Goal: Information Seeking & Learning: Compare options

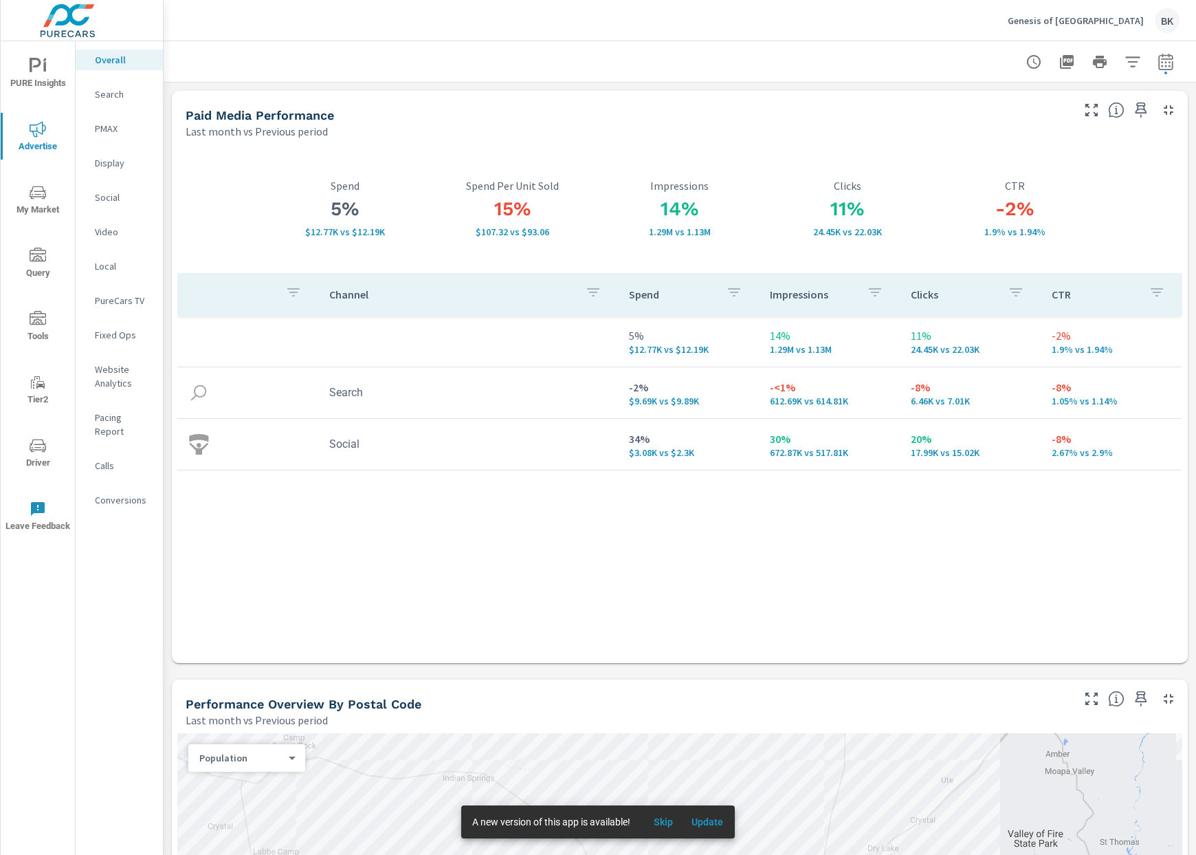
scroll to position [470, 0]
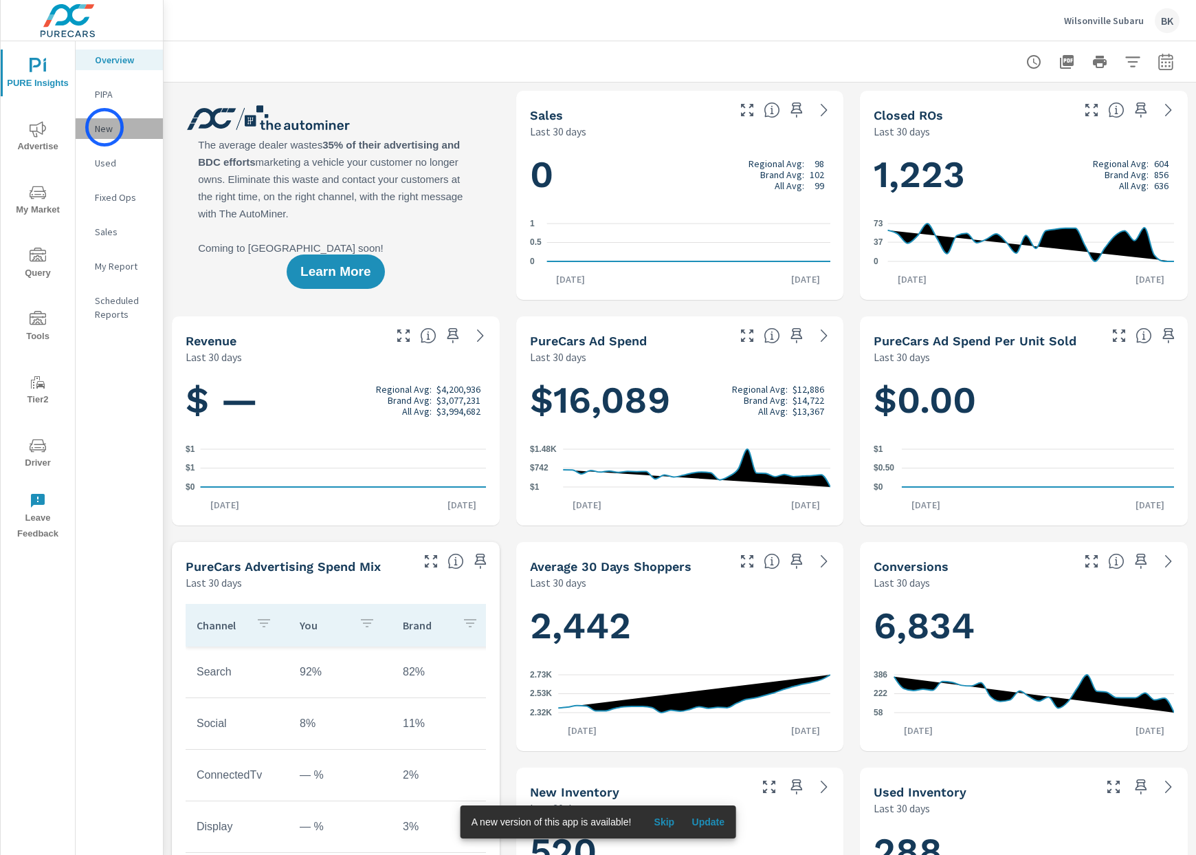
click at [105, 127] on p "New" at bounding box center [123, 129] width 57 height 14
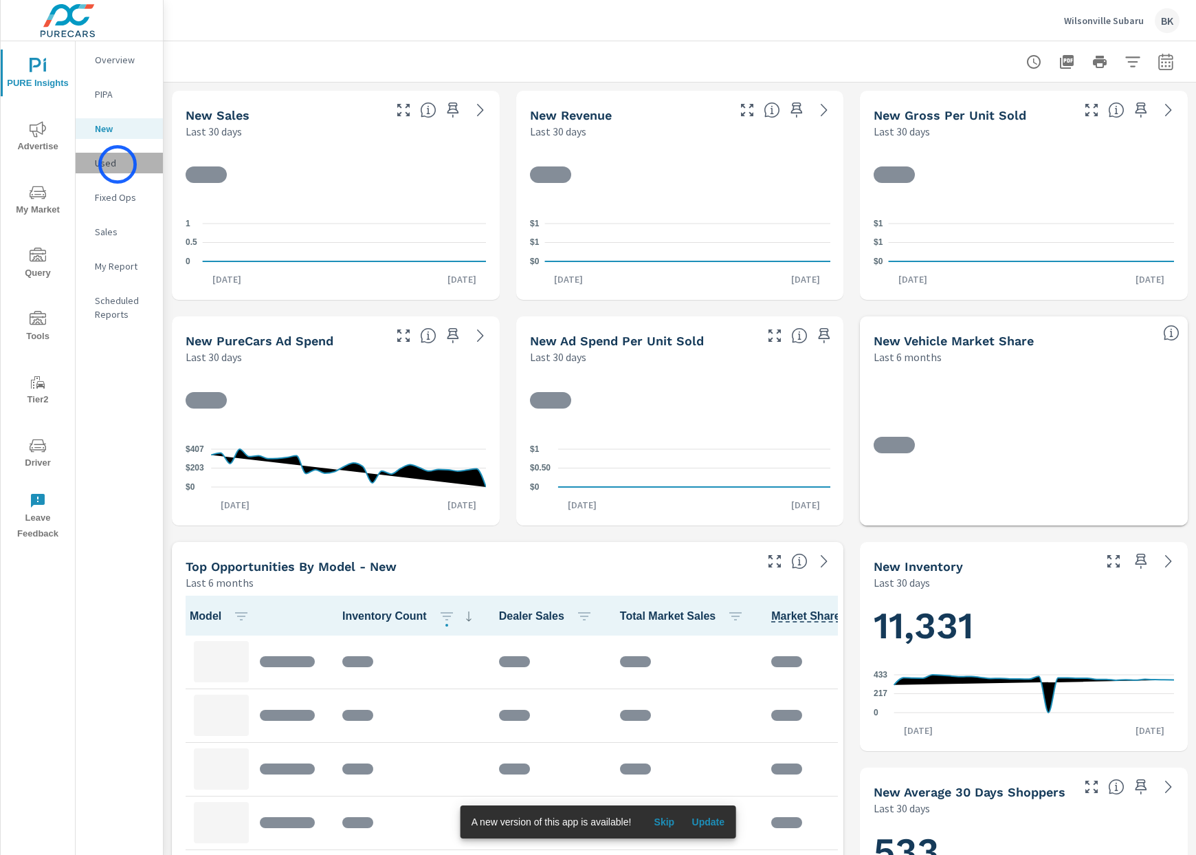
click at [118, 164] on p "Used" at bounding box center [123, 163] width 57 height 14
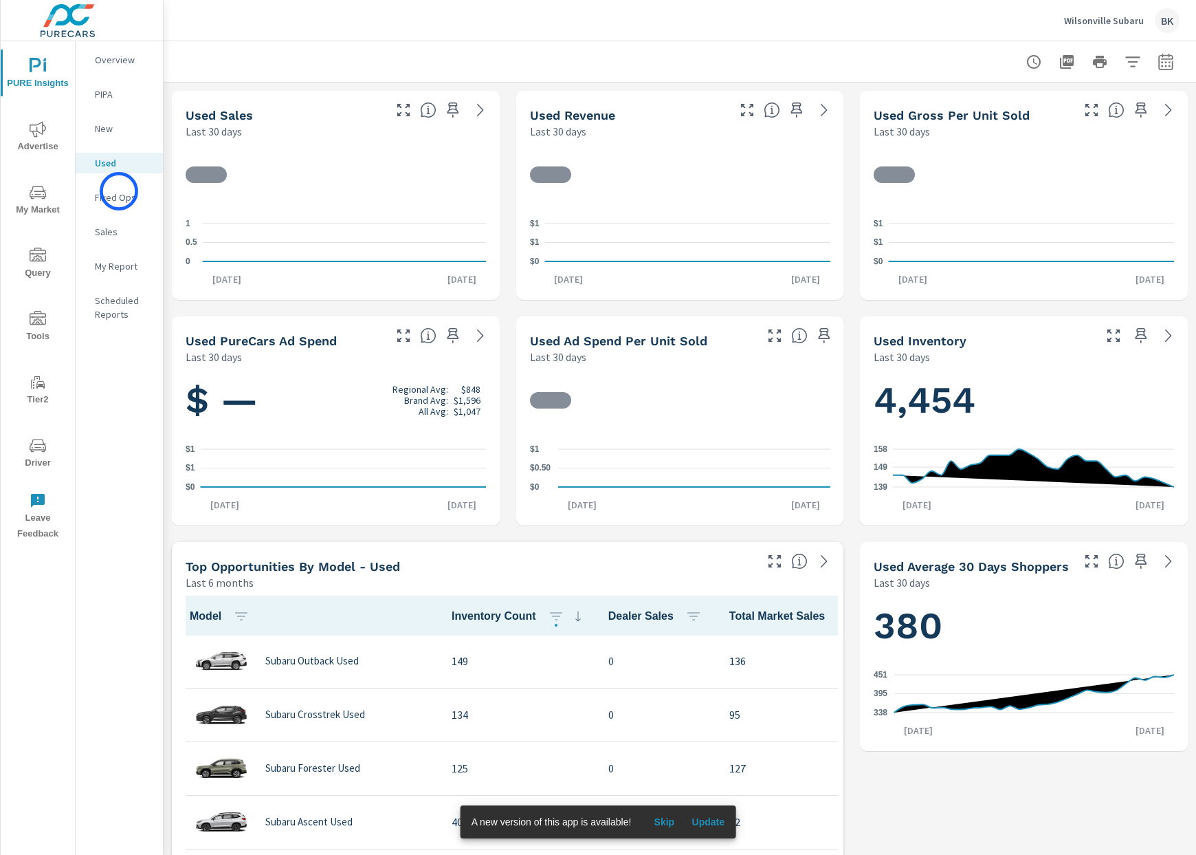
scroll to position [1, 0]
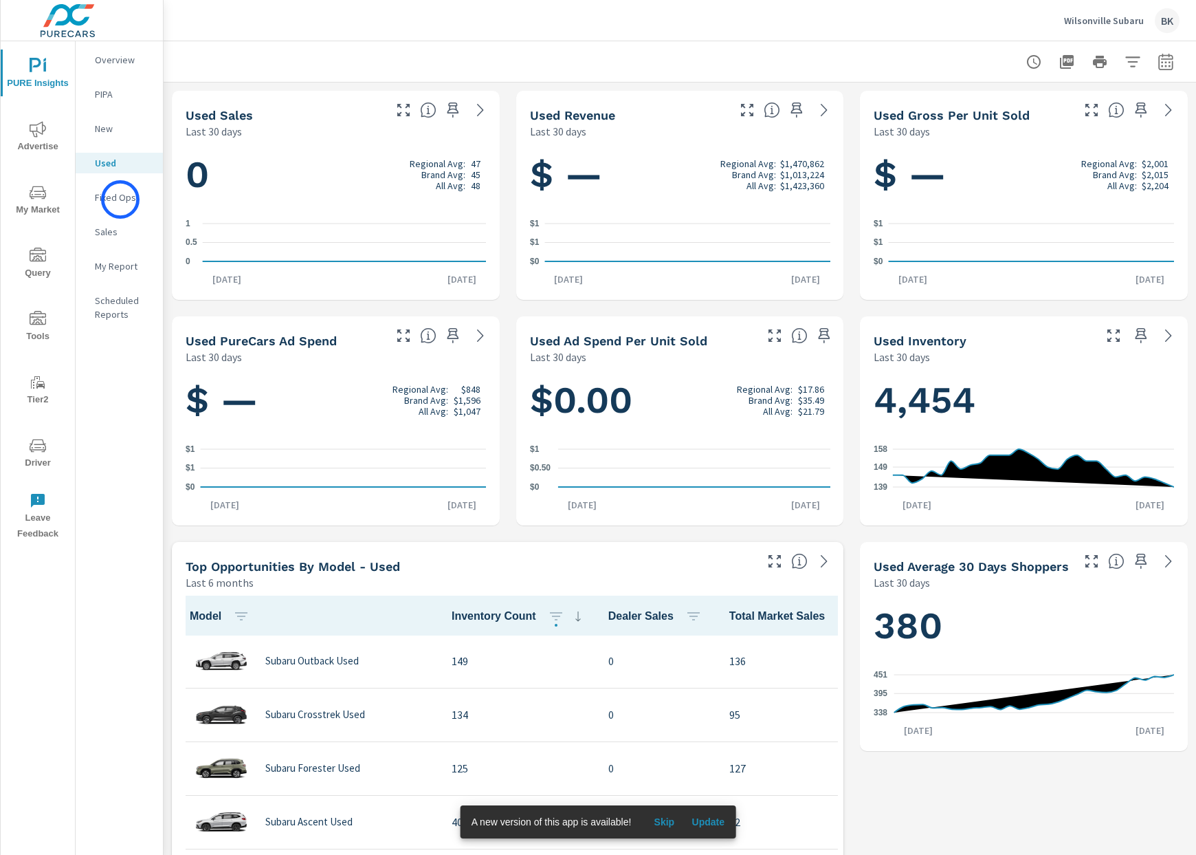
click at [120, 199] on p "Fixed Ops" at bounding box center [123, 197] width 57 height 14
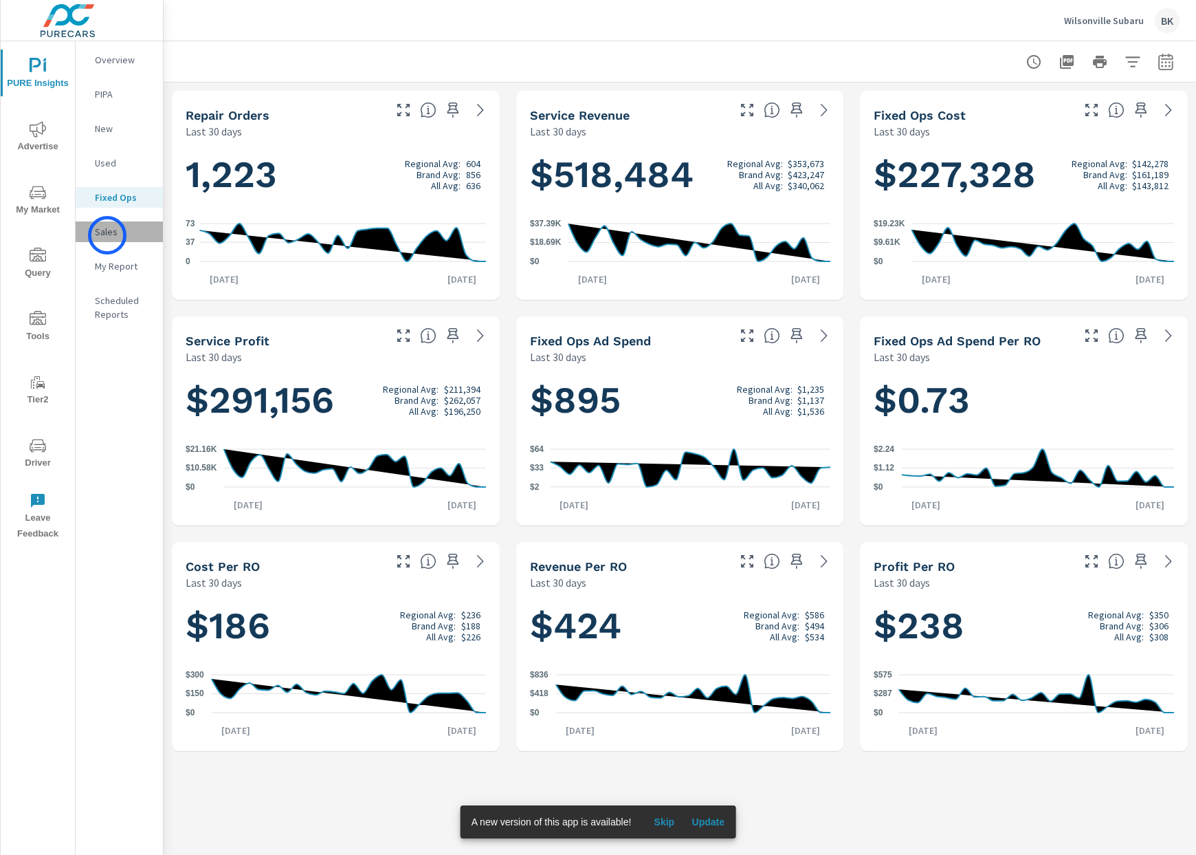
click at [107, 235] on p "Sales" at bounding box center [123, 232] width 57 height 14
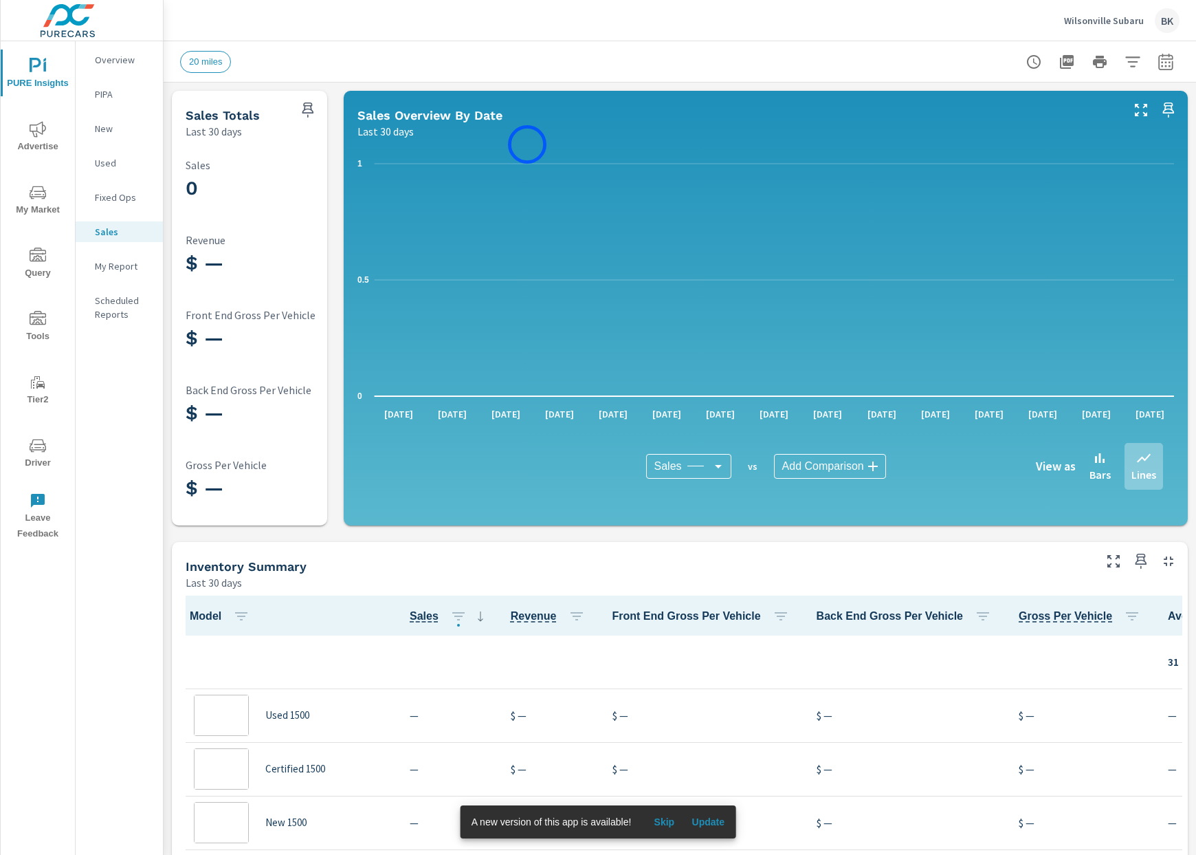
scroll to position [1, 0]
click at [1170, 63] on icon "button" at bounding box center [1166, 62] width 17 height 17
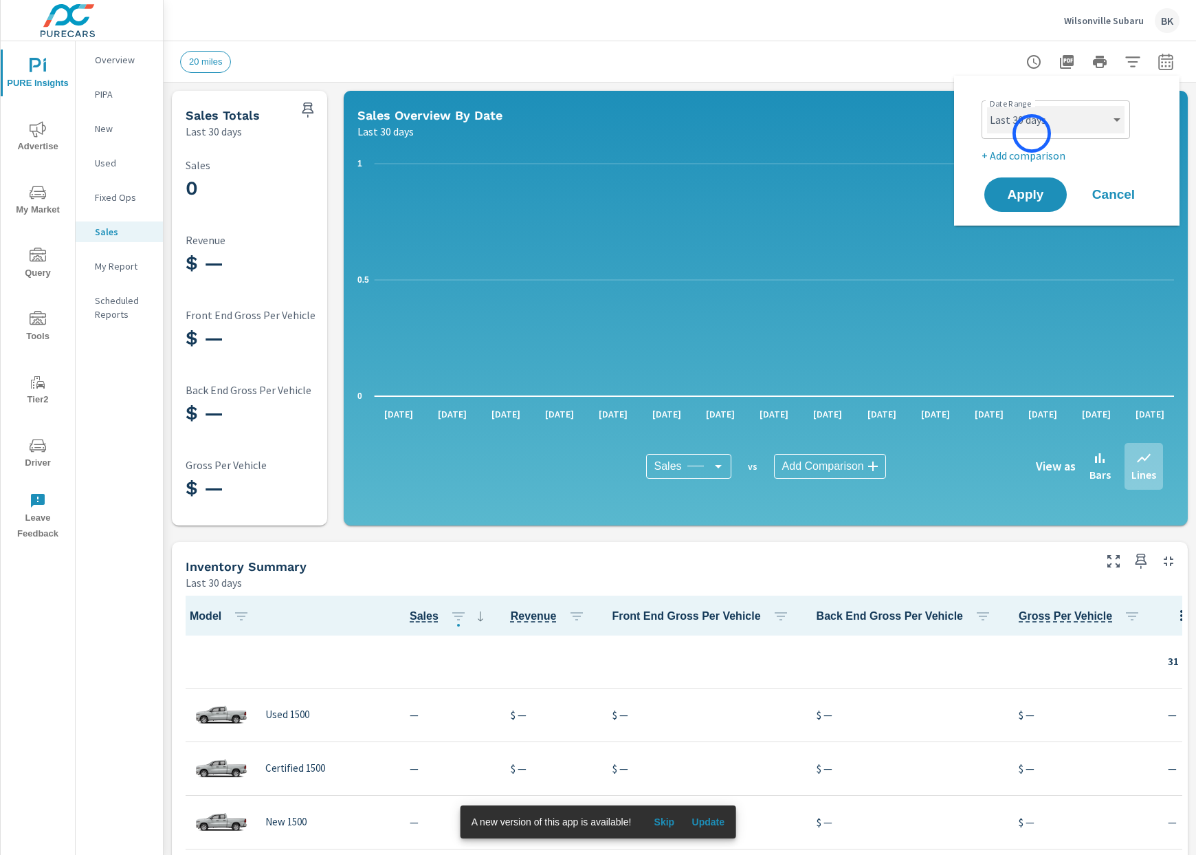
click at [1032, 133] on select "Custom Yesterday Last week Last 7 days Last 14 days Last 30 days Last 45 days L…" at bounding box center [1056, 120] width 138 height 28
click at [987, 106] on select "Custom Yesterday Last week Last 7 days Last 14 days Last 30 days Last 45 days L…" at bounding box center [1056, 120] width 138 height 28
select select "Last 6 months"
click at [1020, 200] on span "Apply" at bounding box center [1026, 194] width 56 height 13
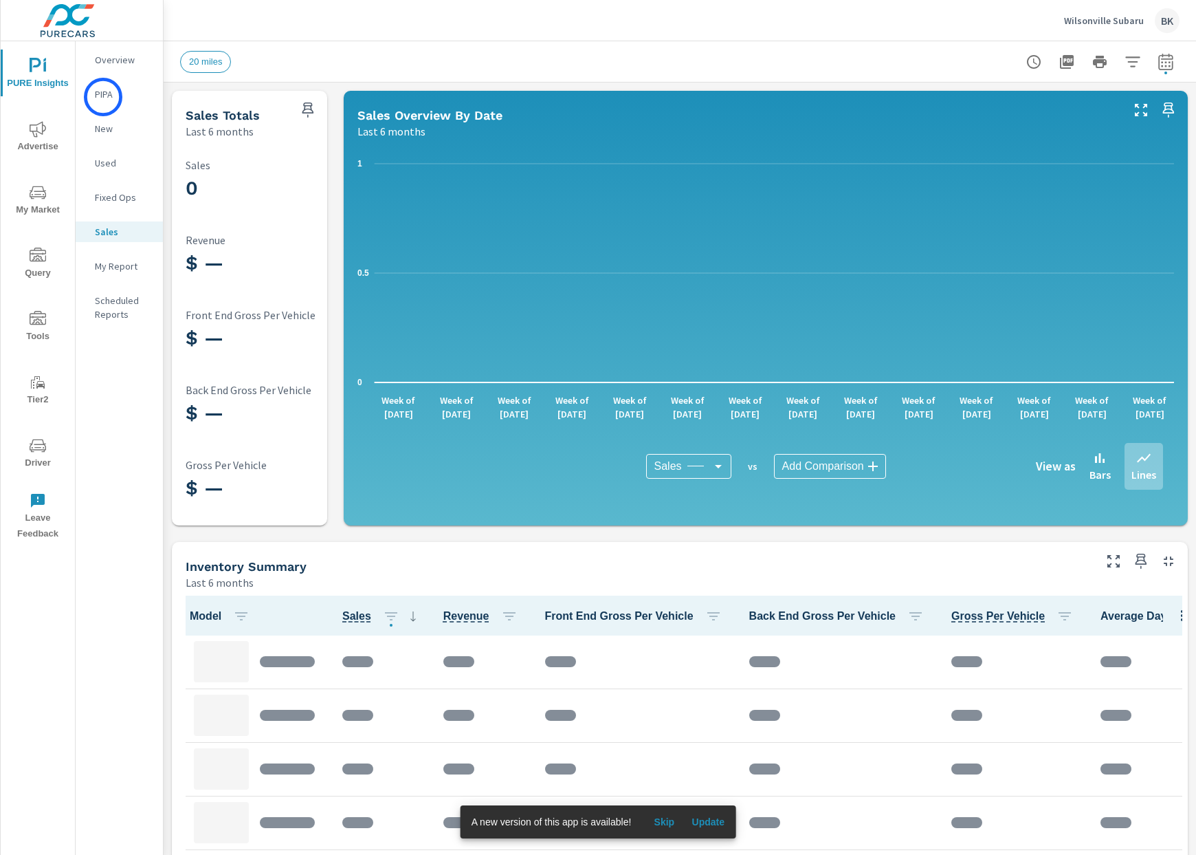
click at [103, 97] on p "PIPA" at bounding box center [123, 94] width 57 height 14
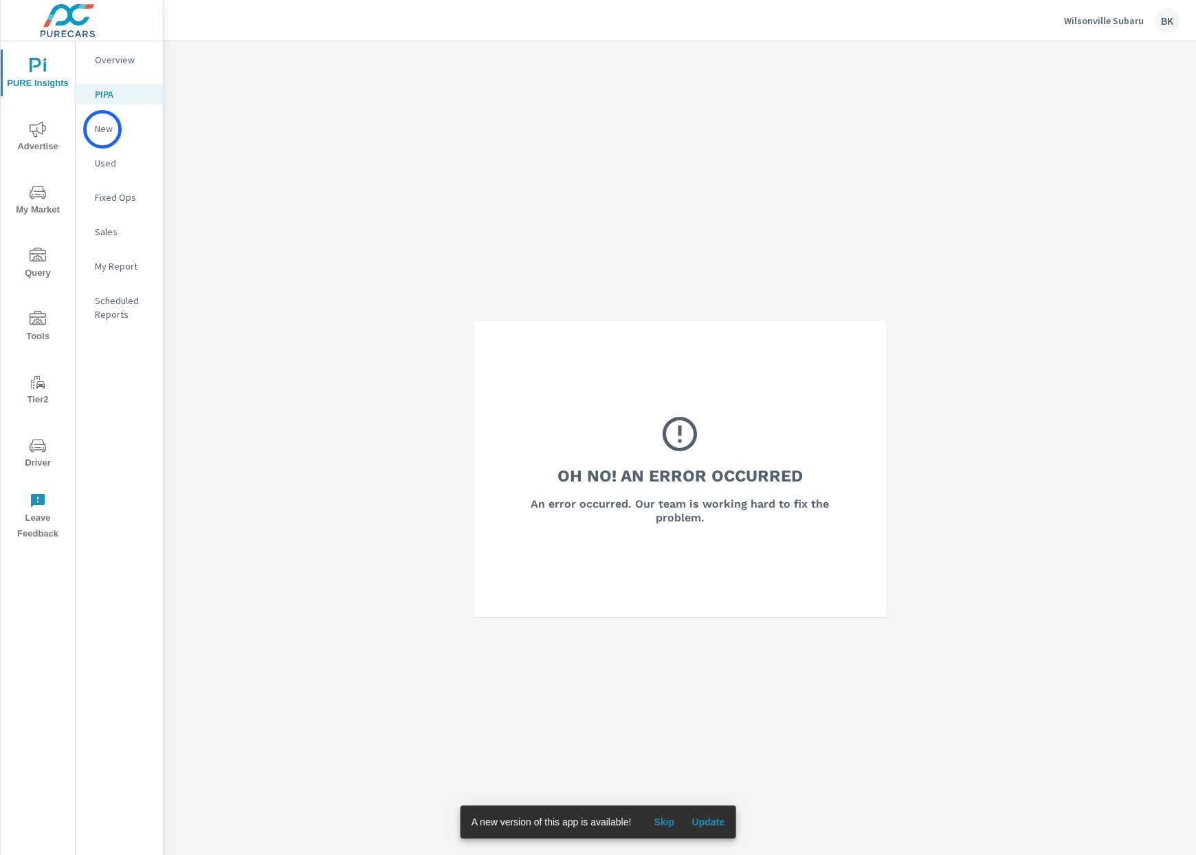
click at [102, 129] on p "New" at bounding box center [123, 129] width 57 height 14
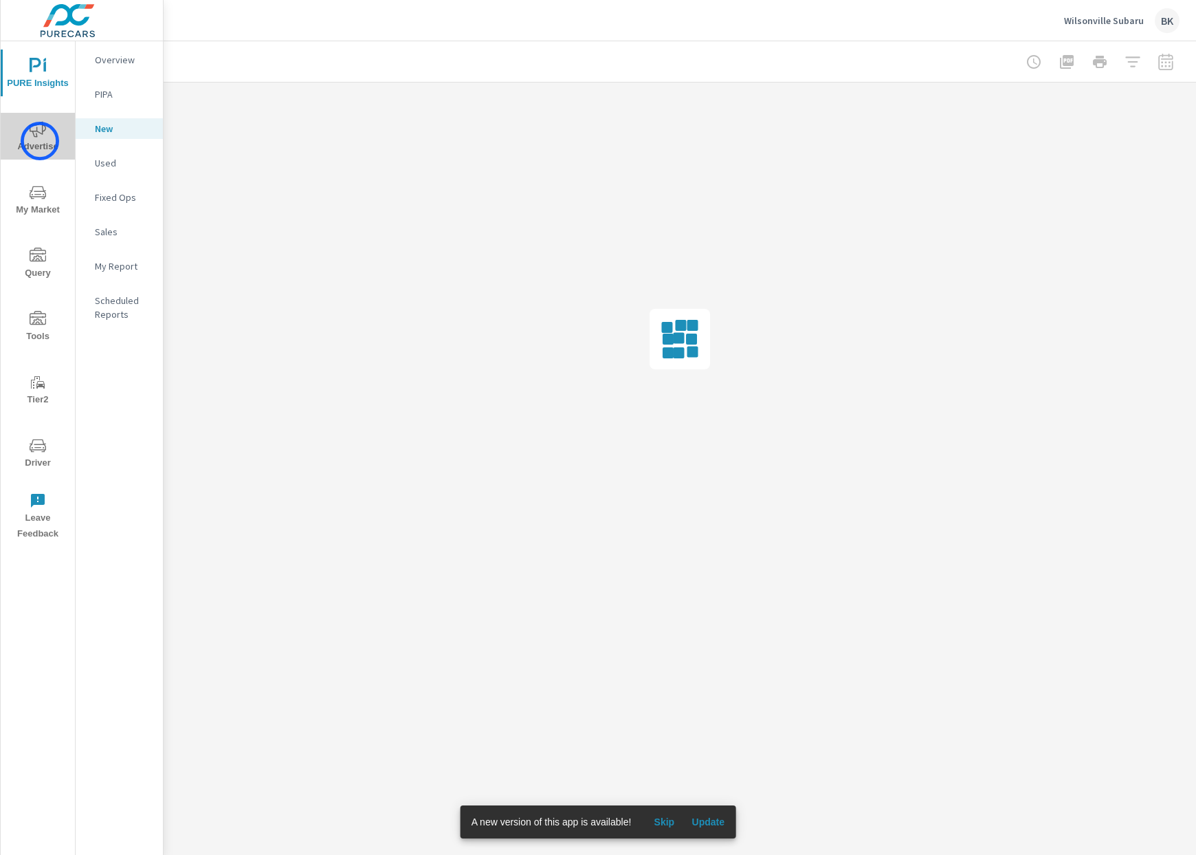
click at [40, 141] on span "Advertise" at bounding box center [38, 138] width 66 height 34
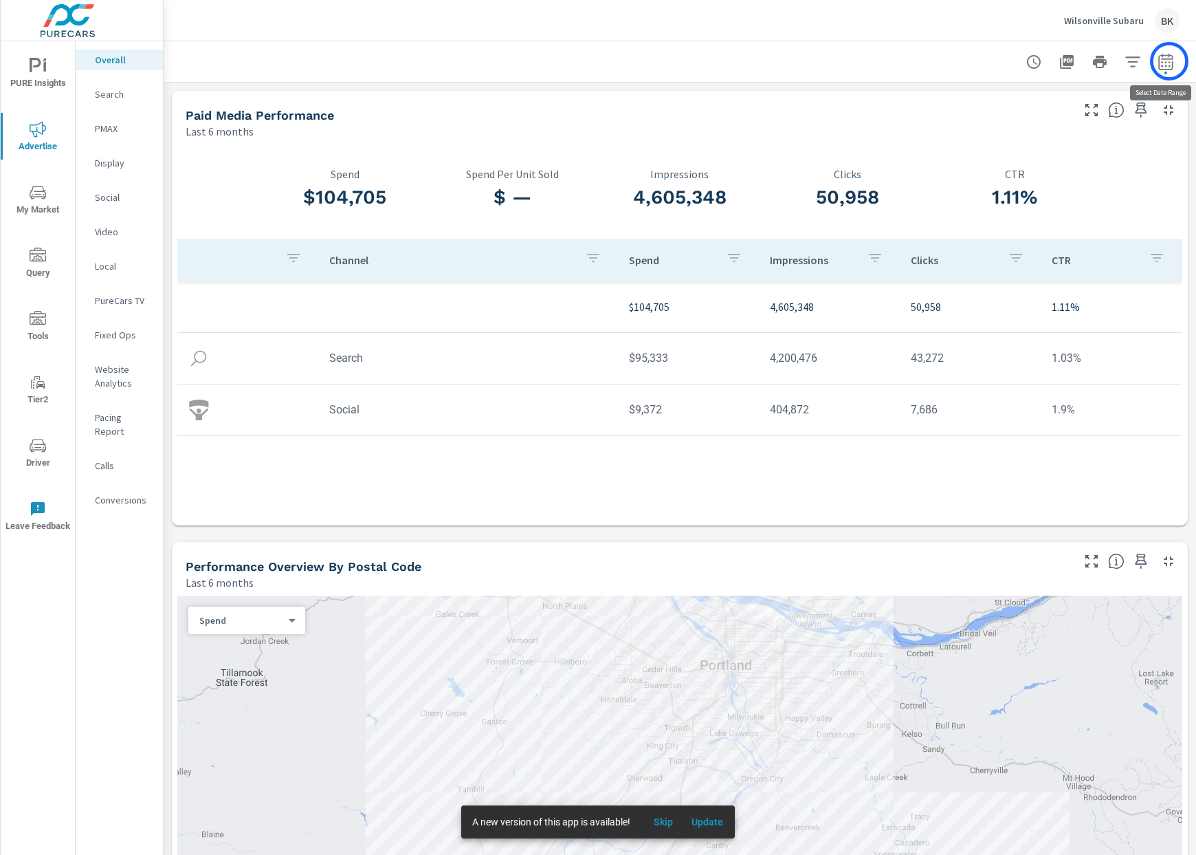
click at [1170, 61] on icon "button" at bounding box center [1165, 64] width 9 height 6
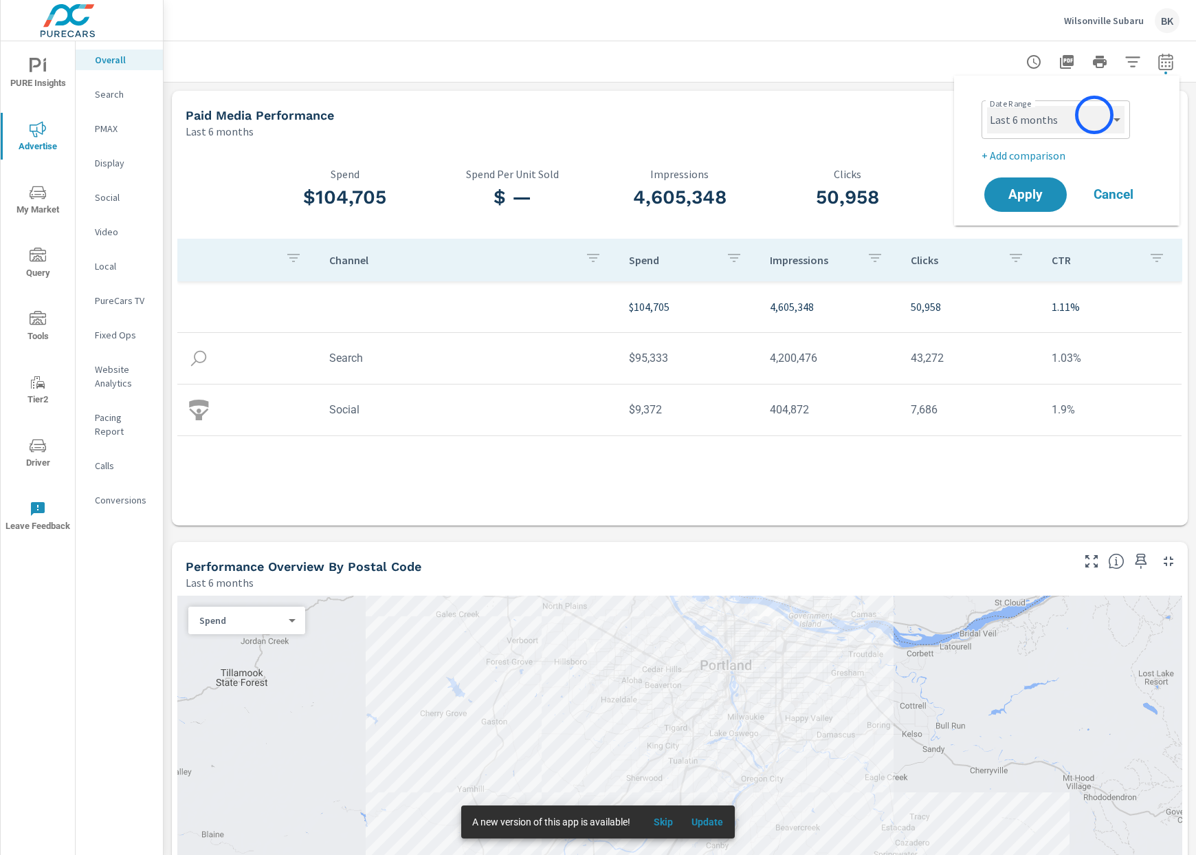
click at [1094, 115] on select "Custom Yesterday Last week Last 7 days Last 14 days Last 30 days Last 45 days L…" at bounding box center [1056, 120] width 138 height 28
click at [987, 106] on select "Custom Yesterday Last week Last 7 days Last 14 days Last 30 days Last 45 days L…" at bounding box center [1056, 120] width 138 height 28
select select "Last 30 days"
click at [1013, 158] on p "+ Add comparison" at bounding box center [1070, 155] width 176 height 17
select select "Previous period"
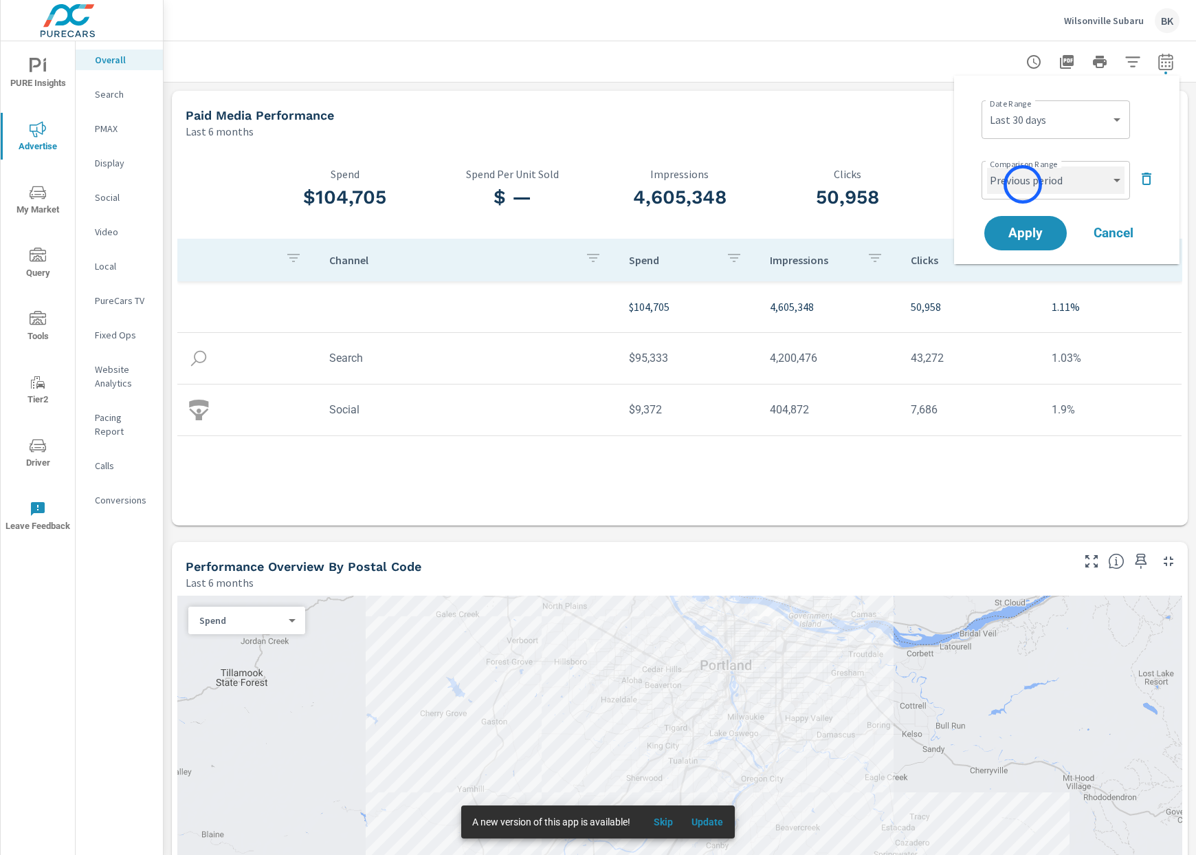
click at [1023, 184] on select "Custom Previous period Previous month Previous year" at bounding box center [1056, 180] width 138 height 28
click at [987, 166] on select "Custom Previous period Previous month Previous year" at bounding box center [1056, 180] width 138 height 28
click at [1017, 229] on span "Apply" at bounding box center [1026, 233] width 56 height 13
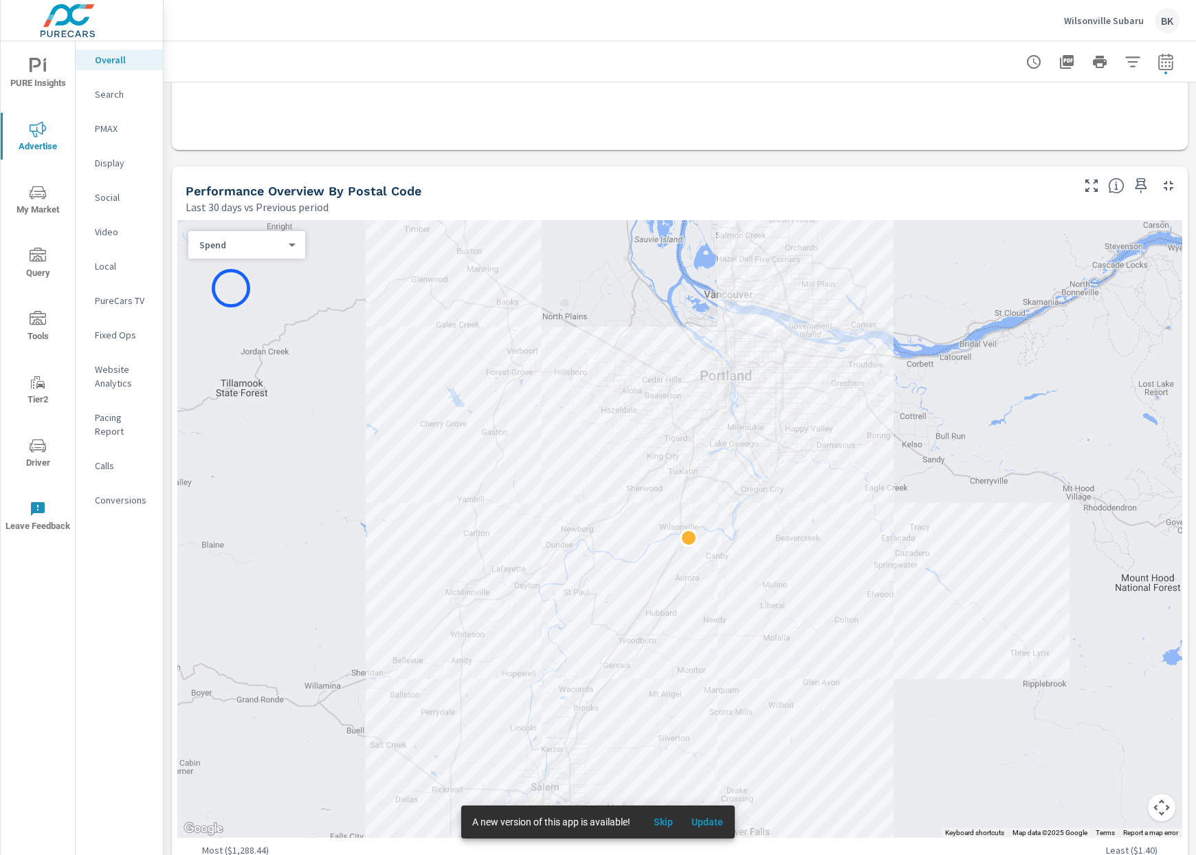
scroll to position [755, 0]
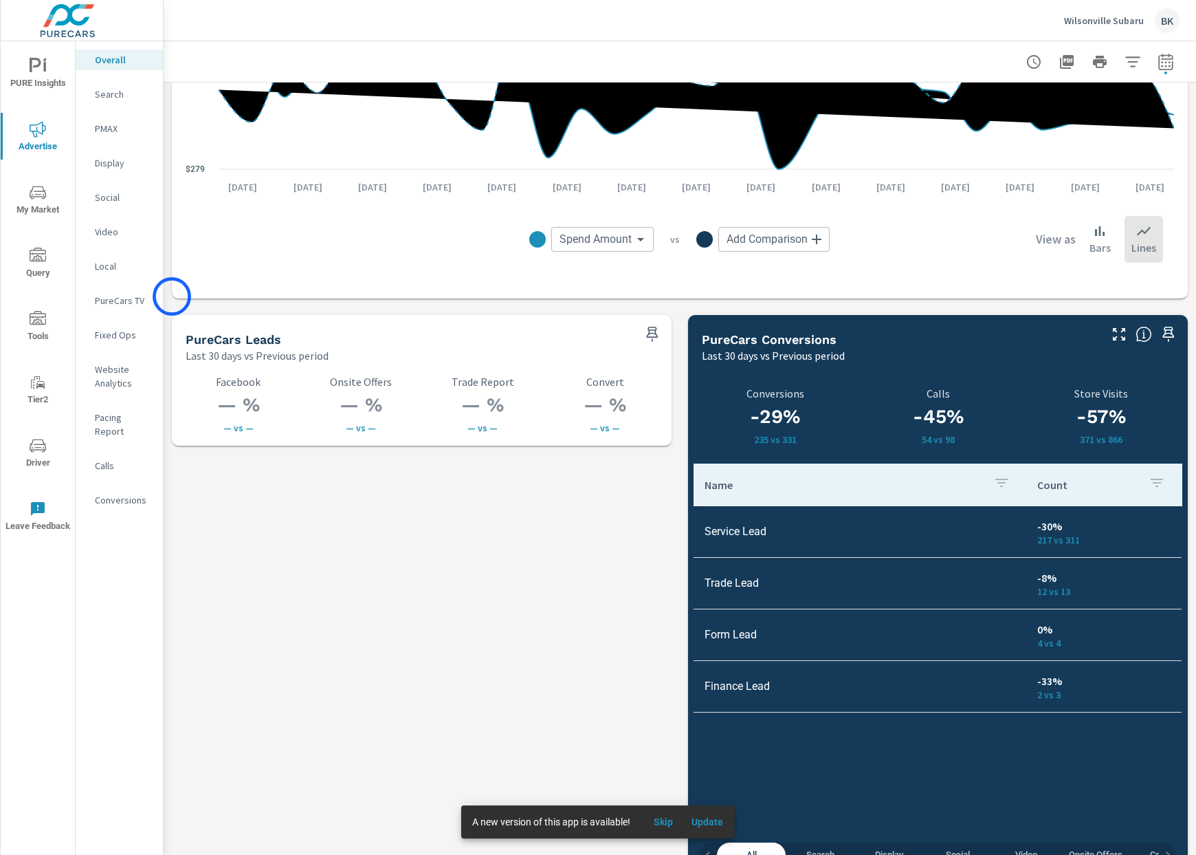
scroll to position [1729, 0]
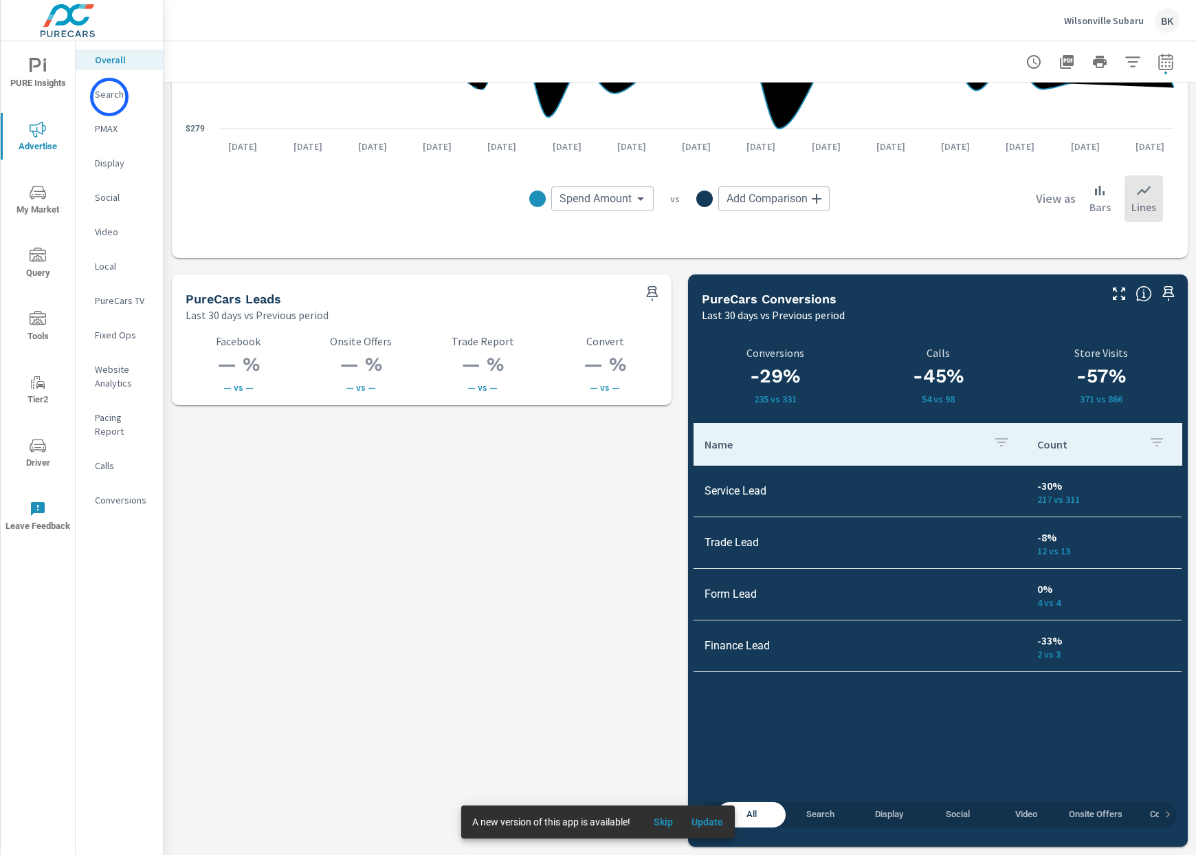
click at [109, 97] on p "Search" at bounding box center [123, 94] width 57 height 14
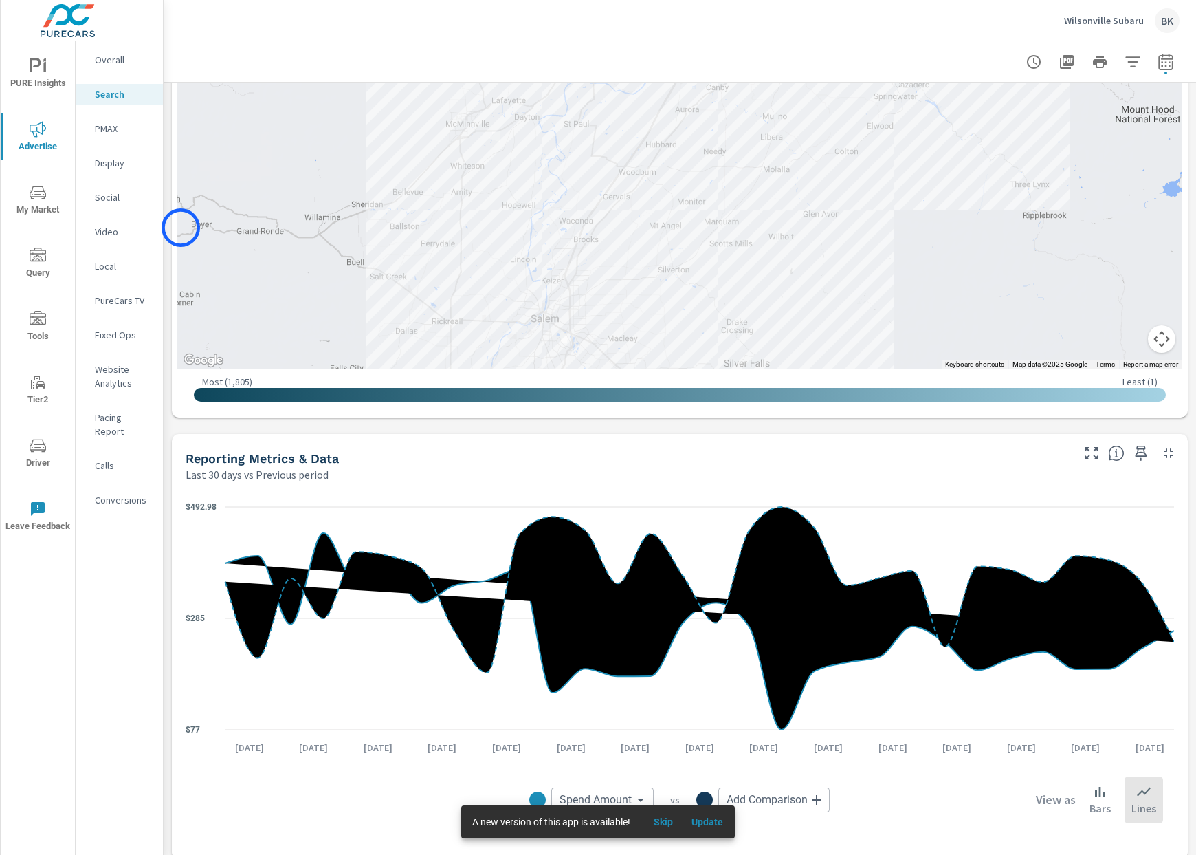
scroll to position [606, 0]
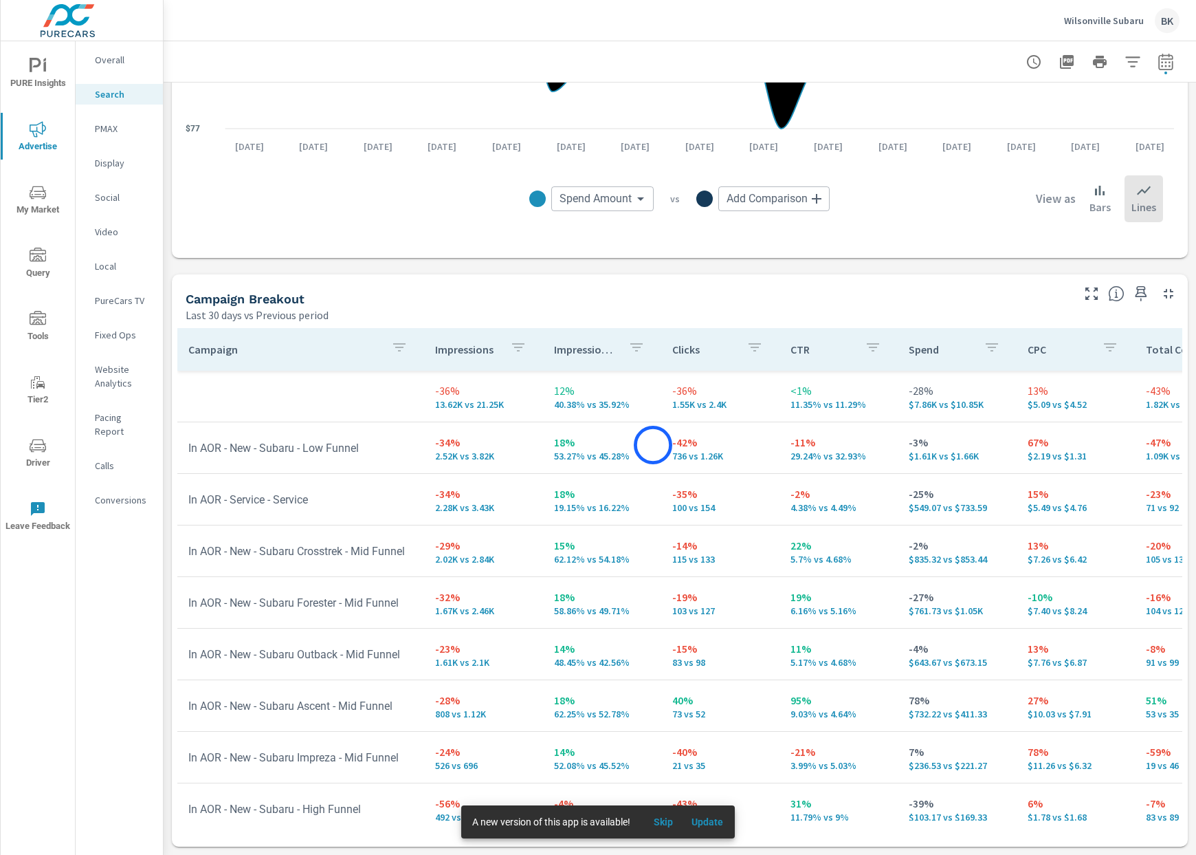
scroll to position [30, 0]
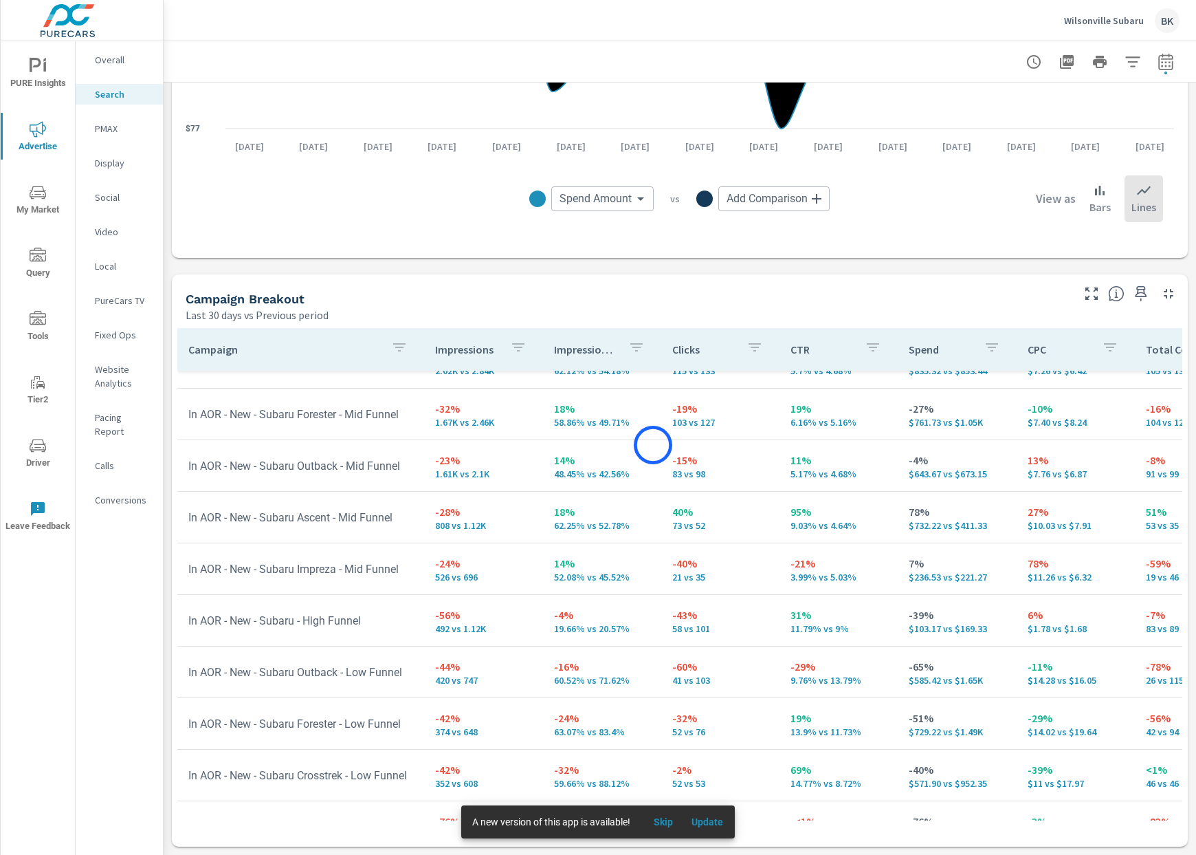
scroll to position [254, 0]
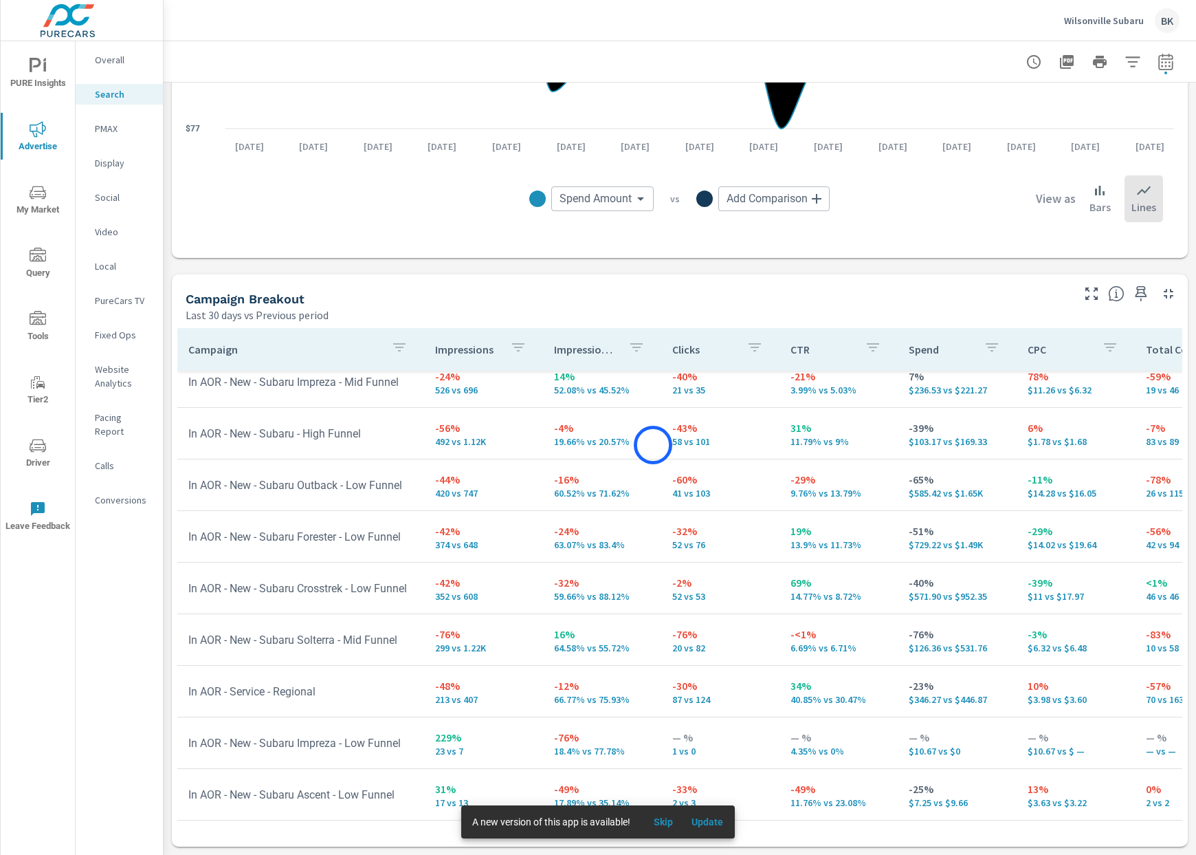
scroll to position [427, 0]
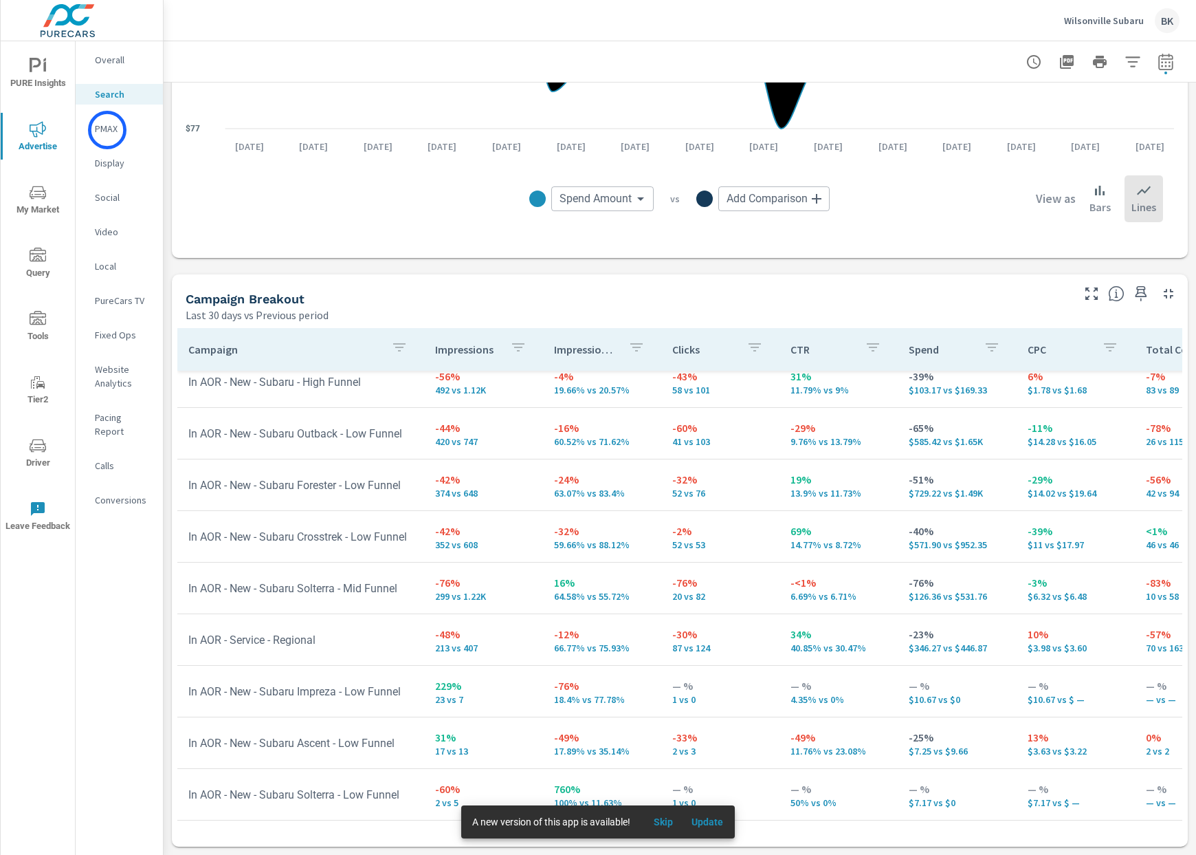
click at [107, 130] on p "PMAX" at bounding box center [123, 129] width 57 height 14
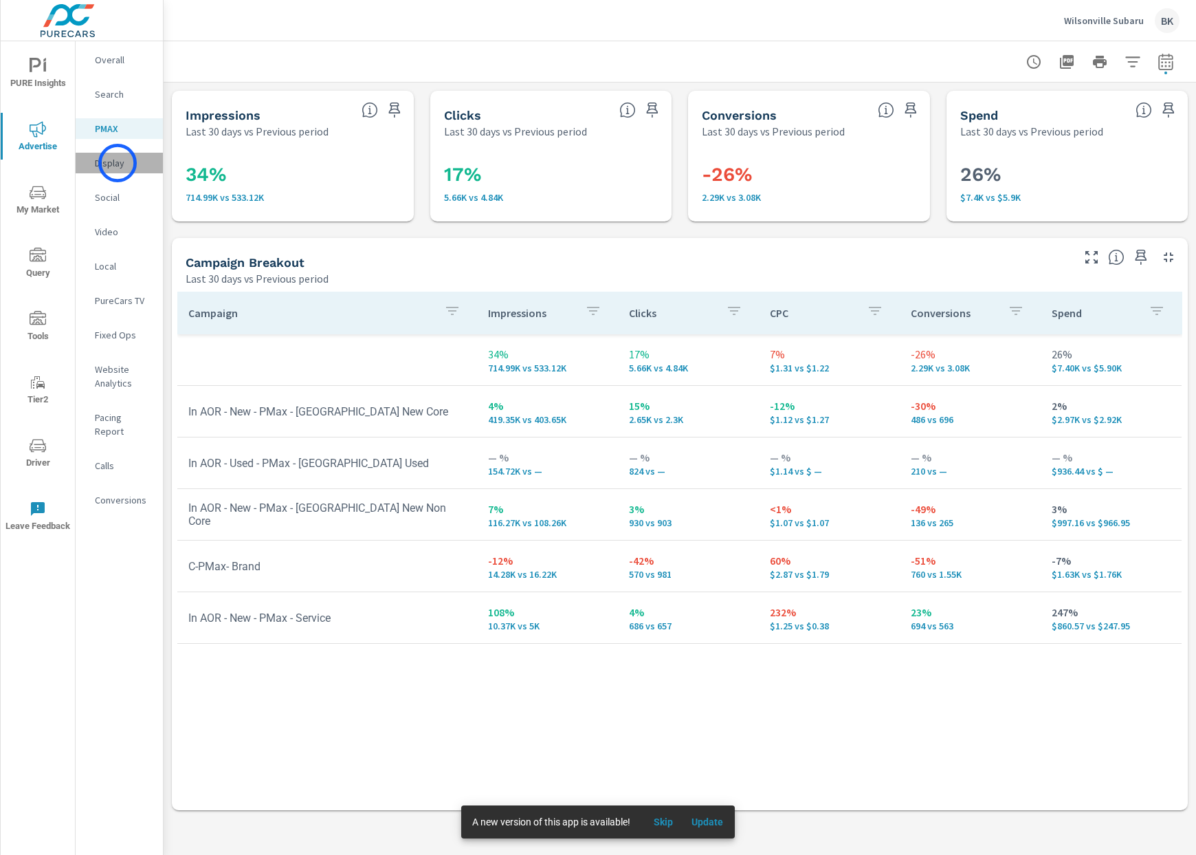
click at [118, 163] on p "Display" at bounding box center [123, 163] width 57 height 14
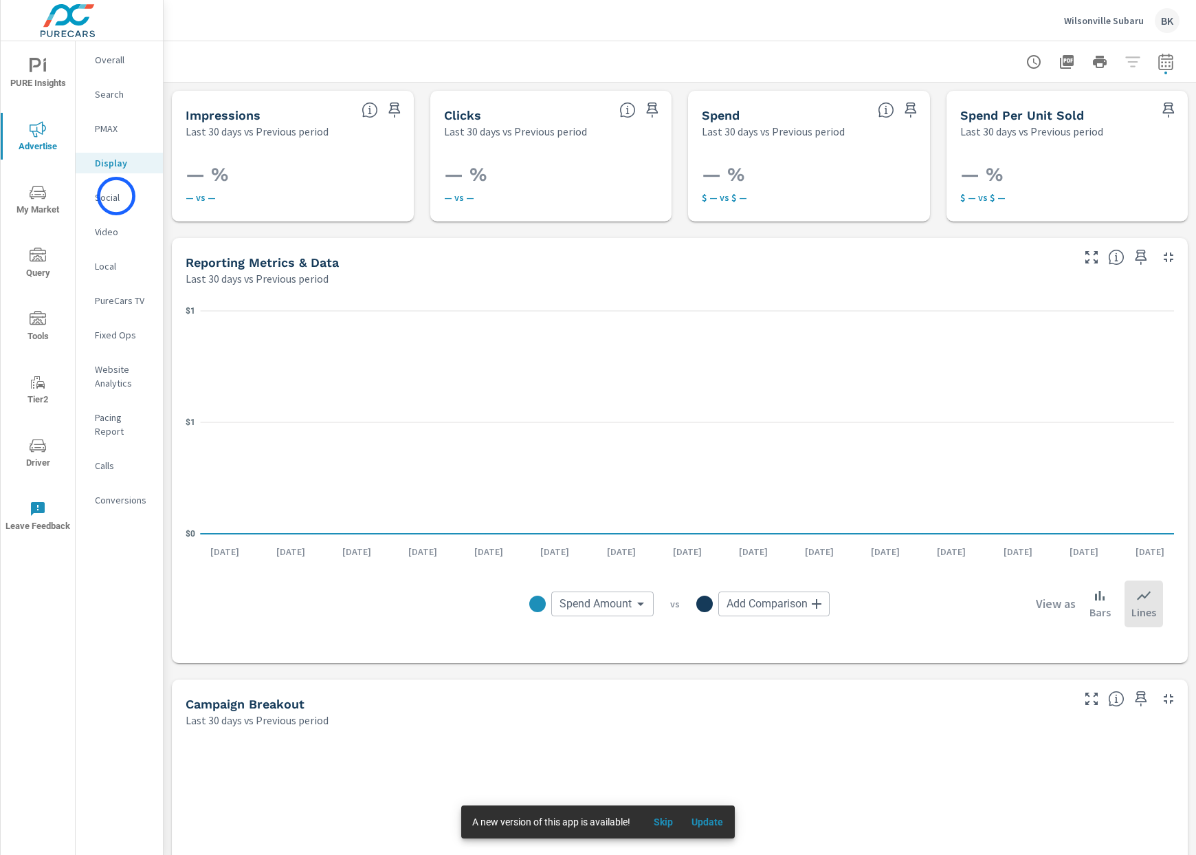
click at [116, 196] on p "Social" at bounding box center [123, 197] width 57 height 14
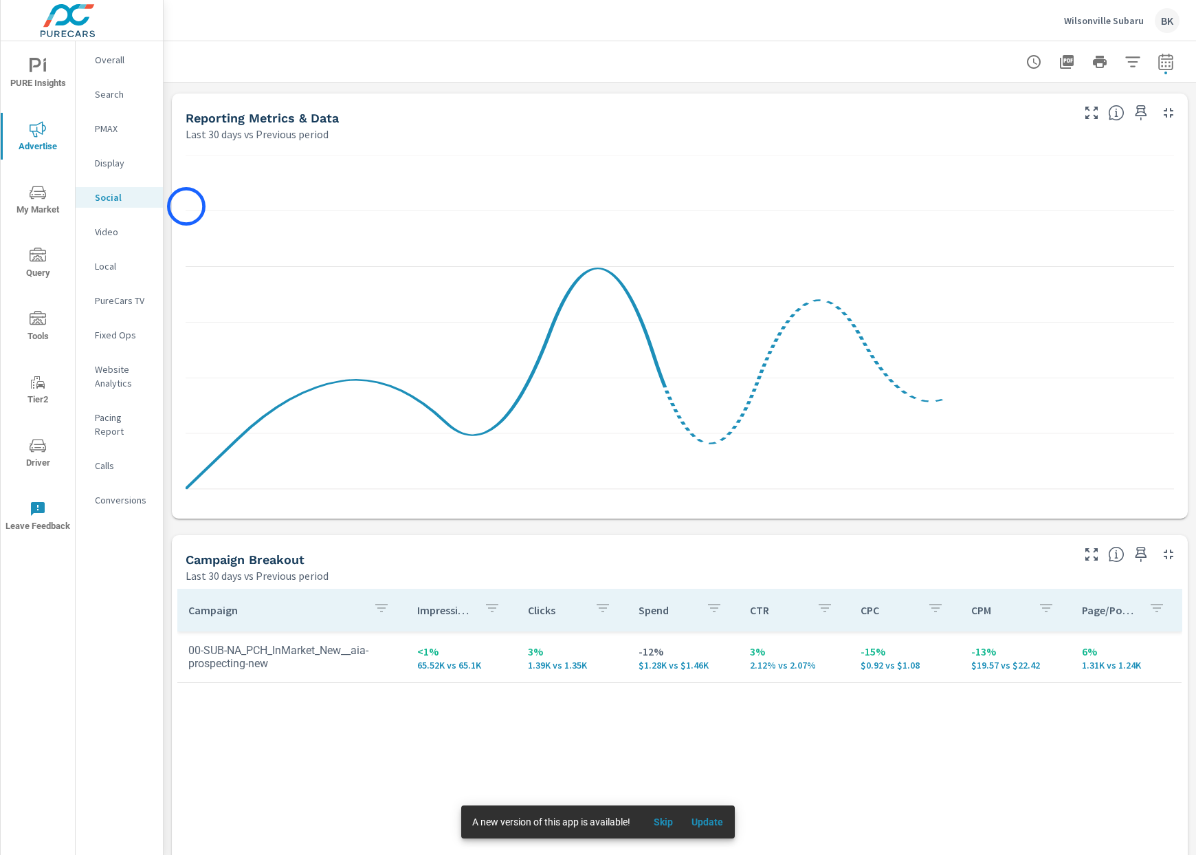
scroll to position [204, 0]
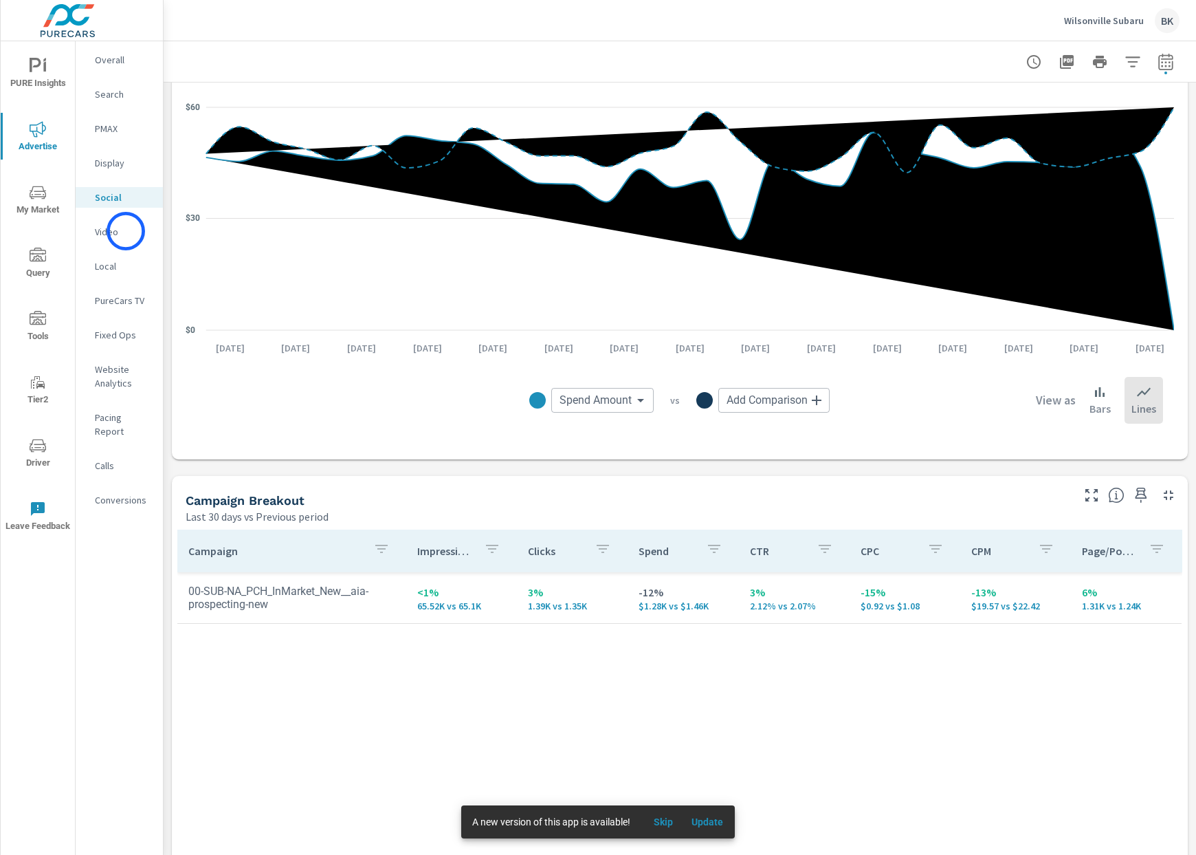
click at [126, 231] on p "Video" at bounding box center [123, 232] width 57 height 14
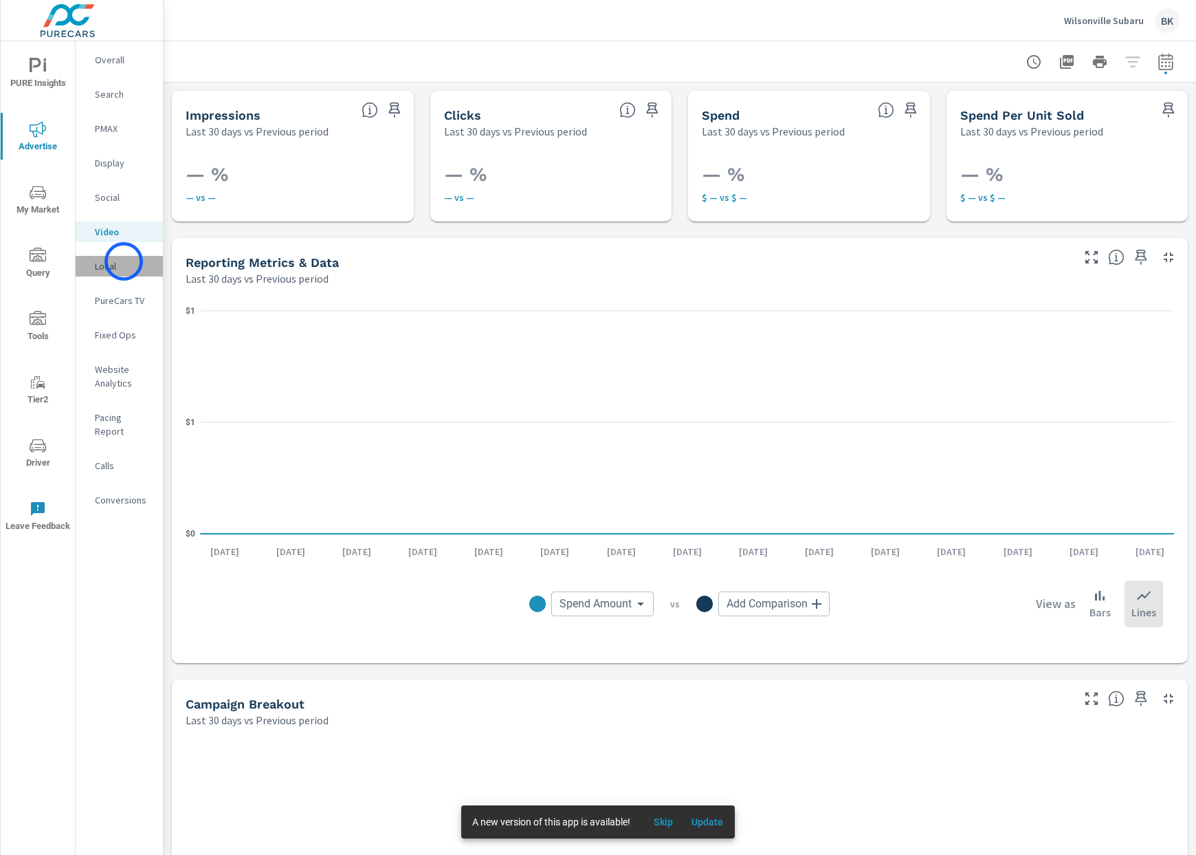
click at [123, 261] on p "Local" at bounding box center [123, 266] width 57 height 14
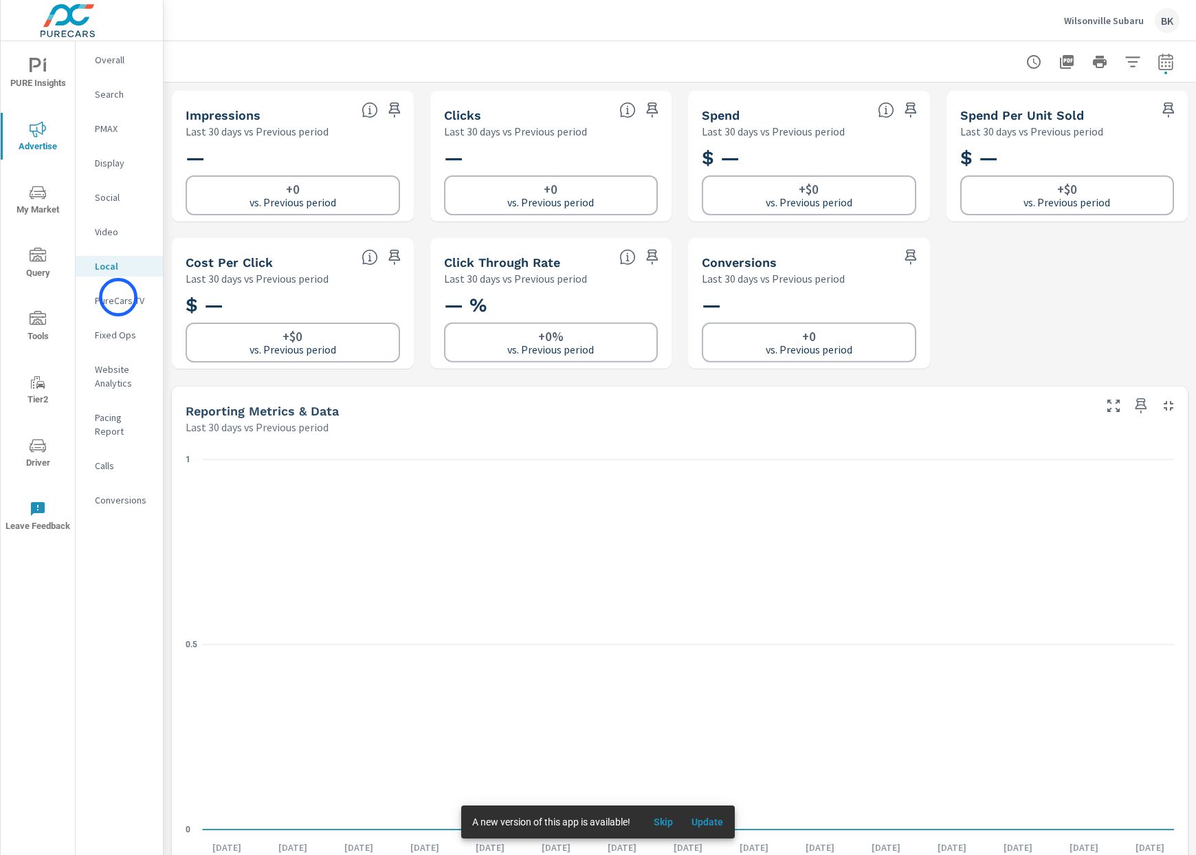
click at [118, 297] on p "PureCars TV" at bounding box center [123, 301] width 57 height 14
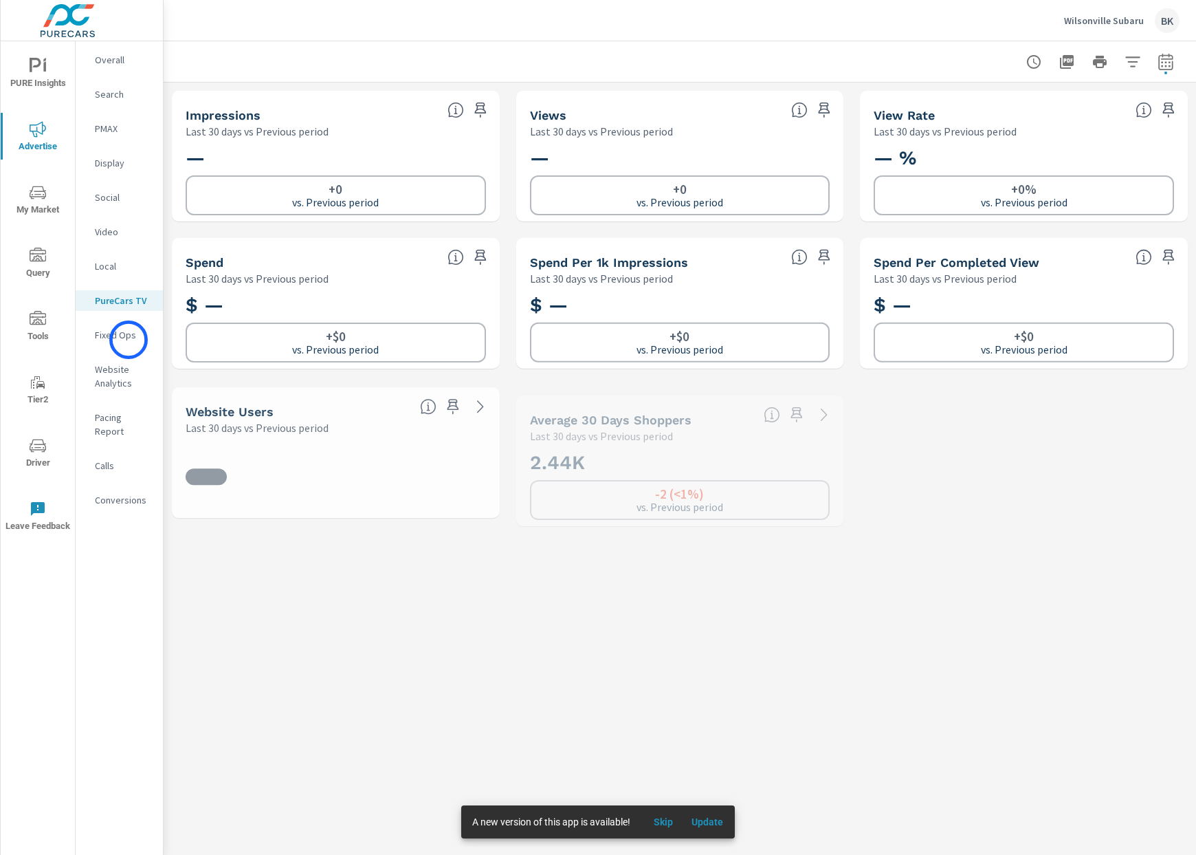
click at [129, 340] on p "Fixed Ops" at bounding box center [123, 335] width 57 height 14
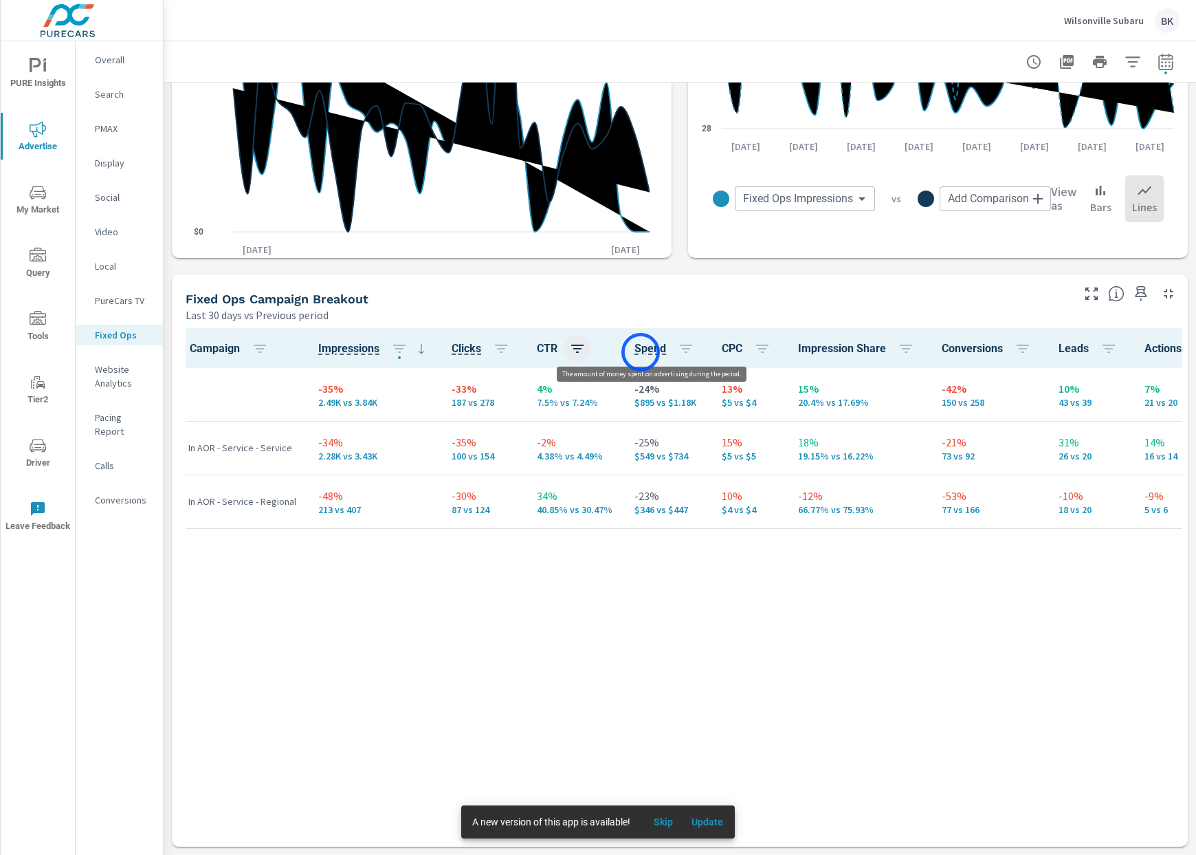
scroll to position [551, 0]
click at [114, 379] on p "Website Analytics" at bounding box center [123, 376] width 57 height 28
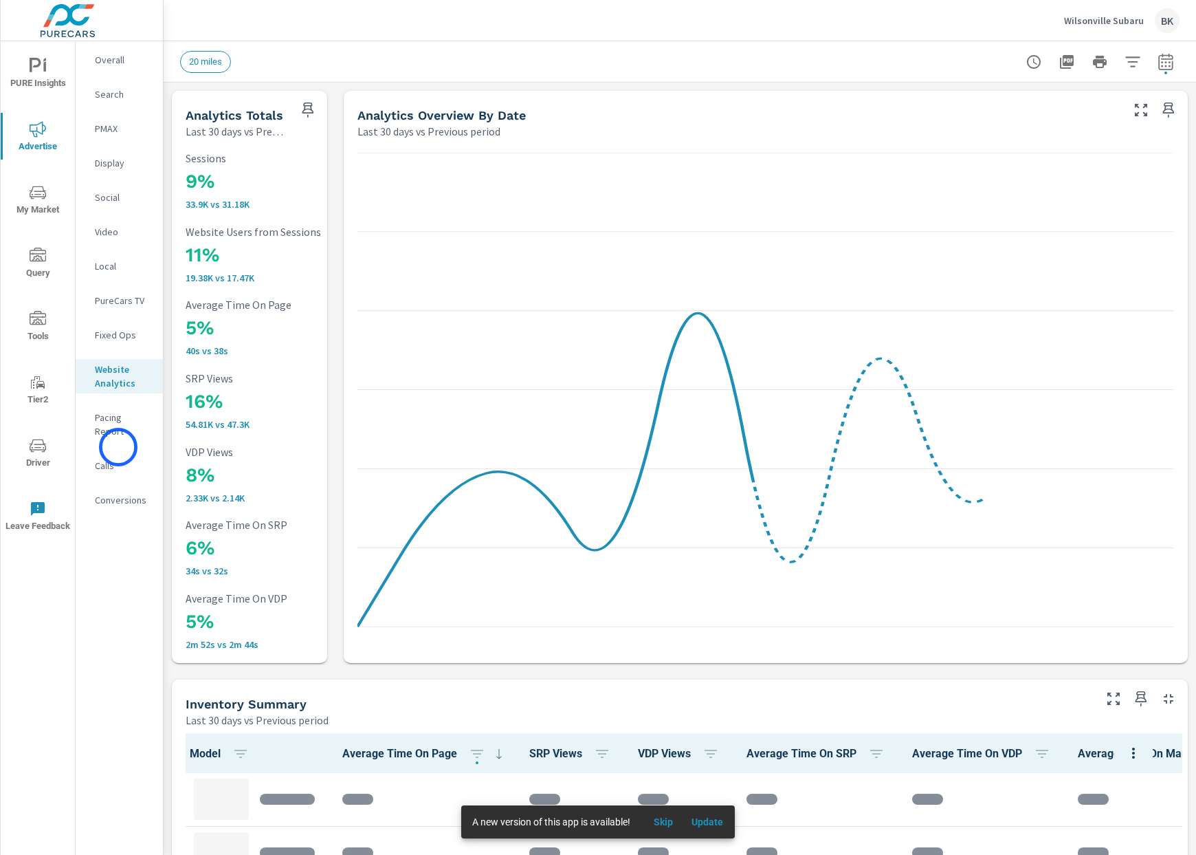
click at [118, 459] on p "Calls" at bounding box center [123, 466] width 57 height 14
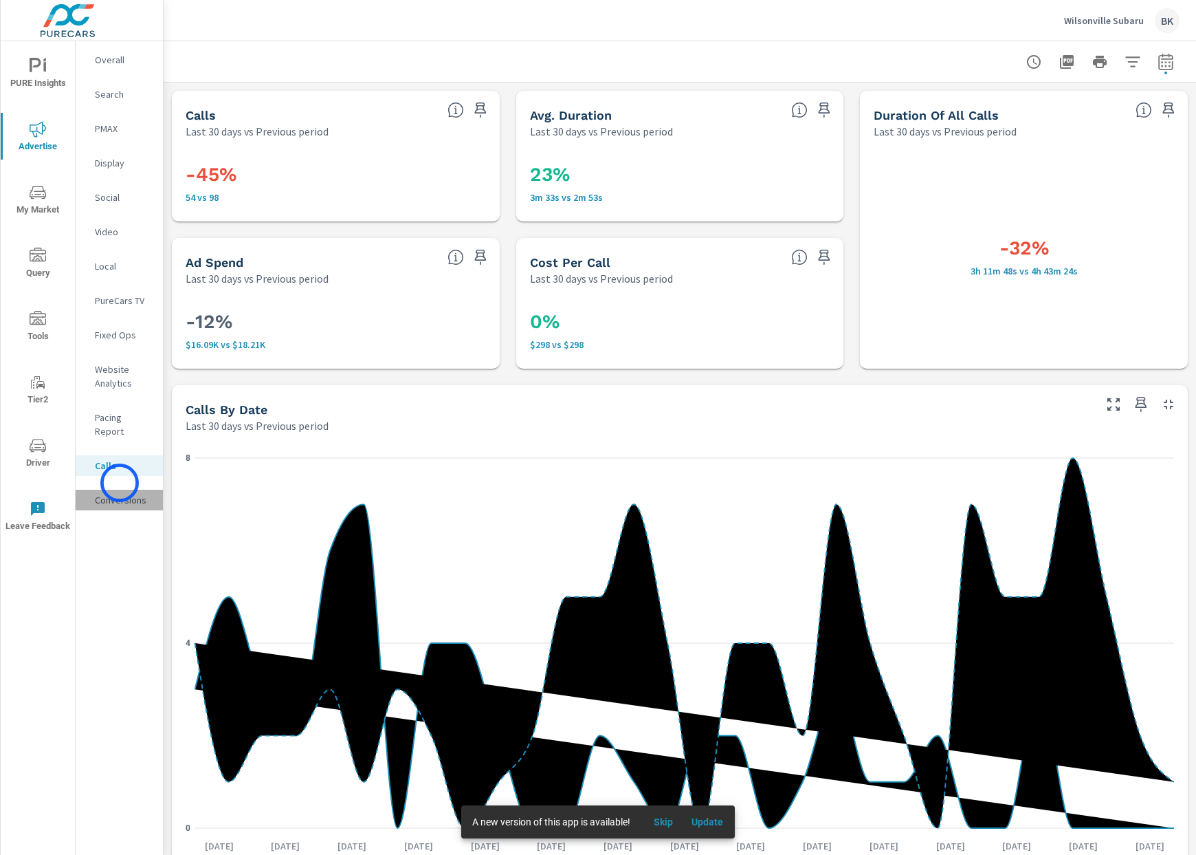
click at [120, 493] on p "Conversions" at bounding box center [123, 500] width 57 height 14
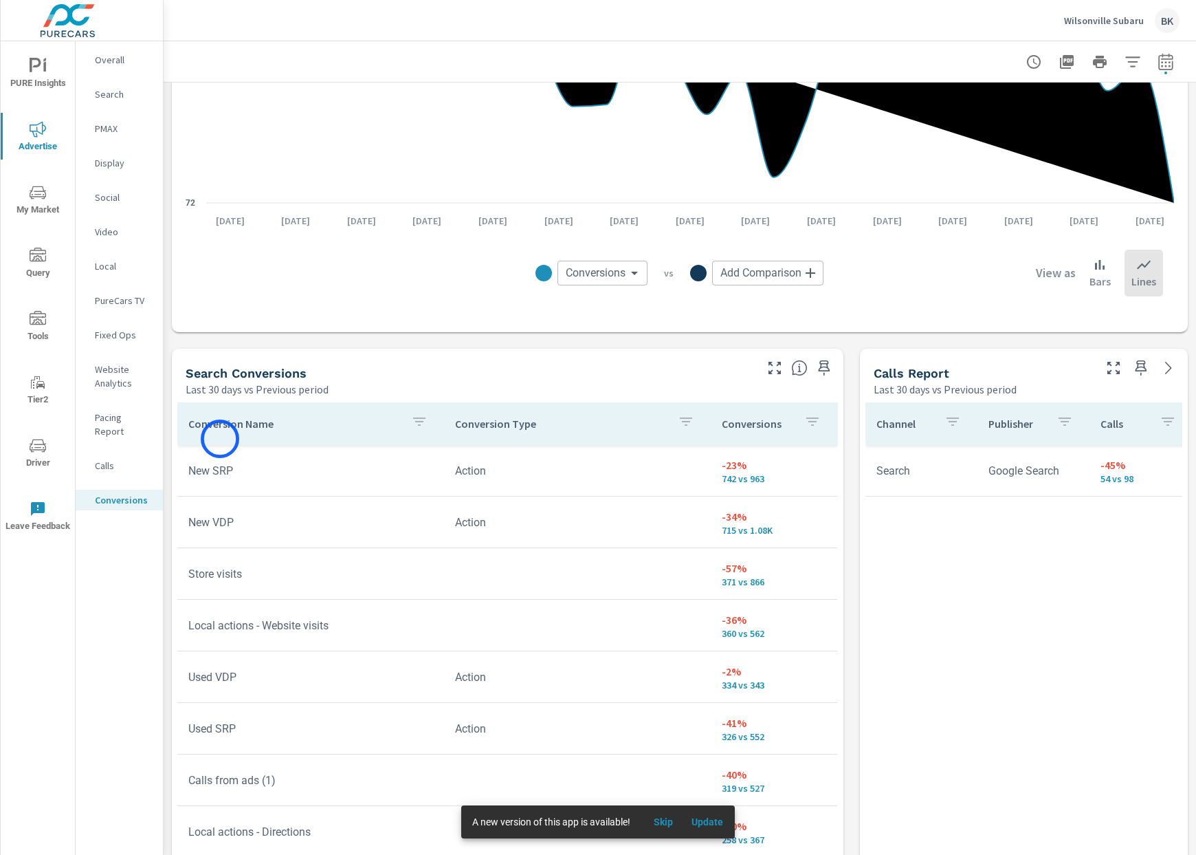
scroll to position [562, 0]
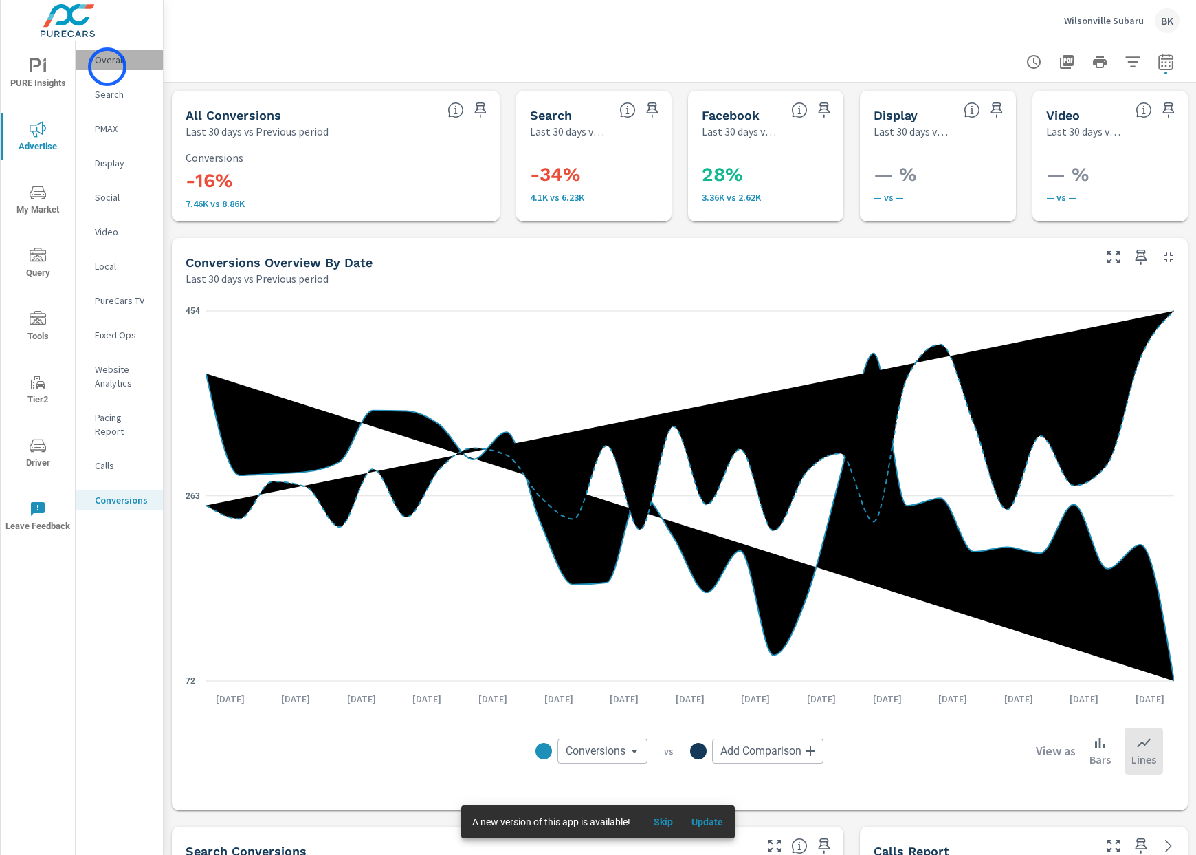
click at [107, 67] on div "Overall" at bounding box center [119, 60] width 87 height 21
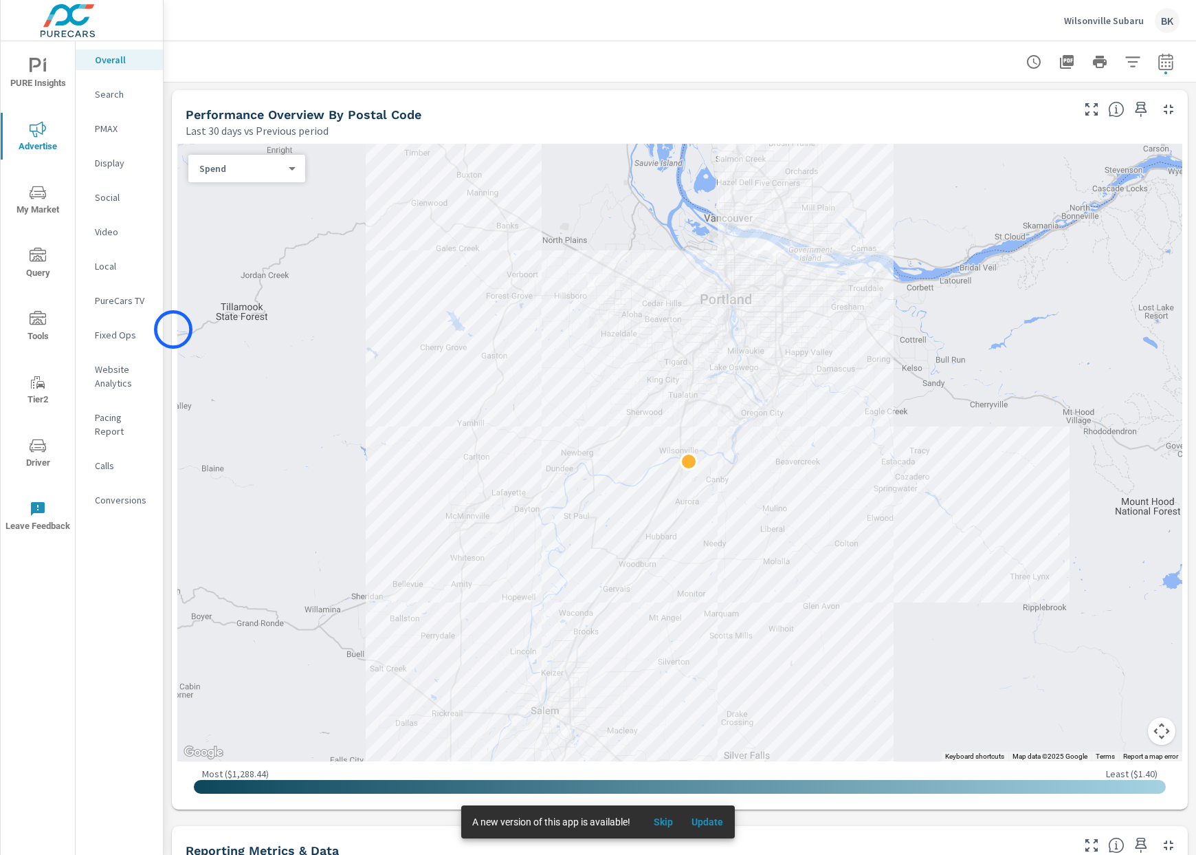
scroll to position [515, 0]
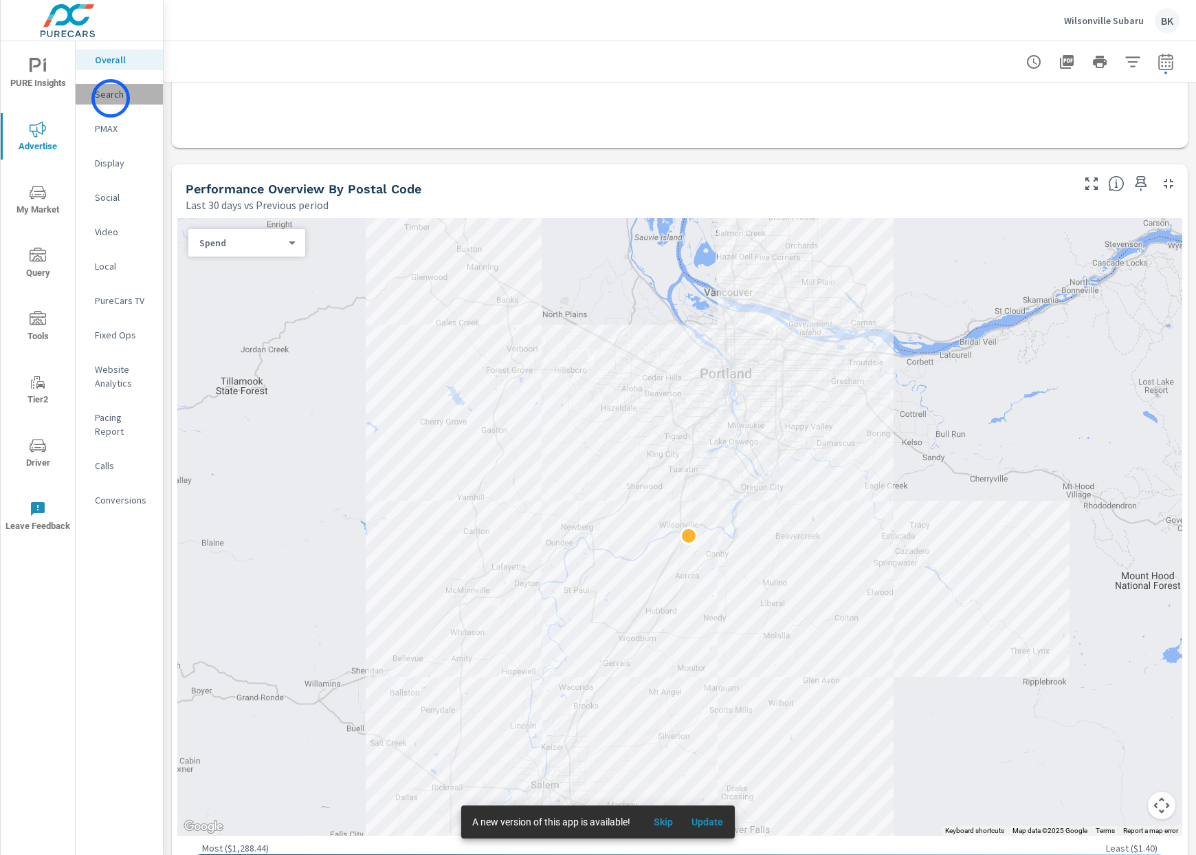
click at [111, 98] on p "Search" at bounding box center [123, 94] width 57 height 14
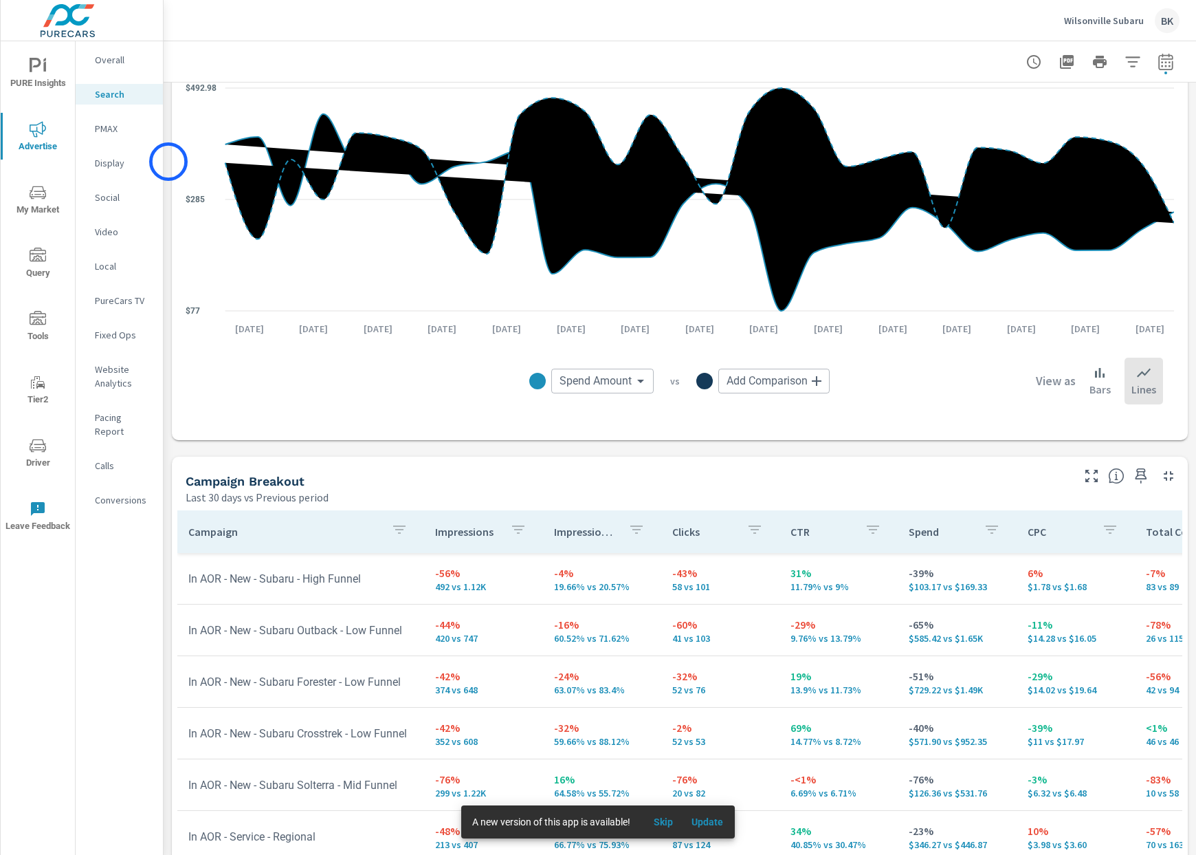
scroll to position [1141, 0]
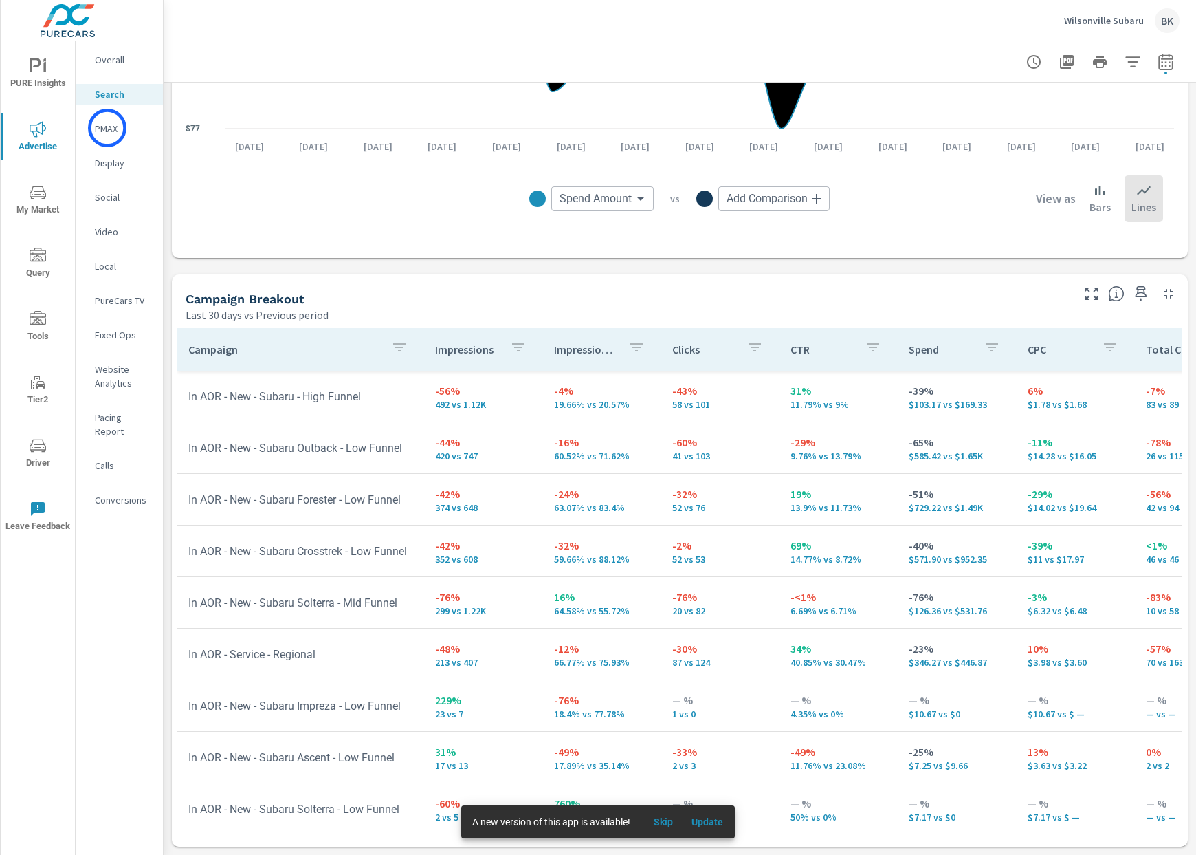
click at [107, 128] on p "PMAX" at bounding box center [123, 129] width 57 height 14
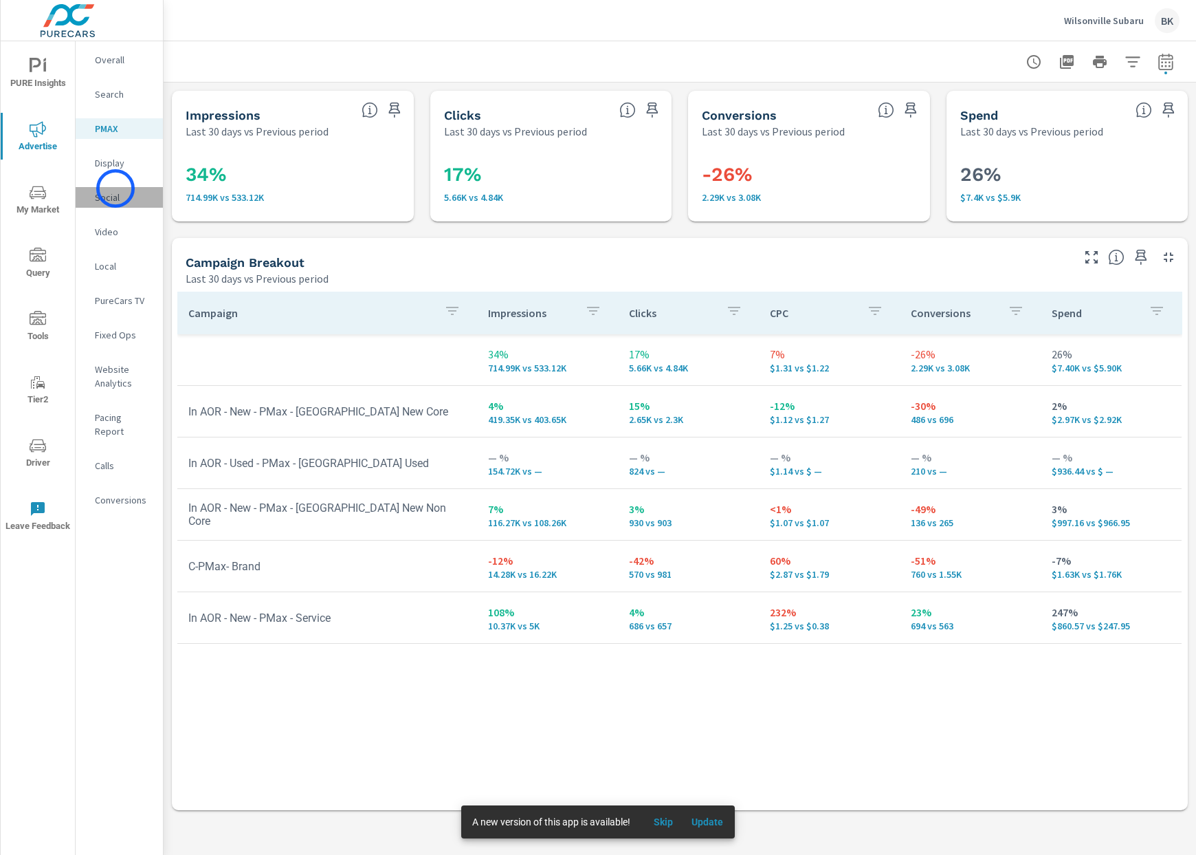
click at [116, 188] on div "Social" at bounding box center [119, 197] width 87 height 21
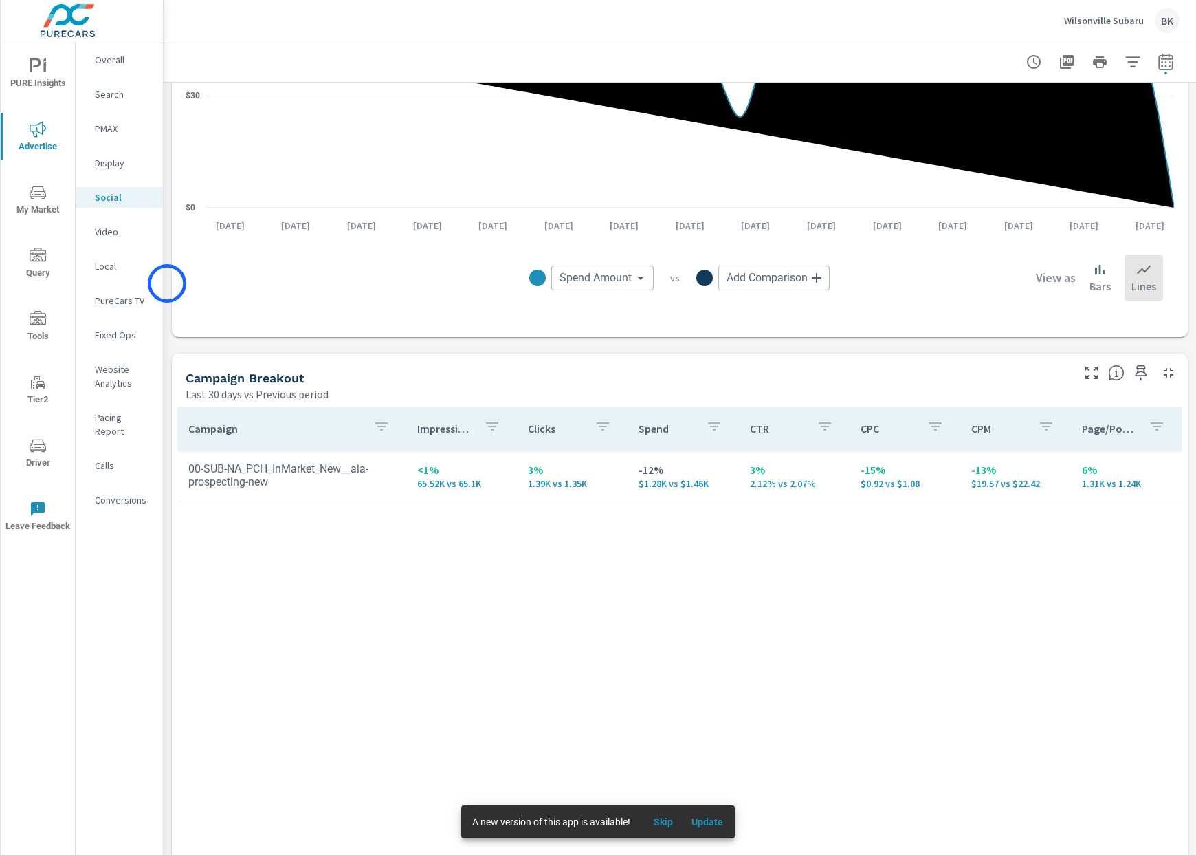
scroll to position [353, 0]
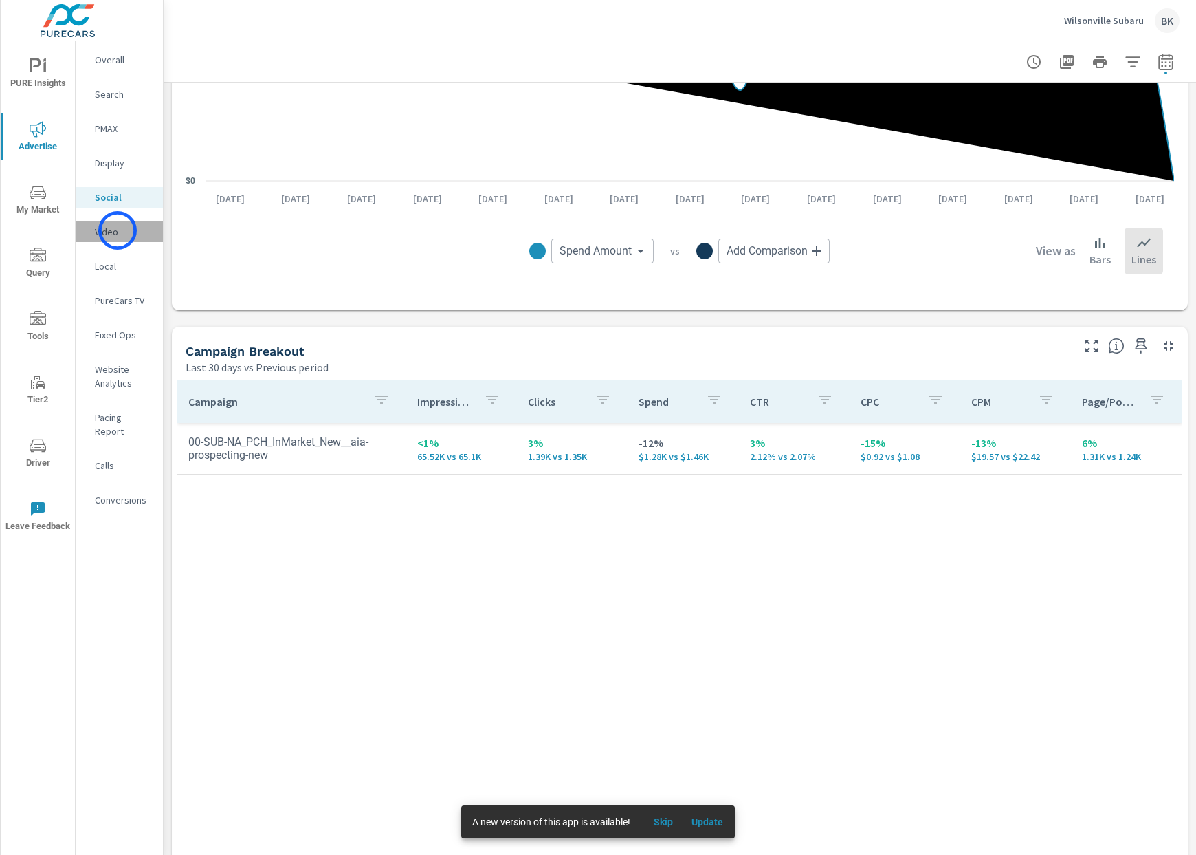
click at [118, 230] on p "Video" at bounding box center [123, 232] width 57 height 14
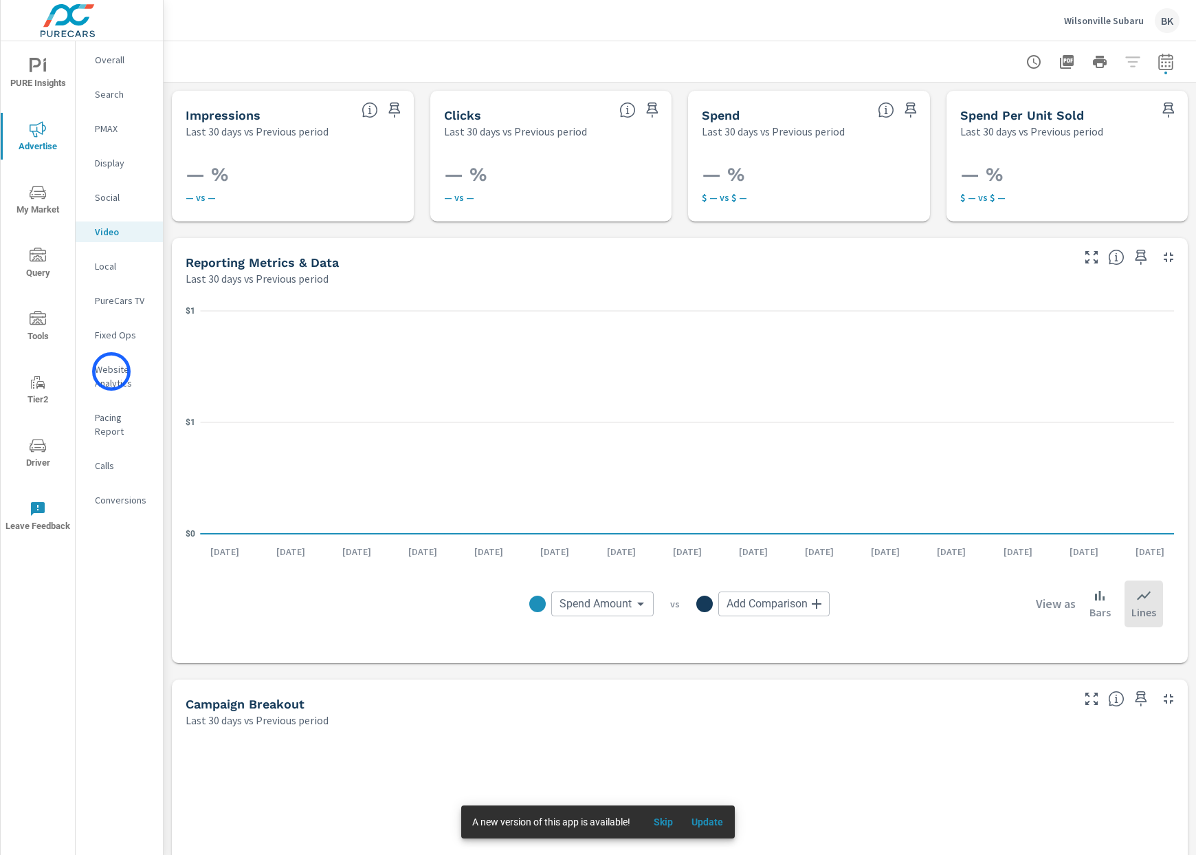
click at [111, 371] on p "Website Analytics" at bounding box center [123, 376] width 57 height 28
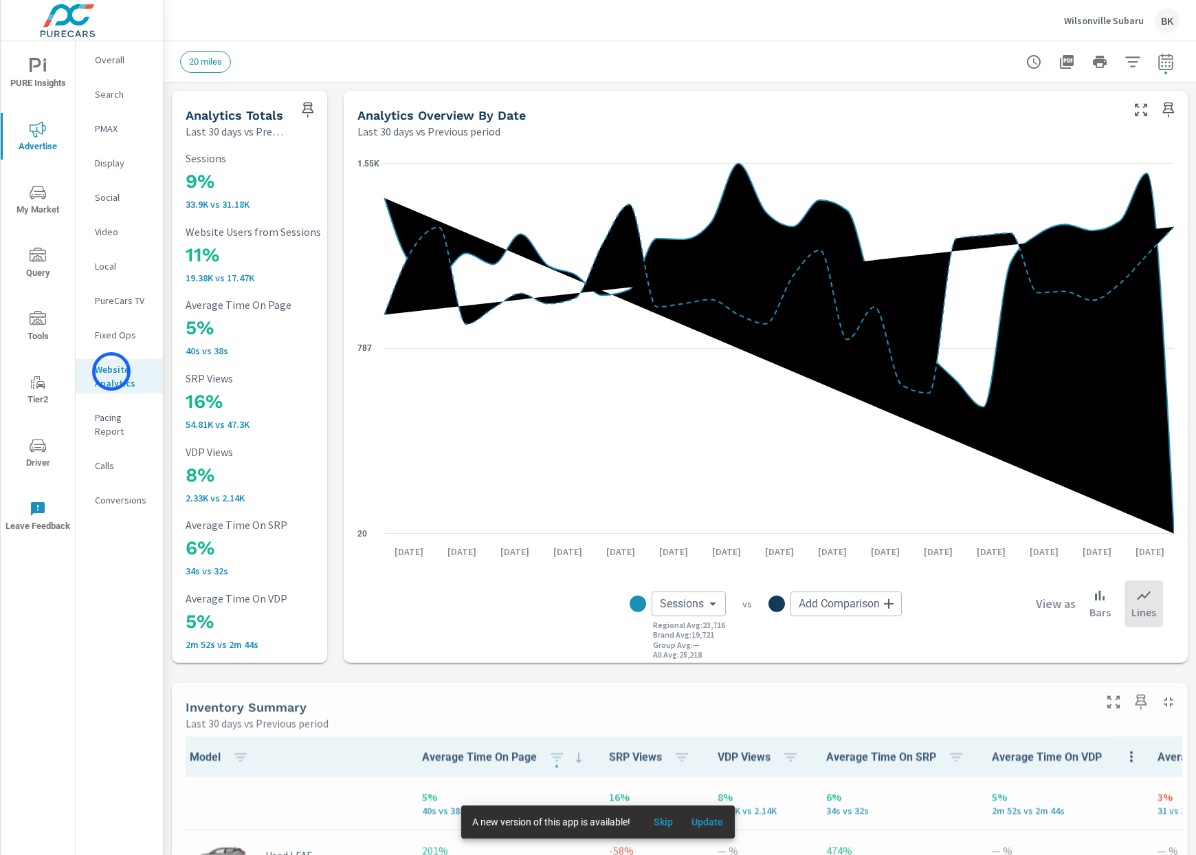
scroll to position [1, 0]
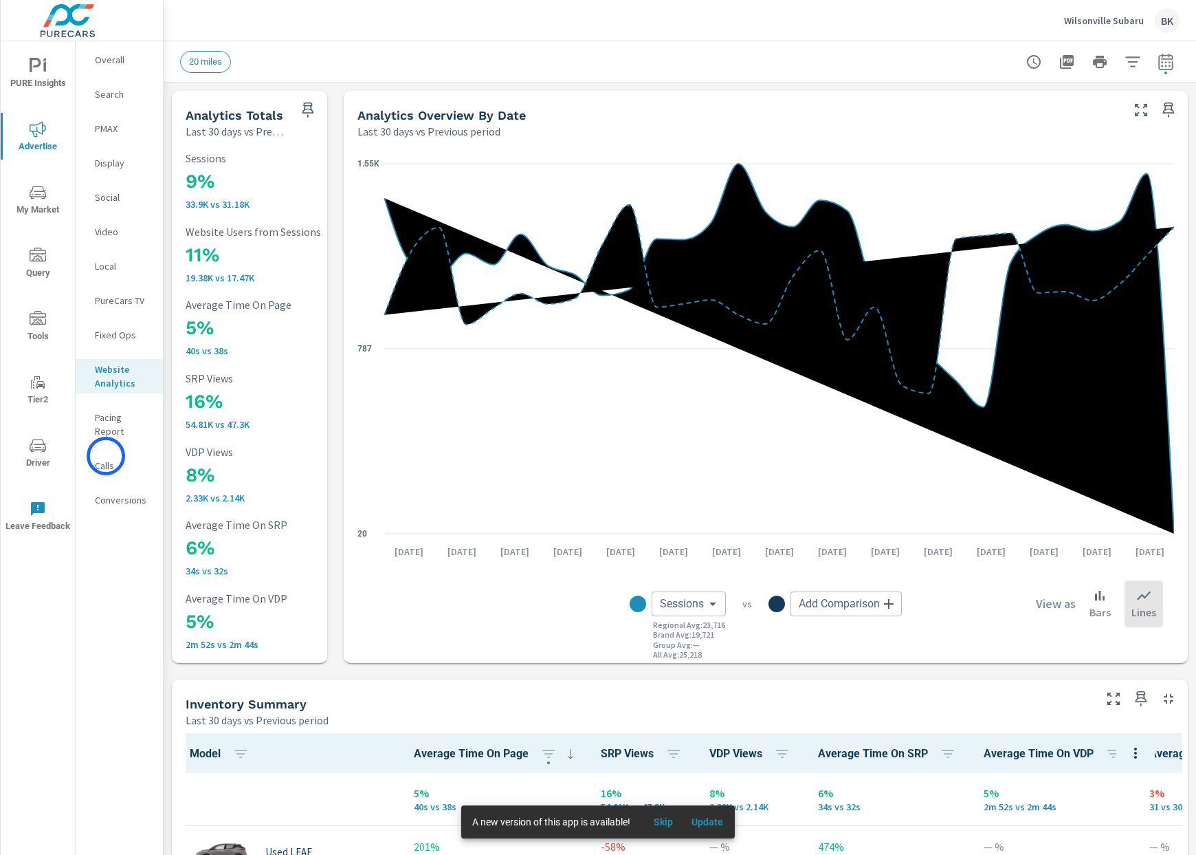
click at [106, 459] on p "Calls" at bounding box center [123, 466] width 57 height 14
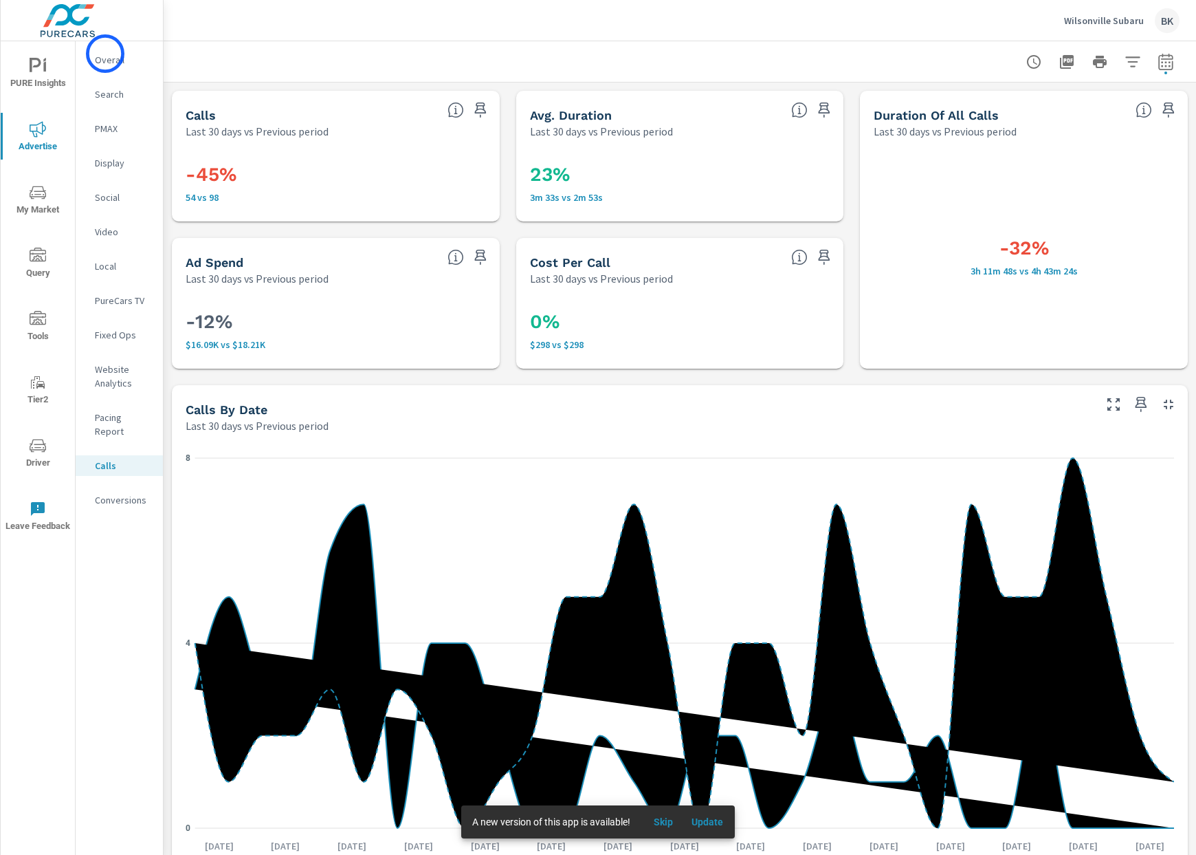
click at [107, 53] on p "Overall" at bounding box center [123, 60] width 57 height 14
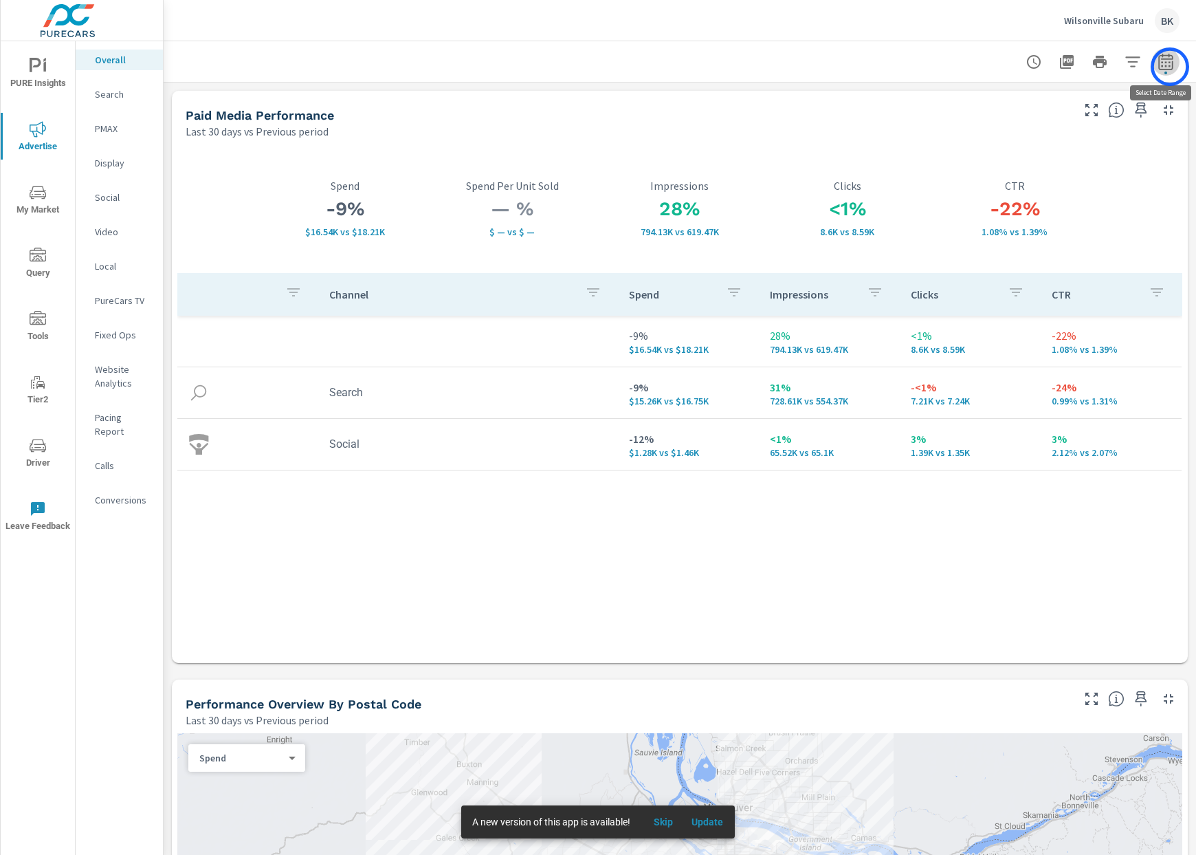
click at [1170, 67] on icon "button" at bounding box center [1166, 62] width 17 height 17
select select "Last 30 days"
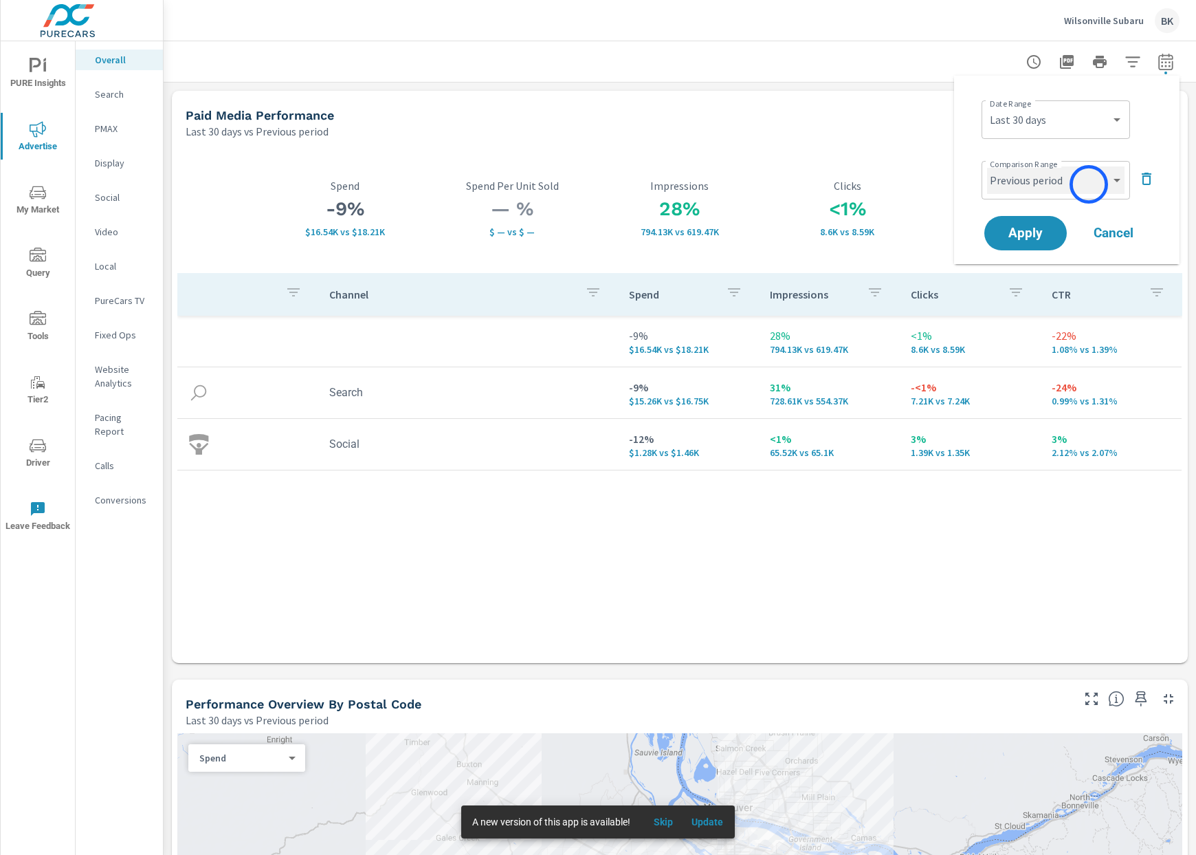
click at [1089, 184] on select "Custom Previous period Previous month Previous year" at bounding box center [1056, 180] width 138 height 28
click at [987, 166] on select "Custom Previous period Previous month Previous year" at bounding box center [1056, 180] width 138 height 28
select select "Previous year"
click at [1036, 232] on span "Apply" at bounding box center [1026, 233] width 56 height 13
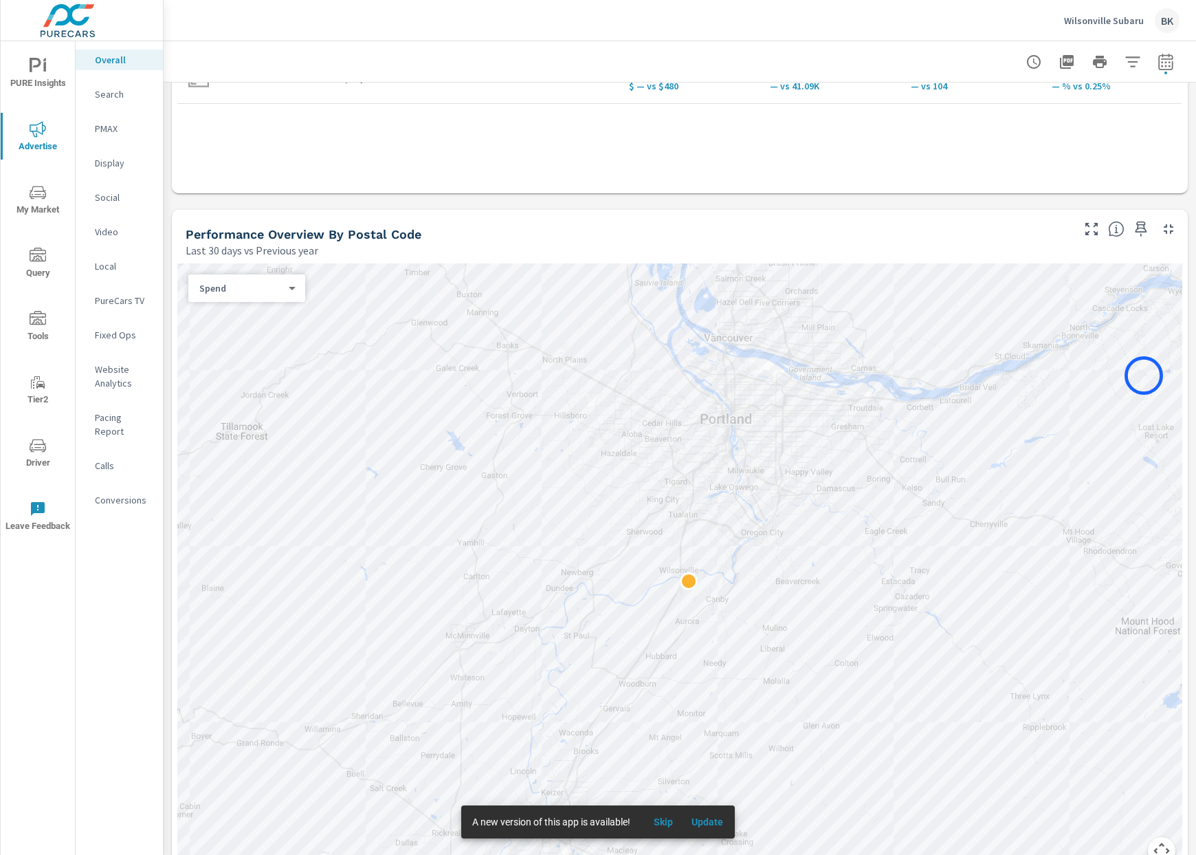
scroll to position [552, 0]
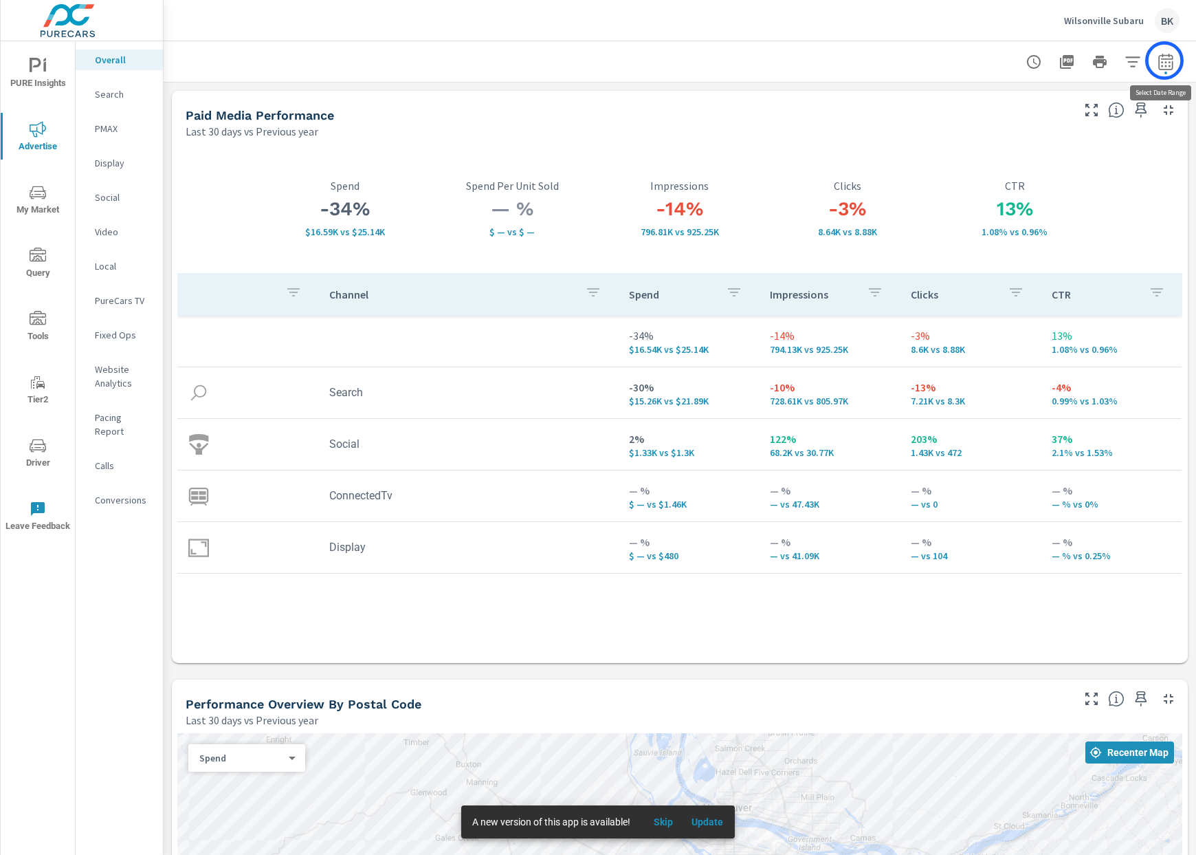
click at [1165, 61] on icon "button" at bounding box center [1166, 62] width 17 height 17
select select "Last 30 days"
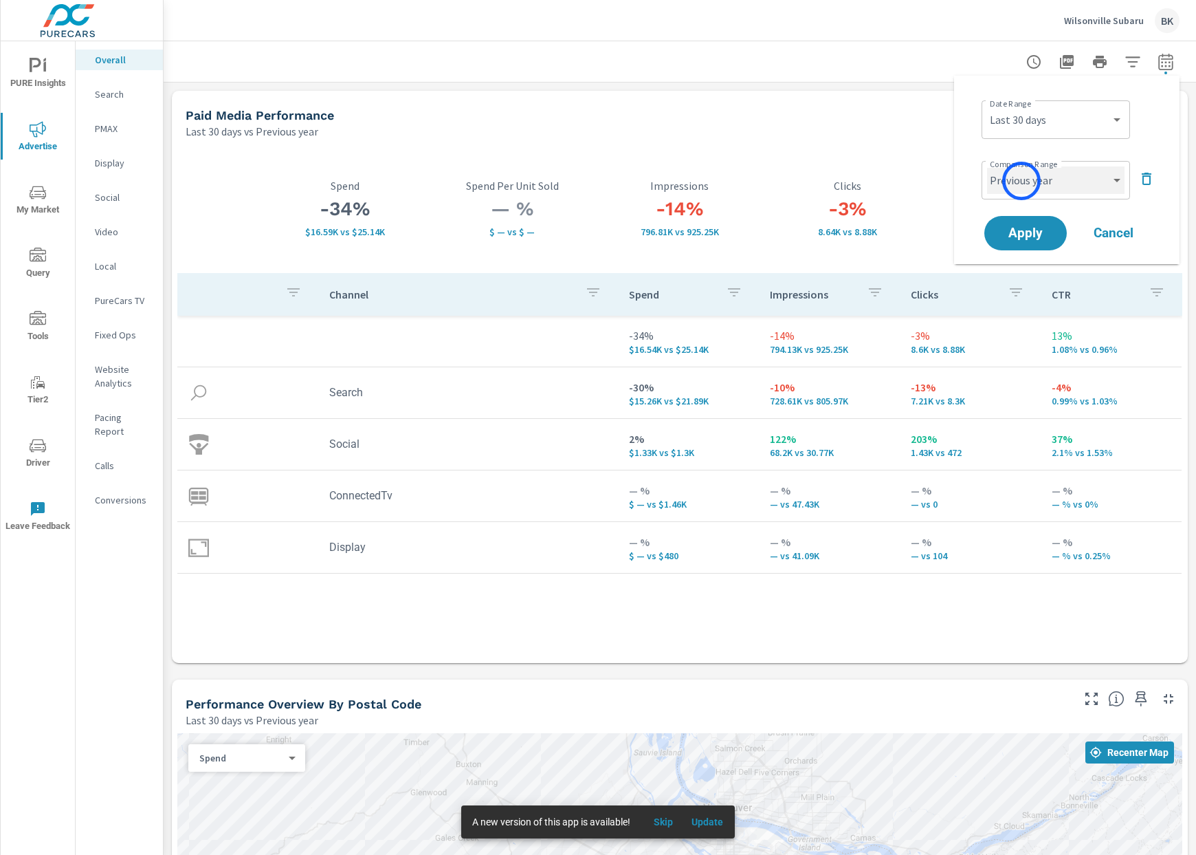
click at [1022, 181] on select "Custom Previous period Previous month Previous year" at bounding box center [1056, 180] width 138 height 28
click at [987, 166] on select "Custom Previous period Previous month Previous year" at bounding box center [1056, 180] width 138 height 28
click at [1044, 180] on select "Custom Previous period Previous month Previous year" at bounding box center [1056, 180] width 138 height 28
click at [987, 166] on select "Custom Previous period Previous month Previous year" at bounding box center [1056, 180] width 138 height 28
select select "Previous period"
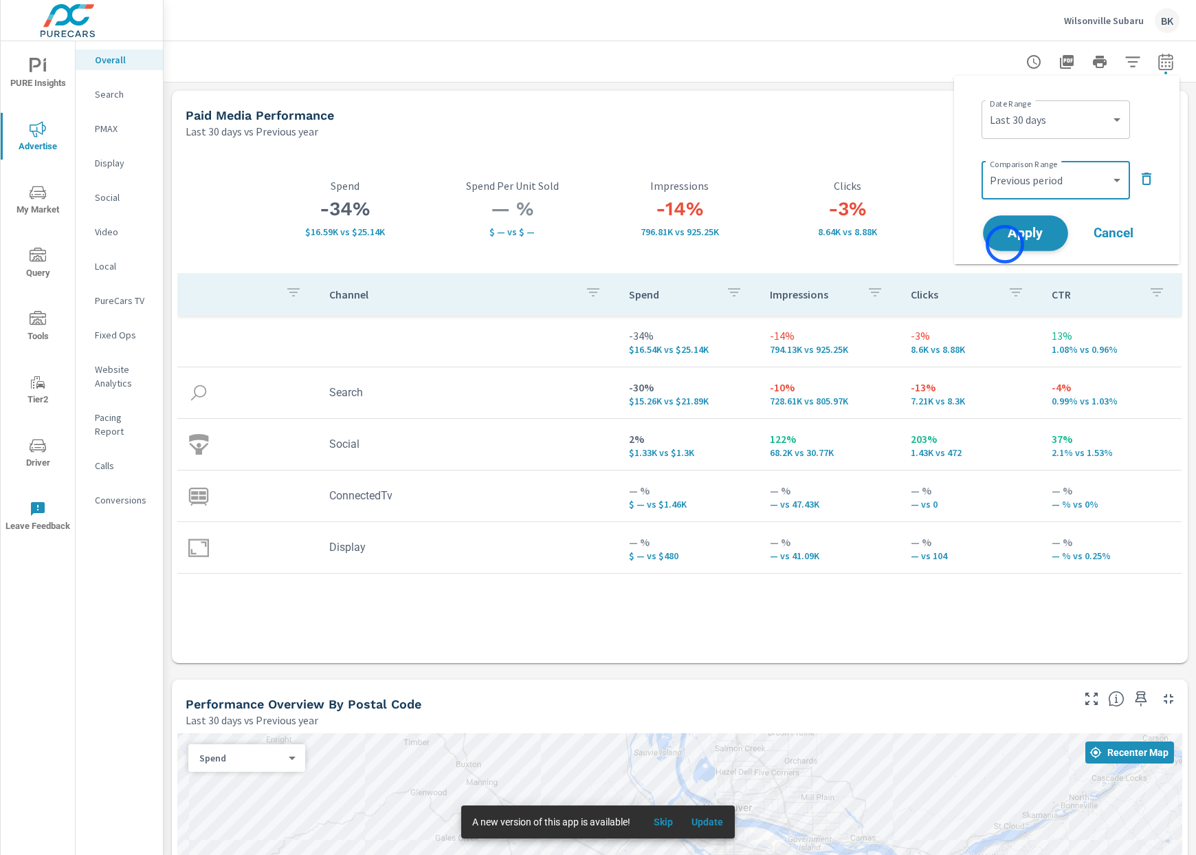
click at [1005, 244] on button "Apply" at bounding box center [1025, 233] width 85 height 36
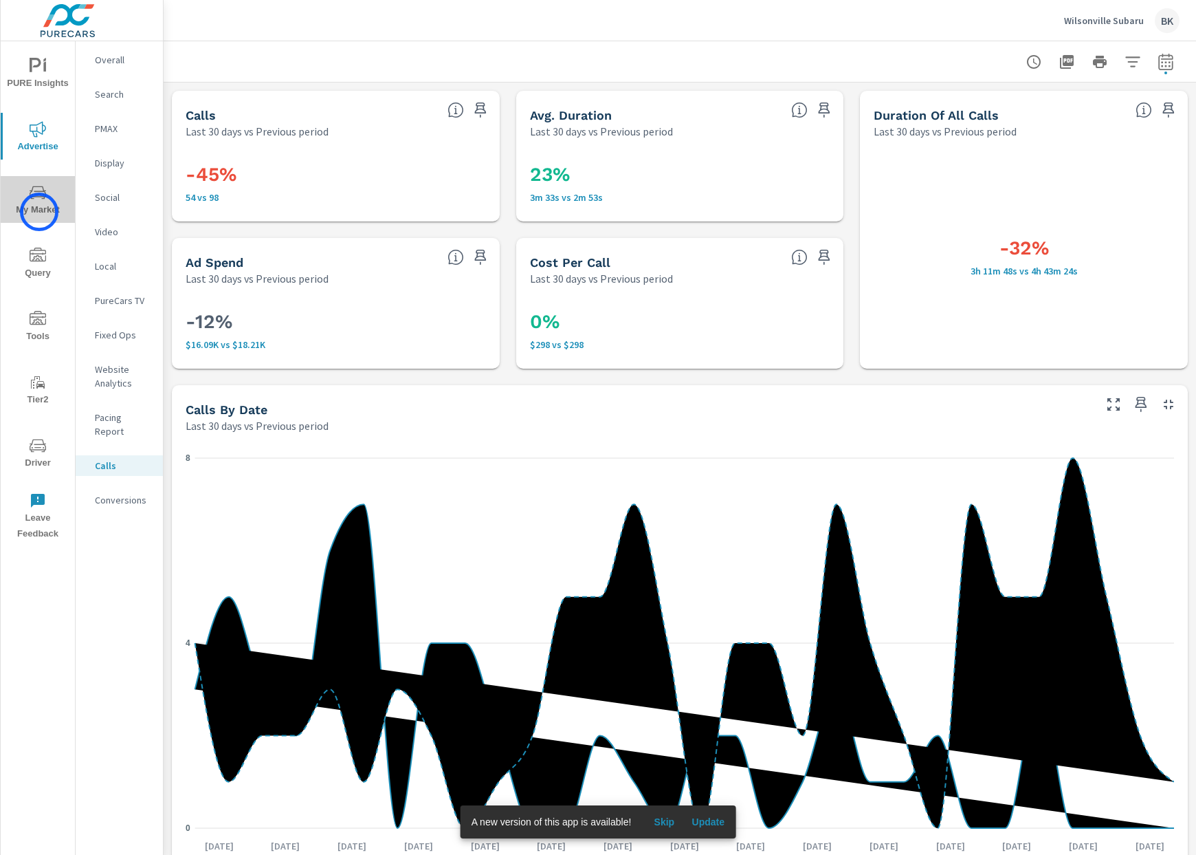
click at [39, 212] on span "My Market" at bounding box center [38, 201] width 66 height 34
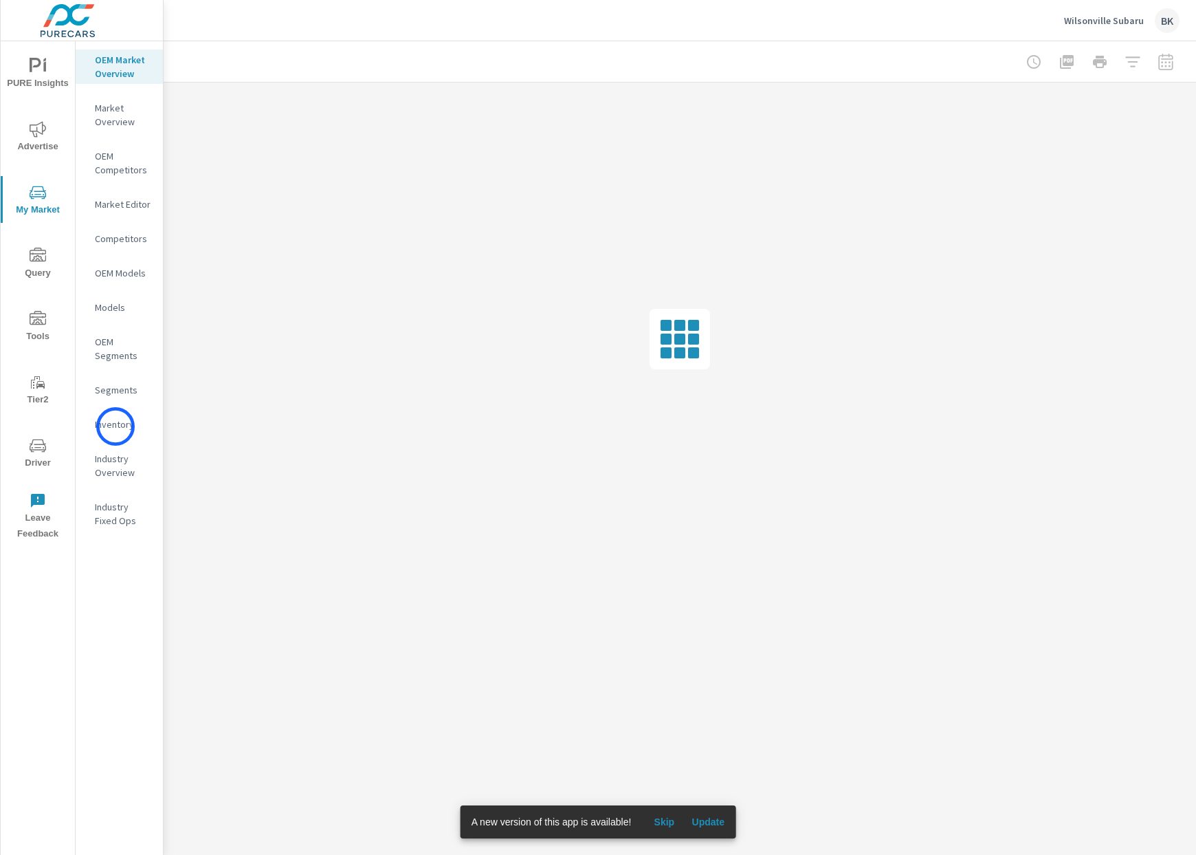
click at [116, 426] on p "Inventory" at bounding box center [123, 424] width 57 height 14
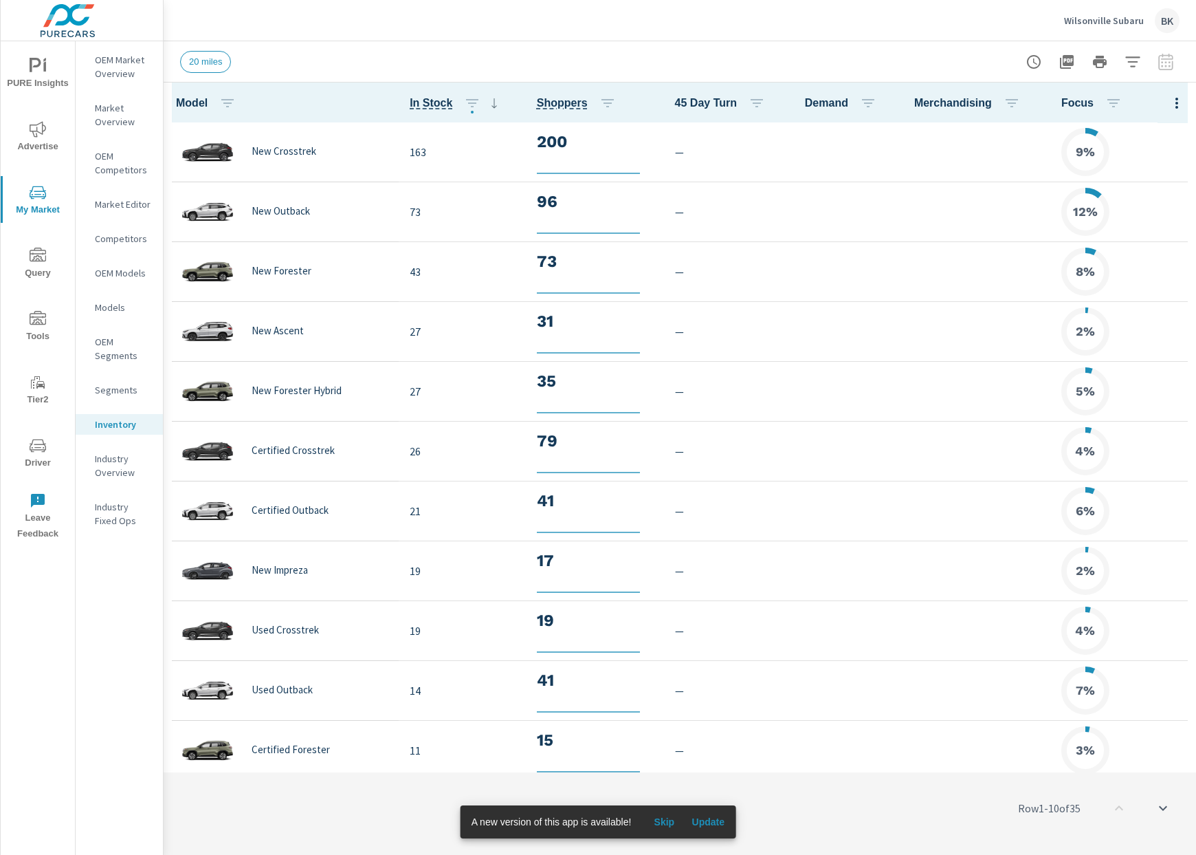
scroll to position [1, 0]
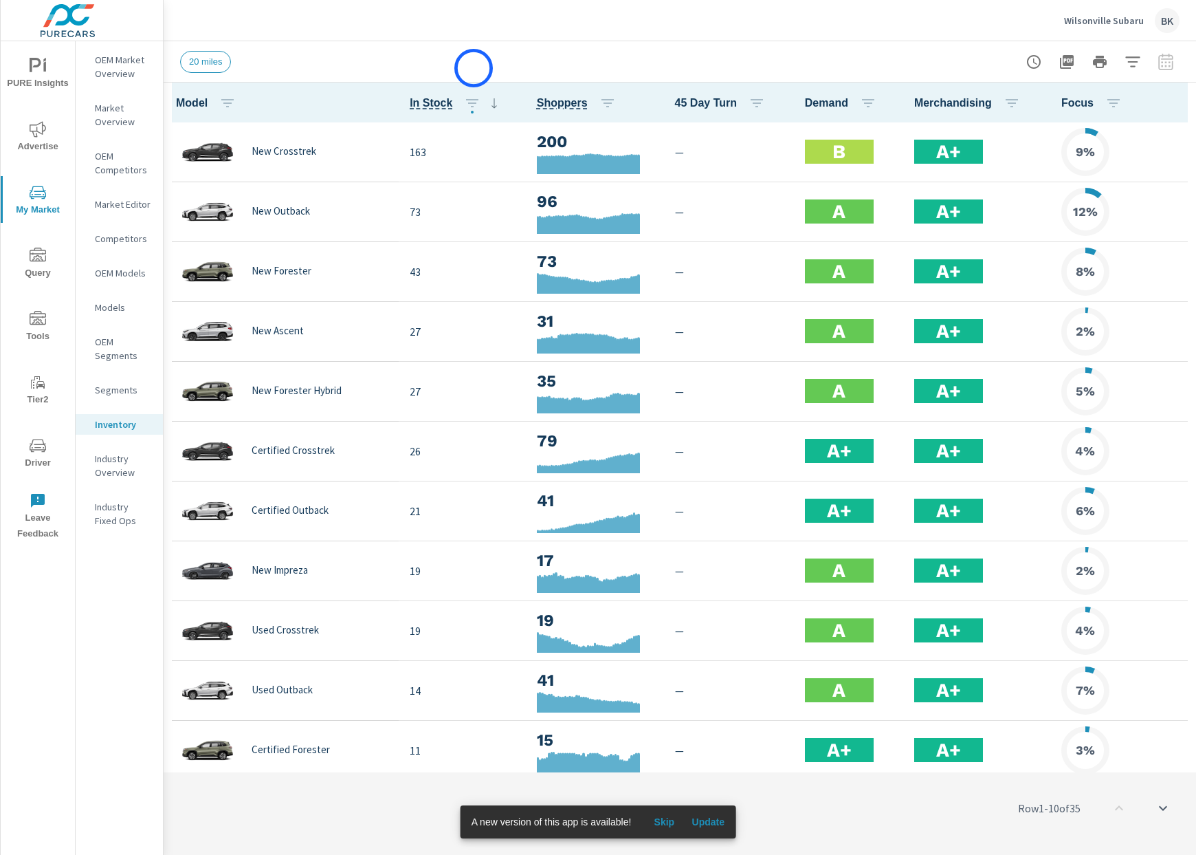
scroll to position [1, 0]
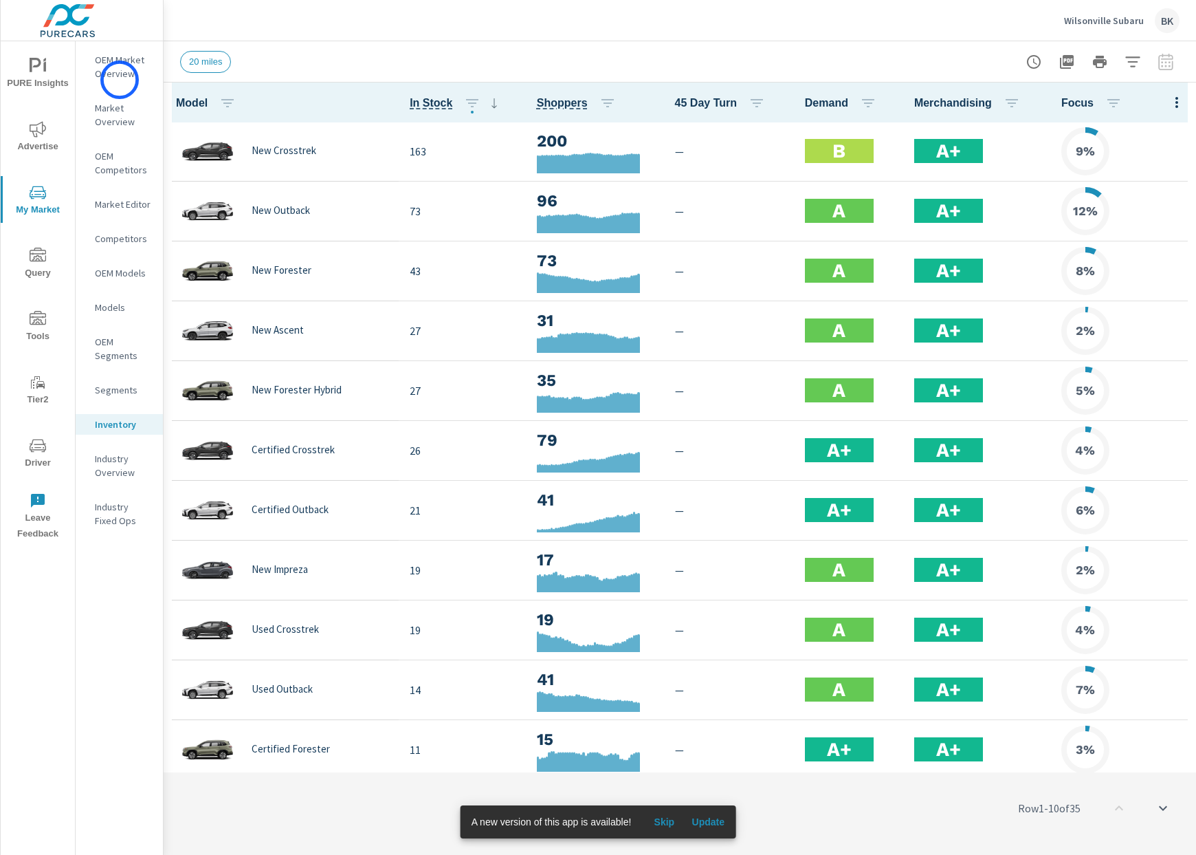
click at [120, 80] on p "OEM Market Overview" at bounding box center [123, 67] width 57 height 28
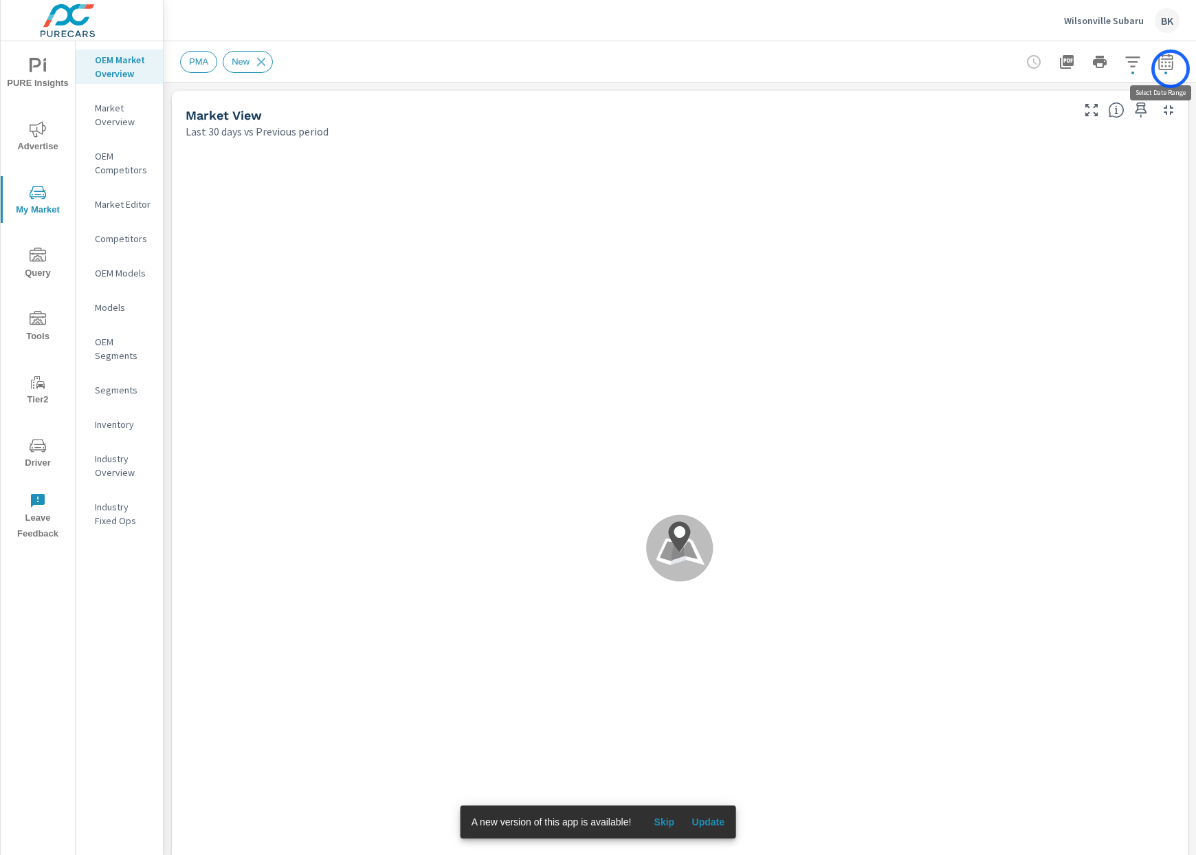
click at [1171, 69] on icon "button" at bounding box center [1166, 61] width 14 height 17
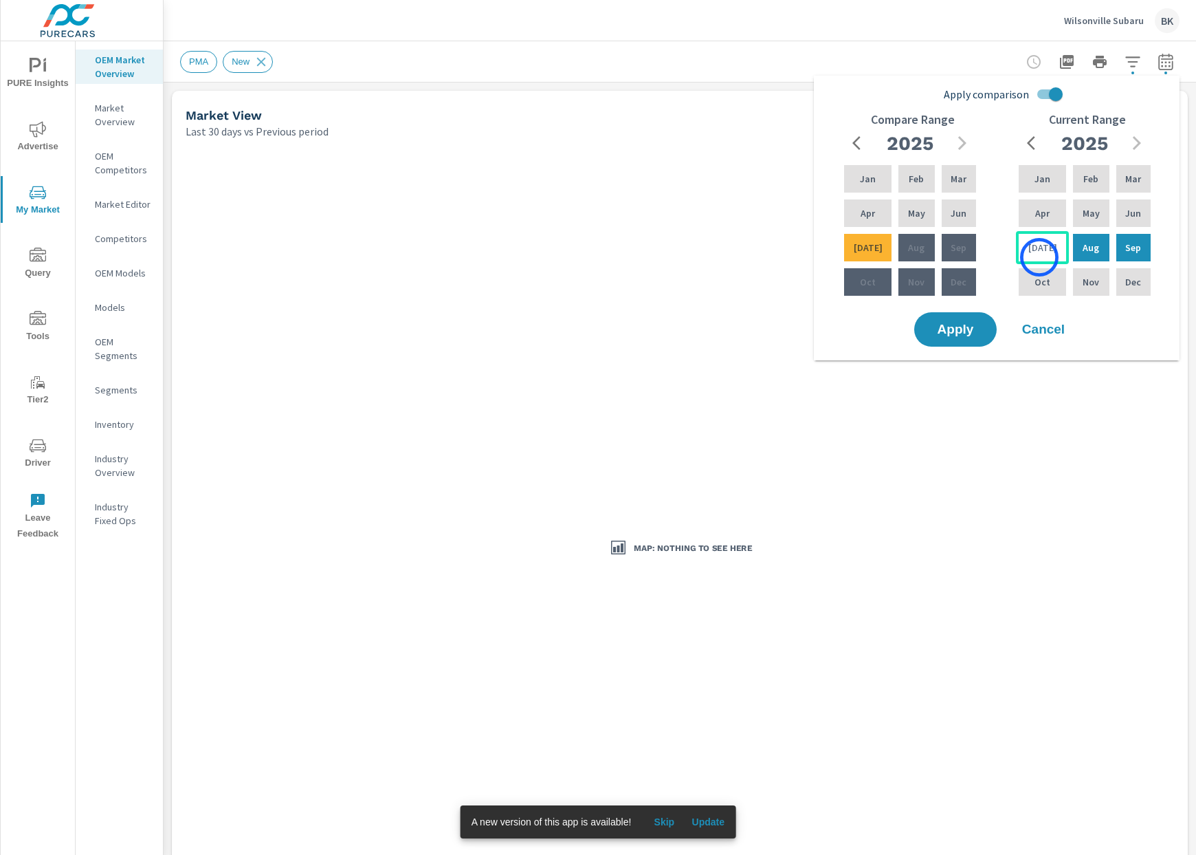
click at [1039, 257] on div "[DATE]" at bounding box center [1042, 247] width 53 height 33
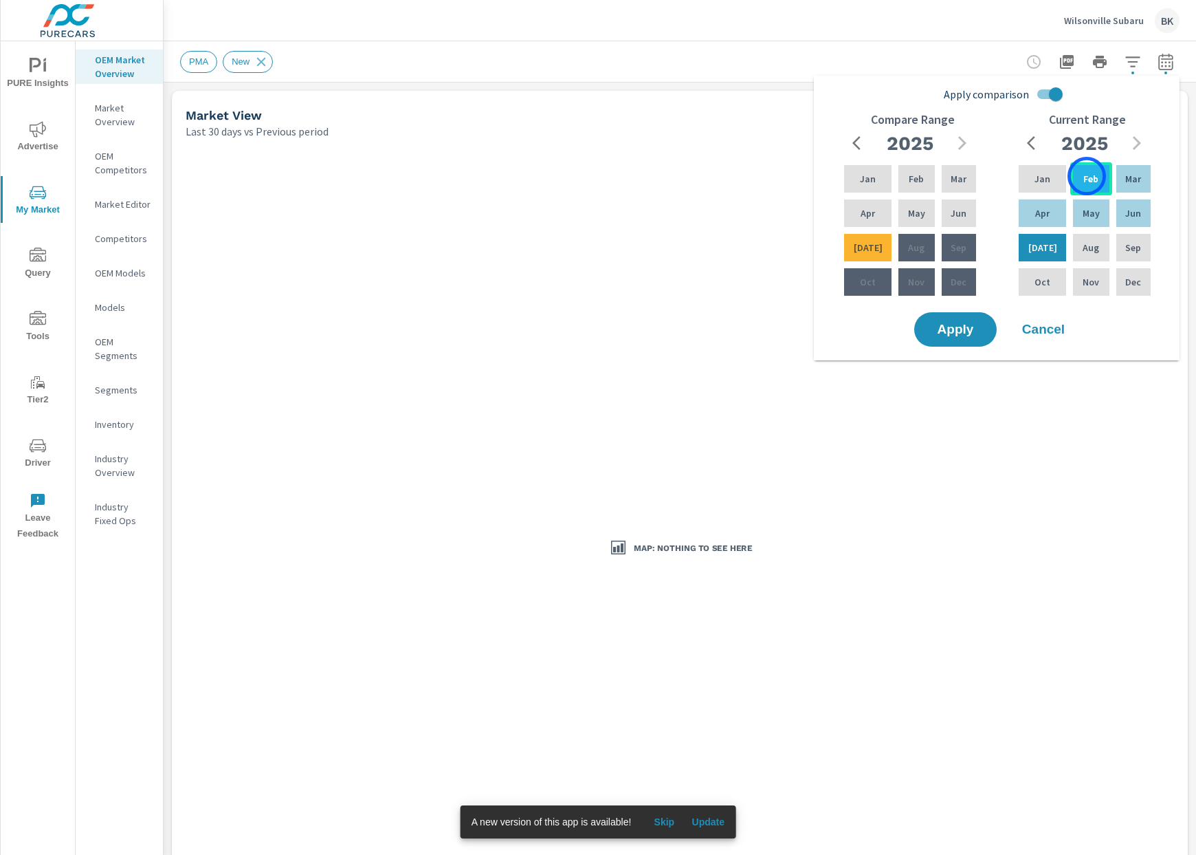
click at [1087, 176] on p "Feb" at bounding box center [1091, 179] width 15 height 14
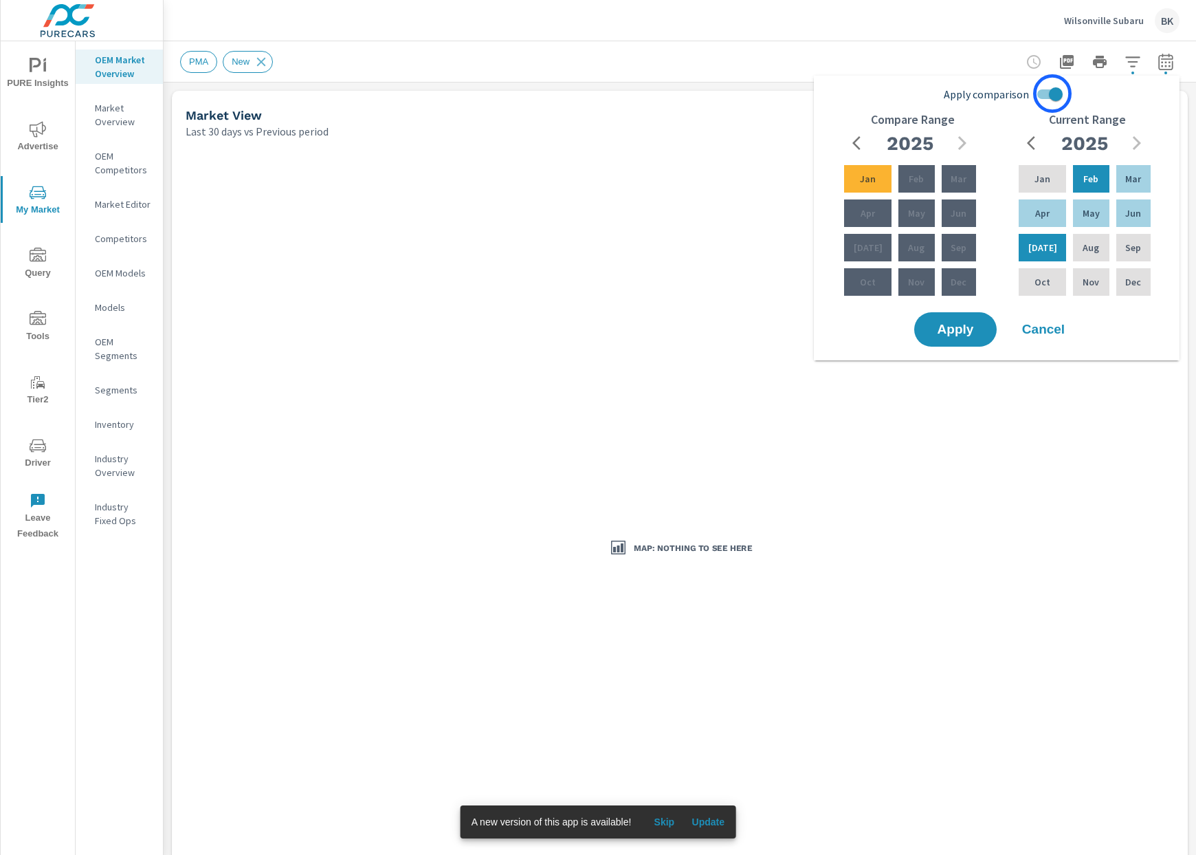
click at [1053, 94] on input "Apply comparison" at bounding box center [1056, 94] width 78 height 26
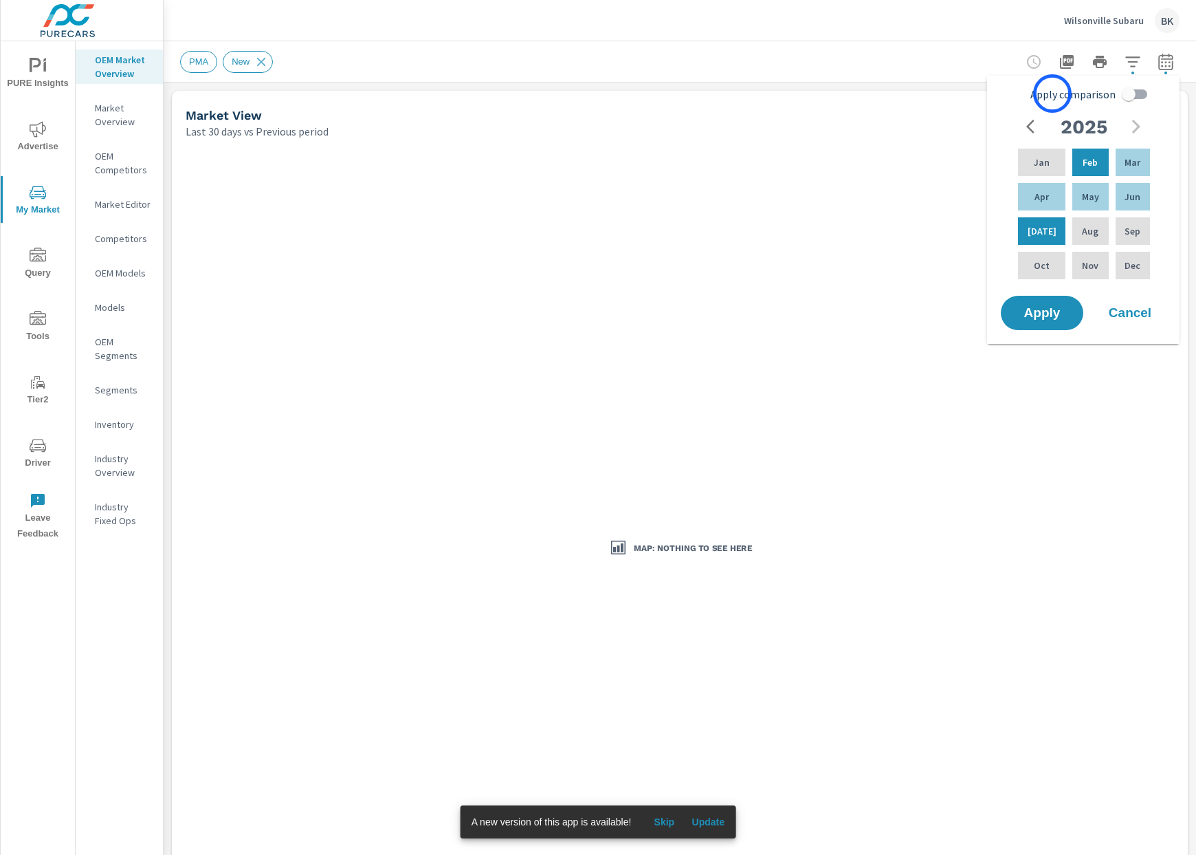
click at [1053, 94] on span "Apply comparison" at bounding box center [1073, 94] width 85 height 17
click at [1090, 94] on input "Apply comparison" at bounding box center [1129, 94] width 78 height 26
checkbox input "true"
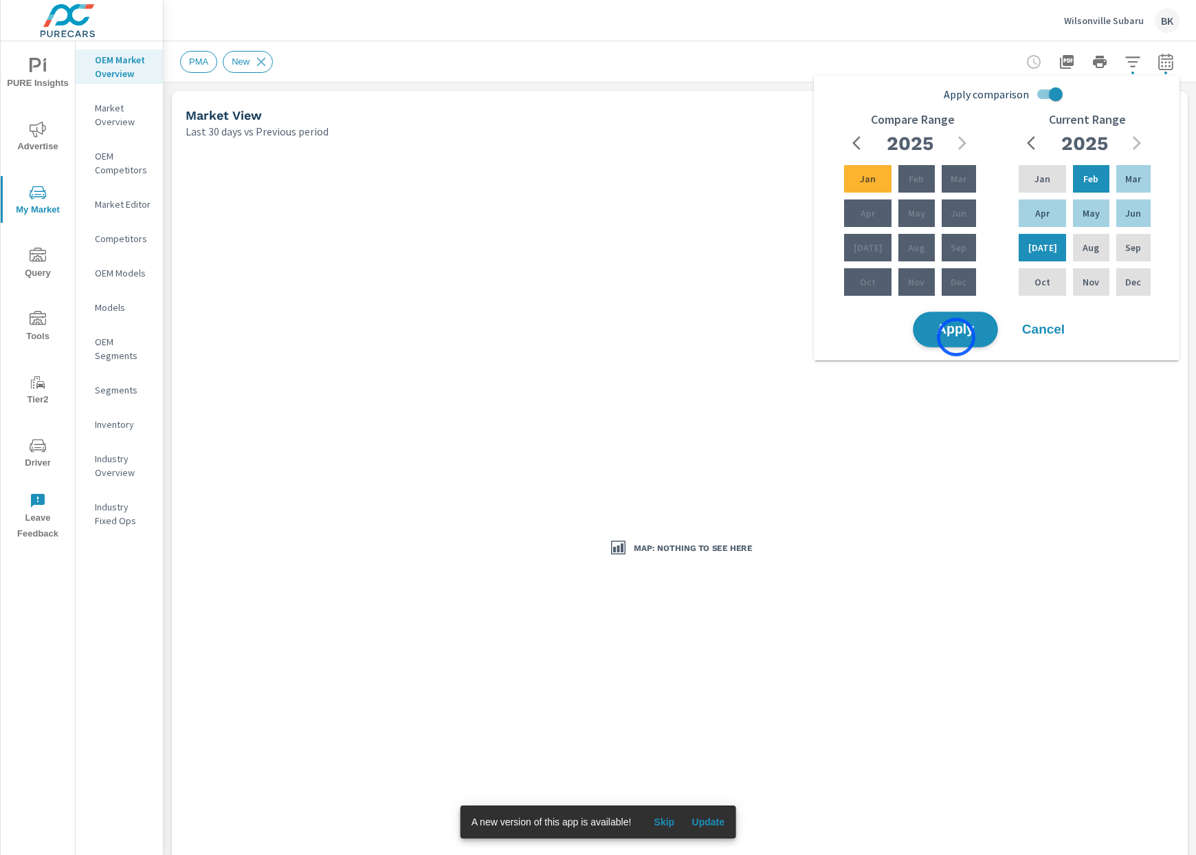
click at [956, 336] on span "Apply" at bounding box center [956, 329] width 56 height 13
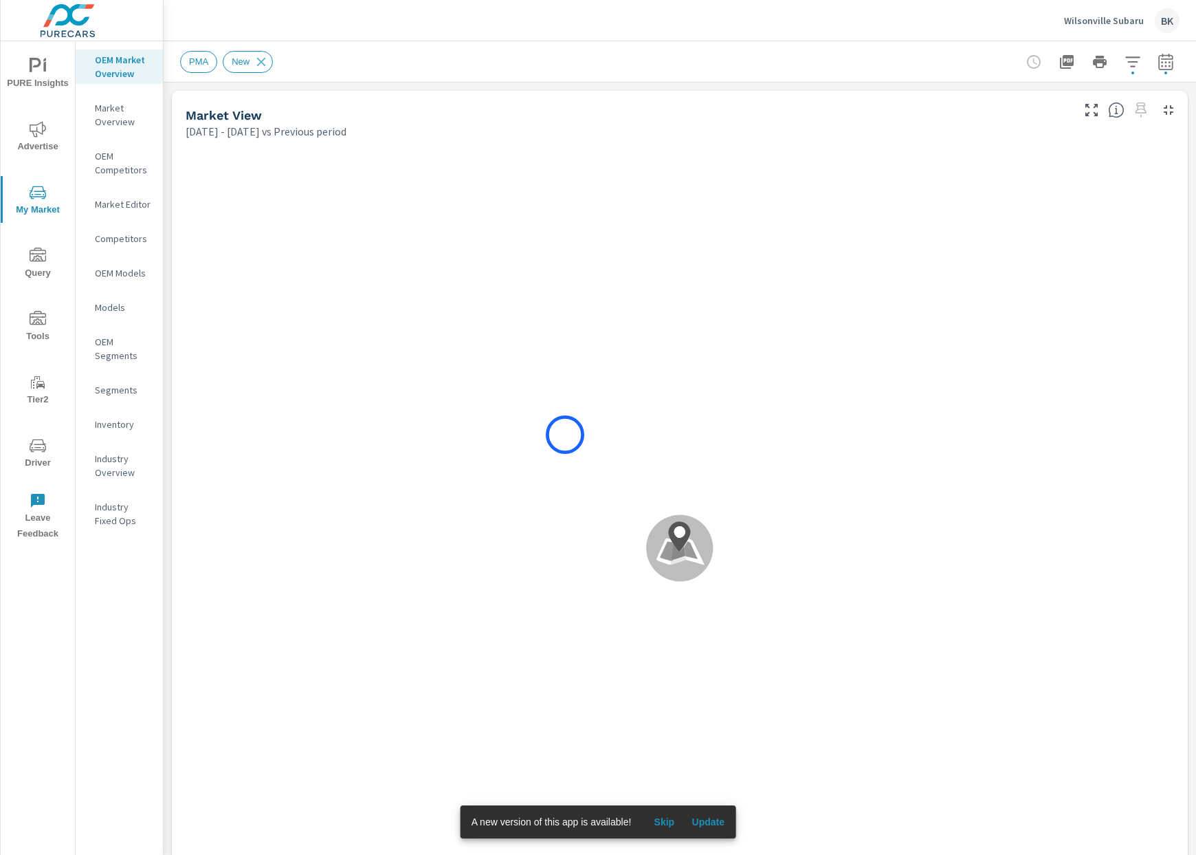
scroll to position [1, 0]
click at [664, 819] on span "Skip" at bounding box center [664, 822] width 33 height 12
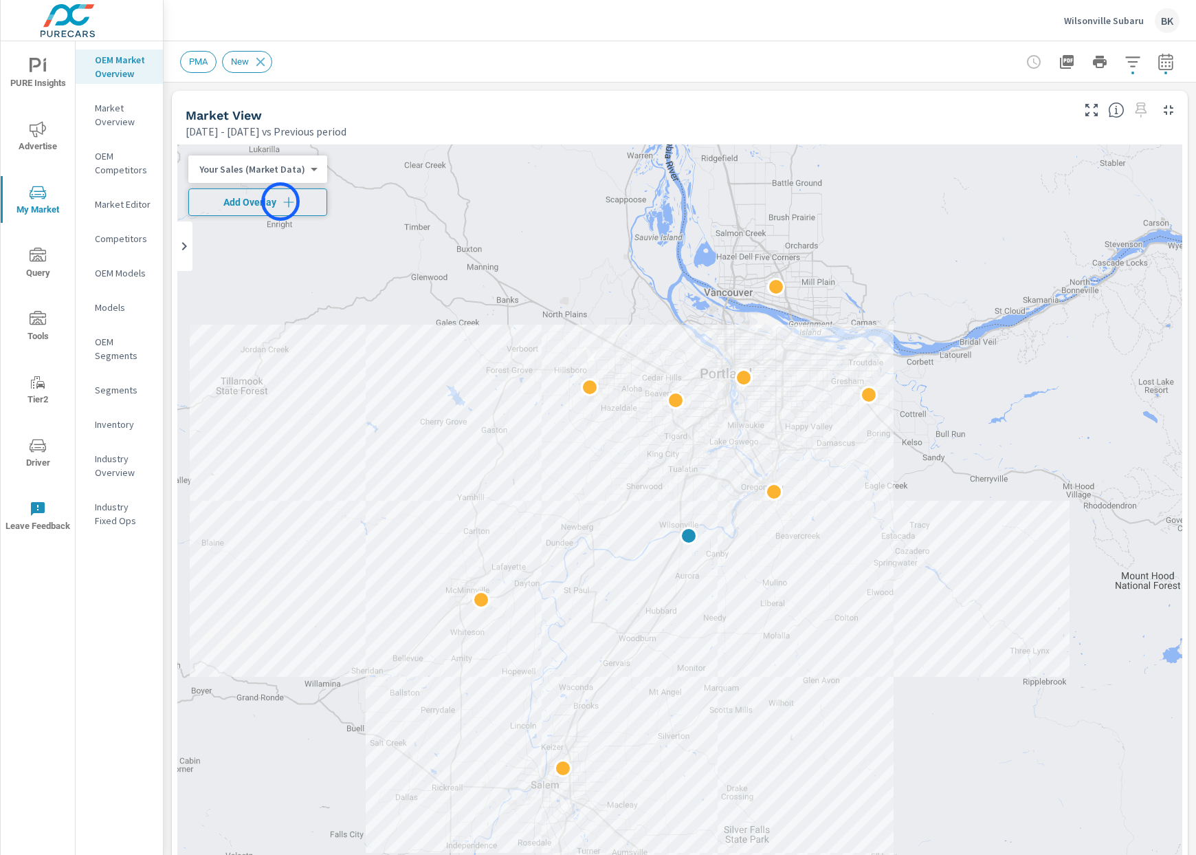
click at [282, 201] on icon "button" at bounding box center [289, 202] width 14 height 14
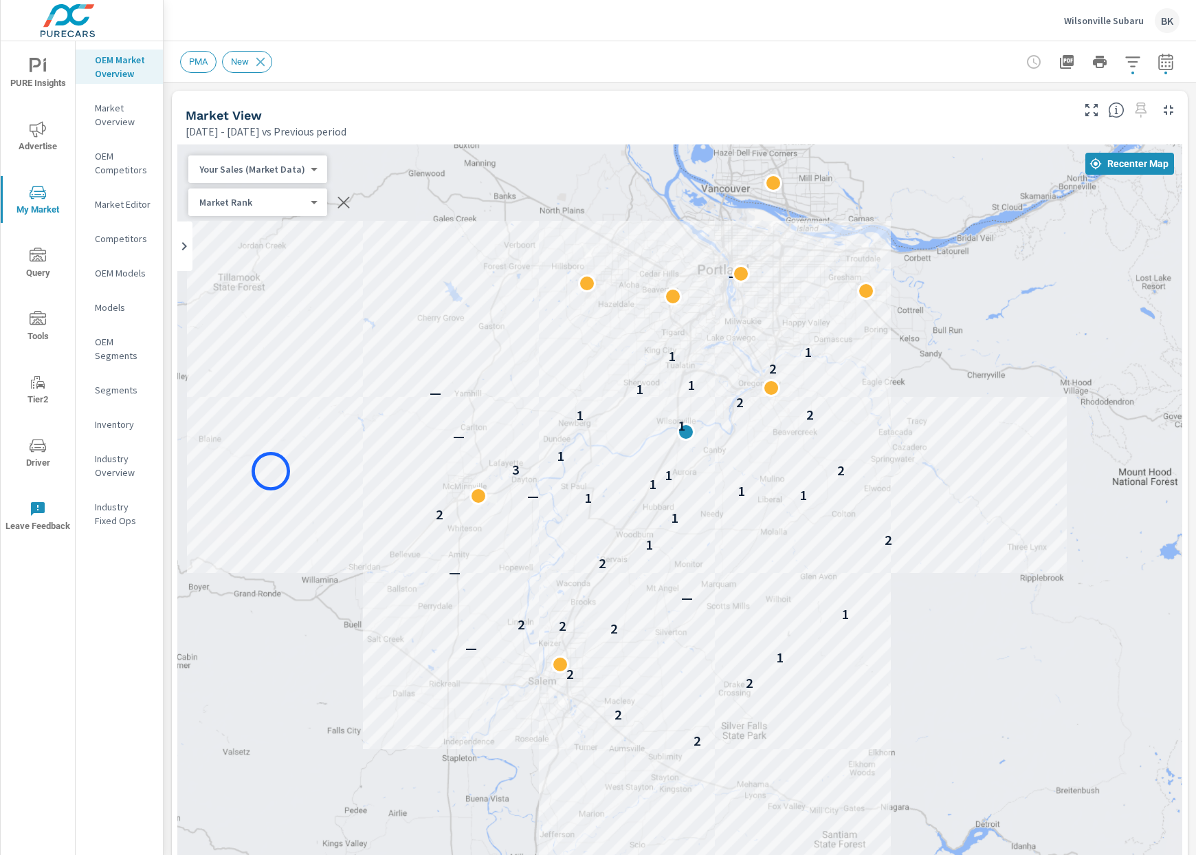
drag, startPoint x: 274, startPoint y: 578, endPoint x: 271, endPoint y: 471, distance: 106.6
click at [271, 471] on div "2 2 2 2 1 — 2 2 2 1 — — 2 1 2 1 2 1 — 1 1 1 1 2 3 1 — 1 1 2 2 — 1 1 2 1 1 —" at bounding box center [679, 526] width 1005 height 765
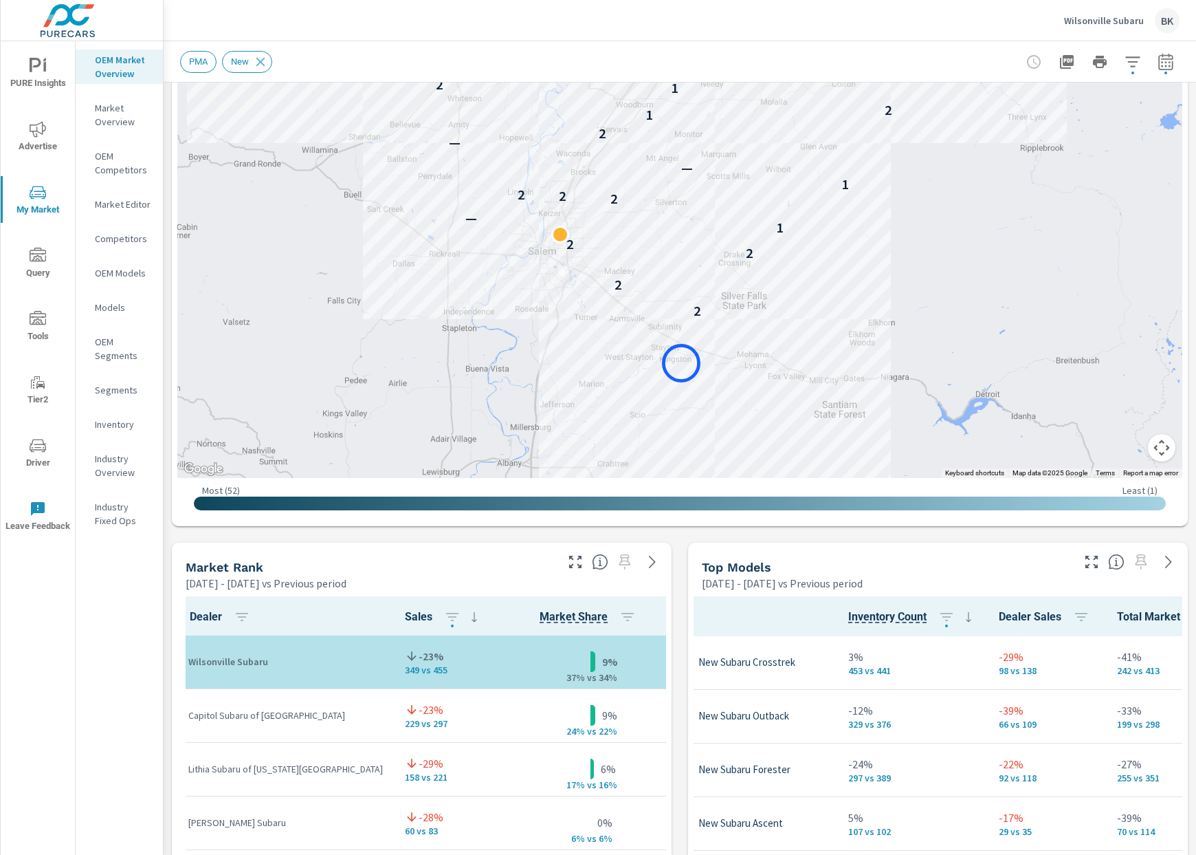
scroll to position [424, 0]
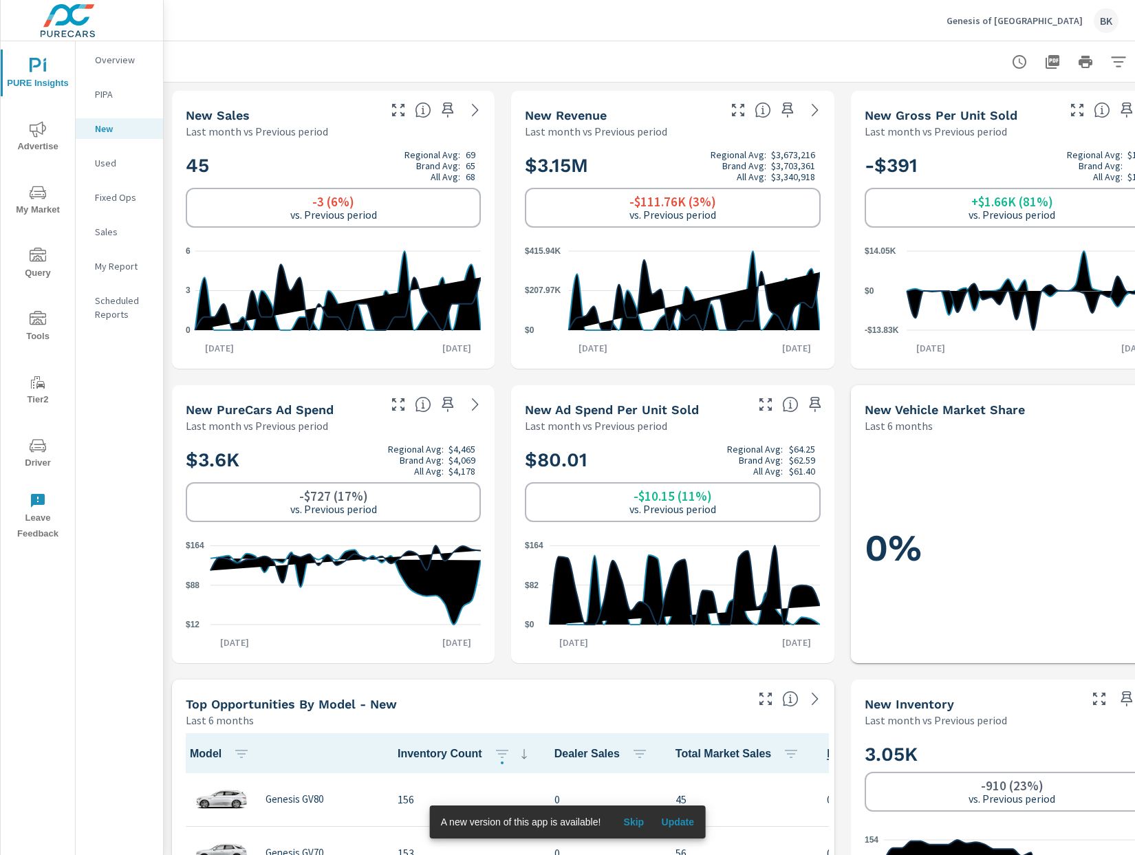
scroll to position [13, 0]
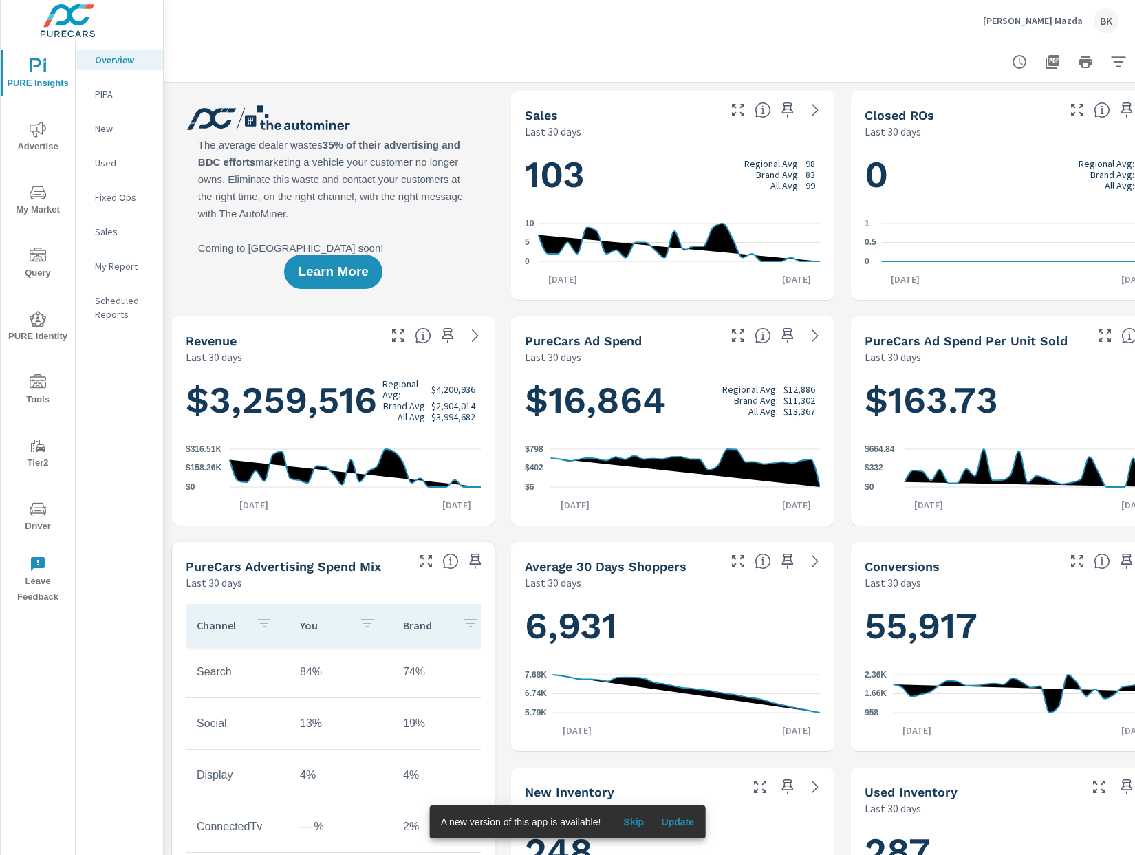
scroll to position [1, 0]
click at [37, 138] on span "Advertise" at bounding box center [38, 138] width 66 height 34
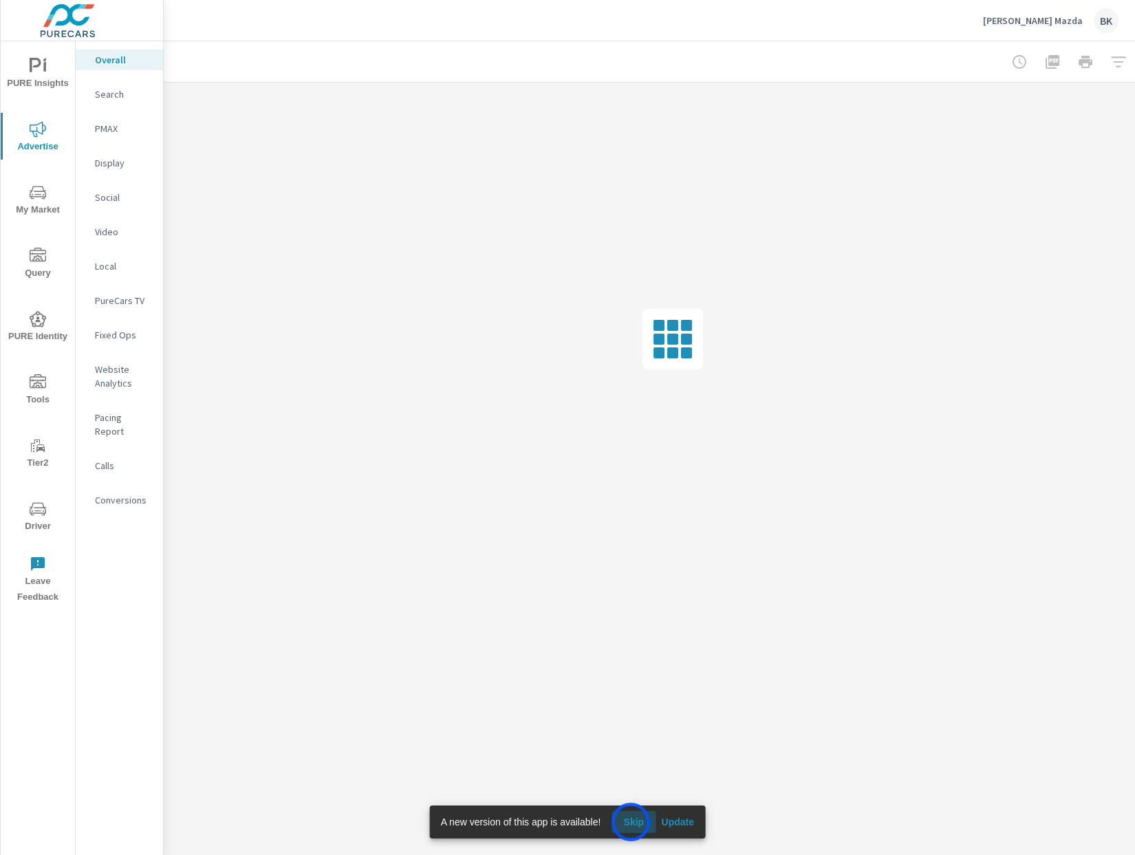
click at [631, 822] on span "Skip" at bounding box center [633, 822] width 33 height 12
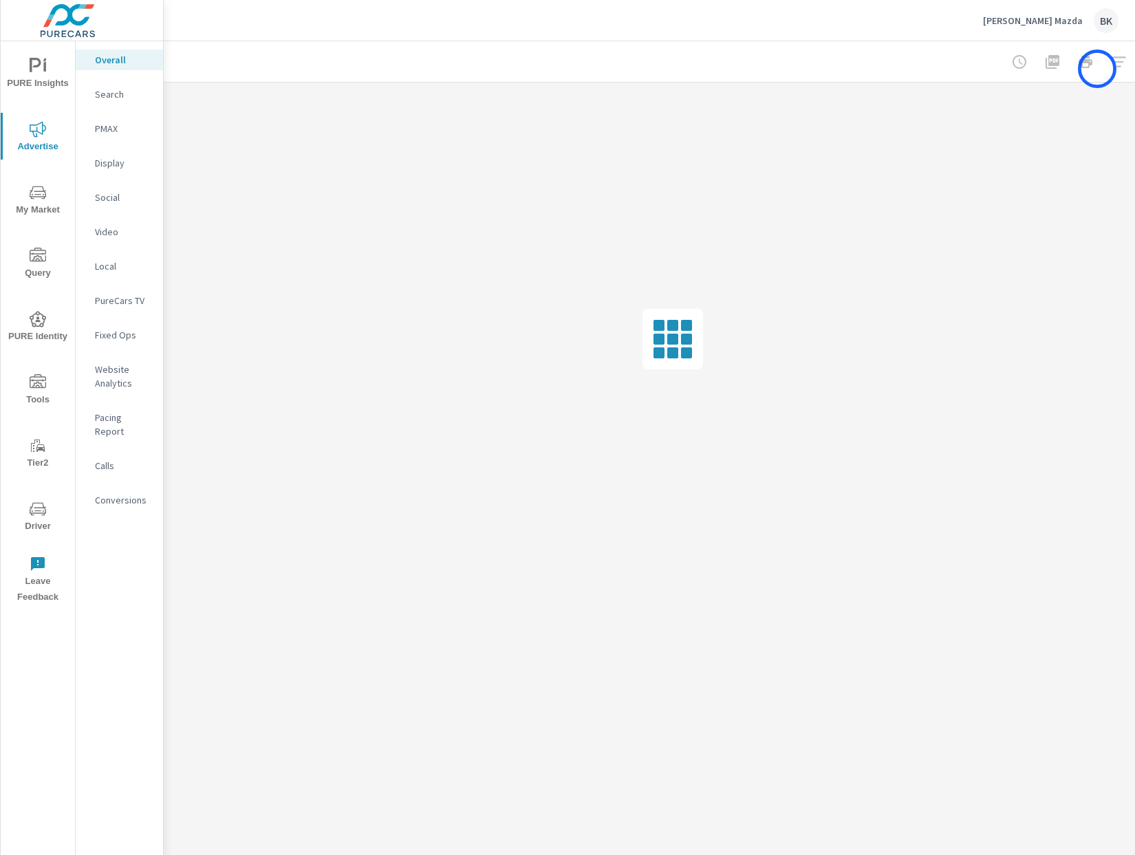
scroll to position [0, 47]
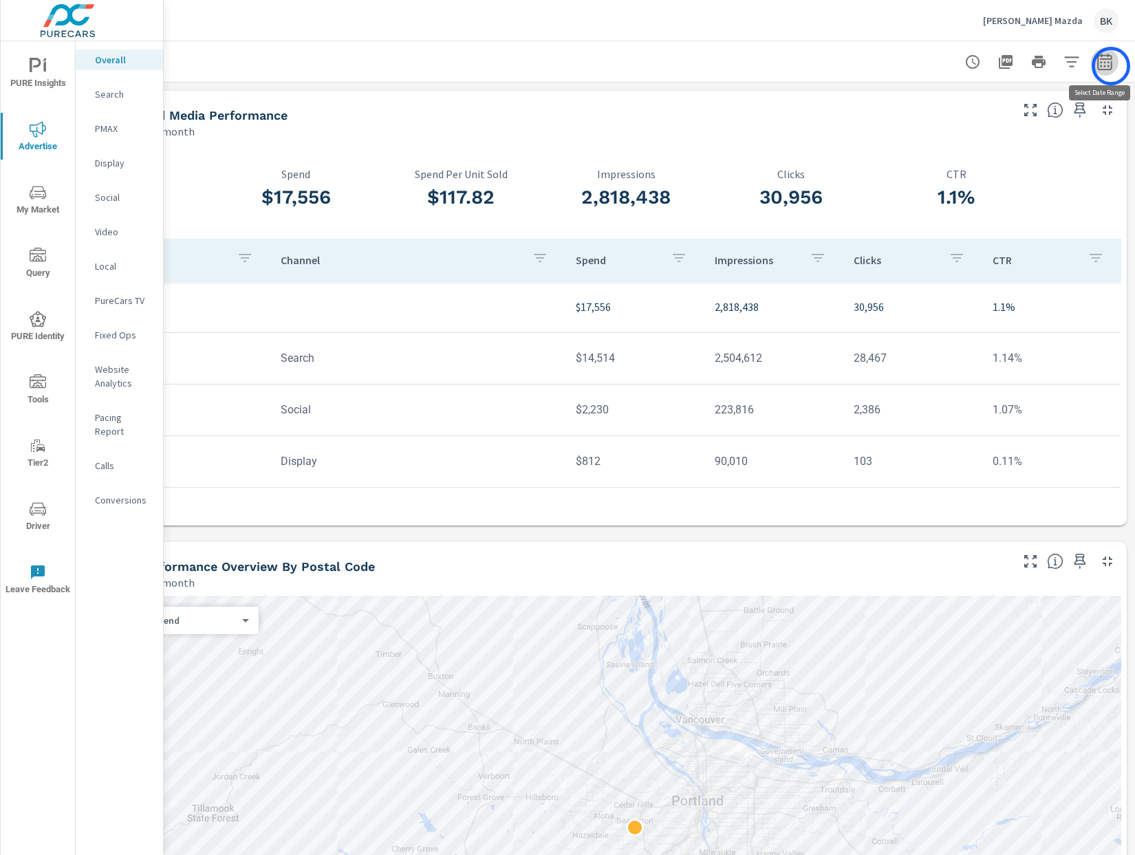
click at [1111, 66] on icon "button" at bounding box center [1104, 61] width 14 height 17
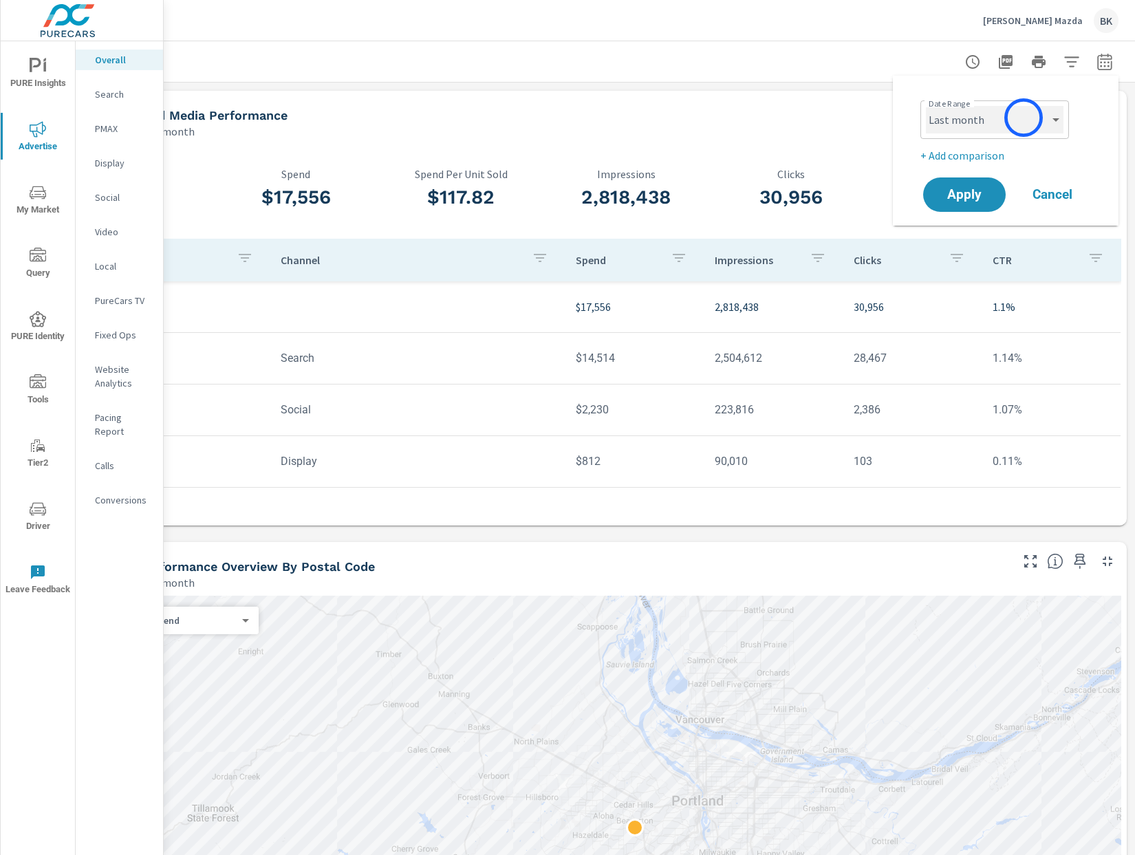
click at [1023, 118] on select "Custom [DATE] Last week Last 7 days Last 14 days Last 30 days Last 45 days Last…" at bounding box center [995, 120] width 138 height 28
click at [926, 106] on select "Custom [DATE] Last week Last 7 days Last 14 days Last 30 days Last 45 days Last…" at bounding box center [995, 120] width 138 height 28
select select "Last 30 days"
click at [963, 155] on p "+ Add comparison" at bounding box center [1008, 155] width 176 height 17
select select "Previous period"
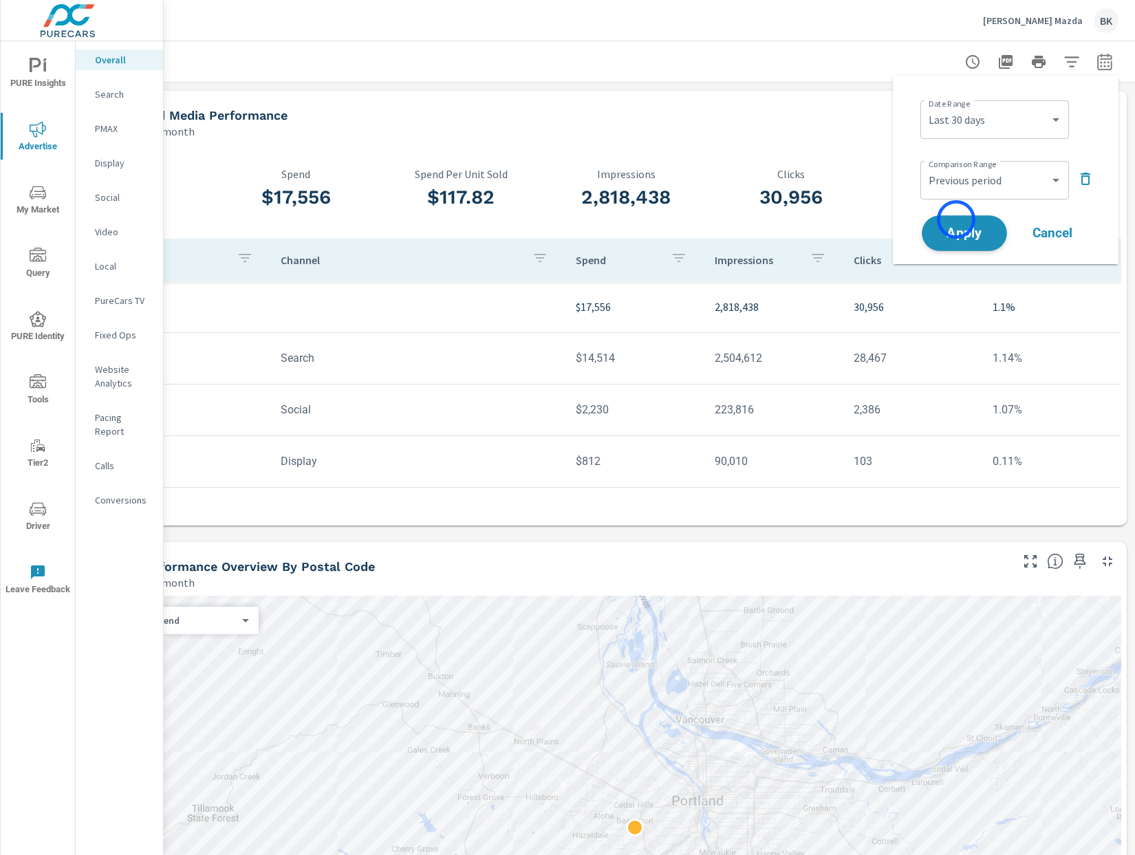
click at [956, 219] on button "Apply" at bounding box center [963, 233] width 85 height 36
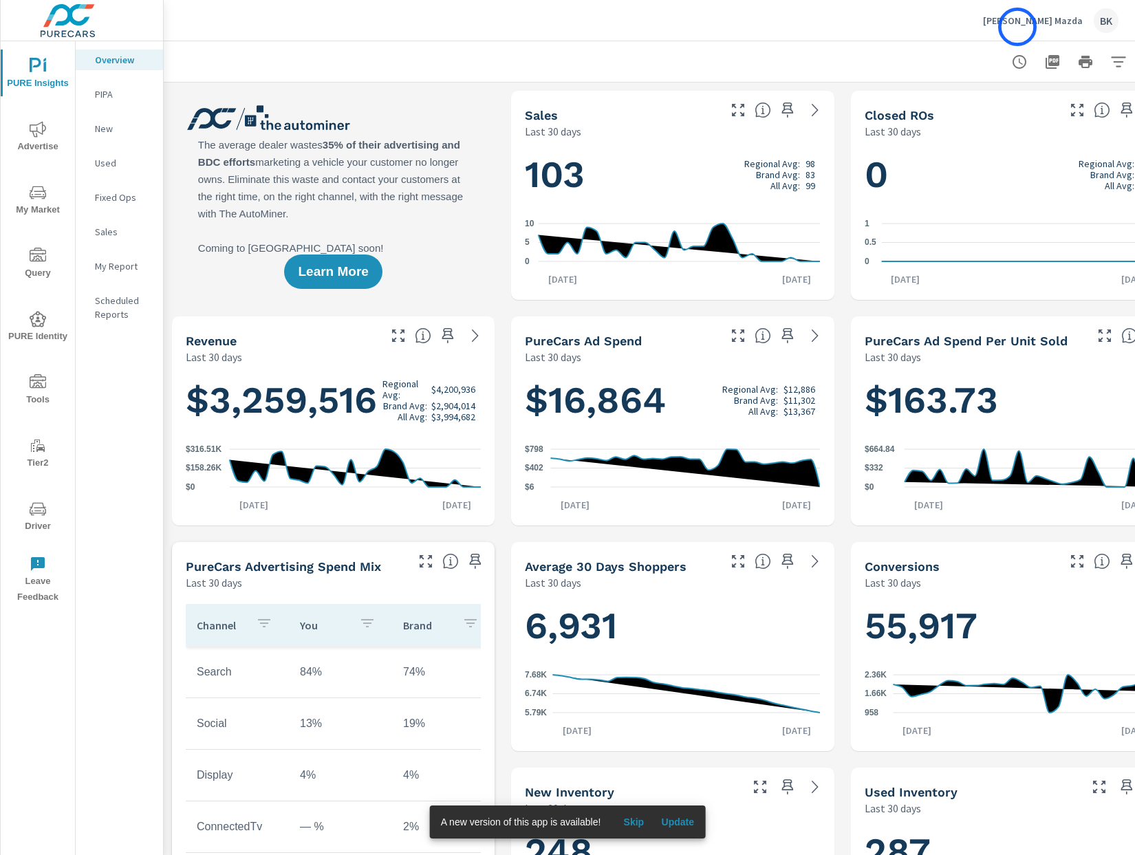
click at [1017, 27] on div "[PERSON_NAME] Mazda BK" at bounding box center [1050, 20] width 135 height 25
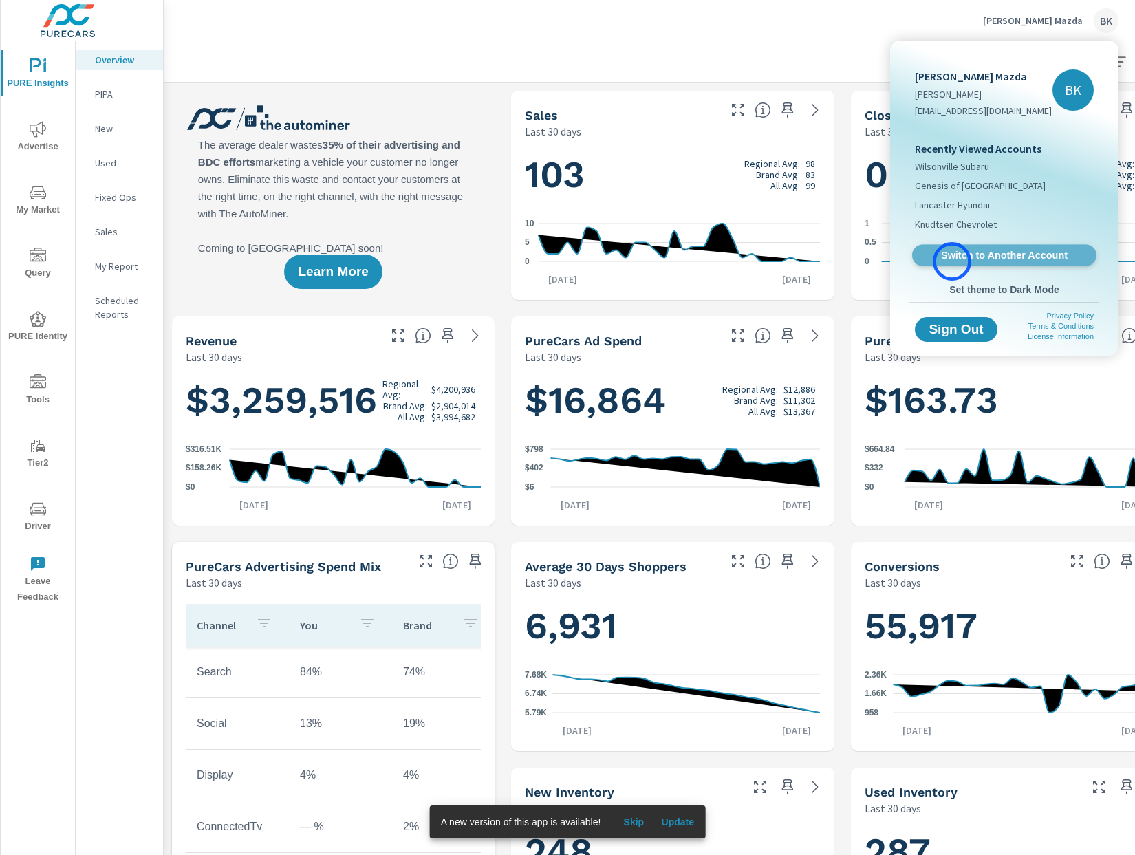
click at [952, 261] on link "Switch to Another Account" at bounding box center [1004, 255] width 184 height 21
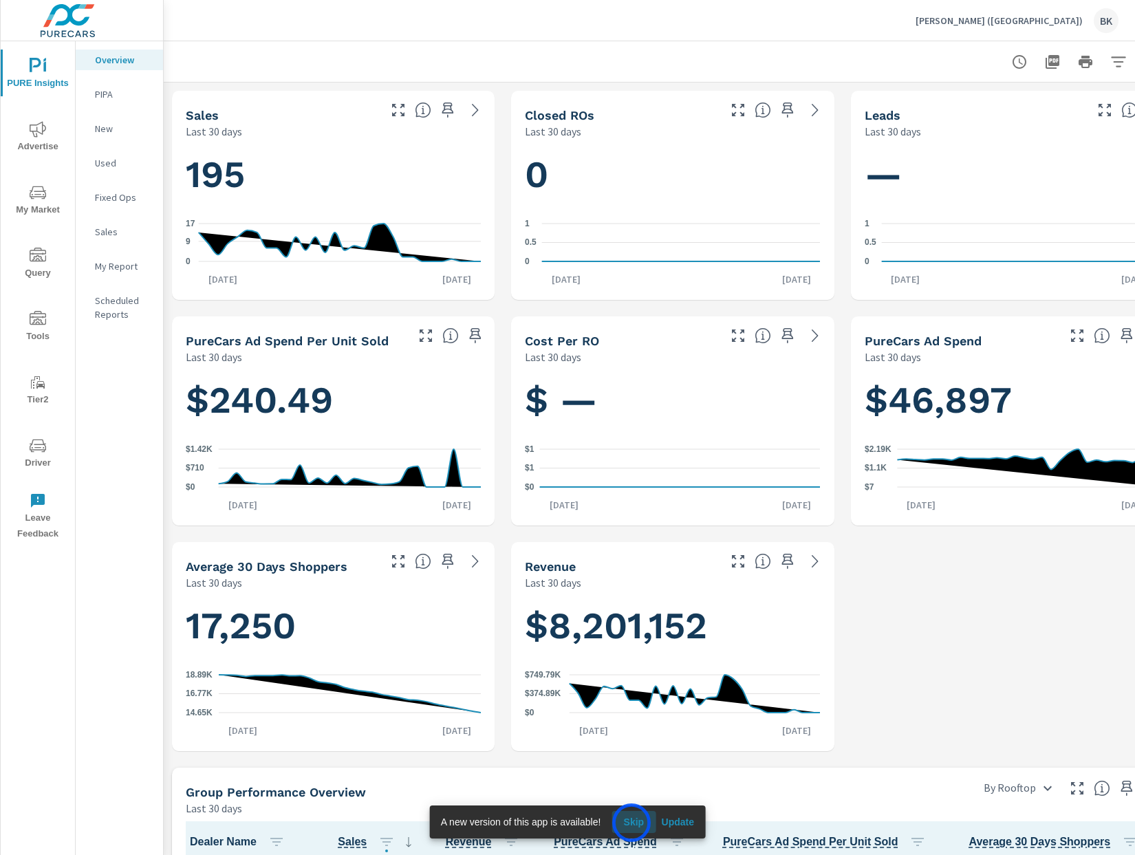
click at [631, 822] on span "Skip" at bounding box center [633, 822] width 33 height 12
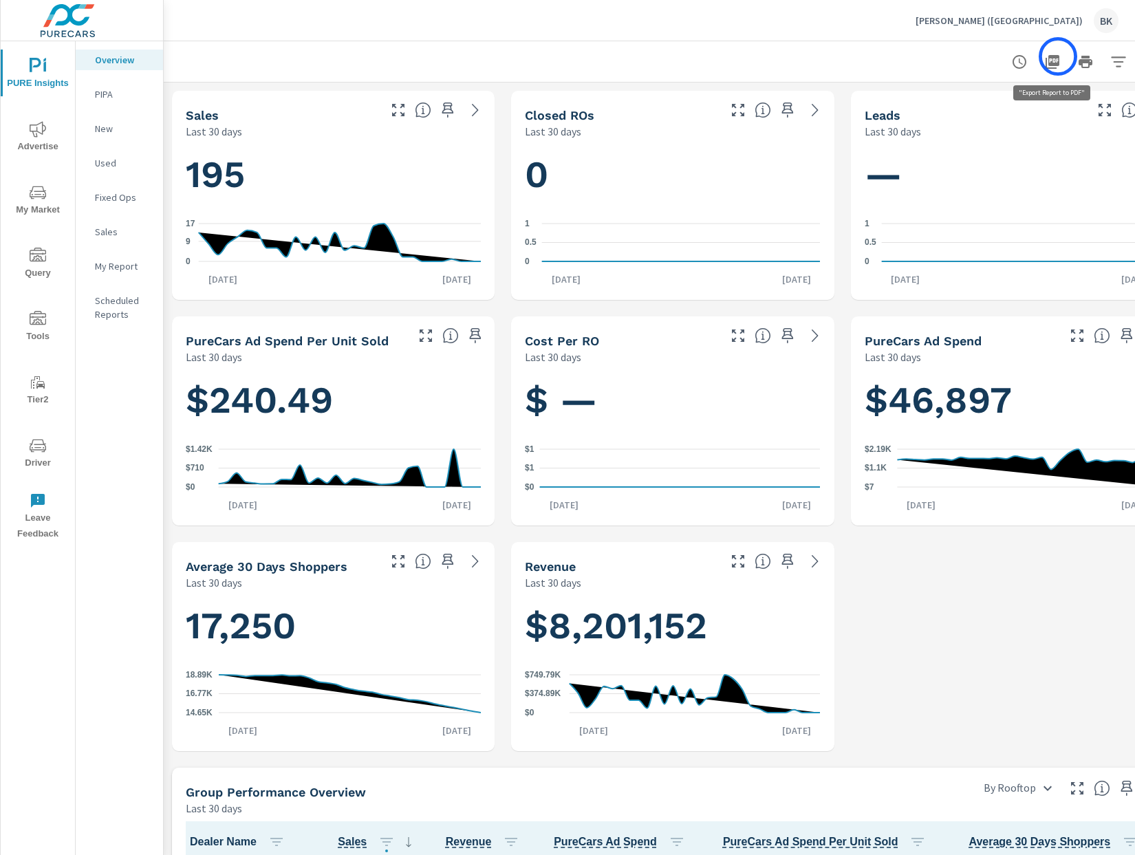
scroll to position [0, 47]
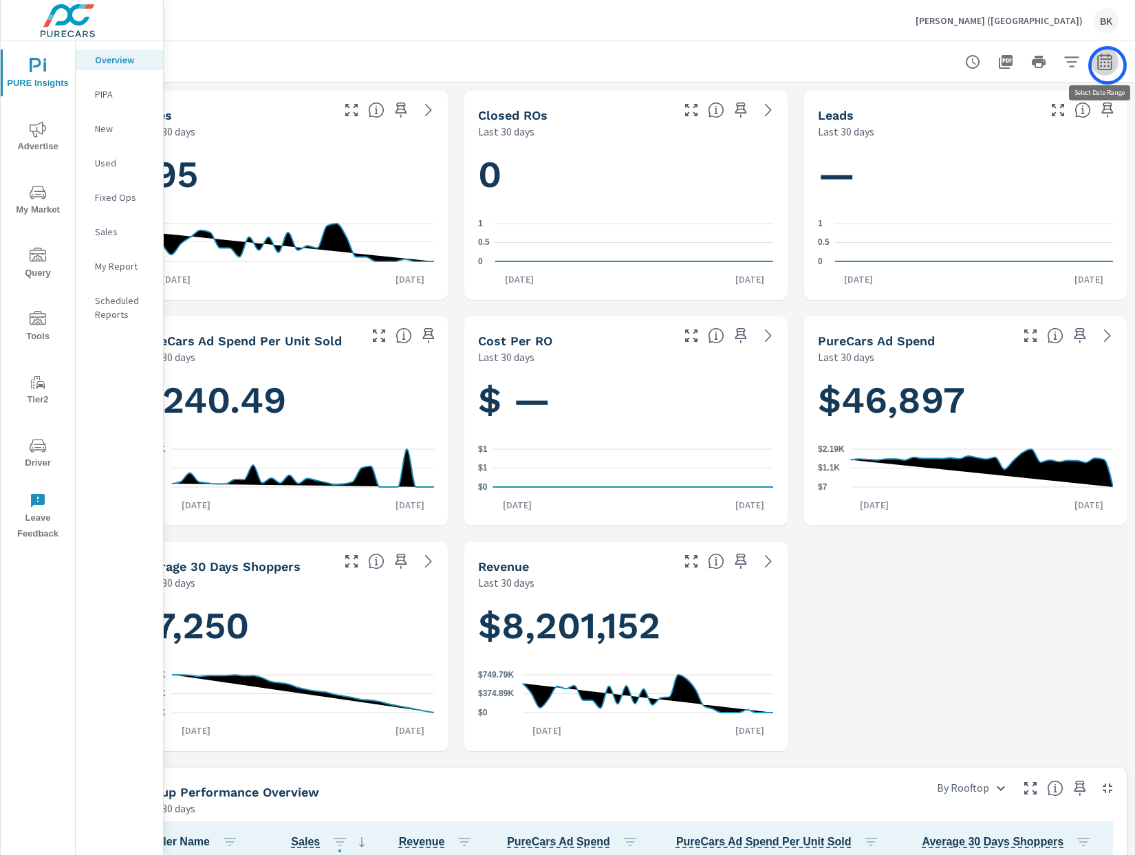
click at [1107, 65] on icon "button" at bounding box center [1104, 64] width 9 height 6
select select "Last 30 days"
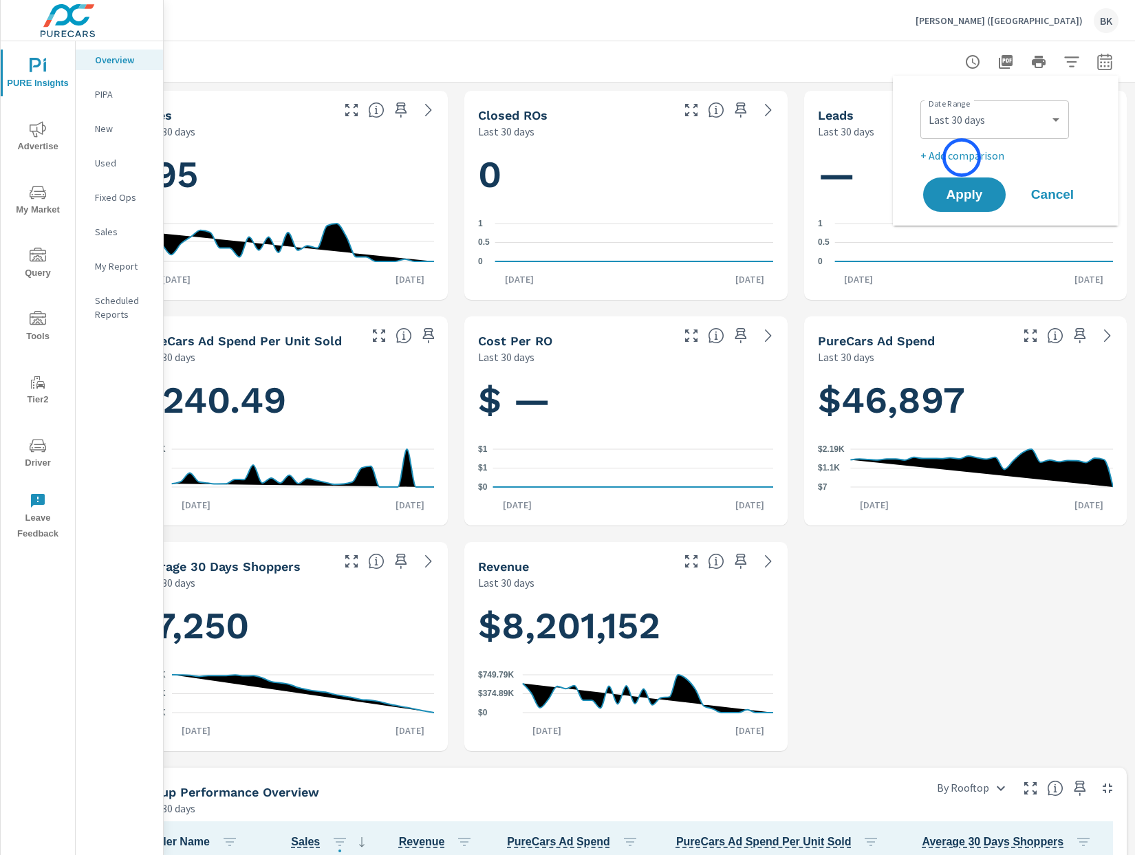
click at [961, 157] on p "+ Add comparison" at bounding box center [1008, 155] width 176 height 17
select select "Previous period"
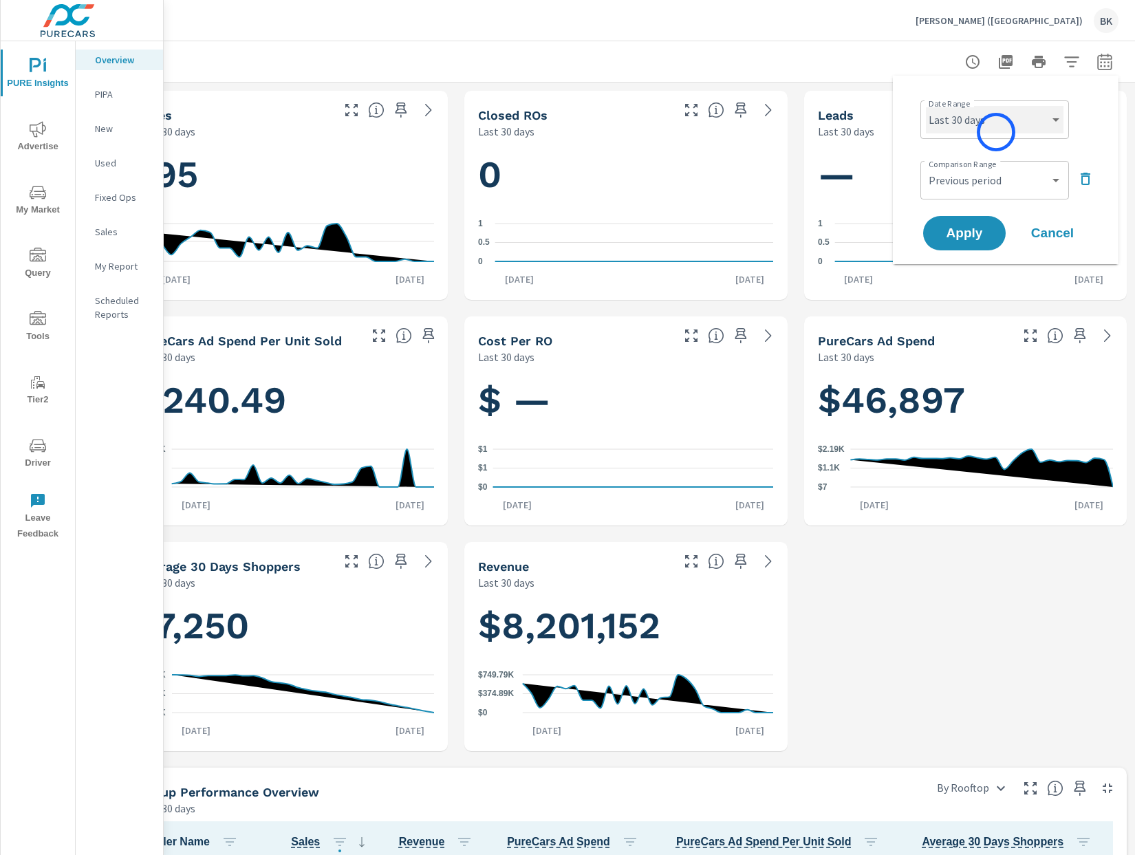
click at [1007, 113] on select "Custom [DATE] Last week Last 7 days Last 14 days Last 30 days Last 45 days Last…" at bounding box center [995, 120] width 138 height 28
click at [926, 106] on select "Custom [DATE] Last week Last 7 days Last 14 days Last 30 days Last 45 days Last…" at bounding box center [995, 120] width 138 height 28
select select "Last month"
click at [976, 182] on select "Custom Previous period Previous month Previous year" at bounding box center [995, 180] width 138 height 28
click at [926, 166] on select "Custom Previous period Previous month Previous year" at bounding box center [995, 180] width 138 height 28
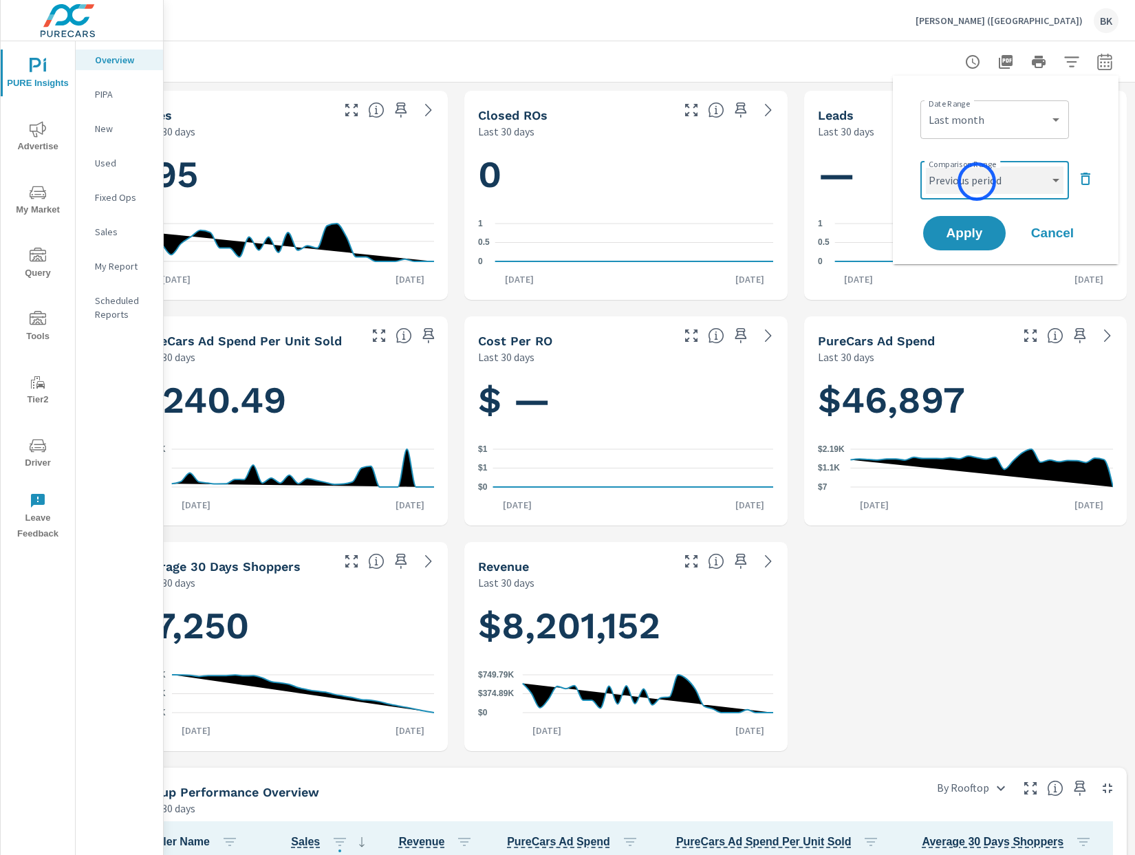
select select "Previous month"
click at [964, 232] on span "Apply" at bounding box center [964, 233] width 56 height 13
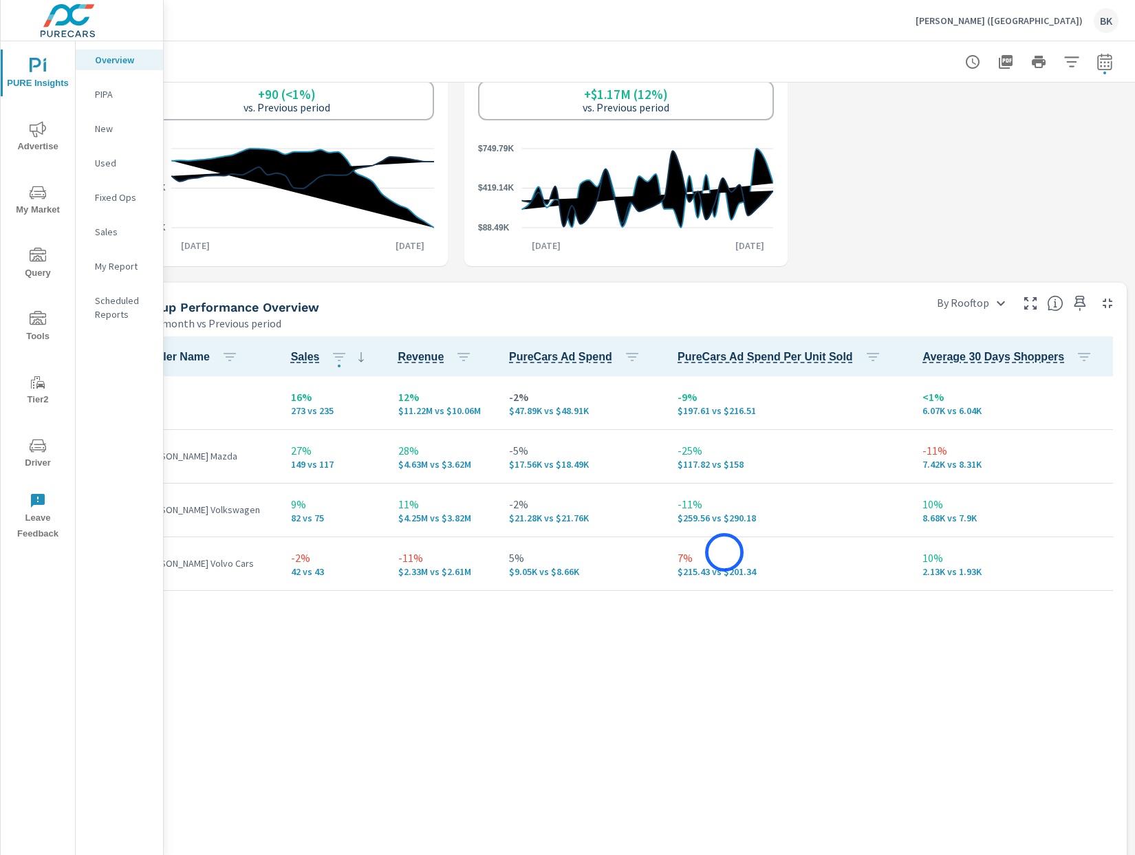
scroll to position [691, 0]
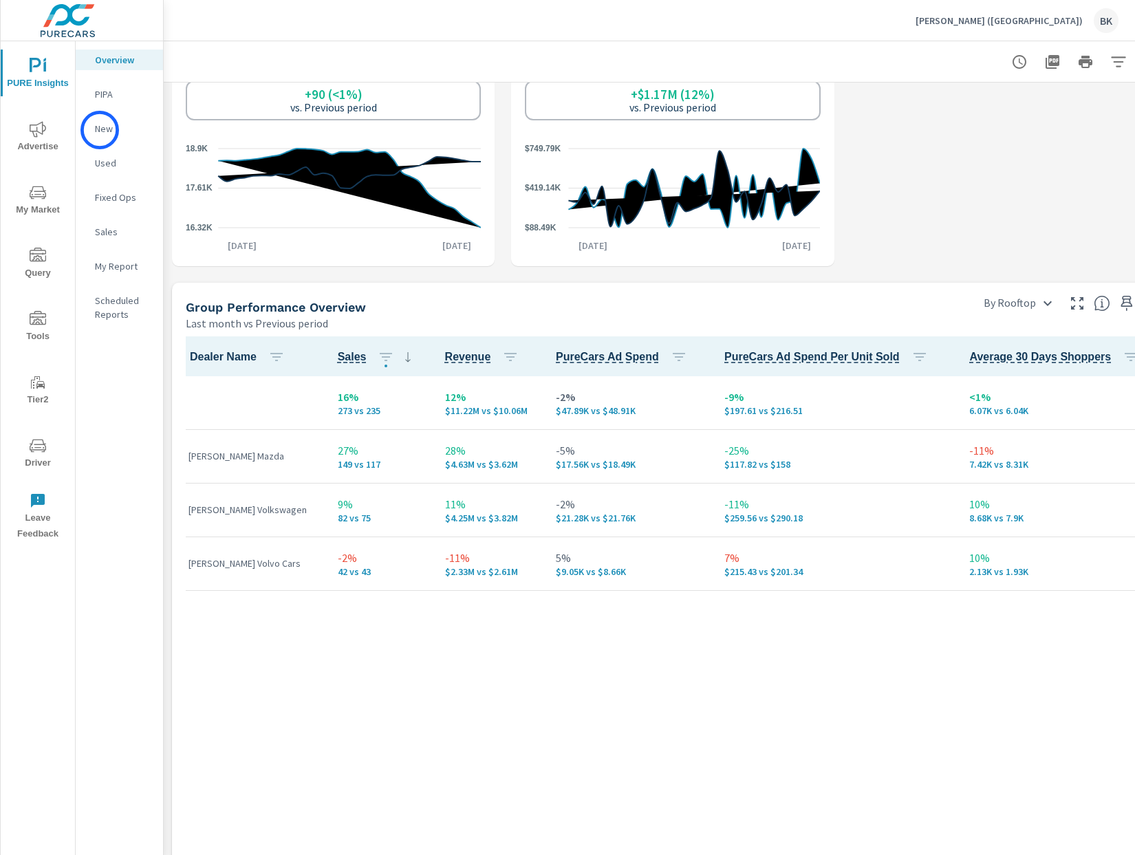
click at [100, 130] on p "New" at bounding box center [123, 129] width 57 height 14
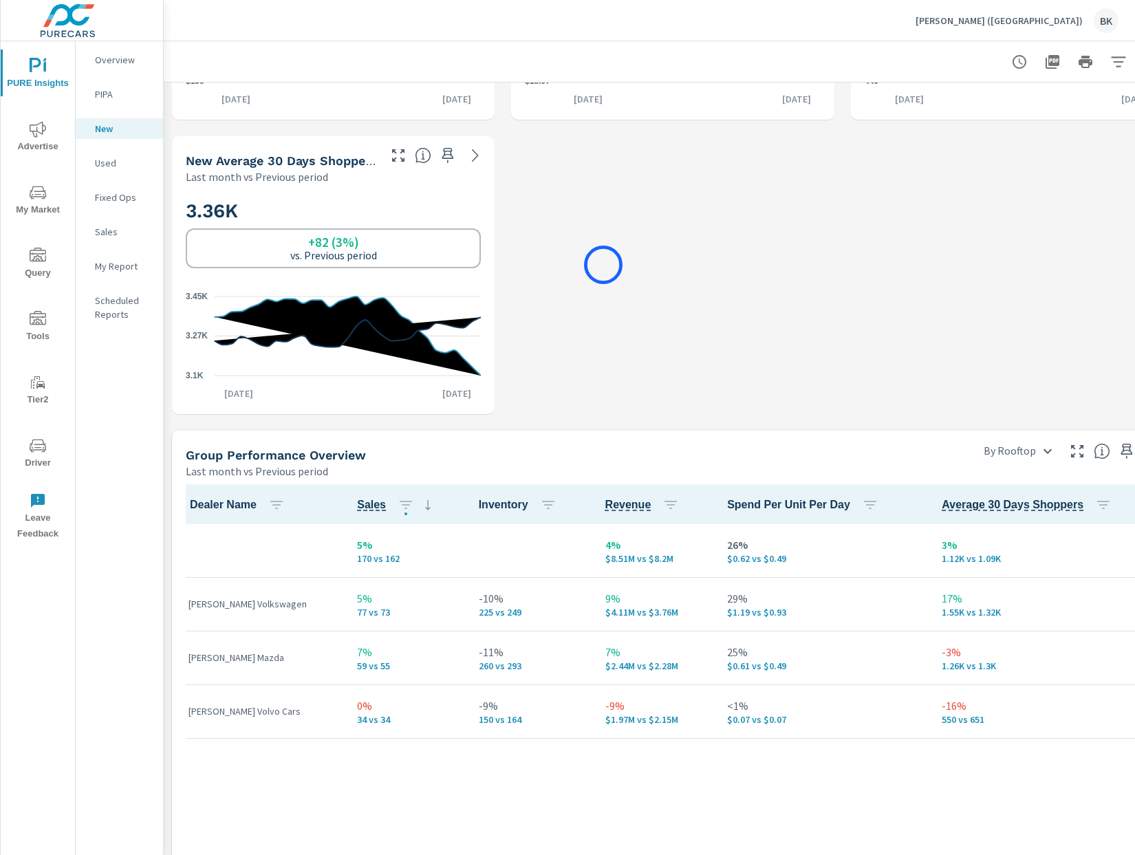
scroll to position [542, 0]
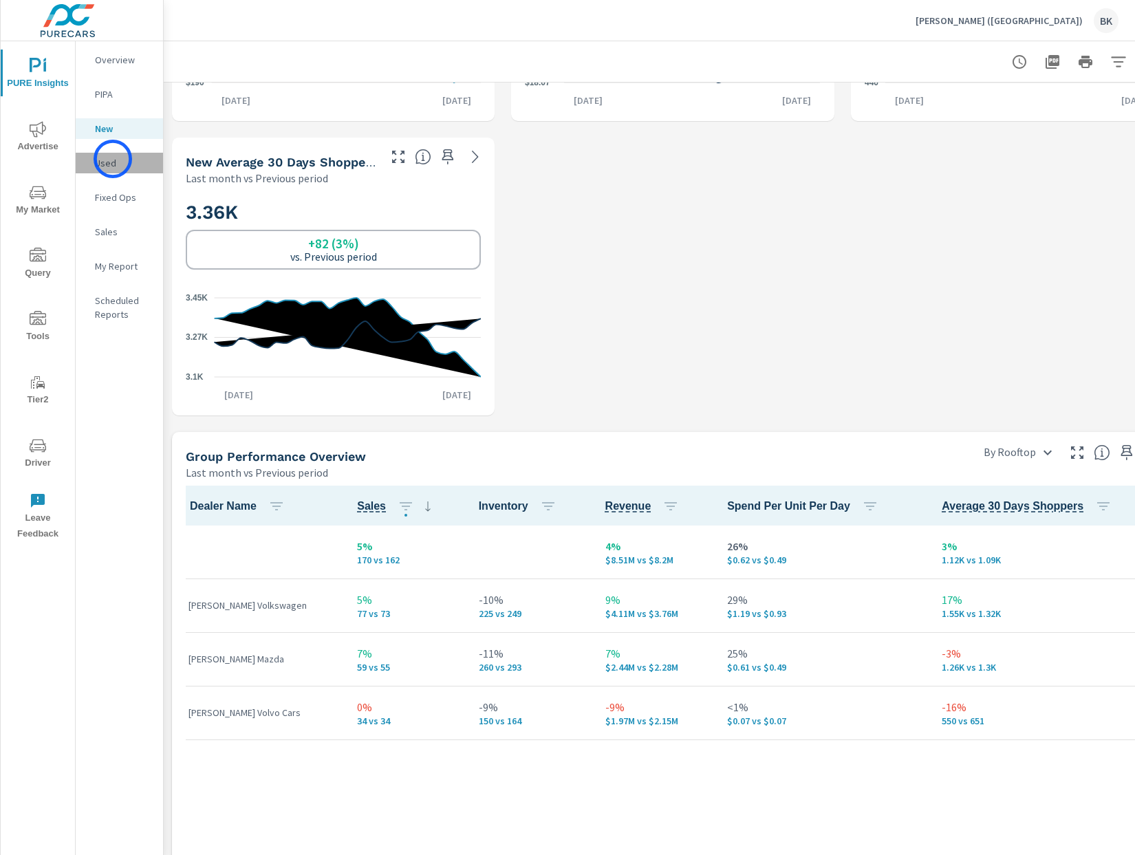
click at [113, 159] on p "Used" at bounding box center [123, 163] width 57 height 14
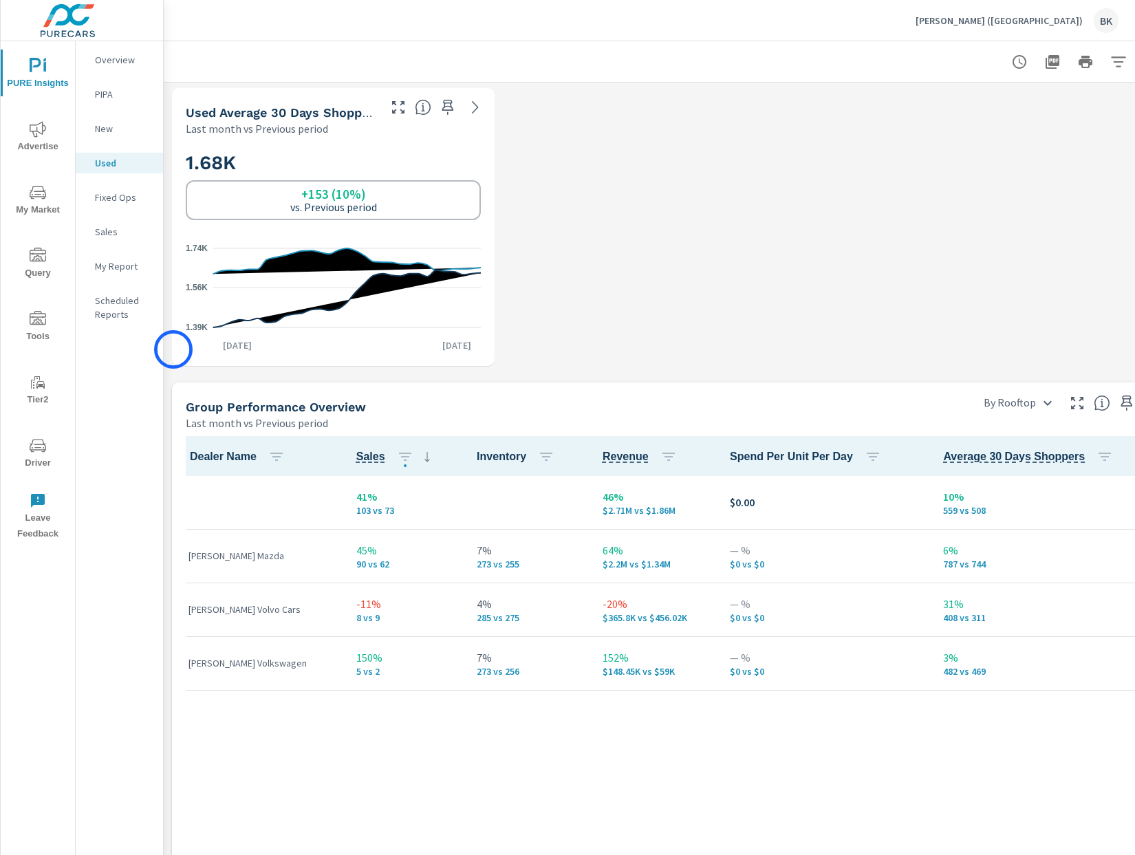
scroll to position [608, 0]
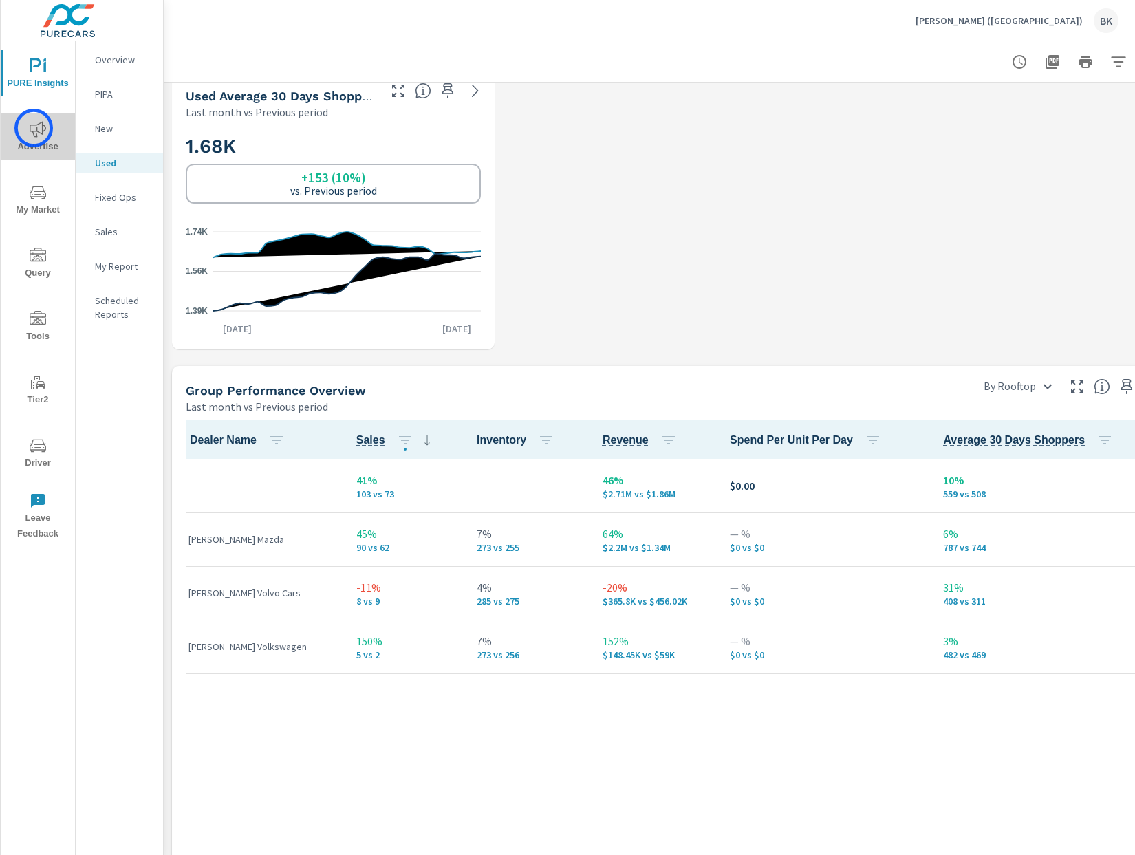
click at [34, 128] on icon "nav menu" at bounding box center [38, 129] width 17 height 17
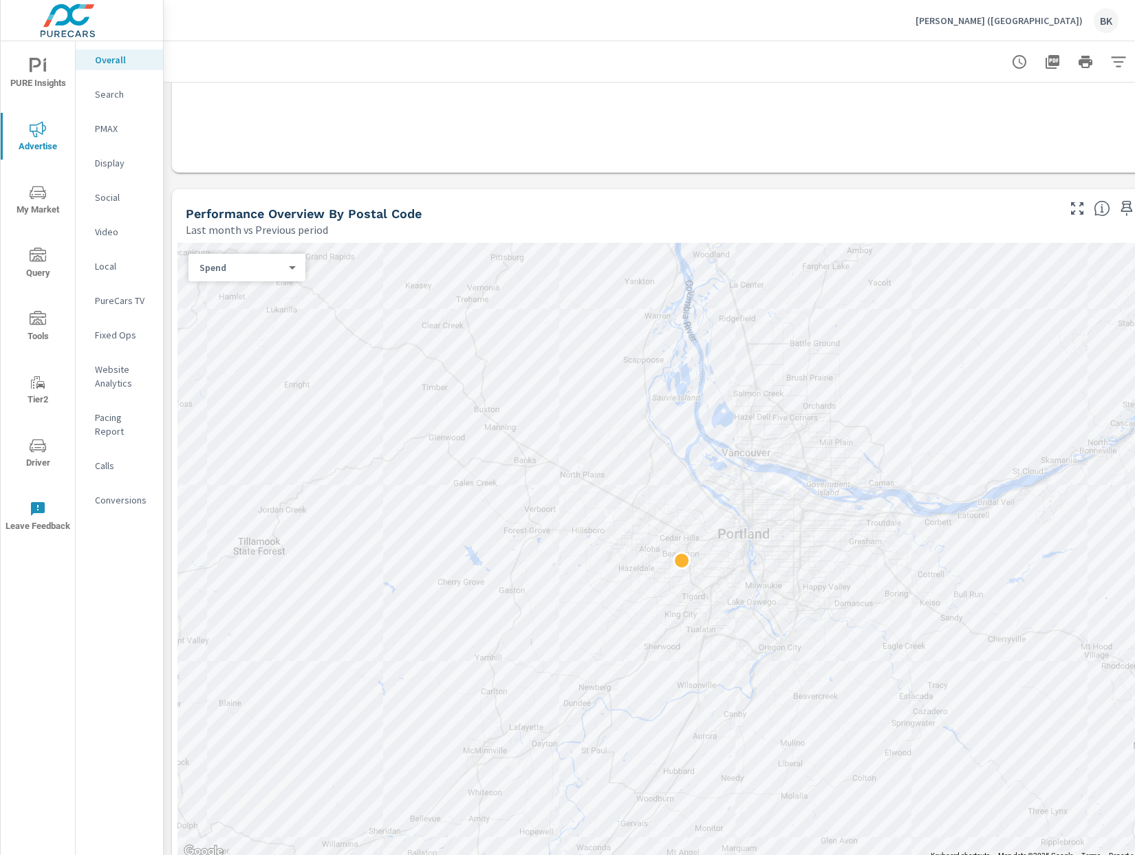
scroll to position [701, 0]
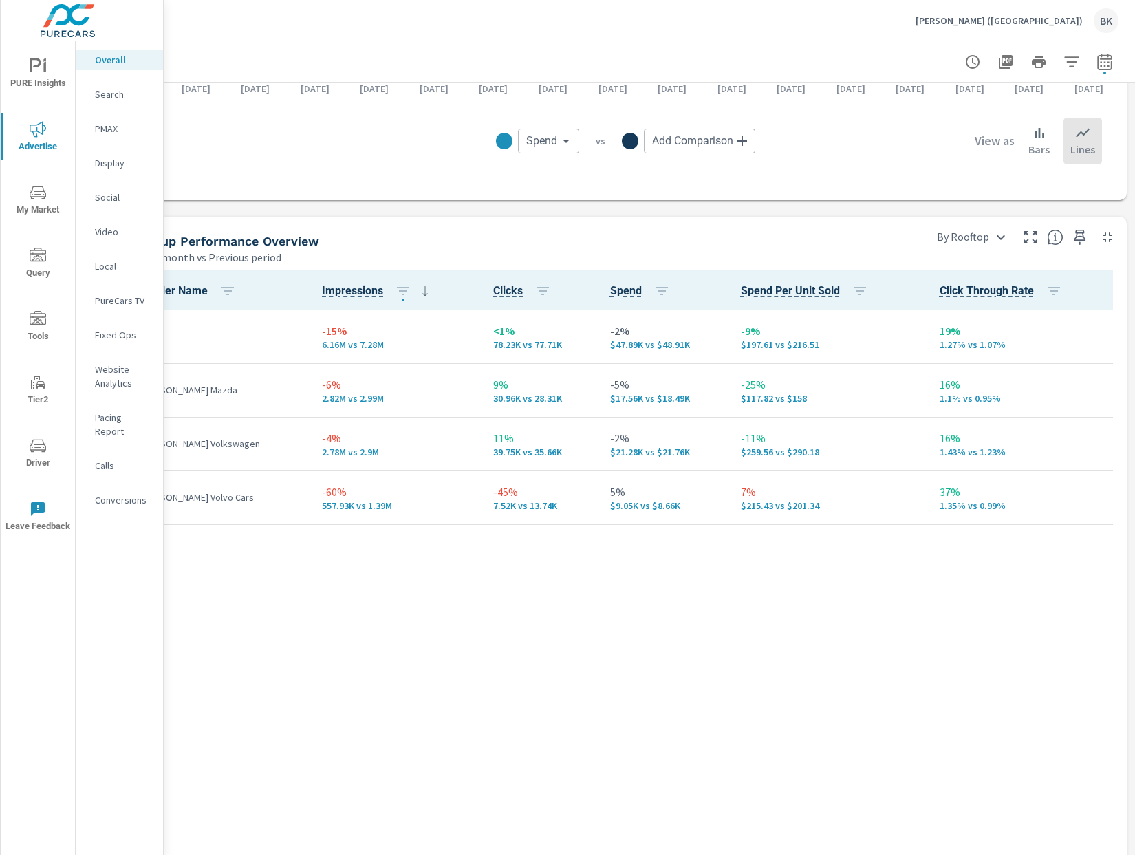
scroll to position [1787, 0]
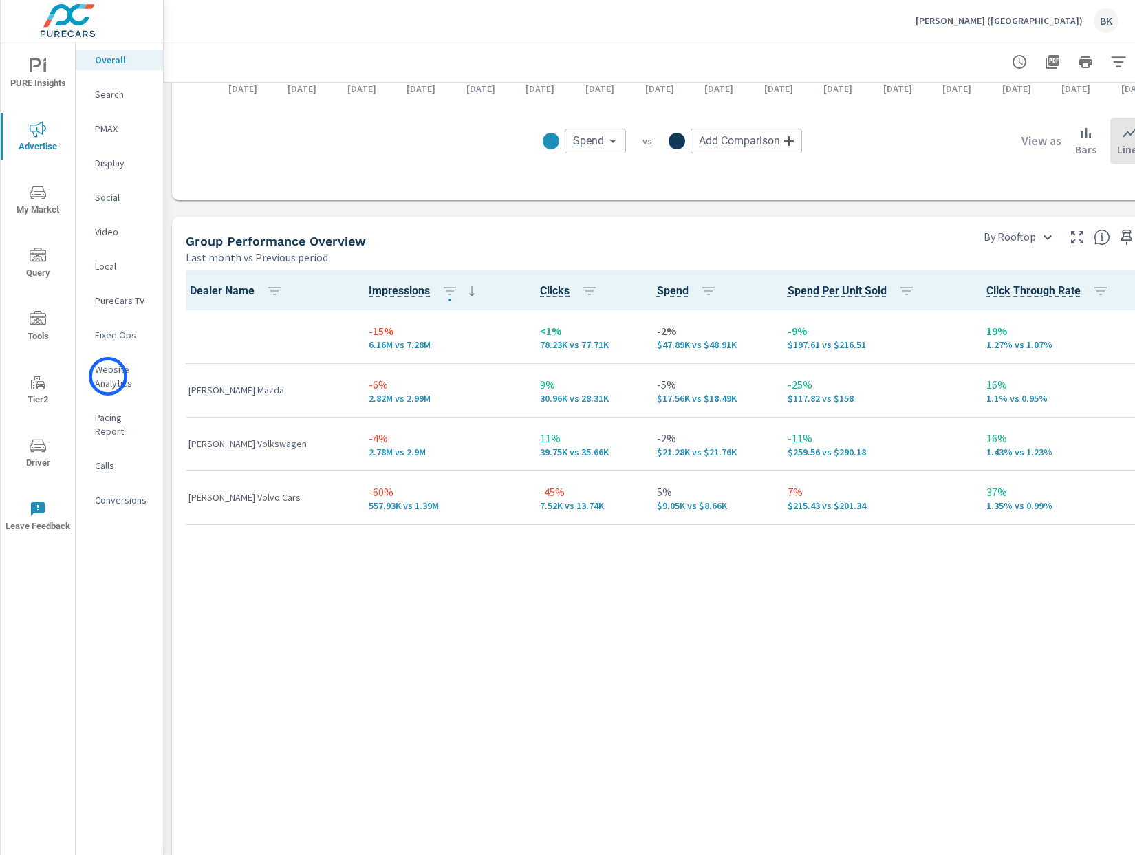
click at [107, 376] on p "Website Analytics" at bounding box center [123, 376] width 57 height 28
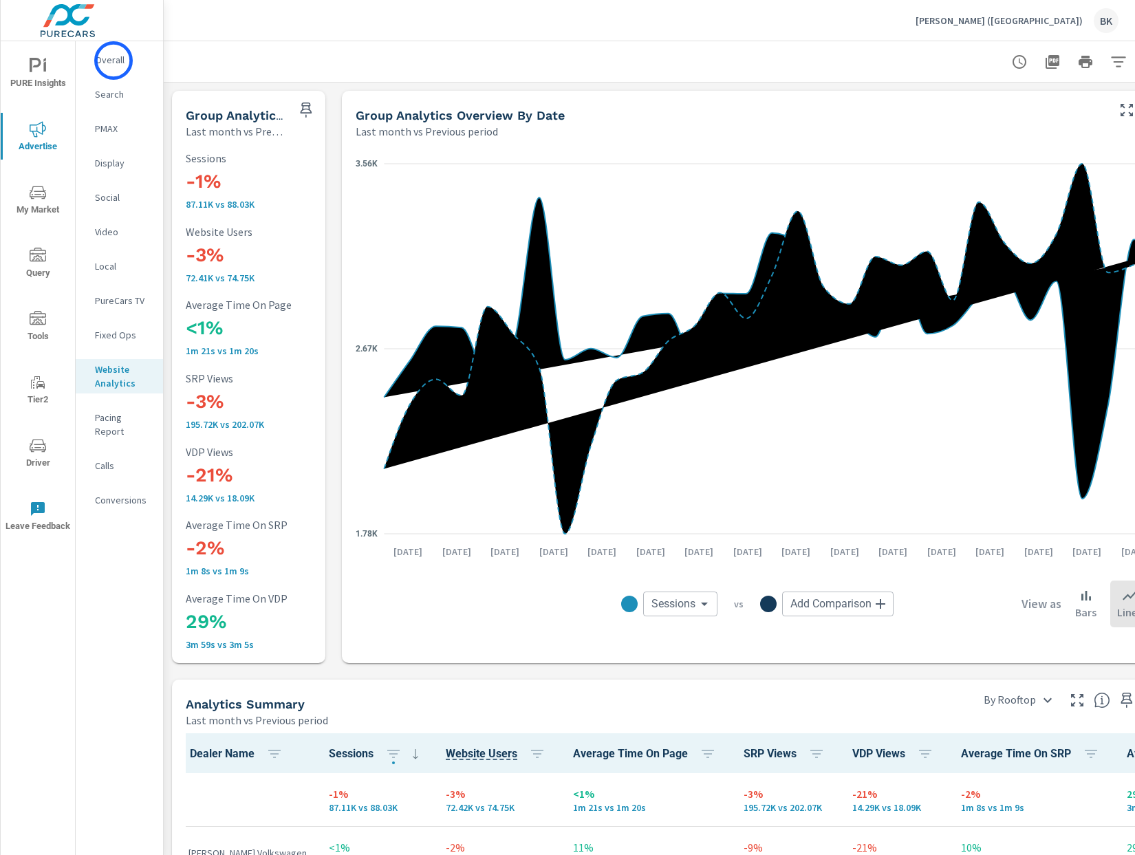
click at [113, 61] on p "Overall" at bounding box center [123, 60] width 57 height 14
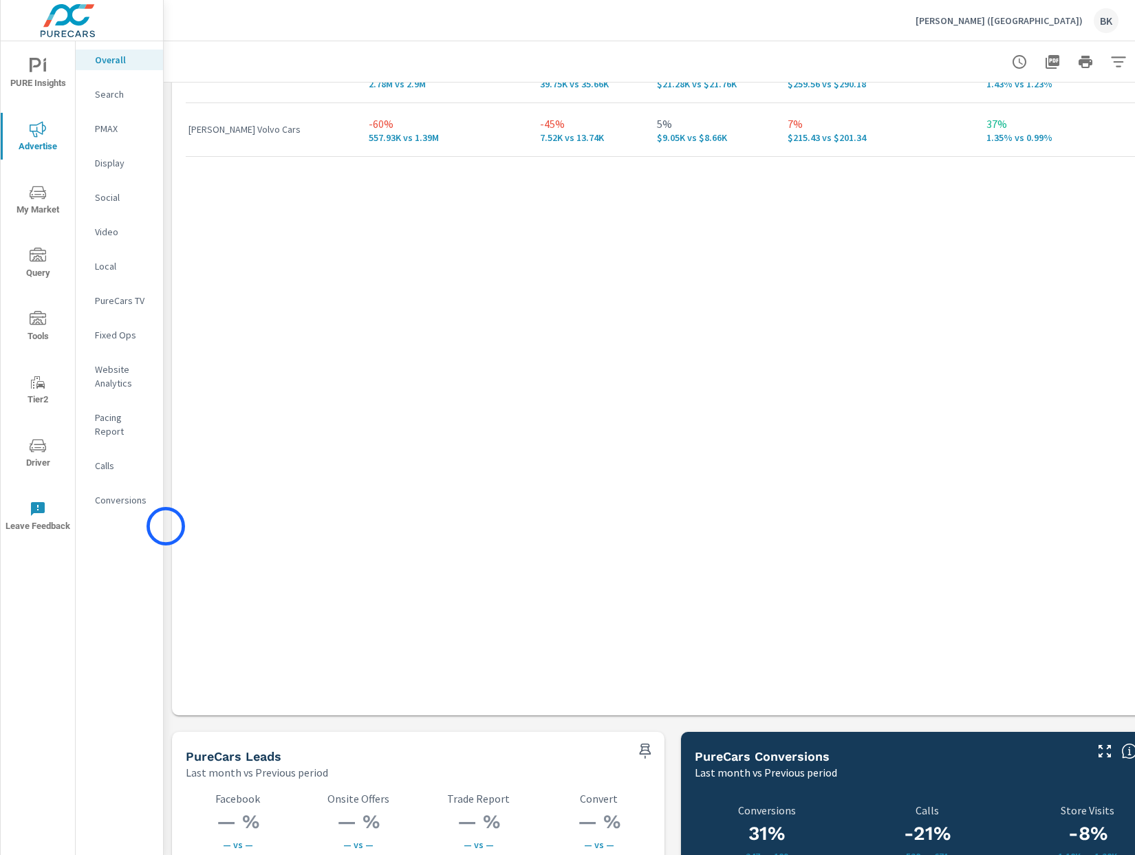
scroll to position [2116, 0]
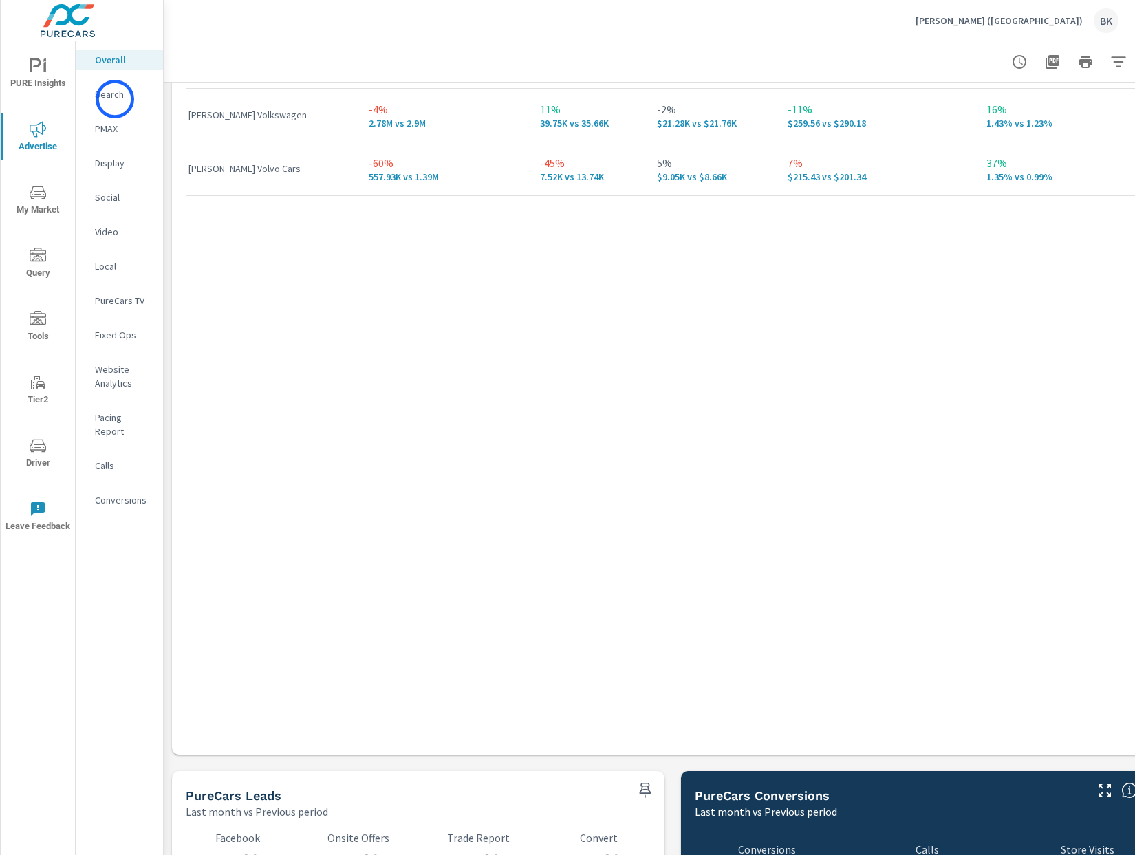
click at [115, 99] on p "Search" at bounding box center [123, 94] width 57 height 14
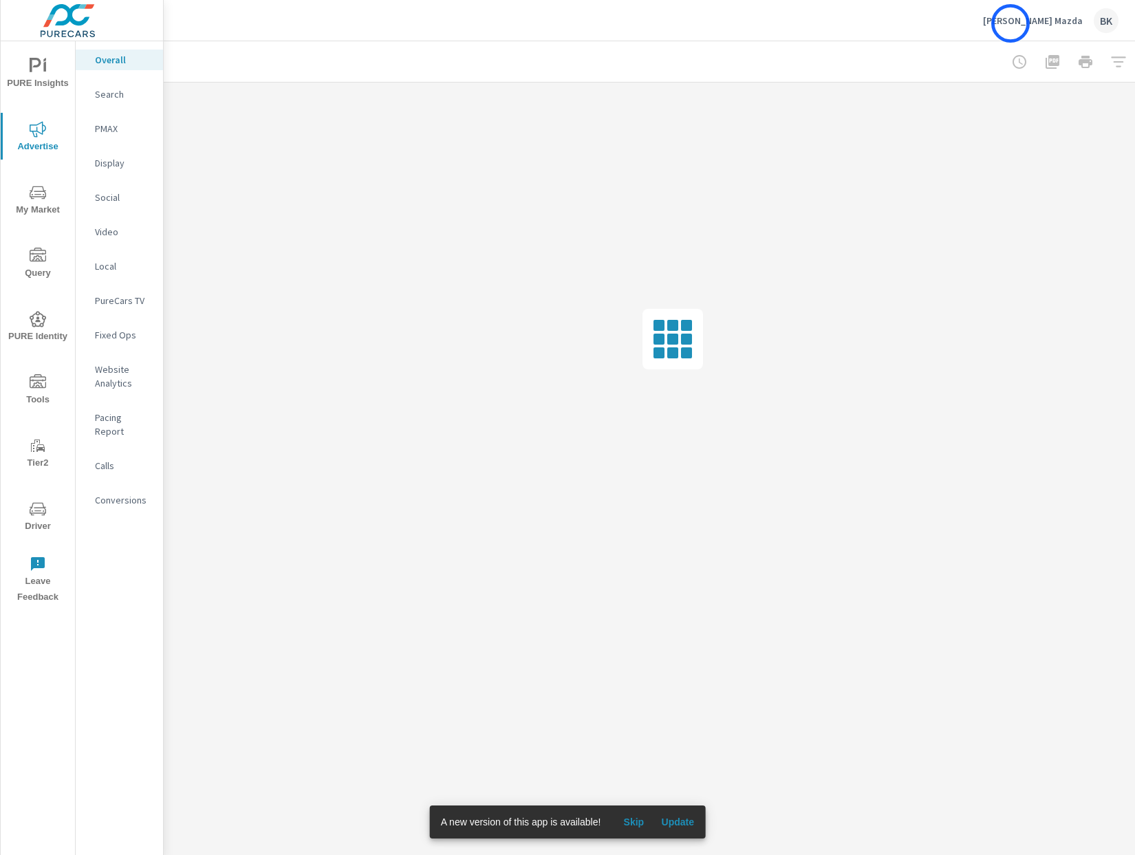
click at [1010, 23] on p "[PERSON_NAME] Mazda" at bounding box center [1033, 20] width 100 height 12
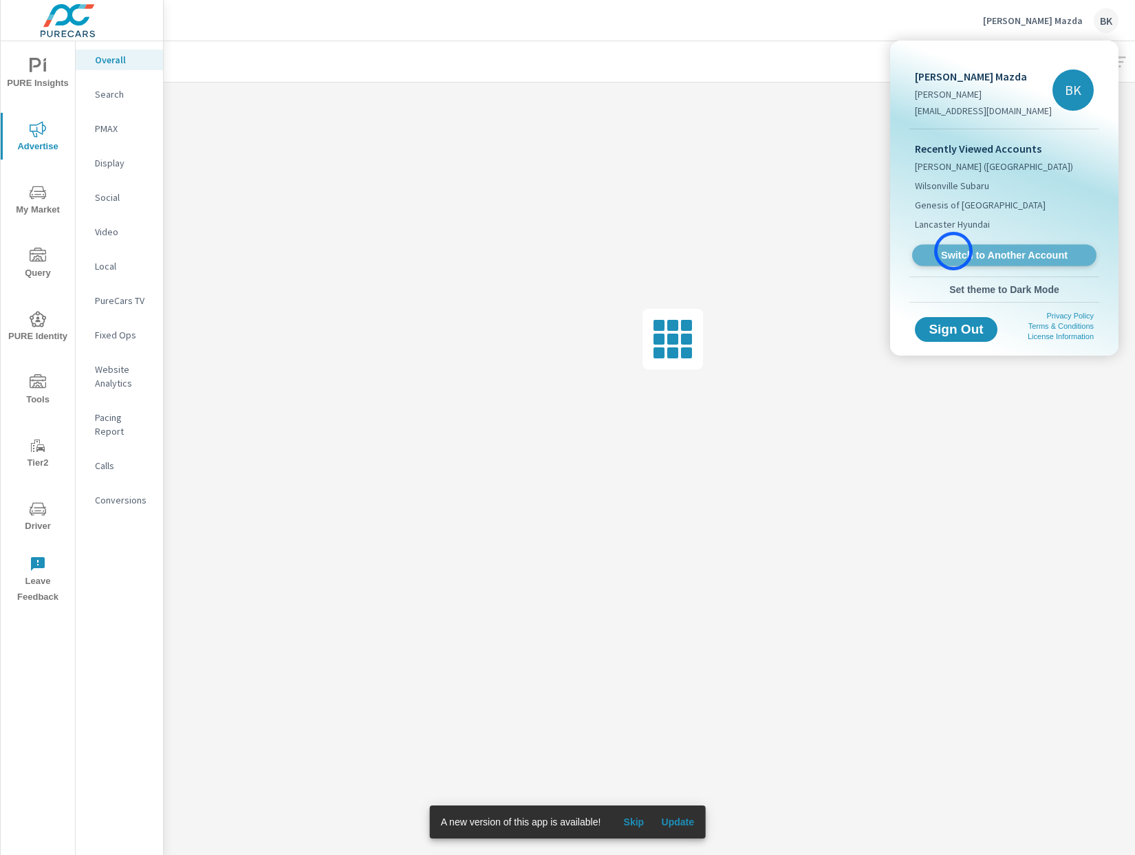
click at [953, 251] on span "Switch to Another Account" at bounding box center [1003, 255] width 168 height 13
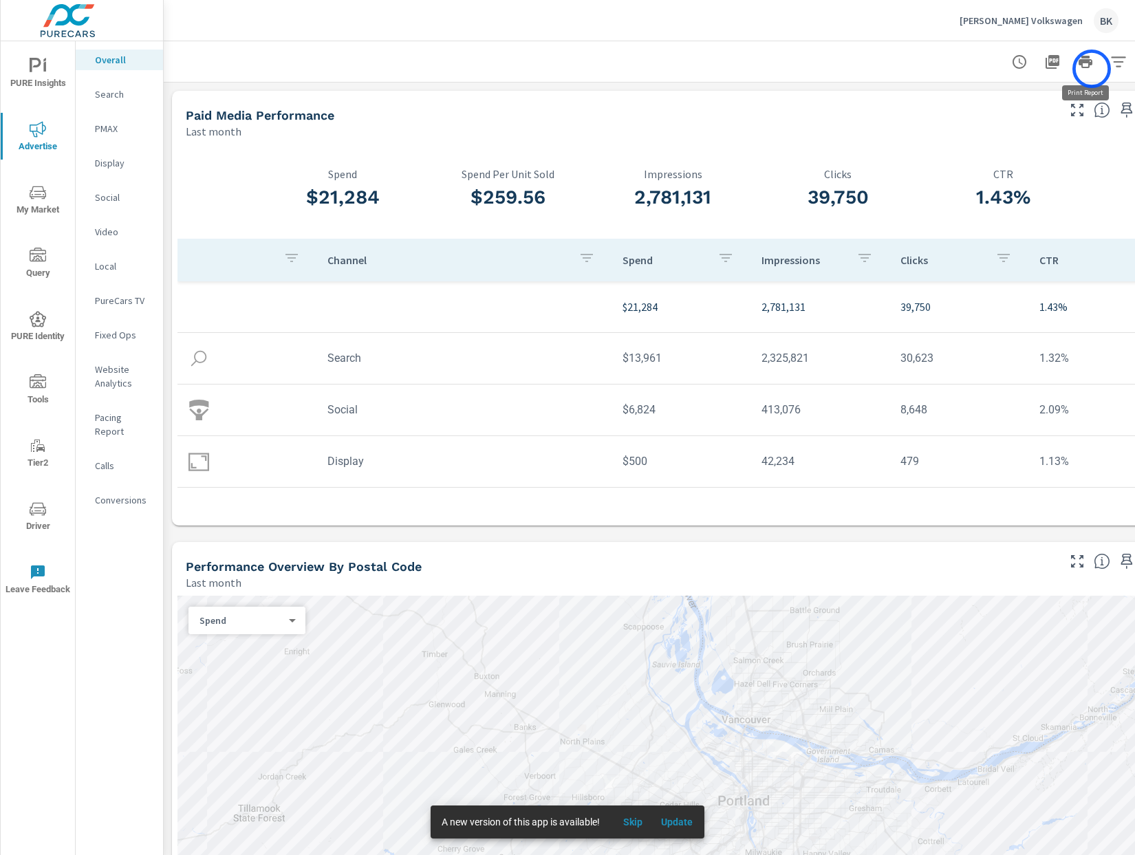
scroll to position [0, 47]
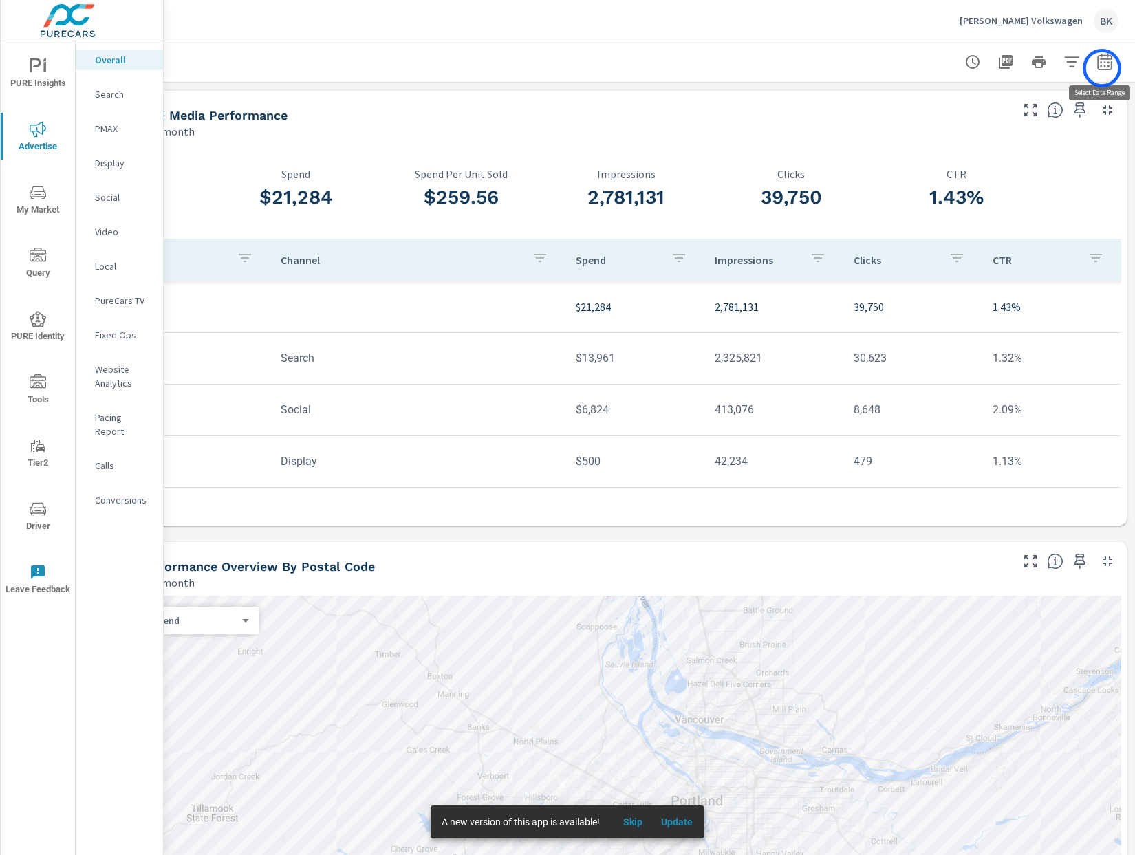
click at [1102, 68] on icon "button" at bounding box center [1104, 61] width 14 height 17
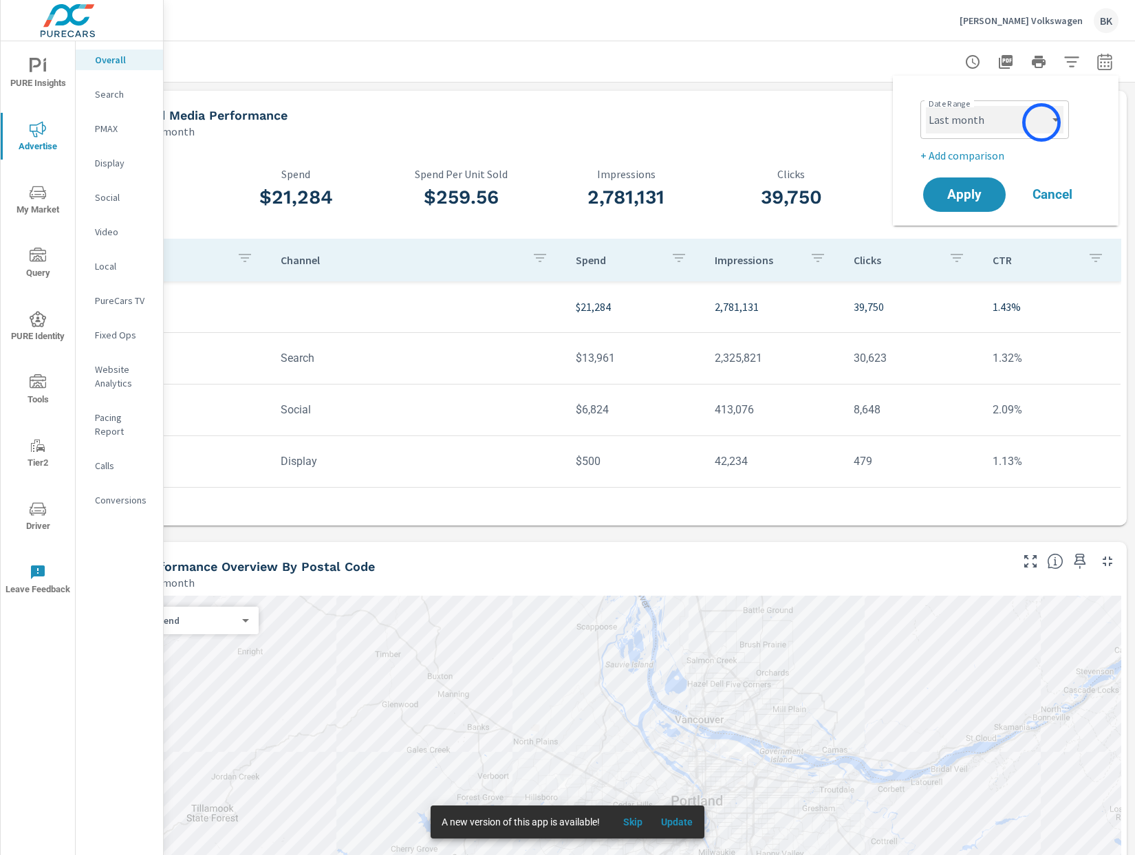
click at [1041, 122] on select "Custom [DATE] Last week Last 7 days Last 14 days Last 30 days Last 45 days Last…" at bounding box center [995, 120] width 138 height 28
click at [926, 106] on select "Custom [DATE] Last week Last 7 days Last 14 days Last 30 days Last 45 days Last…" at bounding box center [995, 120] width 138 height 28
select select "Last 30 days"
click at [956, 155] on p "+ Add comparison" at bounding box center [1008, 155] width 176 height 17
select select "Previous period"
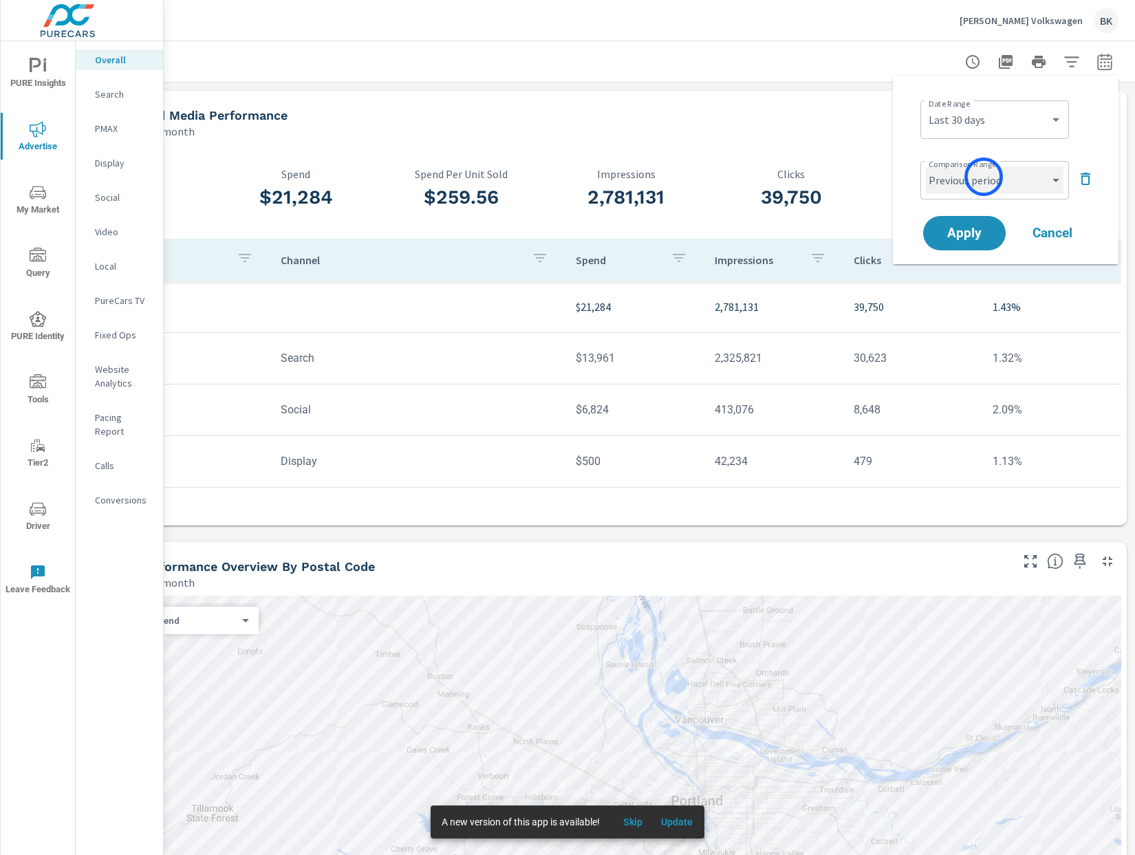
click at [983, 177] on select "Custom Previous period Previous month Previous year" at bounding box center [995, 180] width 138 height 28
click at [926, 166] on select "Custom Previous period Previous month Previous year" at bounding box center [995, 180] width 138 height 28
click at [966, 237] on span "Apply" at bounding box center [964, 233] width 56 height 13
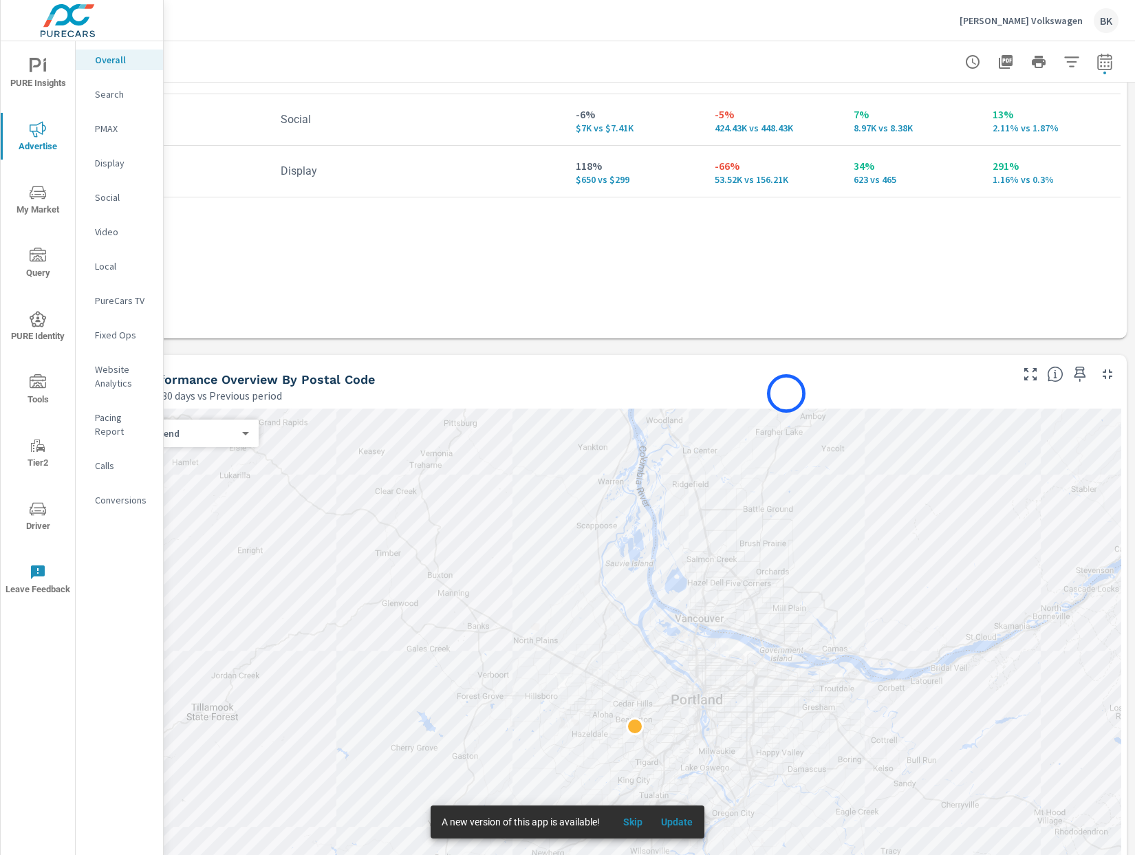
scroll to position [575, 47]
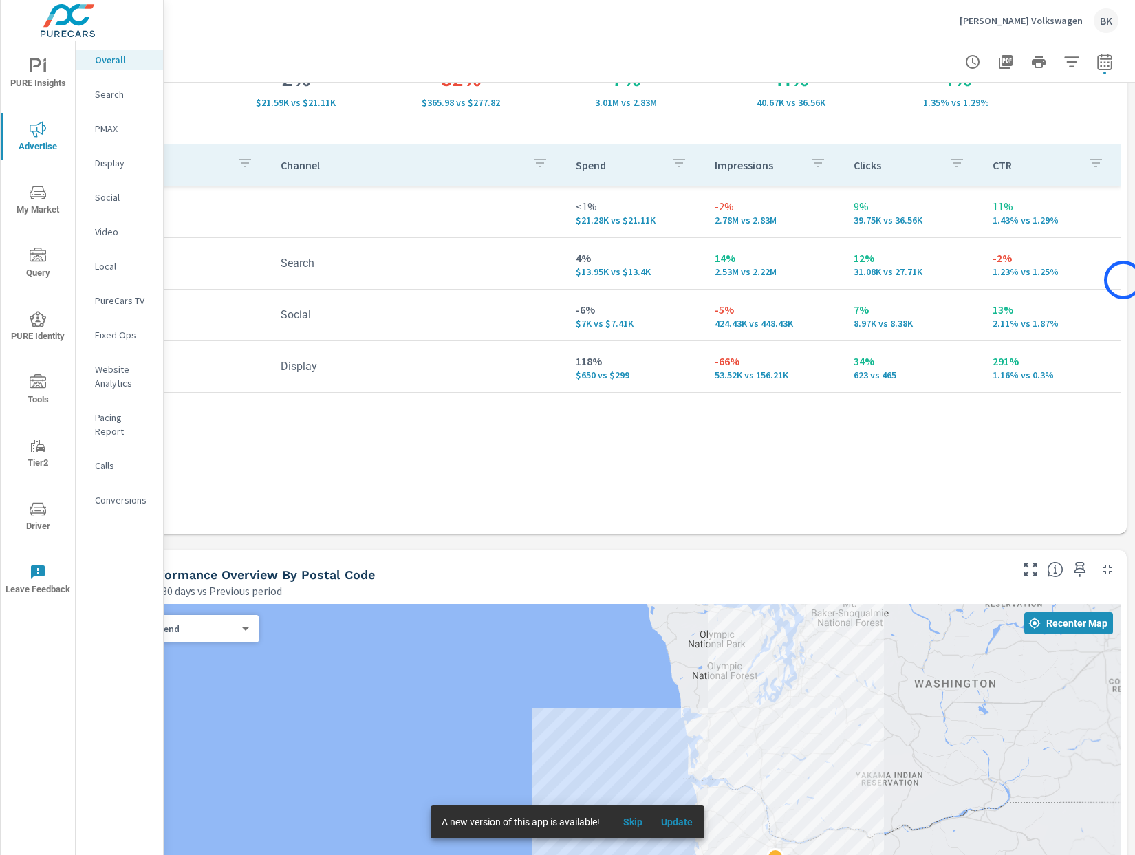
scroll to position [0, 47]
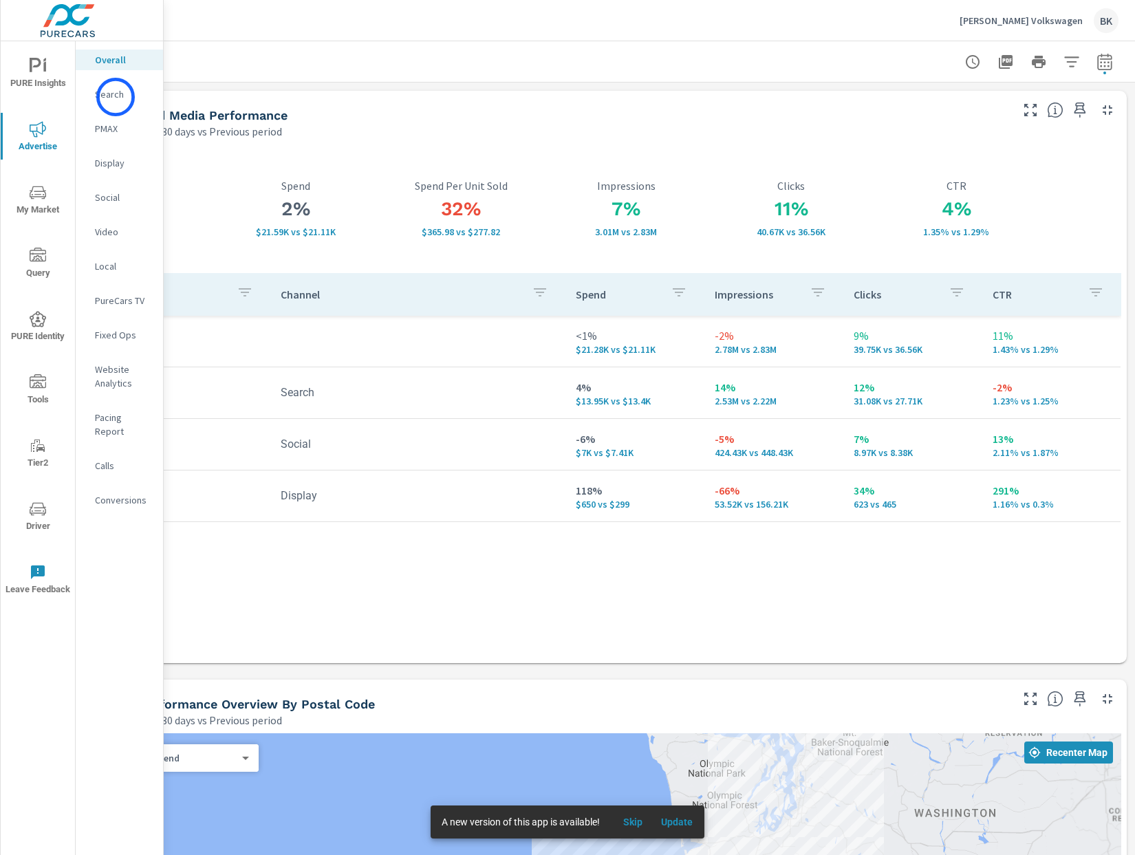
click at [116, 97] on p "Search" at bounding box center [123, 94] width 57 height 14
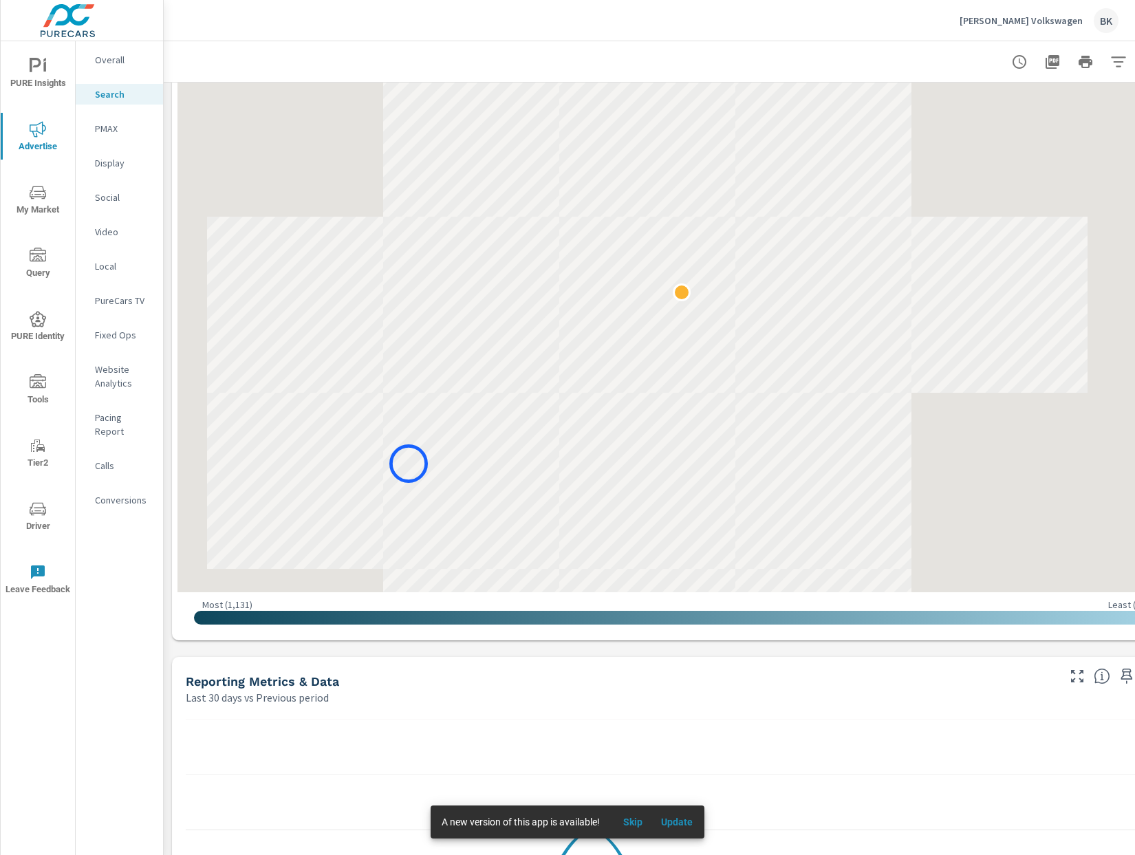
scroll to position [377, 0]
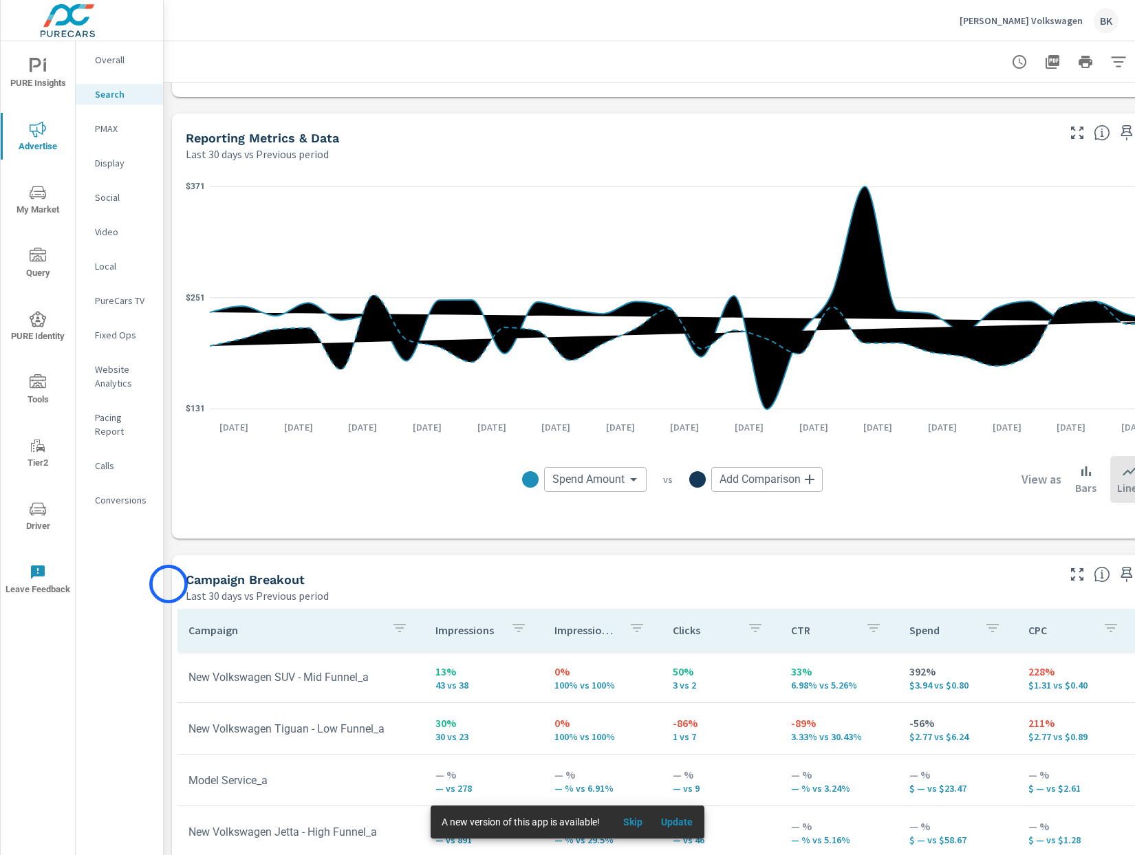
scroll to position [1141, 0]
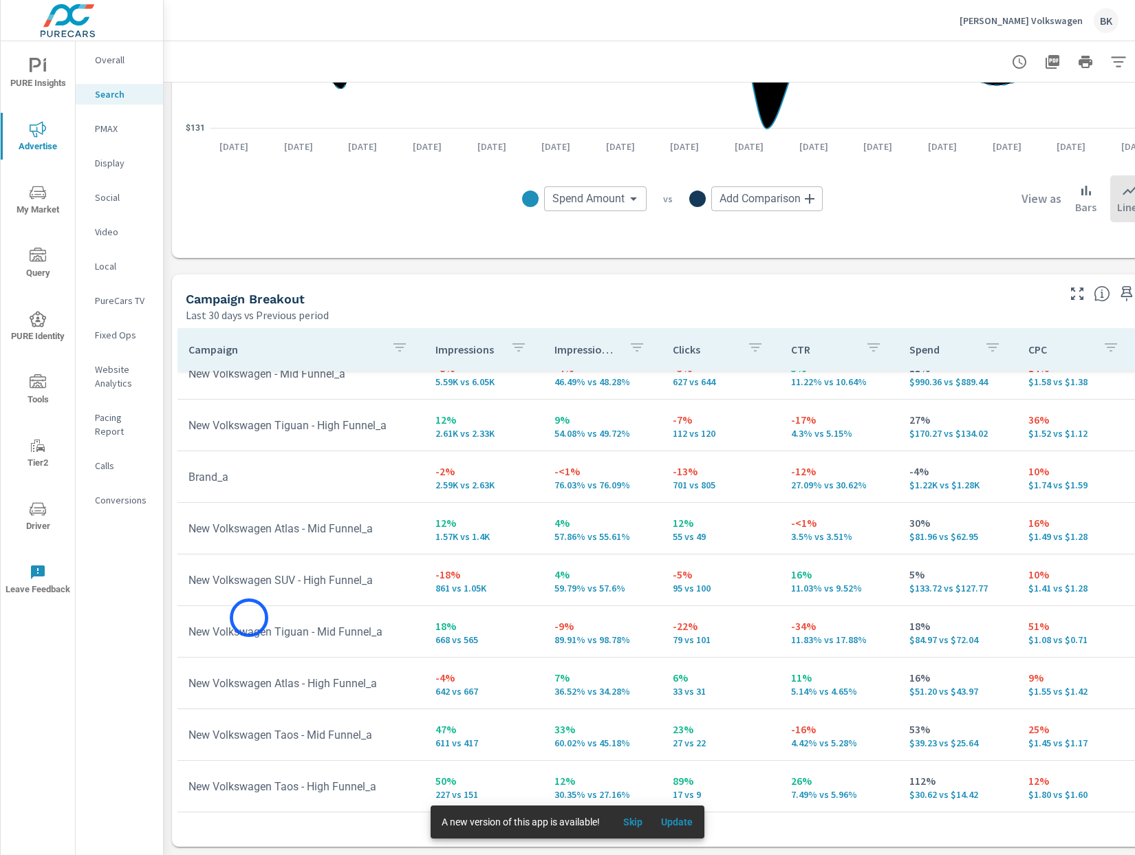
scroll to position [26, 0]
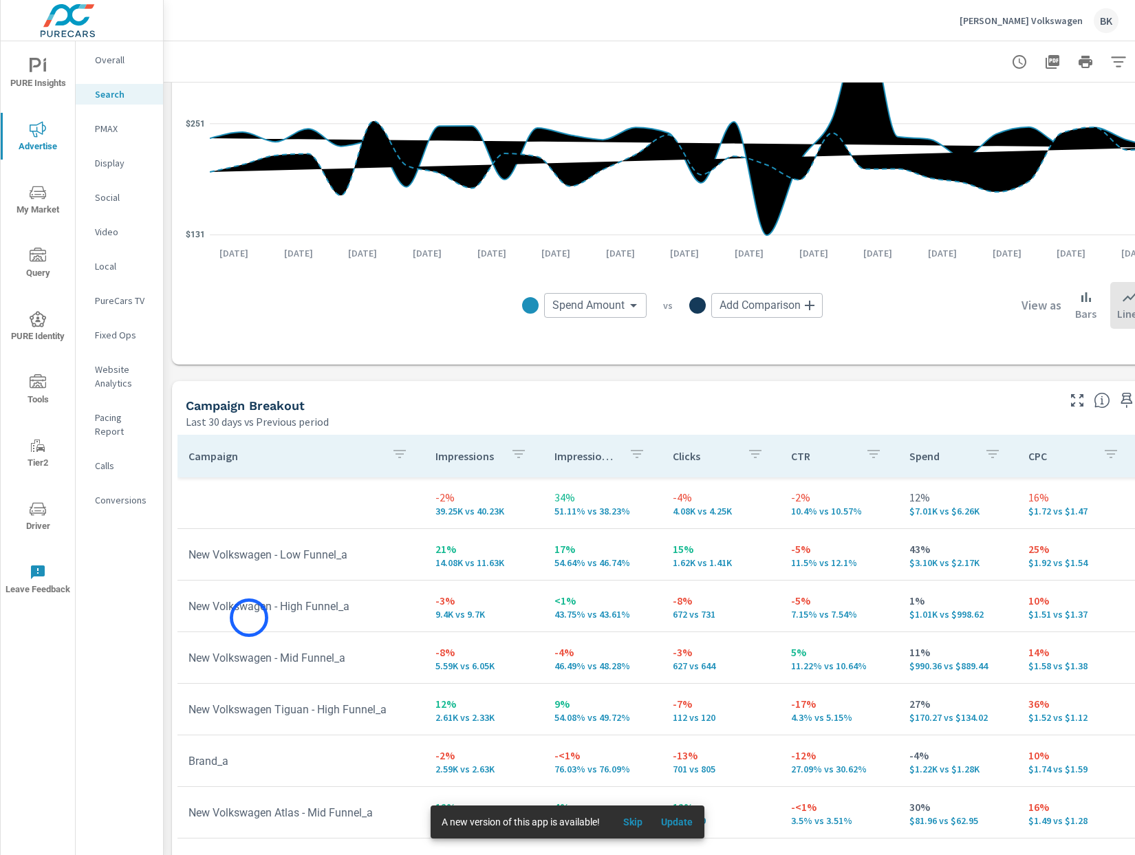
scroll to position [998, 0]
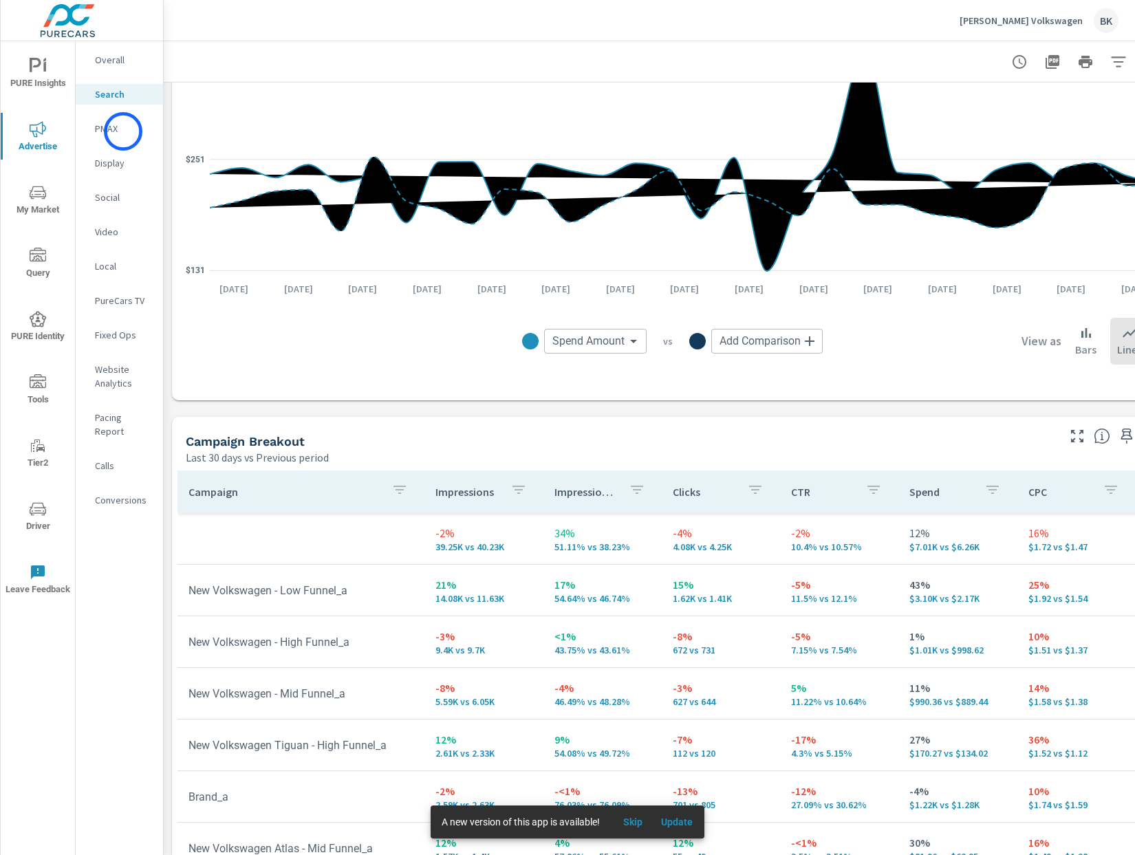
click at [123, 131] on p "PMAX" at bounding box center [123, 129] width 57 height 14
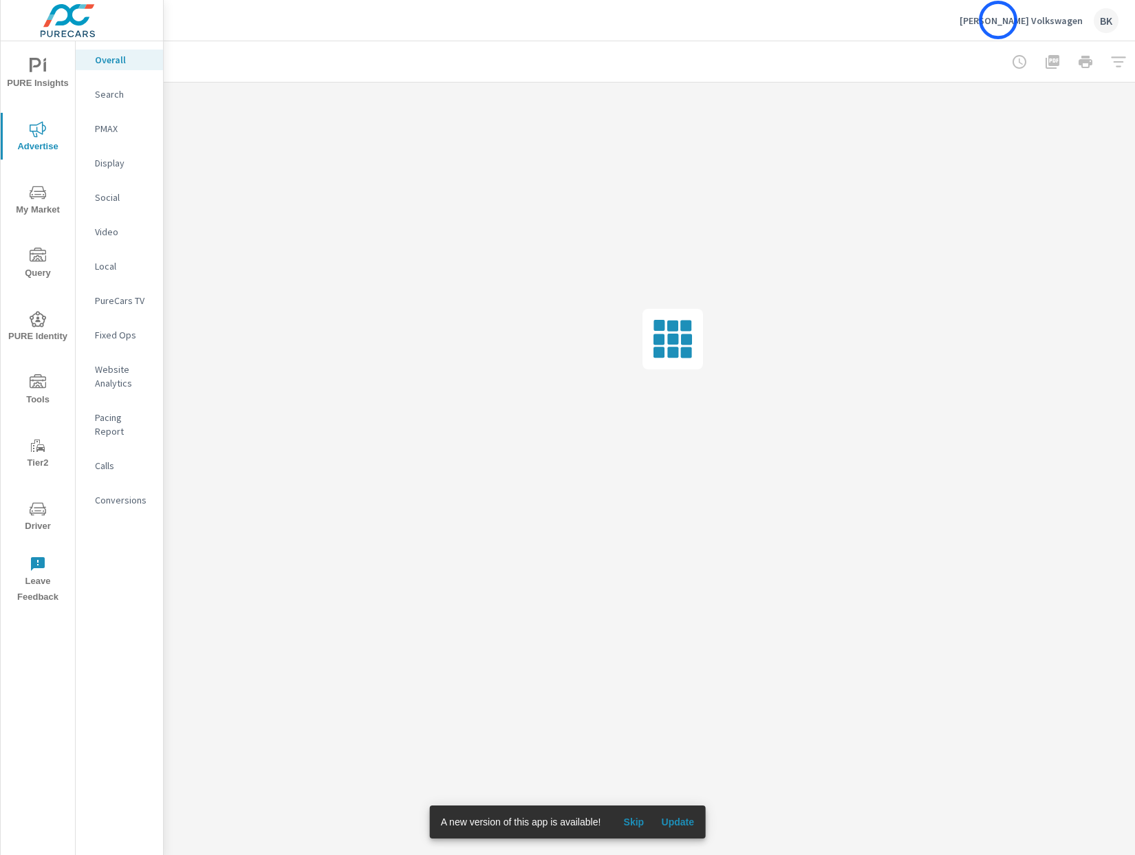
click at [998, 20] on p "[PERSON_NAME] Volkswagen" at bounding box center [1020, 20] width 123 height 12
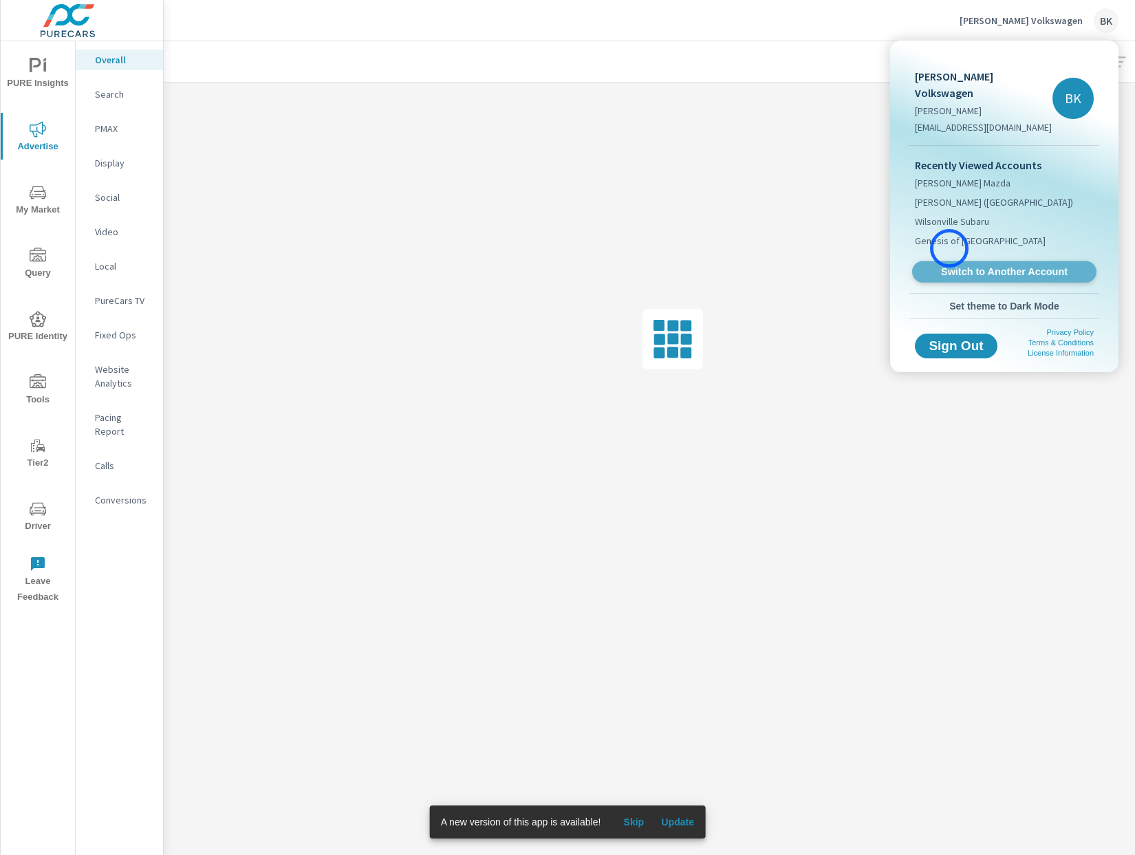
click at [949, 265] on span "Switch to Another Account" at bounding box center [1003, 271] width 168 height 13
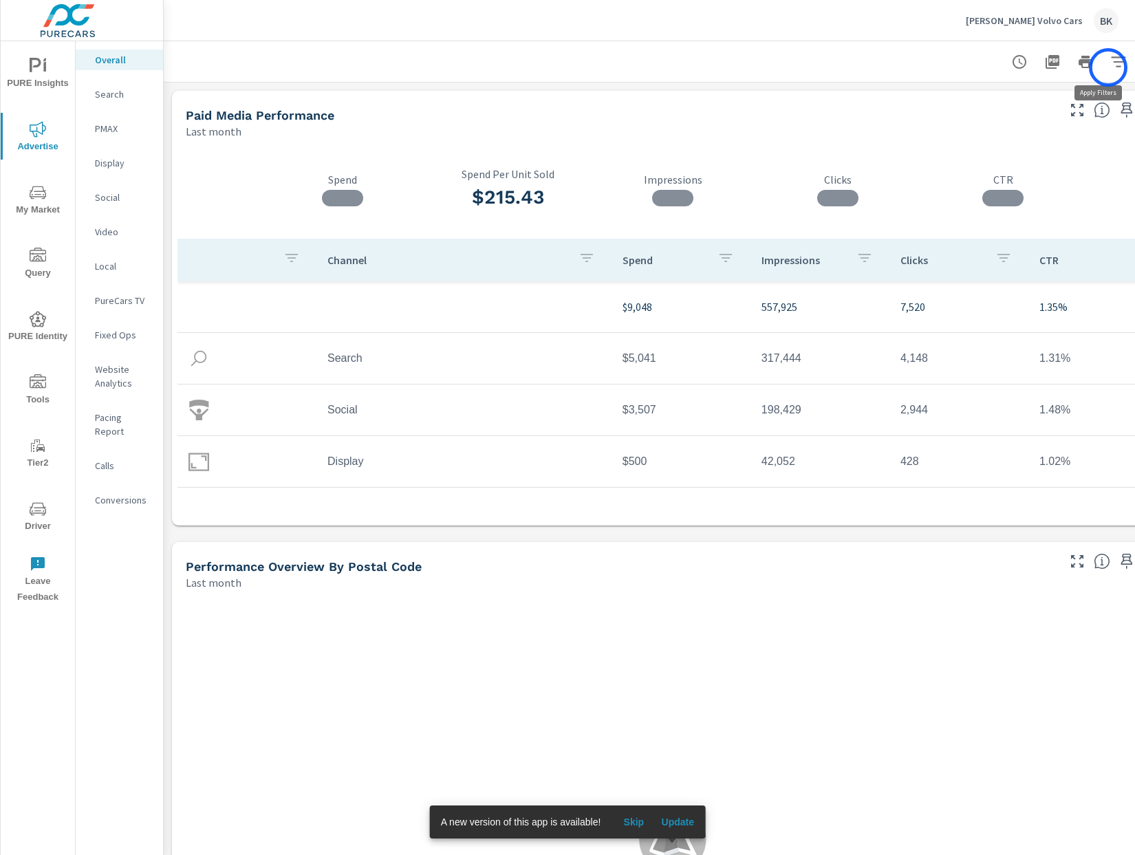
scroll to position [0, 47]
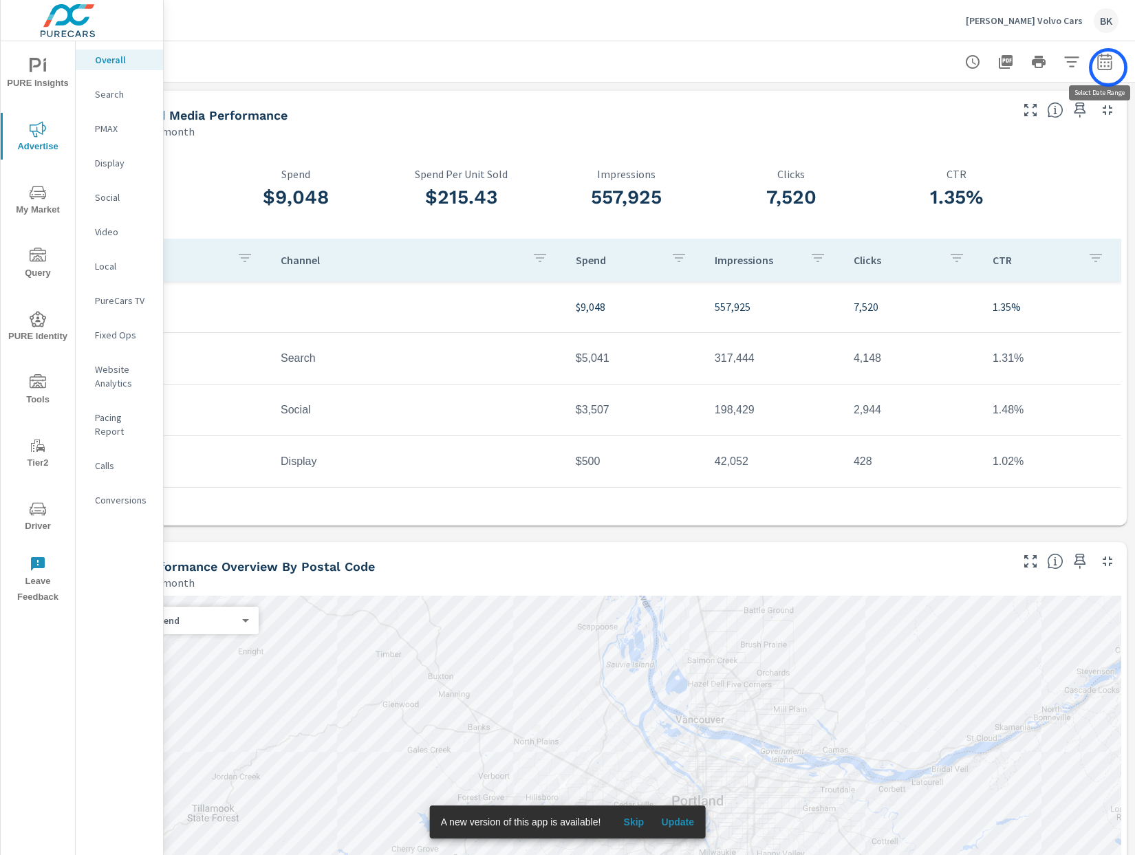
click at [1108, 67] on icon "button" at bounding box center [1104, 62] width 17 height 17
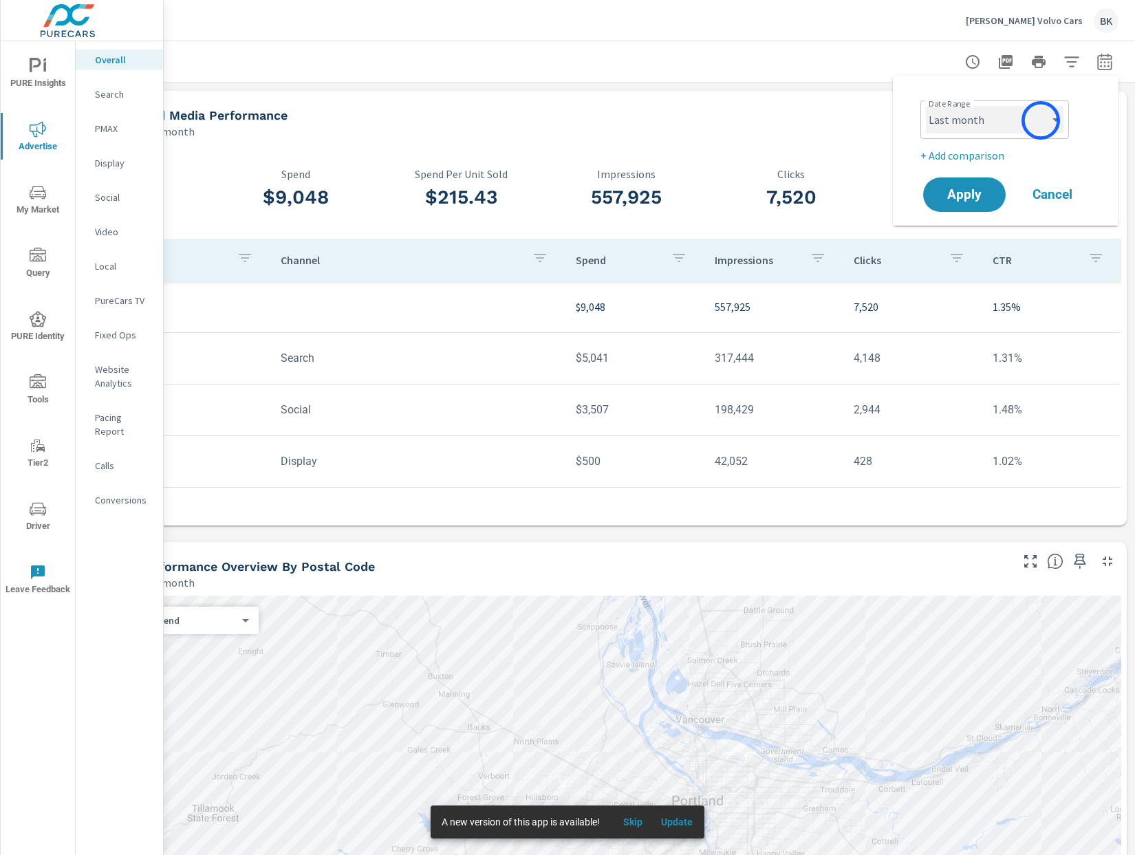
click at [1040, 120] on select "Custom Yesterday Last week Last 7 days Last 14 days Last 30 days Last 45 days L…" at bounding box center [995, 120] width 138 height 28
click at [926, 106] on select "Custom Yesterday Last week Last 7 days Last 14 days Last 30 days Last 45 days L…" at bounding box center [995, 120] width 138 height 28
select select "Last 30 days"
click at [965, 153] on p "+ Add comparison" at bounding box center [1008, 155] width 176 height 17
select select "Previous period"
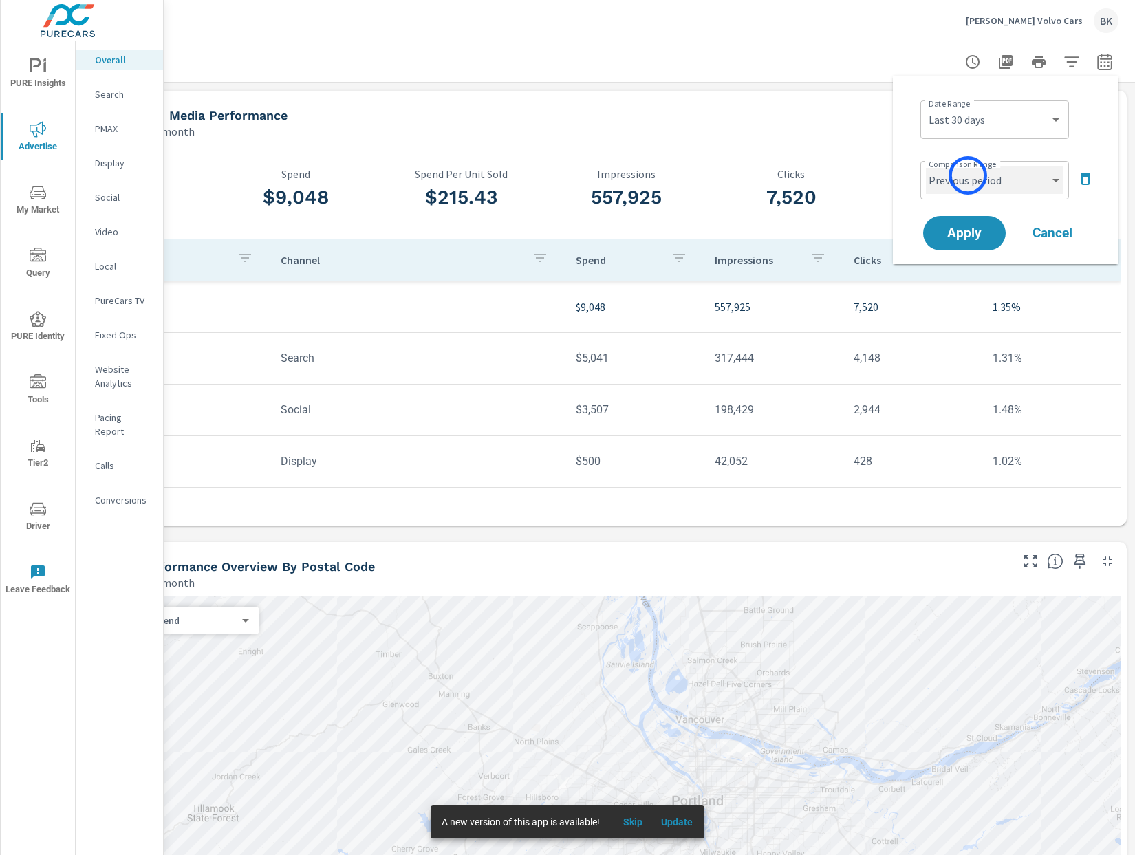
click at [967, 175] on select "Custom Previous period Previous month Previous year" at bounding box center [995, 180] width 138 height 28
click at [926, 166] on select "Custom Previous period Previous month Previous year" at bounding box center [995, 180] width 138 height 28
click at [963, 227] on span "Apply" at bounding box center [964, 233] width 56 height 13
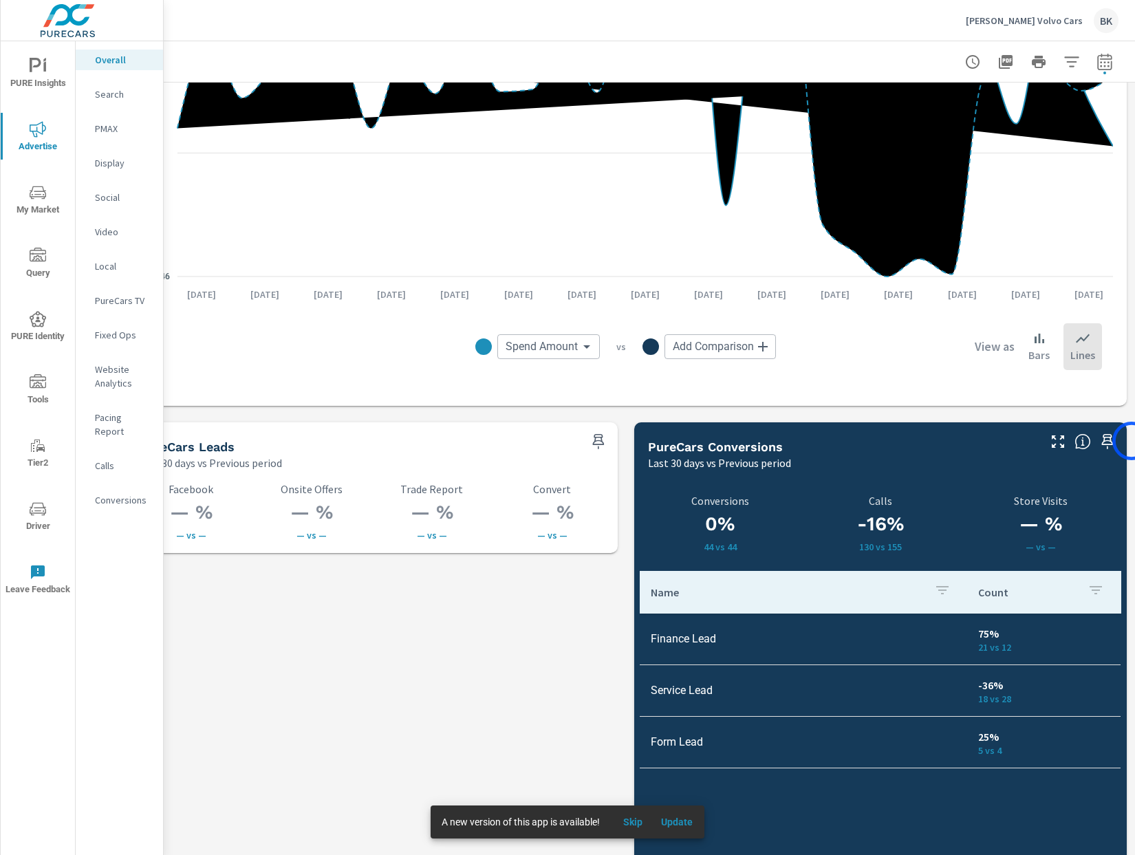
scroll to position [1586, 47]
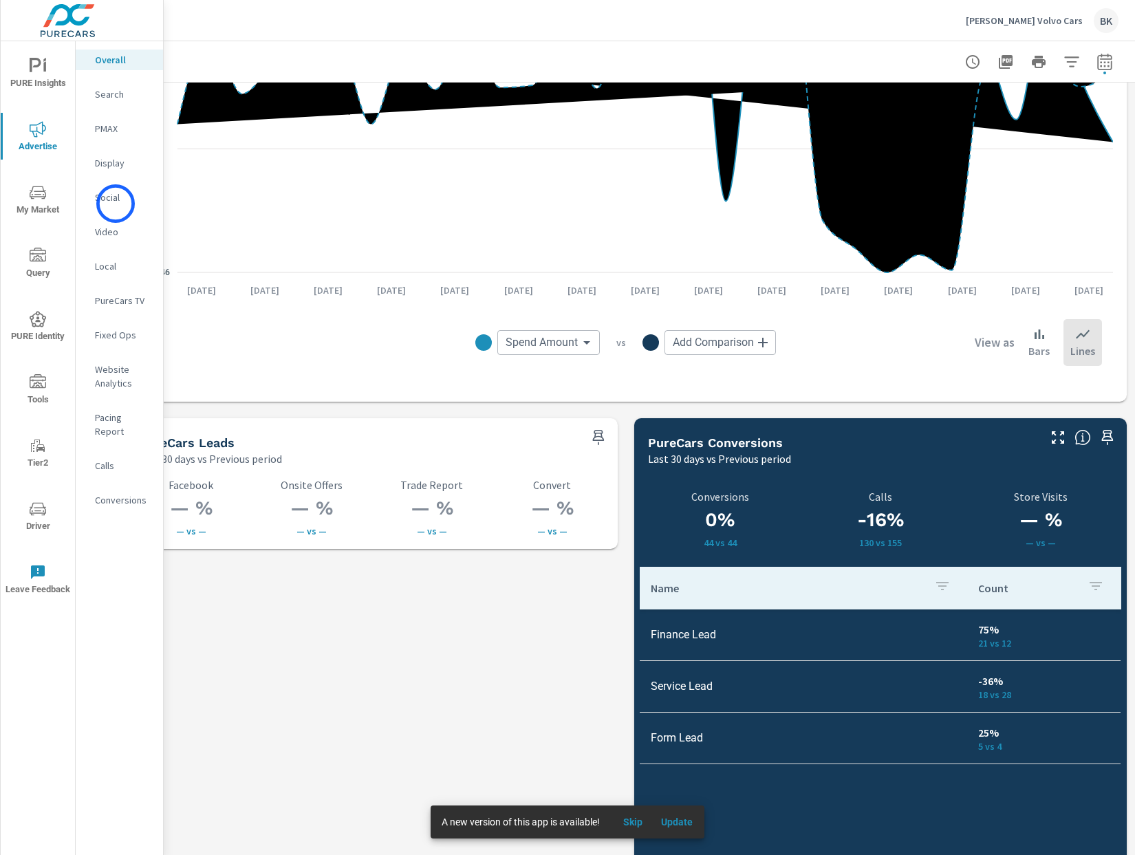
click at [116, 203] on p "Social" at bounding box center [123, 197] width 57 height 14
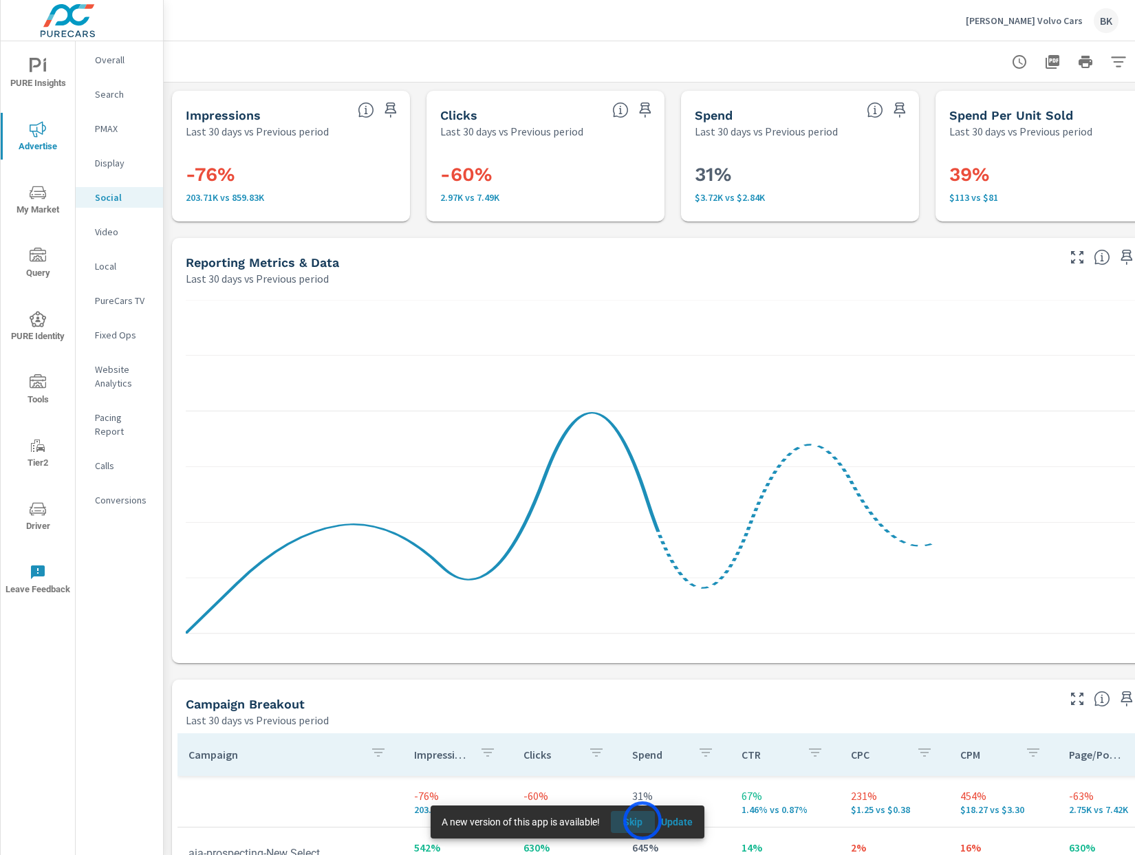
click at [642, 820] on span "Skip" at bounding box center [632, 822] width 33 height 12
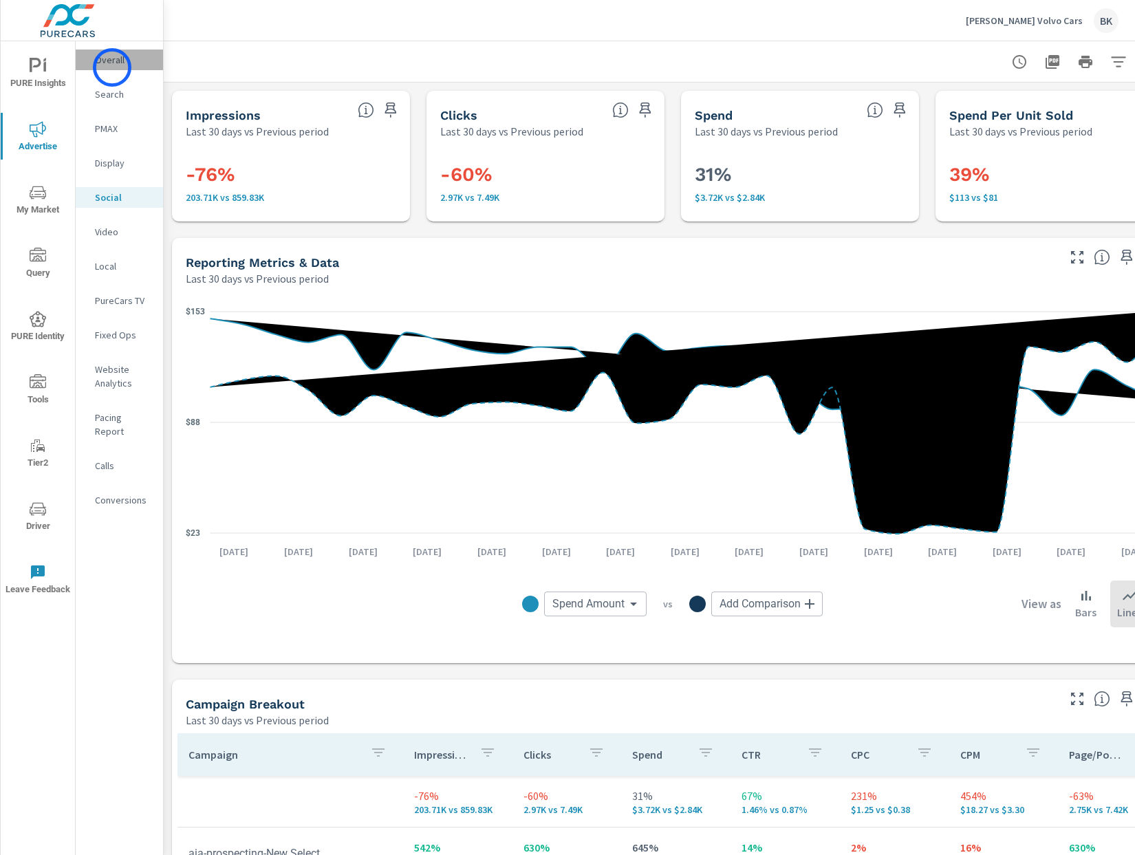
click at [112, 67] on div "Overall" at bounding box center [119, 60] width 87 height 21
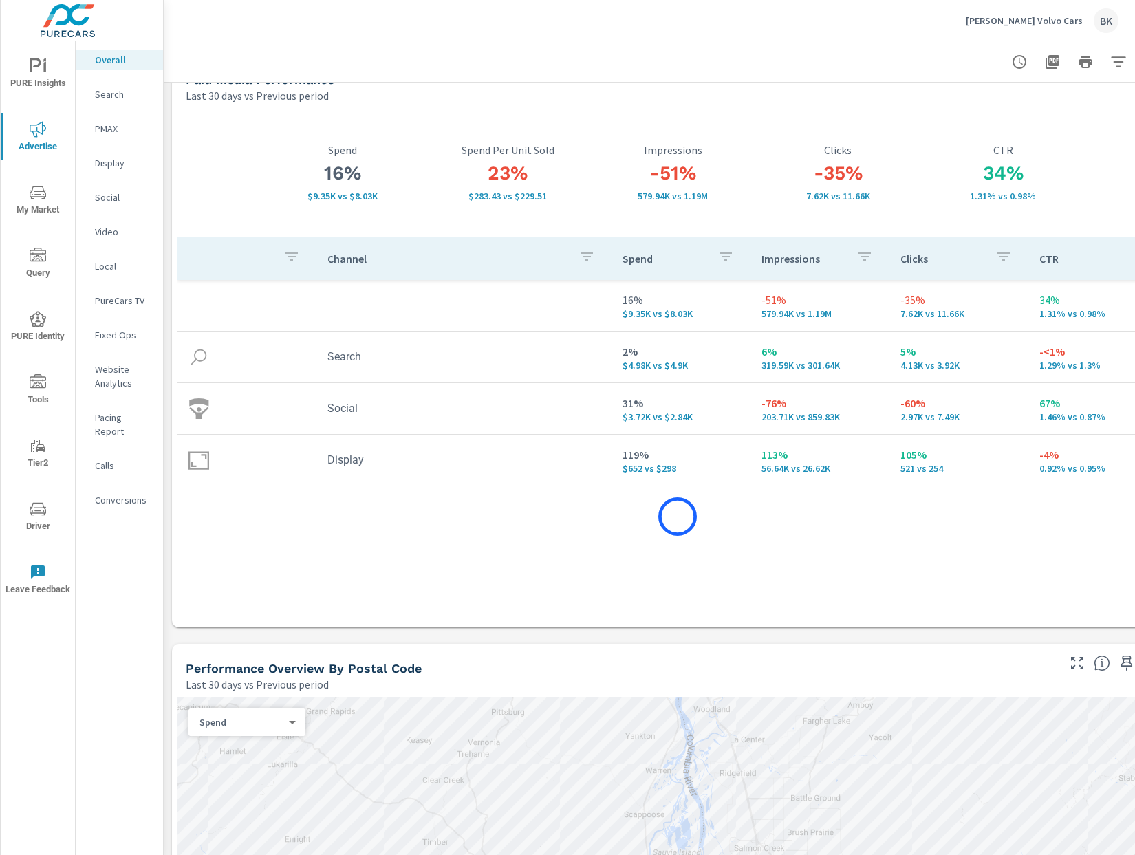
scroll to position [52, 0]
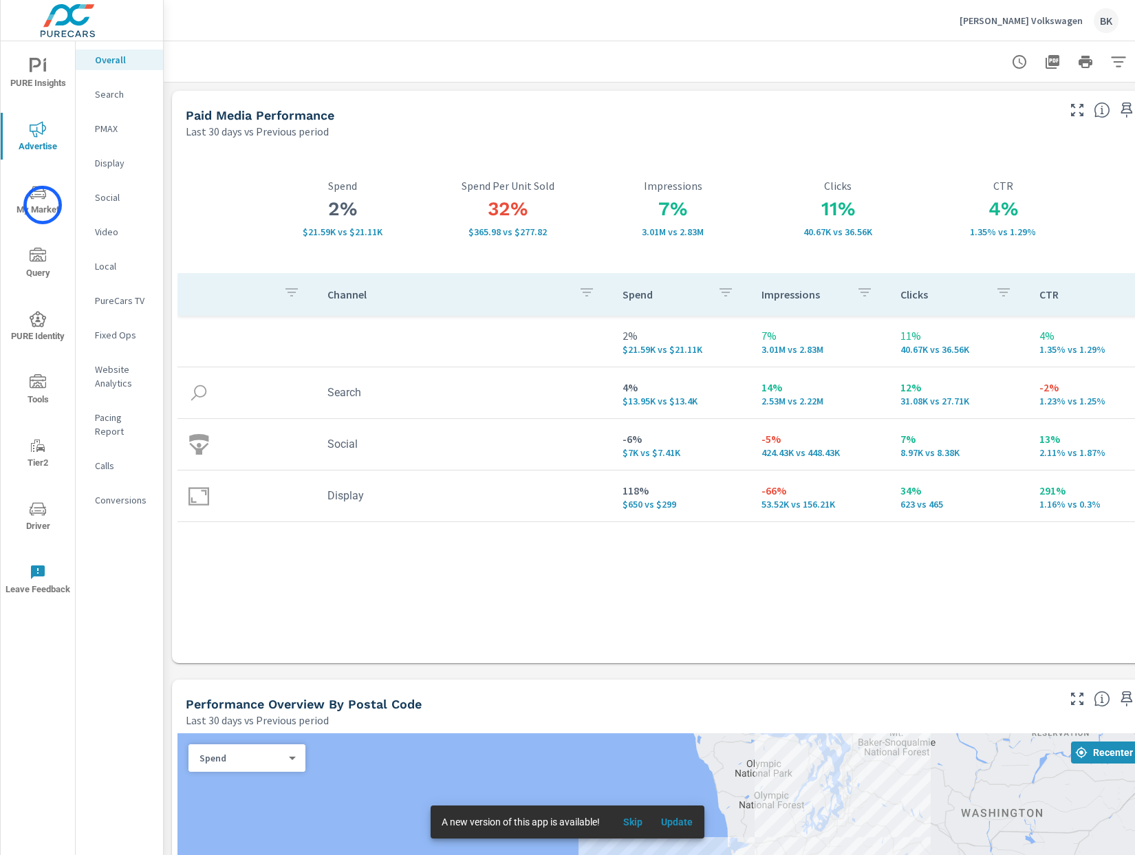
click at [43, 205] on span "My Market" at bounding box center [38, 201] width 66 height 34
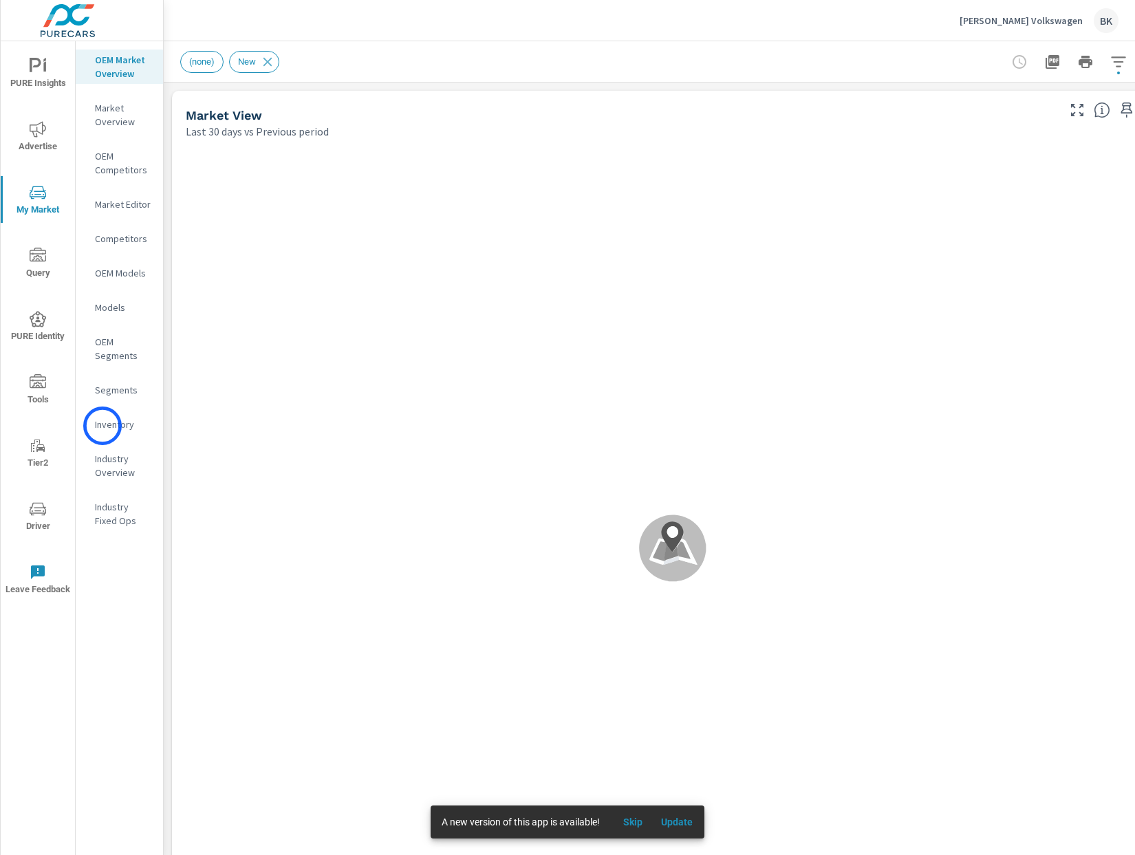
click at [102, 426] on p "Inventory" at bounding box center [123, 424] width 57 height 14
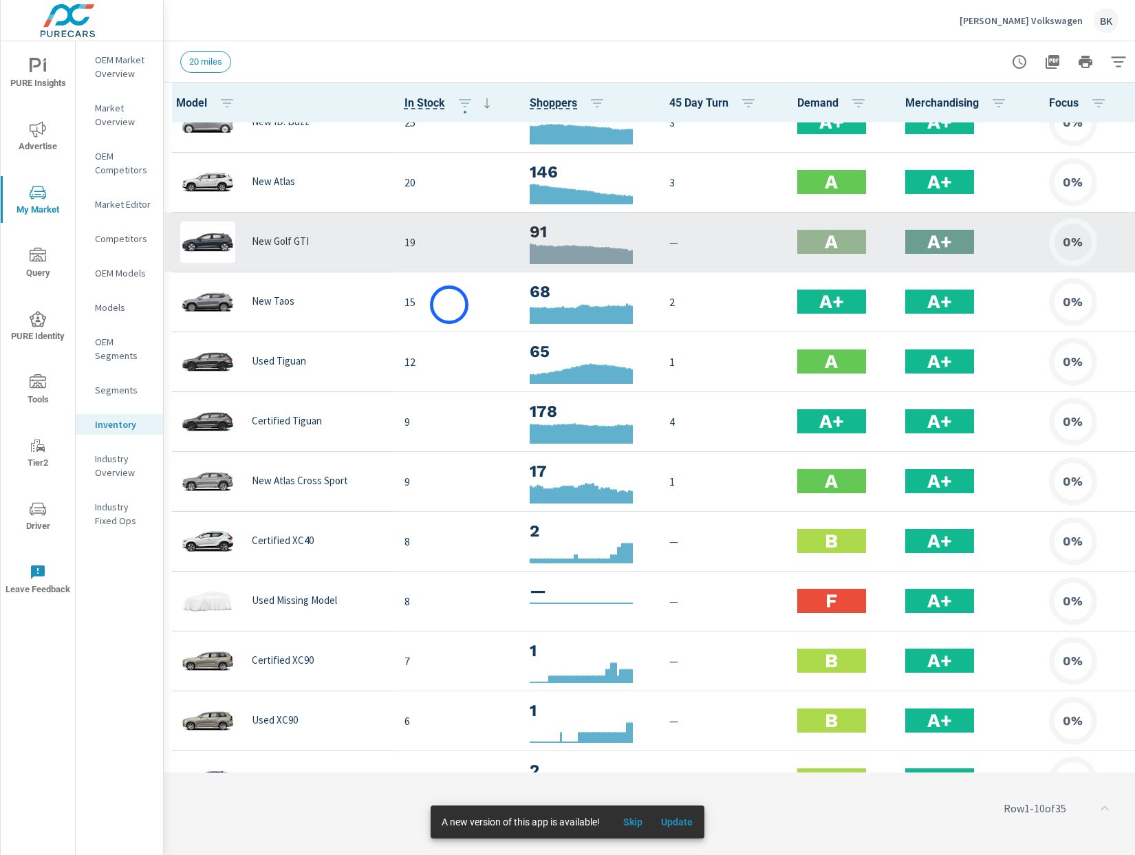
scroll to position [91, 0]
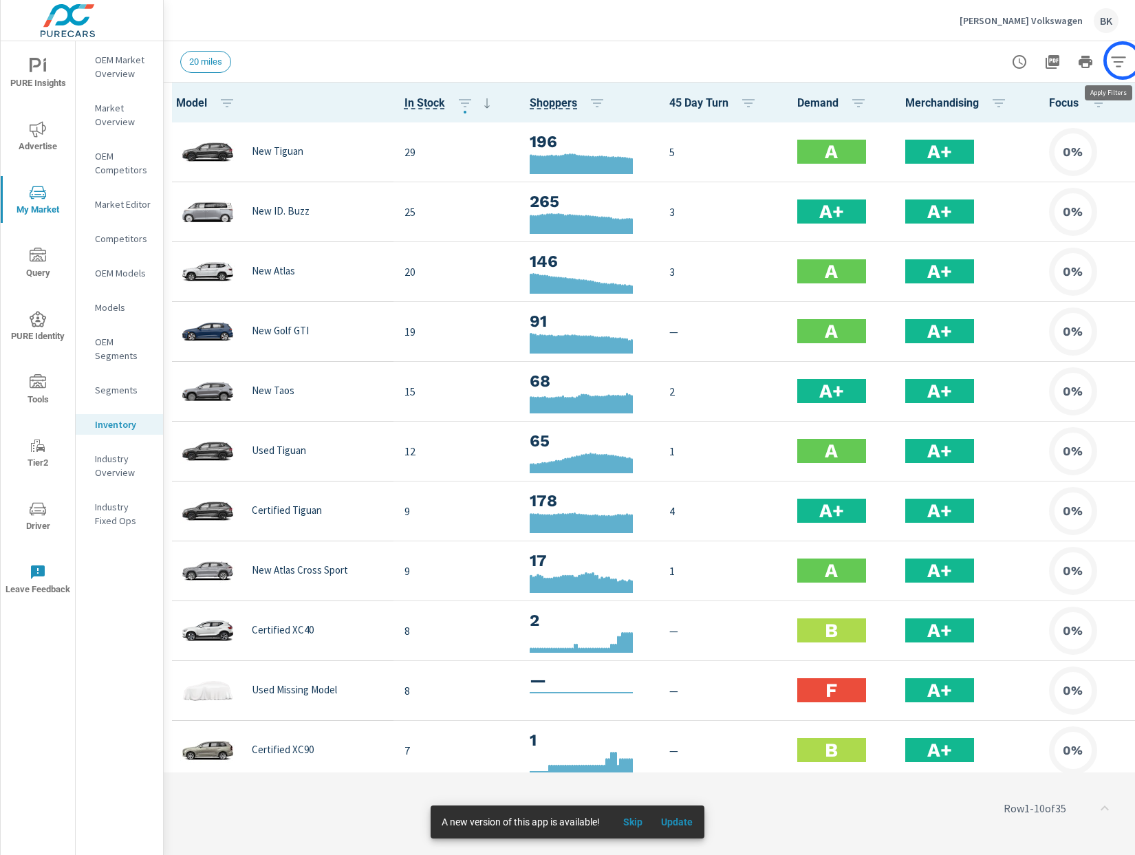
click at [1122, 61] on icon "button" at bounding box center [1118, 62] width 17 height 17
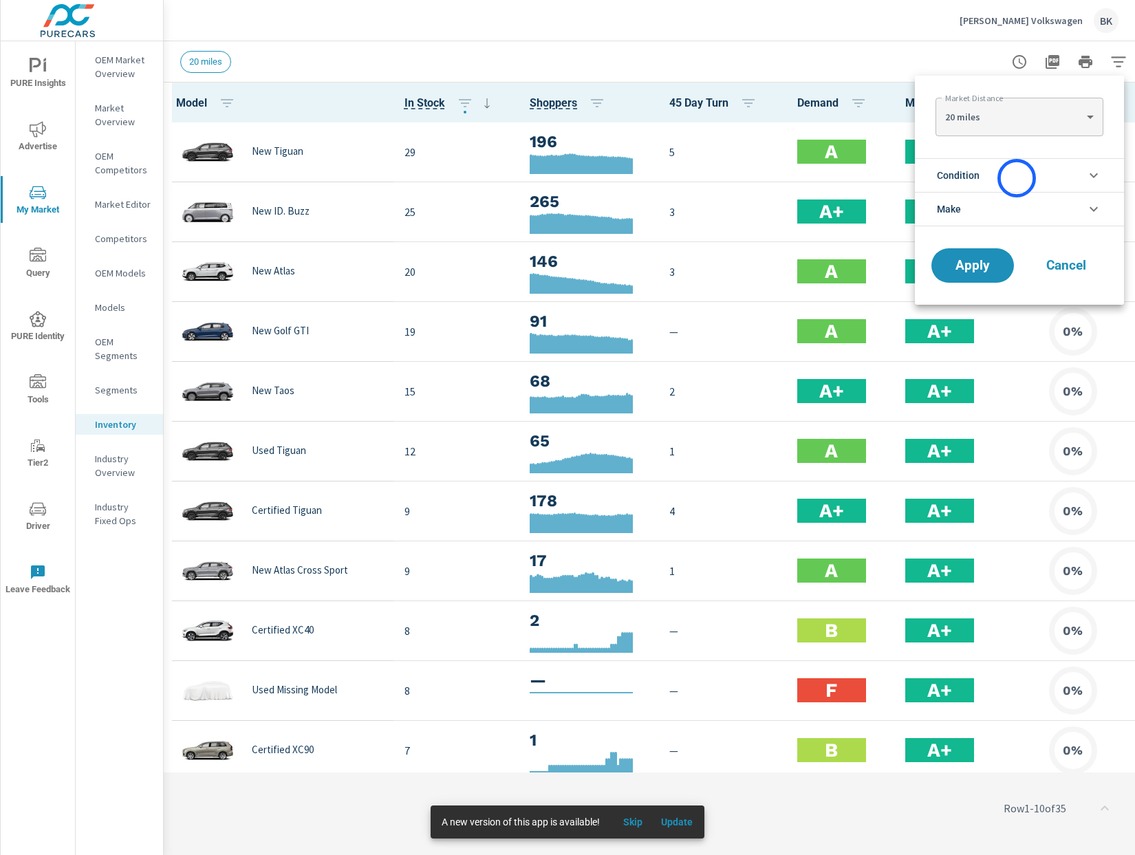
click at [1016, 178] on li "Condition" at bounding box center [1019, 175] width 209 height 34
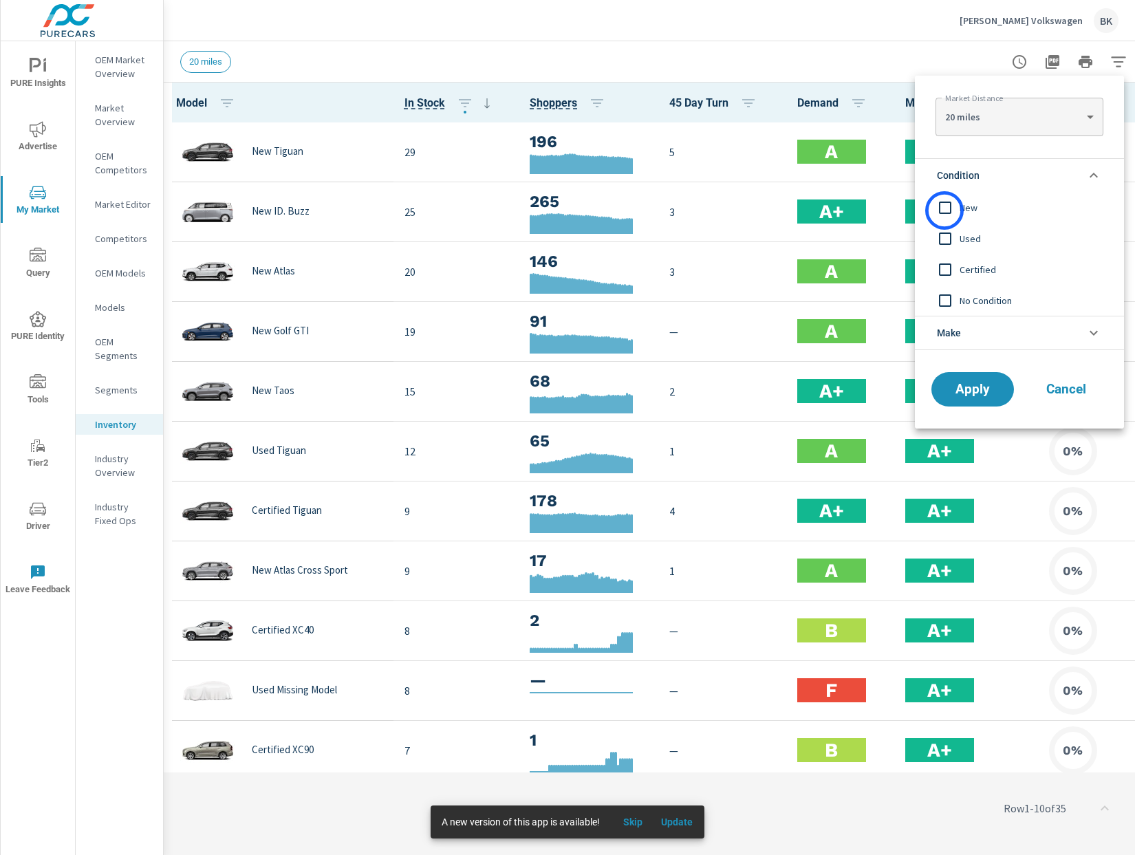
click at [944, 210] on input "filter options" at bounding box center [944, 207] width 29 height 29
click at [965, 396] on span "Apply" at bounding box center [972, 389] width 56 height 13
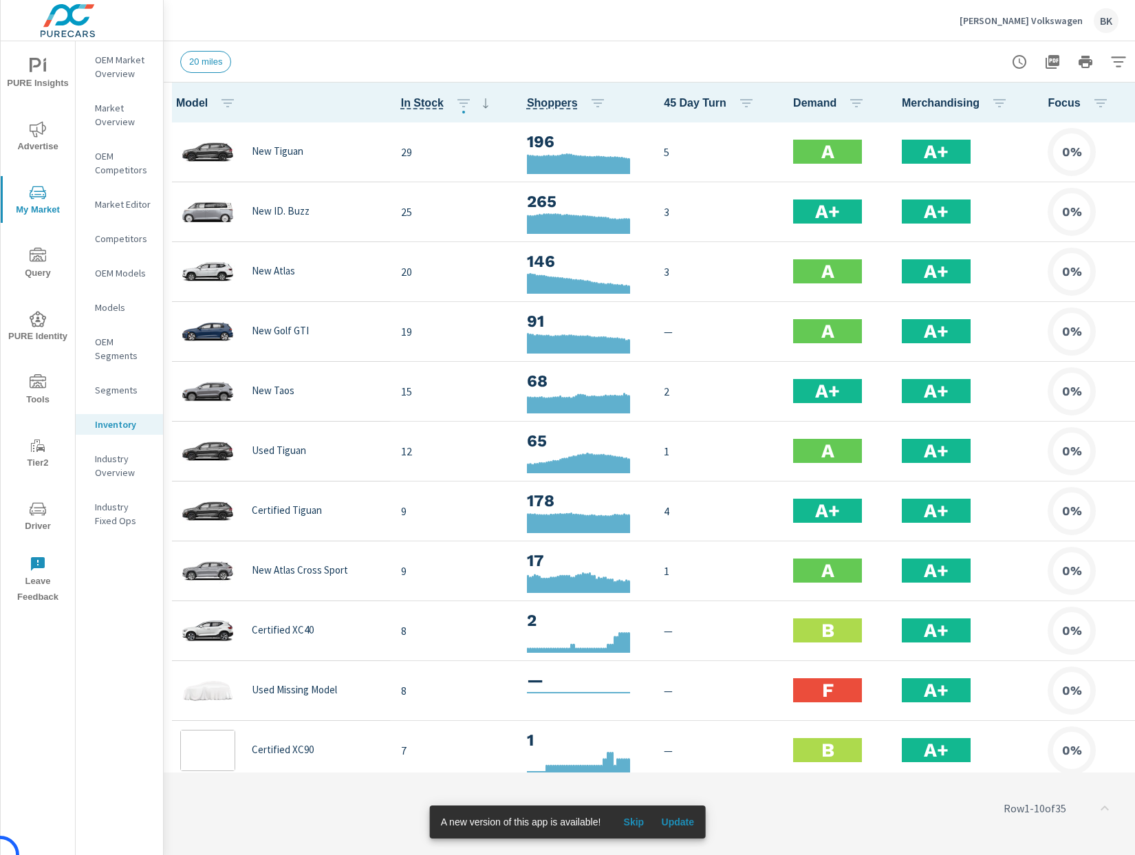
scroll to position [1, 0]
click at [1011, 26] on p "[PERSON_NAME] Volkswagen" at bounding box center [1020, 20] width 123 height 12
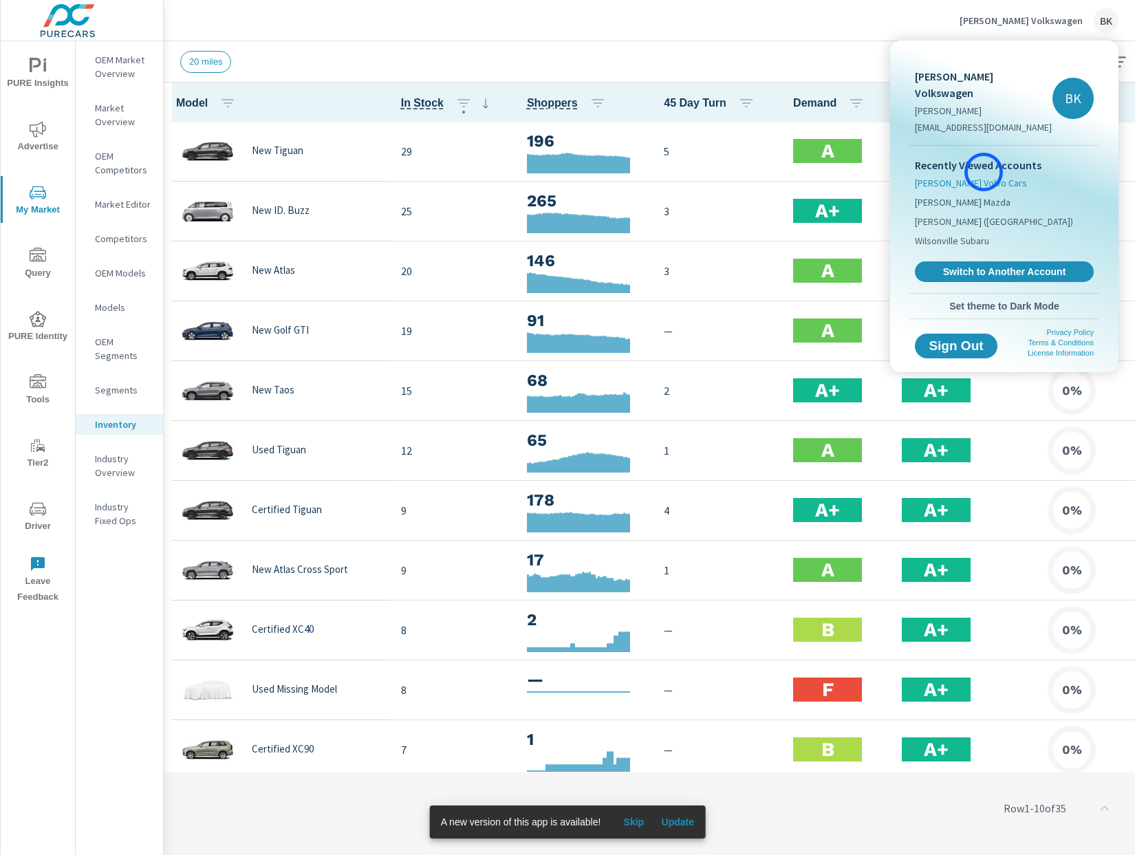
click at [983, 176] on span "Herzog-Meier Volvo Cars" at bounding box center [971, 183] width 112 height 14
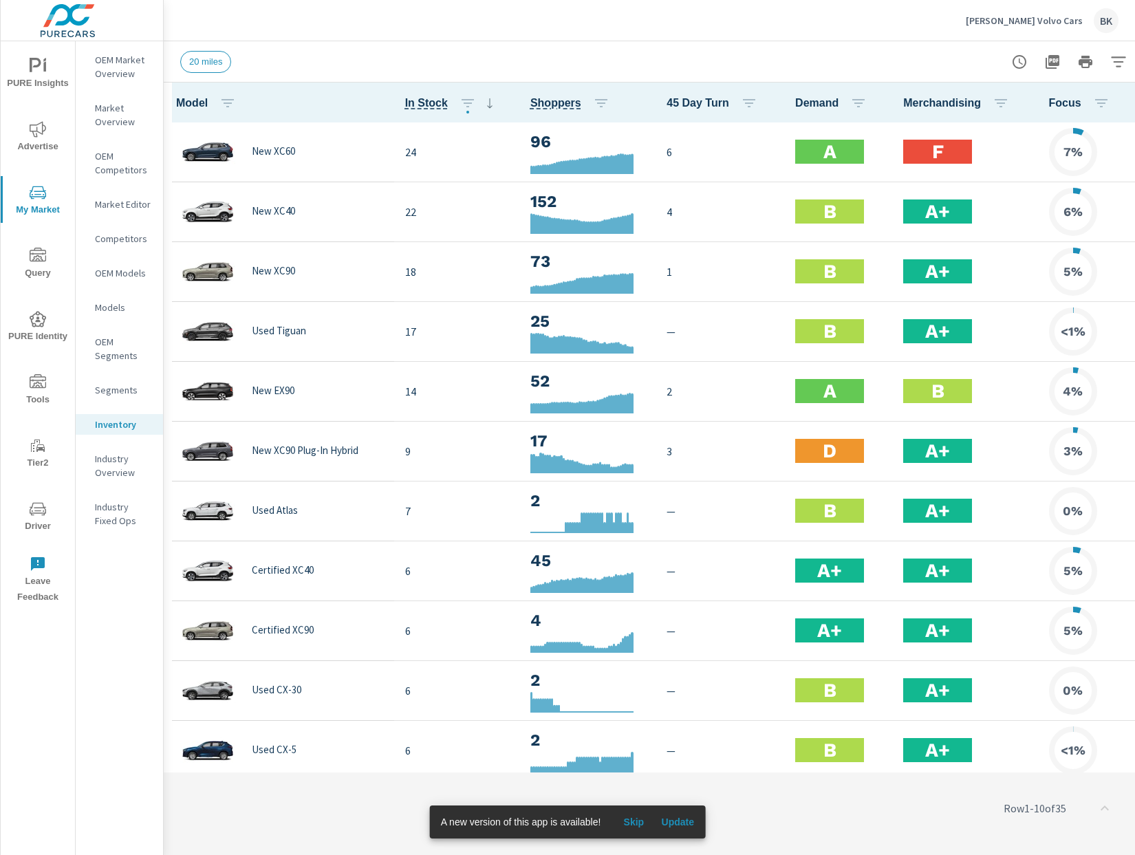
scroll to position [1, 0]
click at [1110, 63] on icon "button" at bounding box center [1118, 62] width 17 height 17
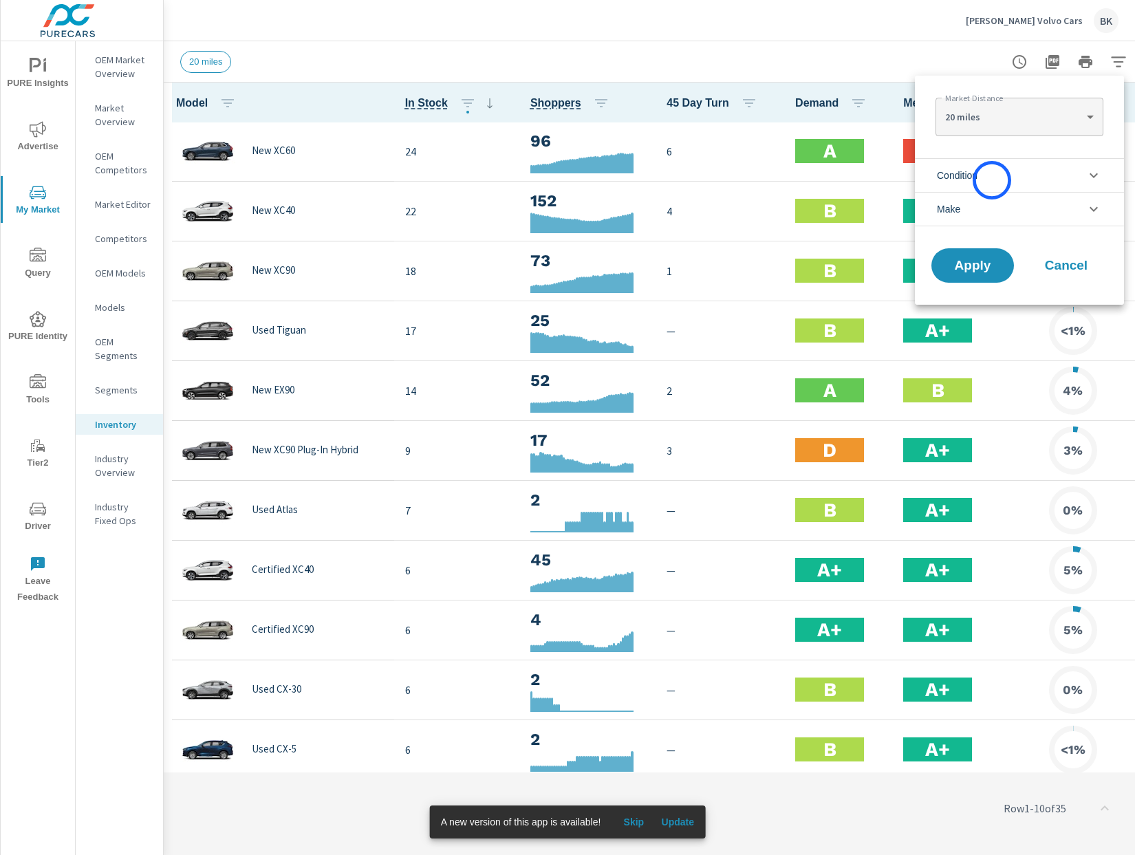
click at [992, 180] on li "Condition" at bounding box center [1019, 175] width 209 height 34
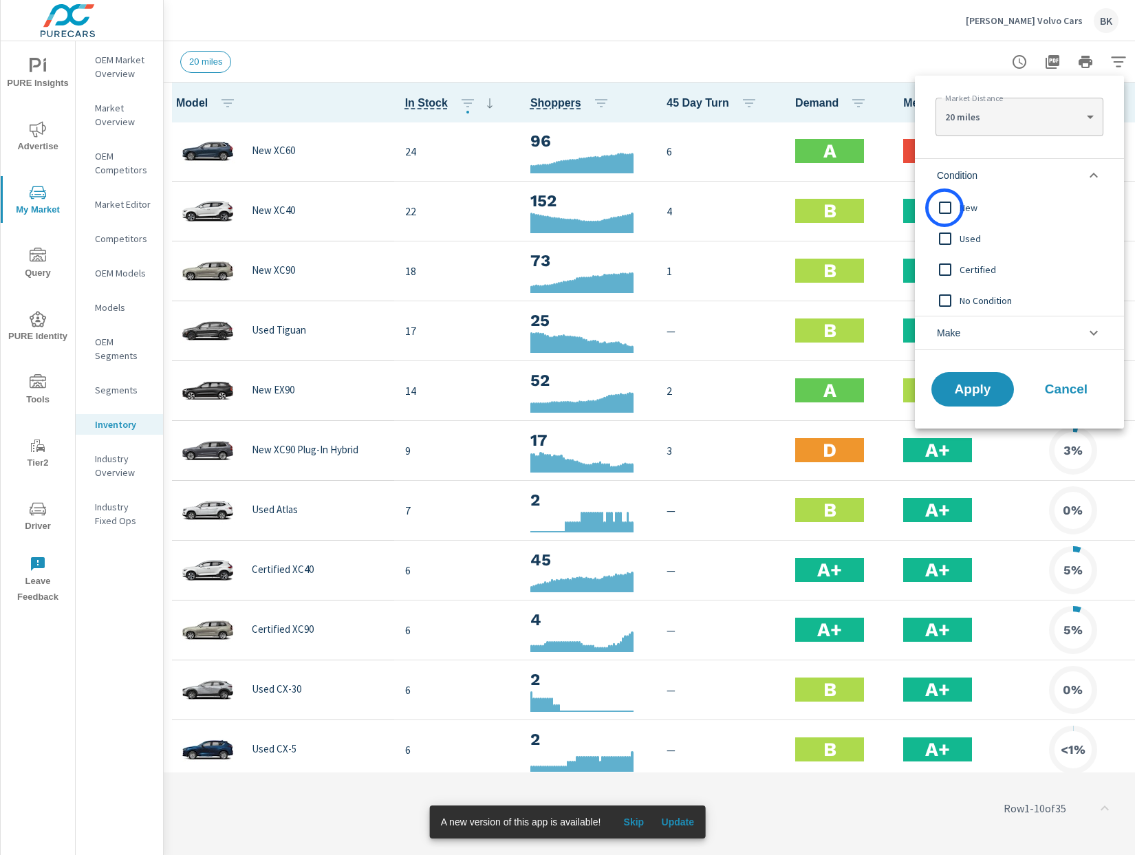
click at [944, 208] on input "filter options" at bounding box center [944, 207] width 29 height 29
click at [953, 389] on span "Apply" at bounding box center [972, 389] width 56 height 13
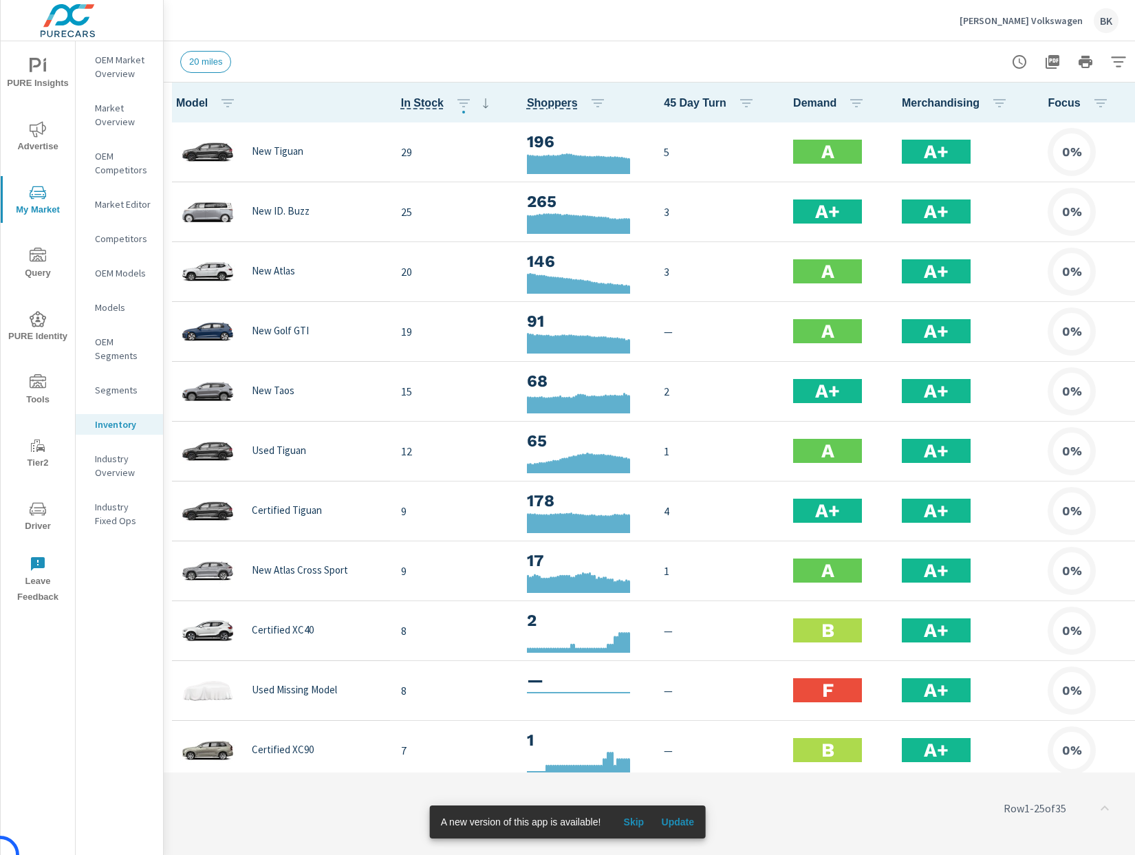
scroll to position [1, 0]
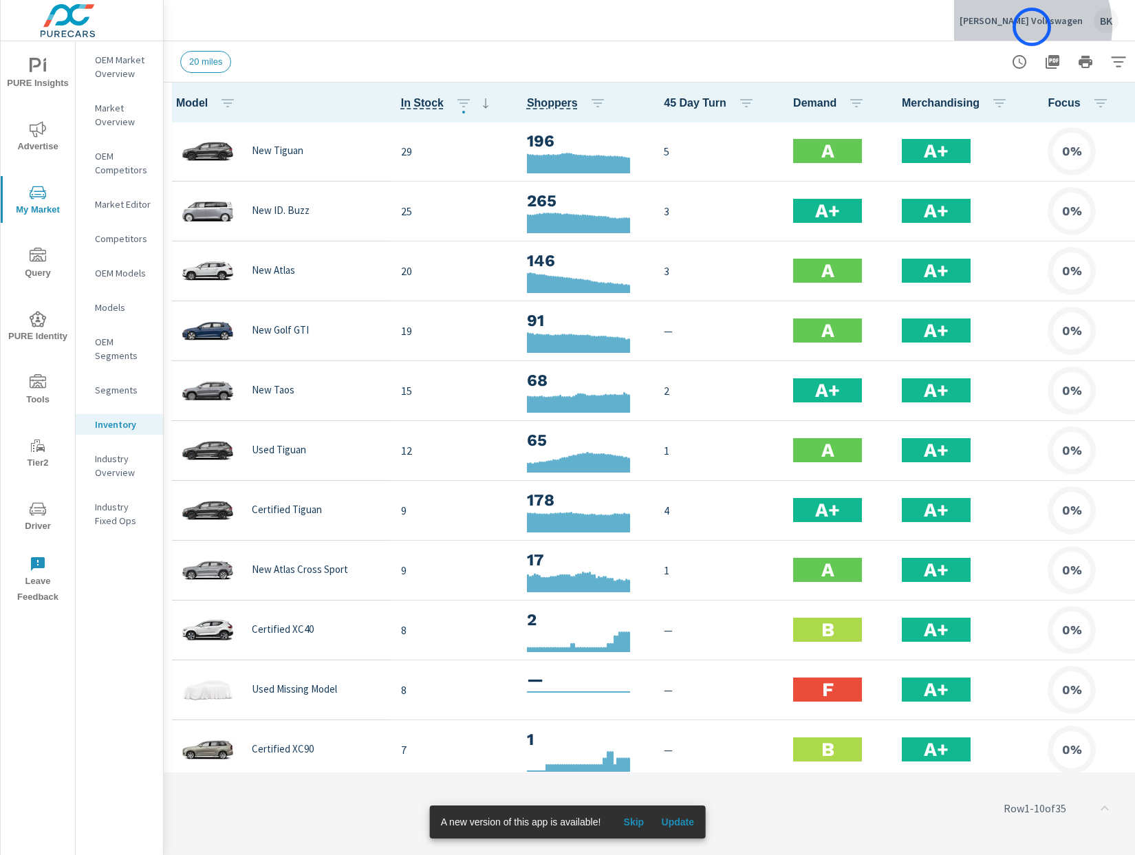
click at [1031, 27] on div "[PERSON_NAME] Volkswagen BK" at bounding box center [1038, 20] width 159 height 25
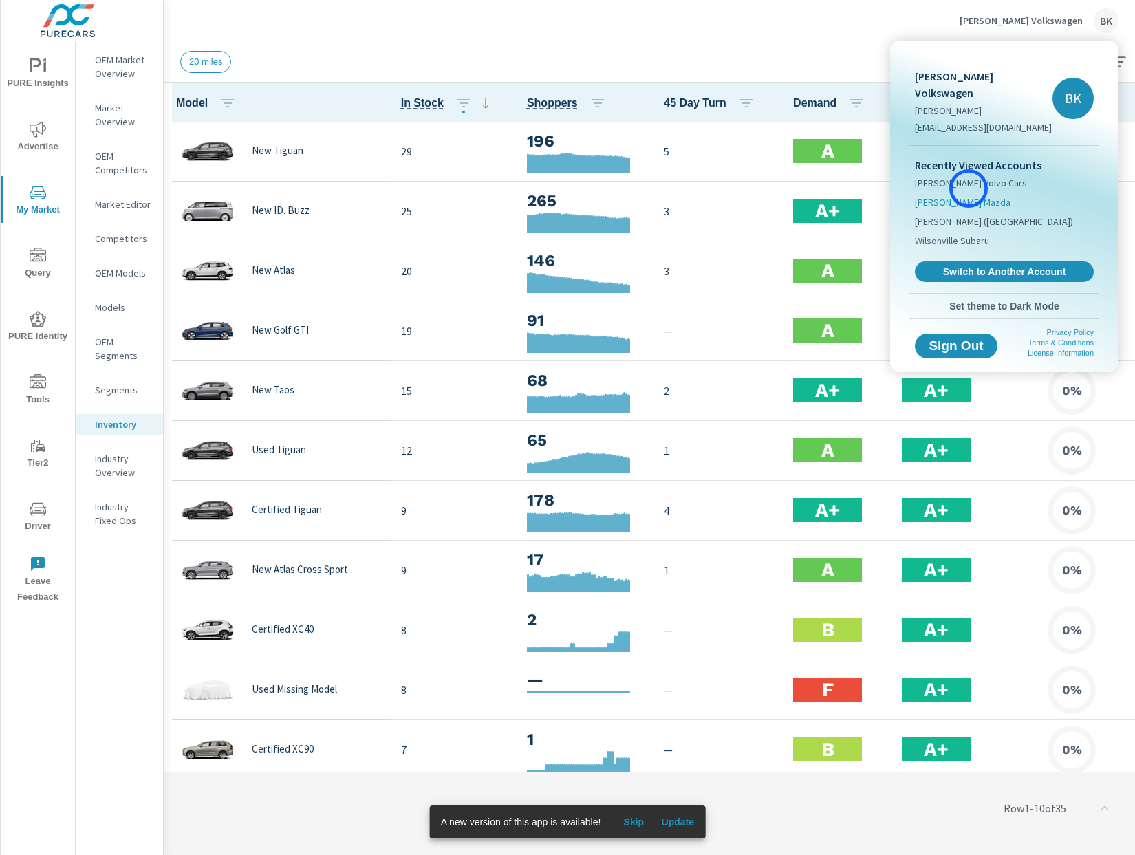
click at [968, 195] on span "[PERSON_NAME] Mazda" at bounding box center [963, 202] width 96 height 14
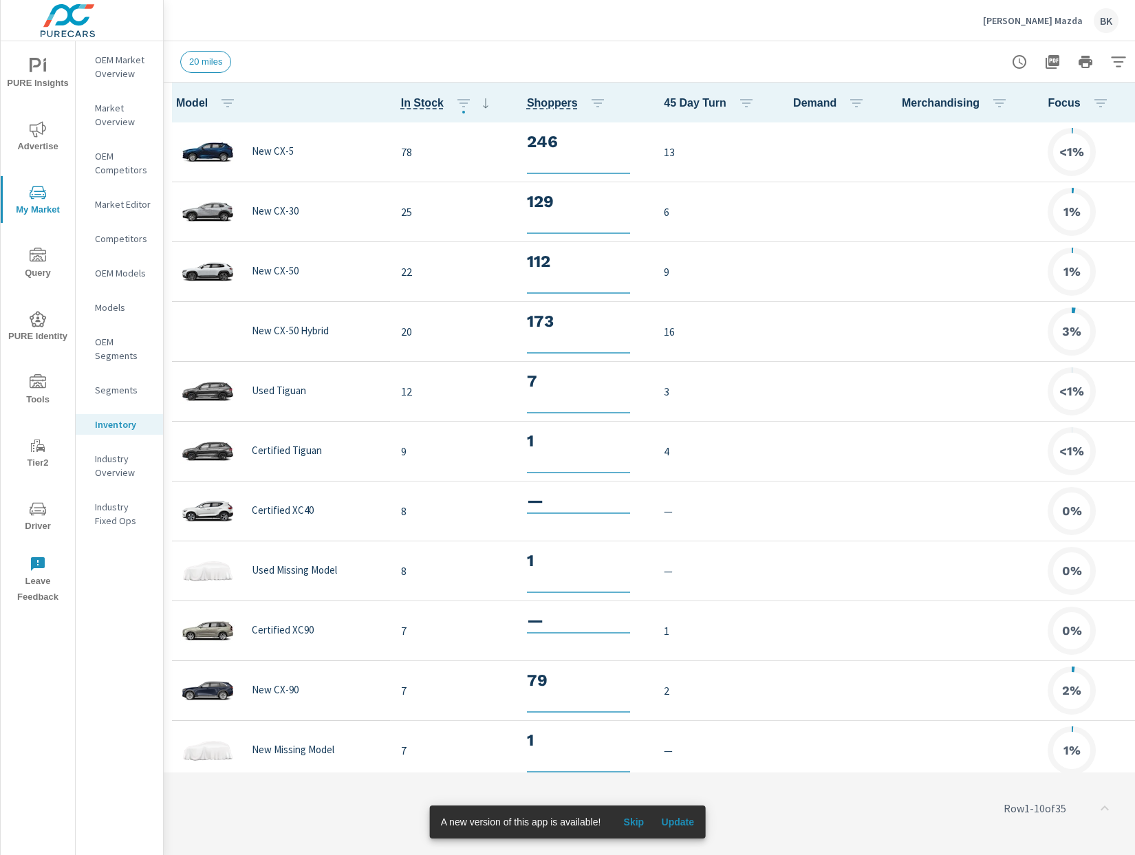
scroll to position [1, 0]
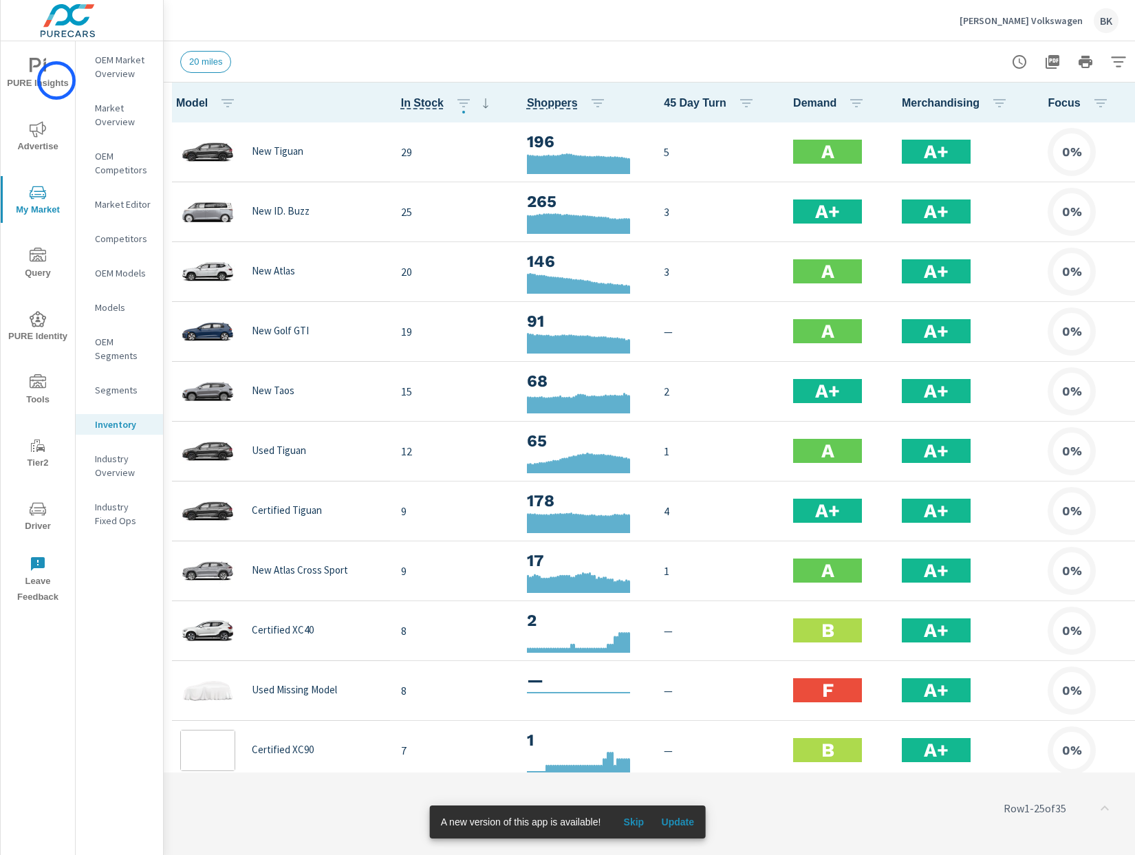
scroll to position [1, 0]
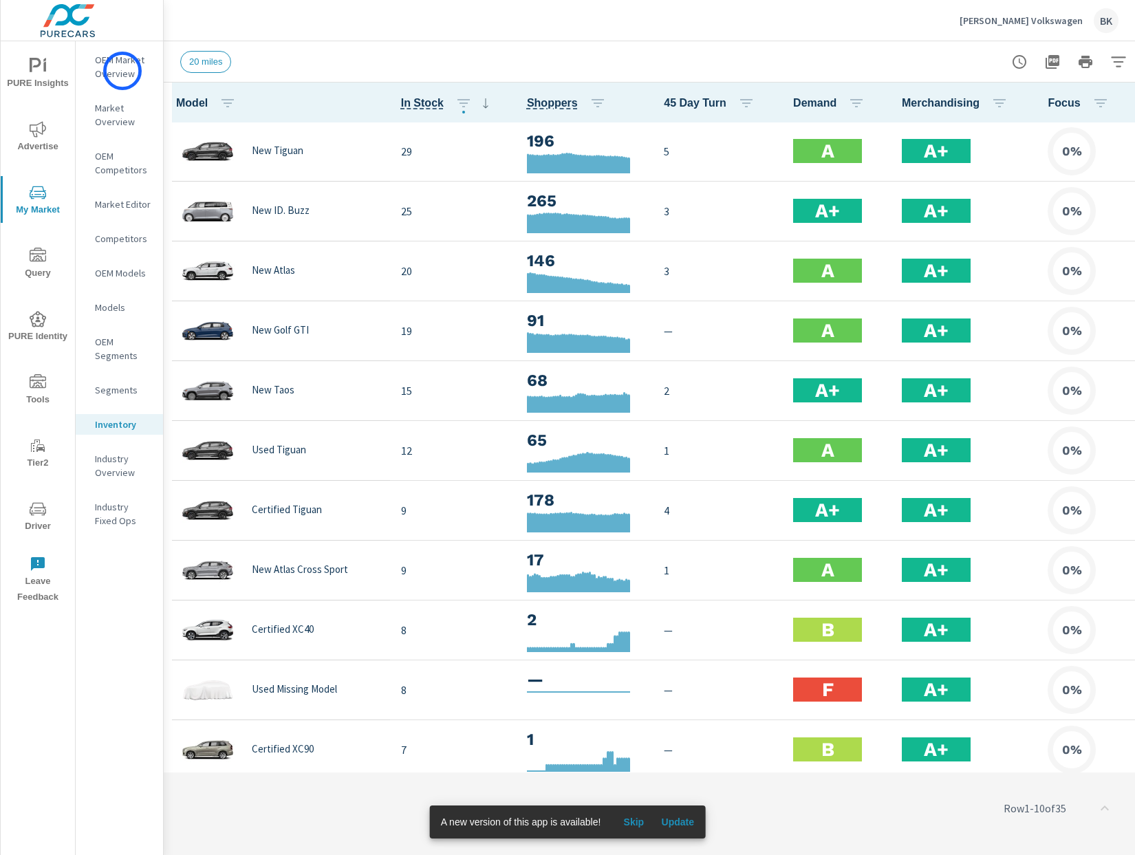
click at [122, 71] on p "OEM Market Overview" at bounding box center [123, 67] width 57 height 28
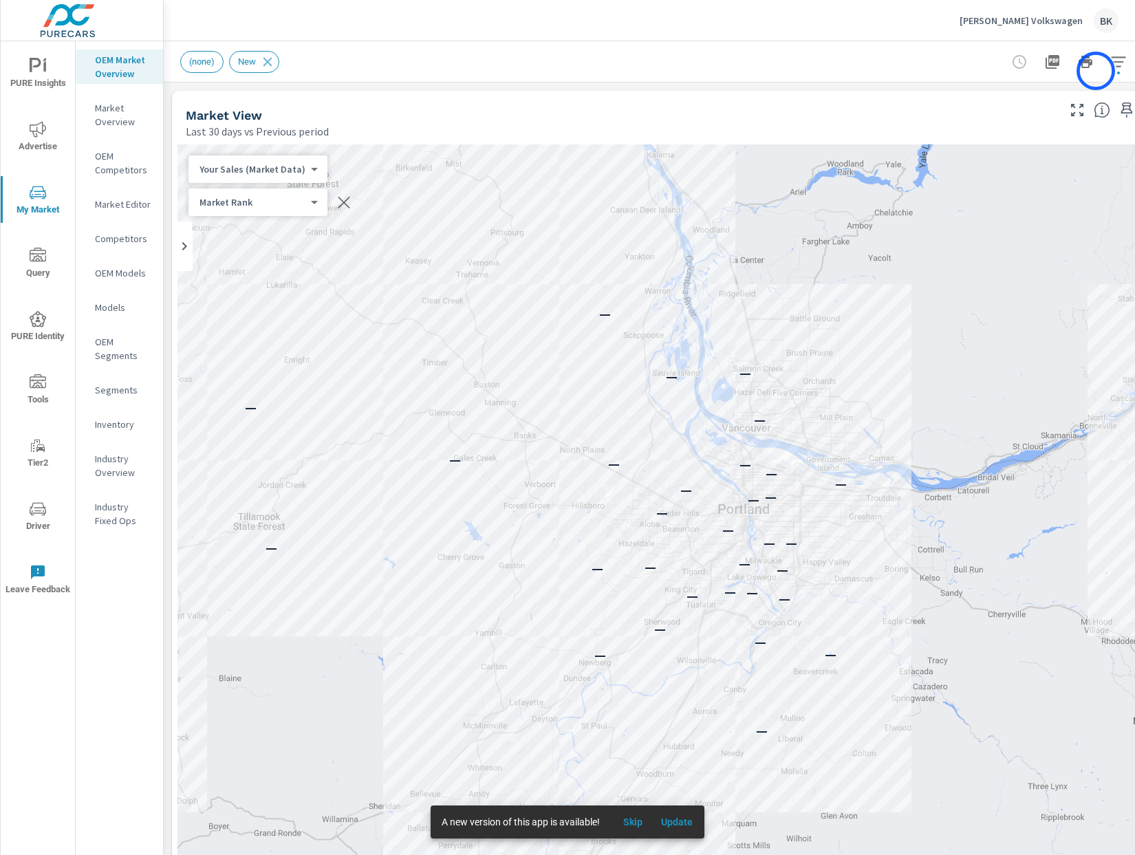
scroll to position [0, 47]
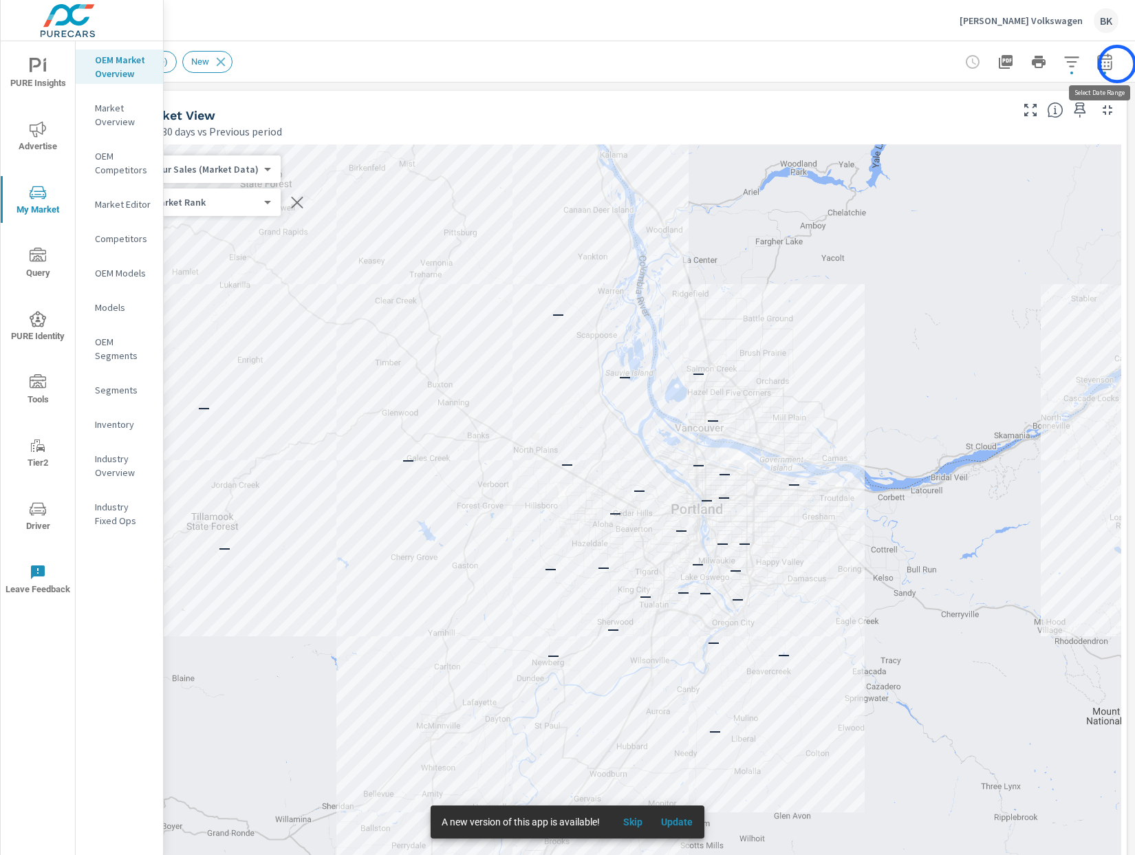
click at [1117, 64] on button "button" at bounding box center [1105, 62] width 28 height 28
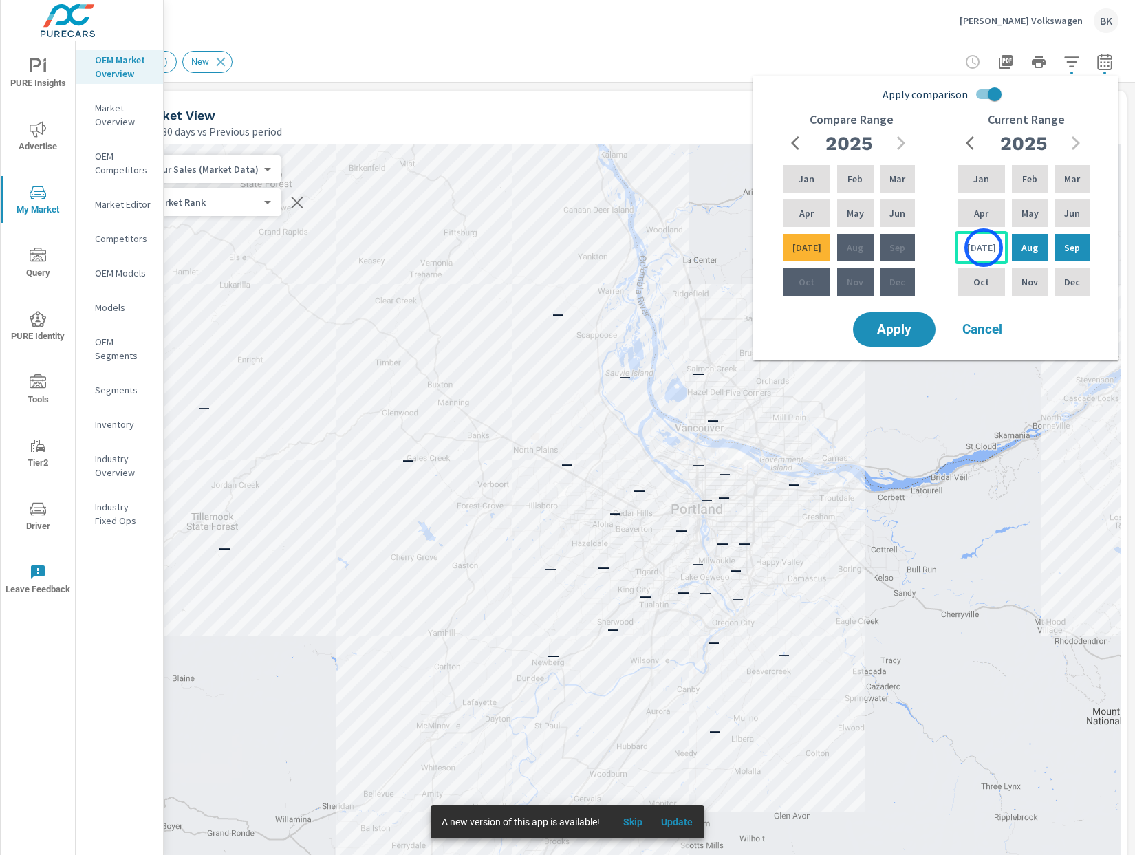
click at [983, 248] on div "[DATE]" at bounding box center [980, 247] width 53 height 33
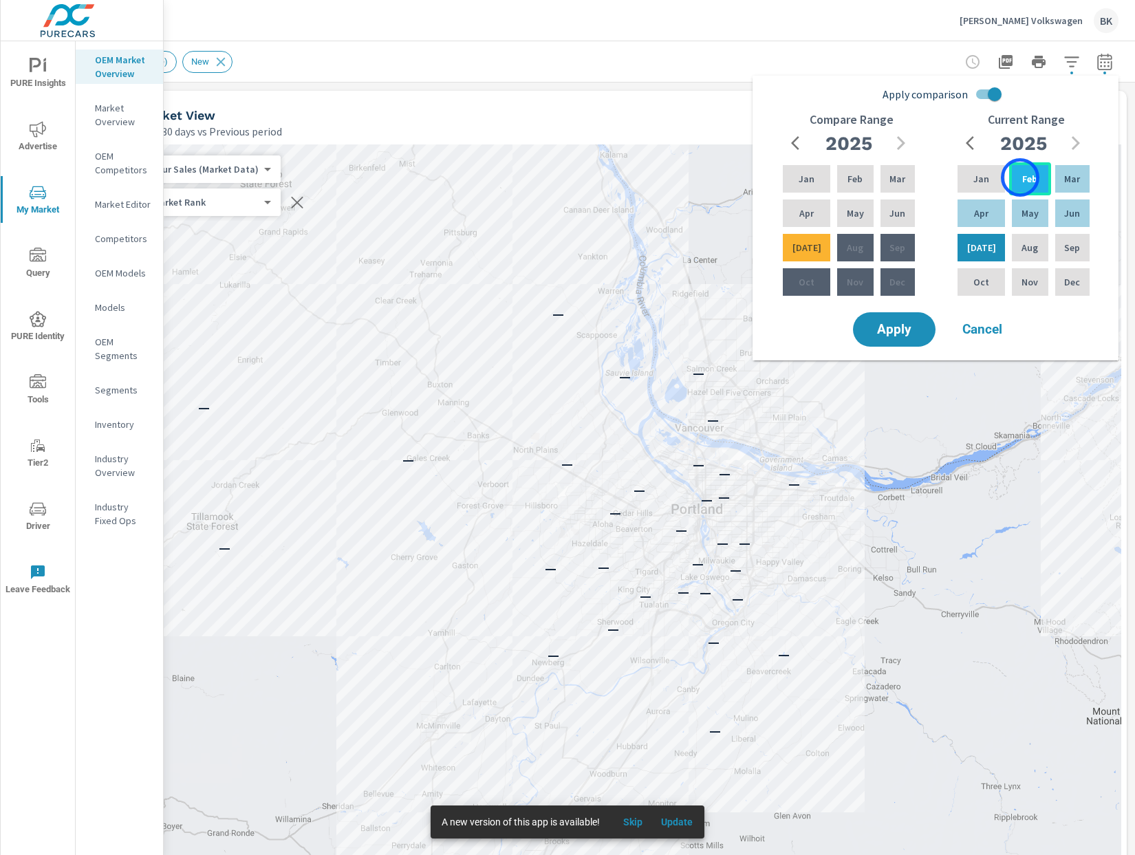
click at [1022, 177] on p "Feb" at bounding box center [1029, 179] width 15 height 14
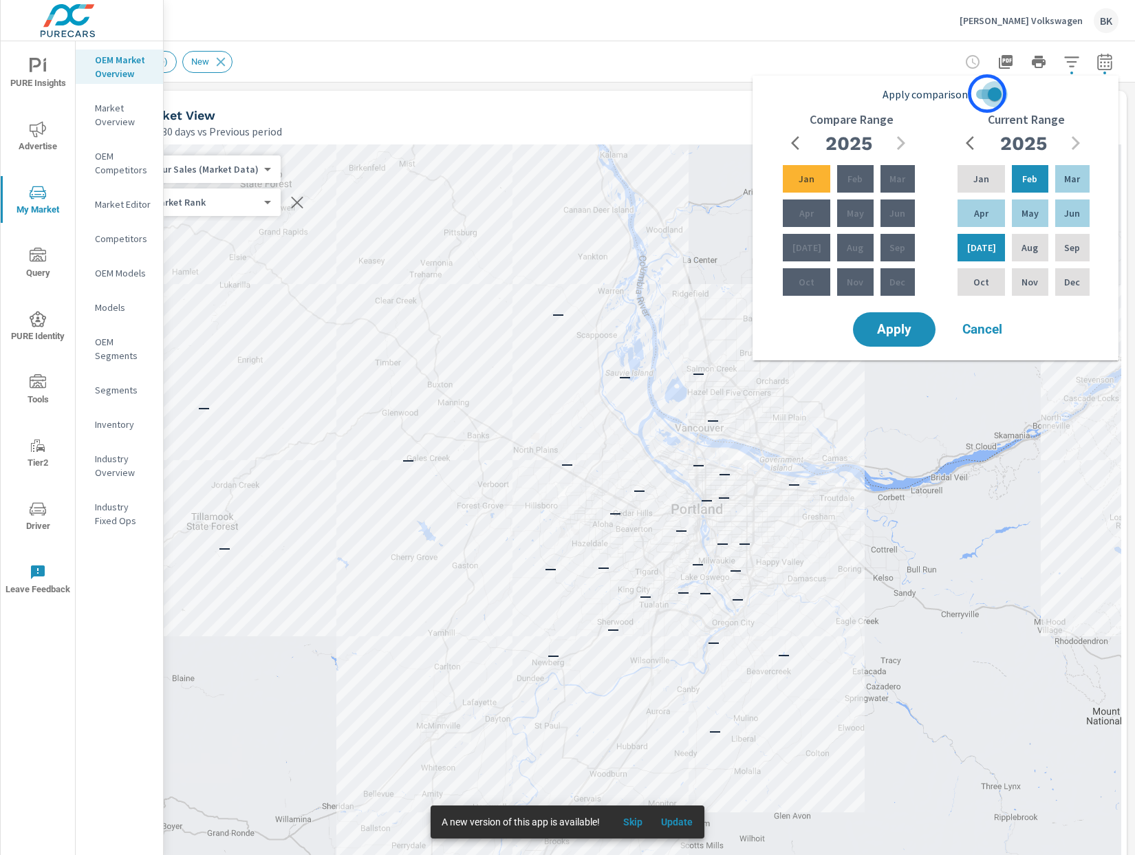
click at [987, 94] on input "Apply comparison" at bounding box center [994, 94] width 78 height 26
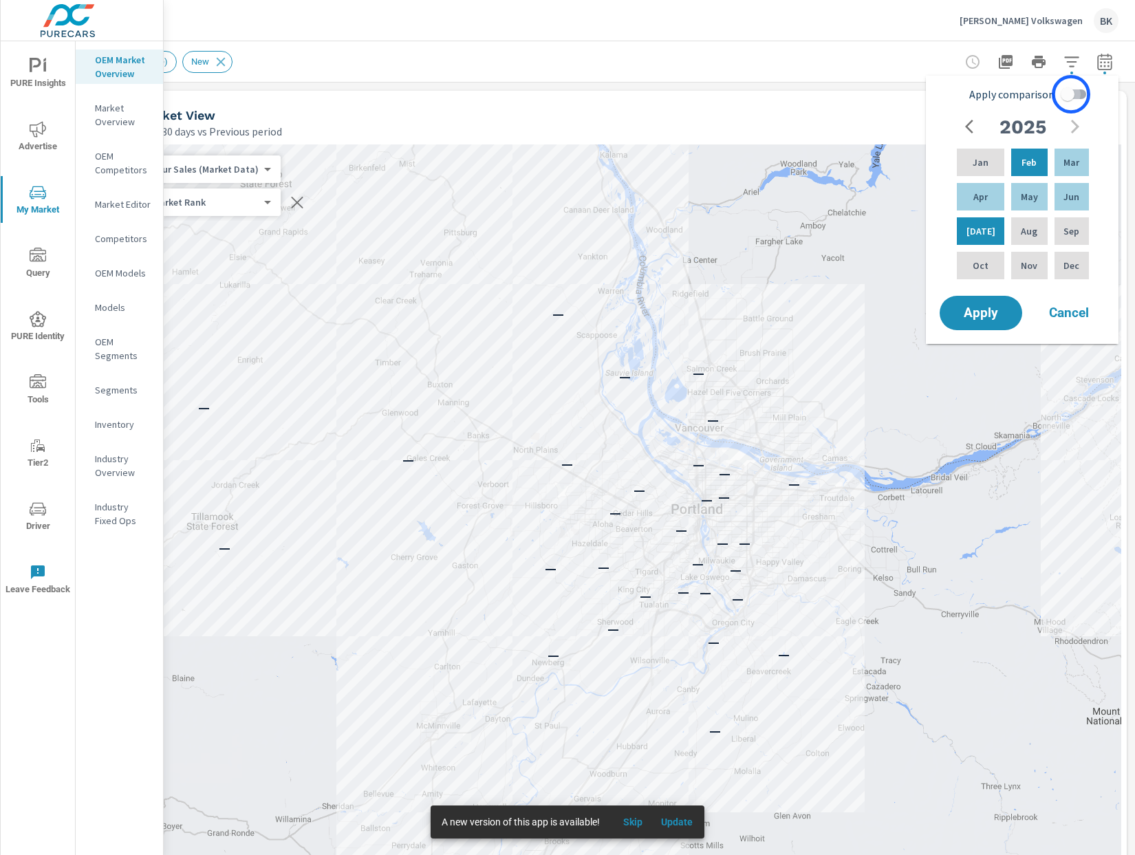
click at [1071, 94] on input "Apply comparison" at bounding box center [1067, 94] width 78 height 26
checkbox input "true"
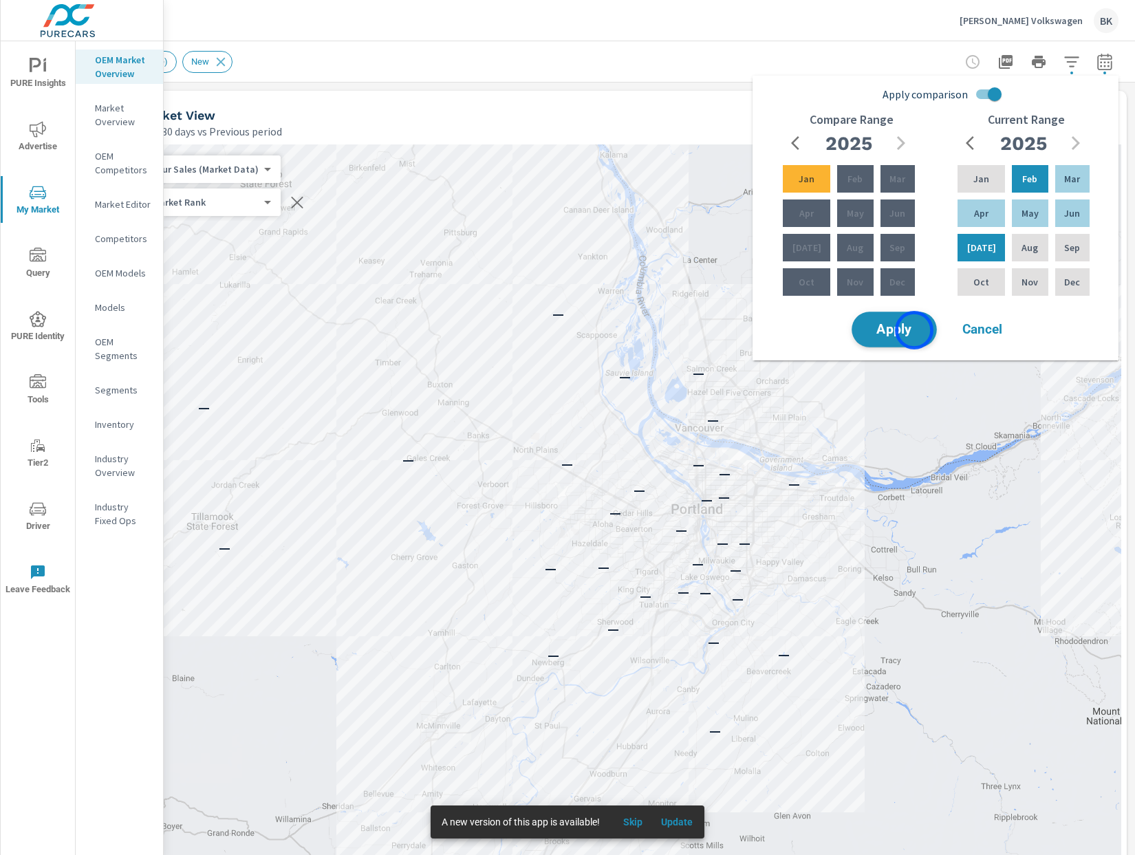
click at [910, 329] on span "Apply" at bounding box center [894, 329] width 56 height 13
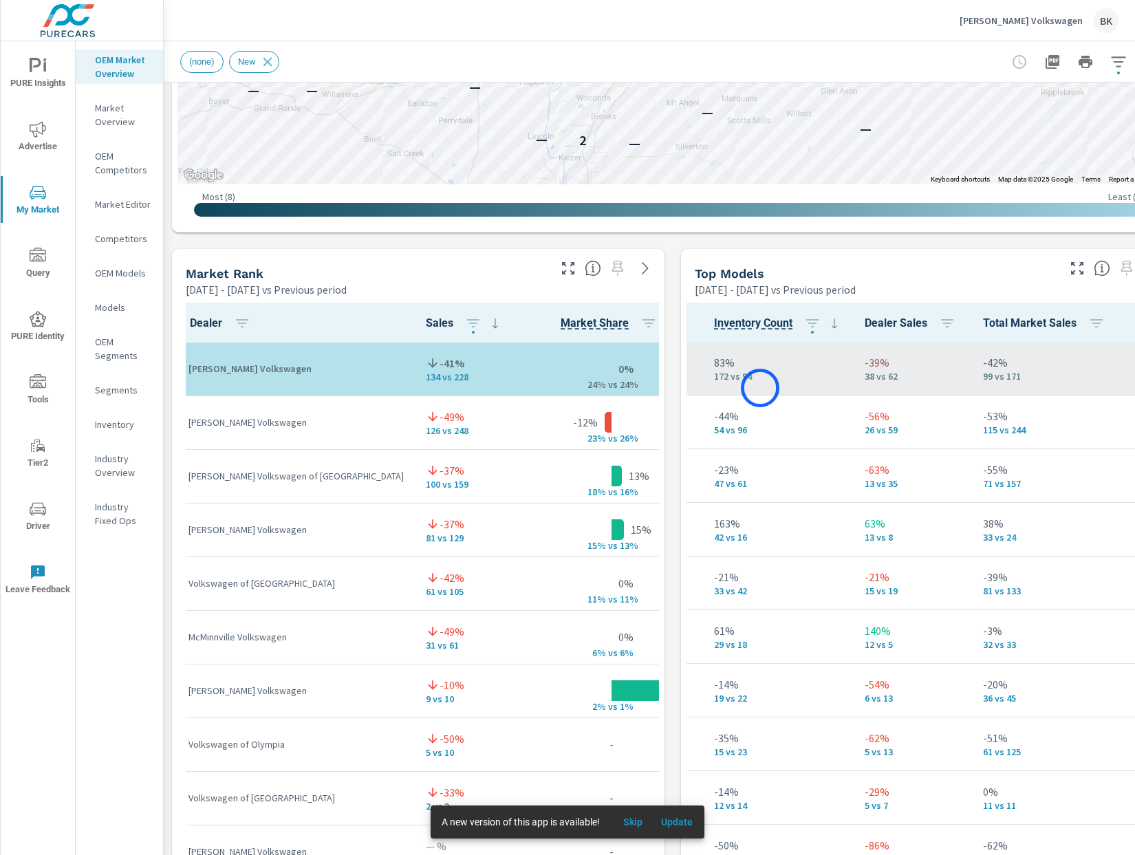
scroll to position [1, 245]
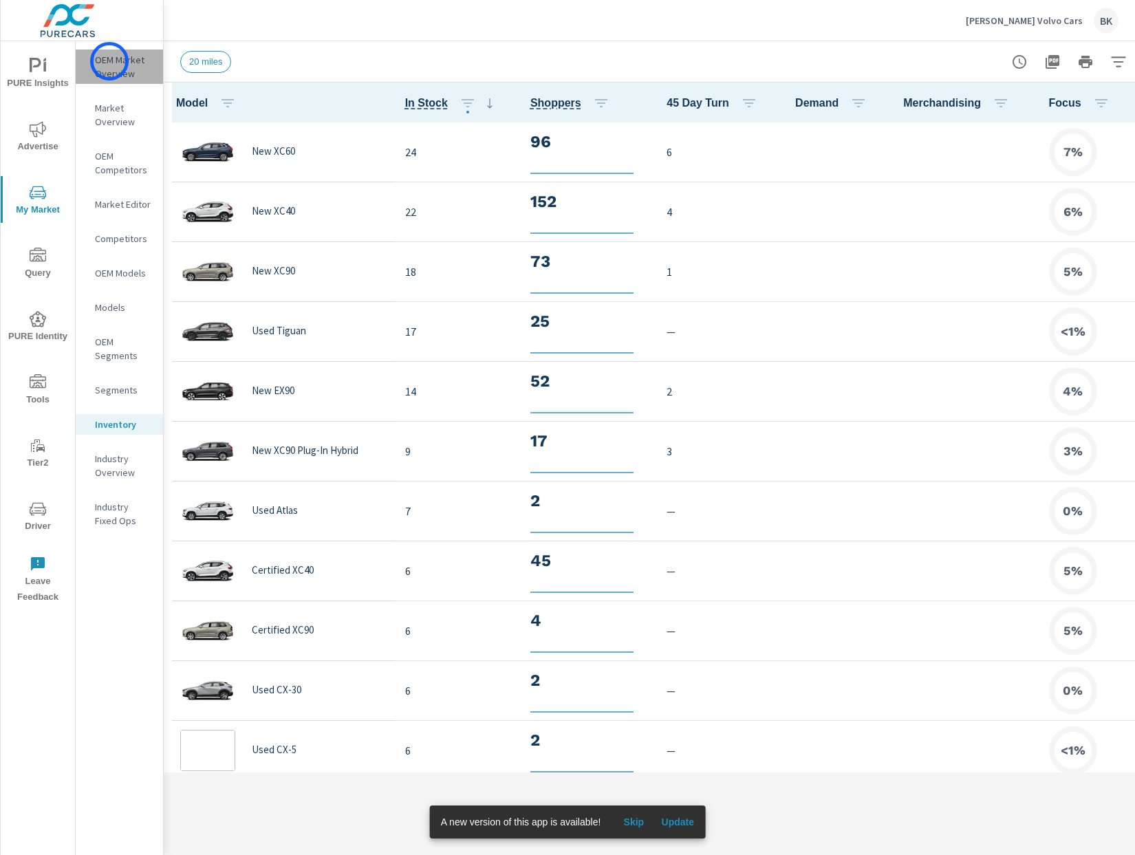
click at [109, 61] on p "OEM Market Overview" at bounding box center [123, 67] width 57 height 28
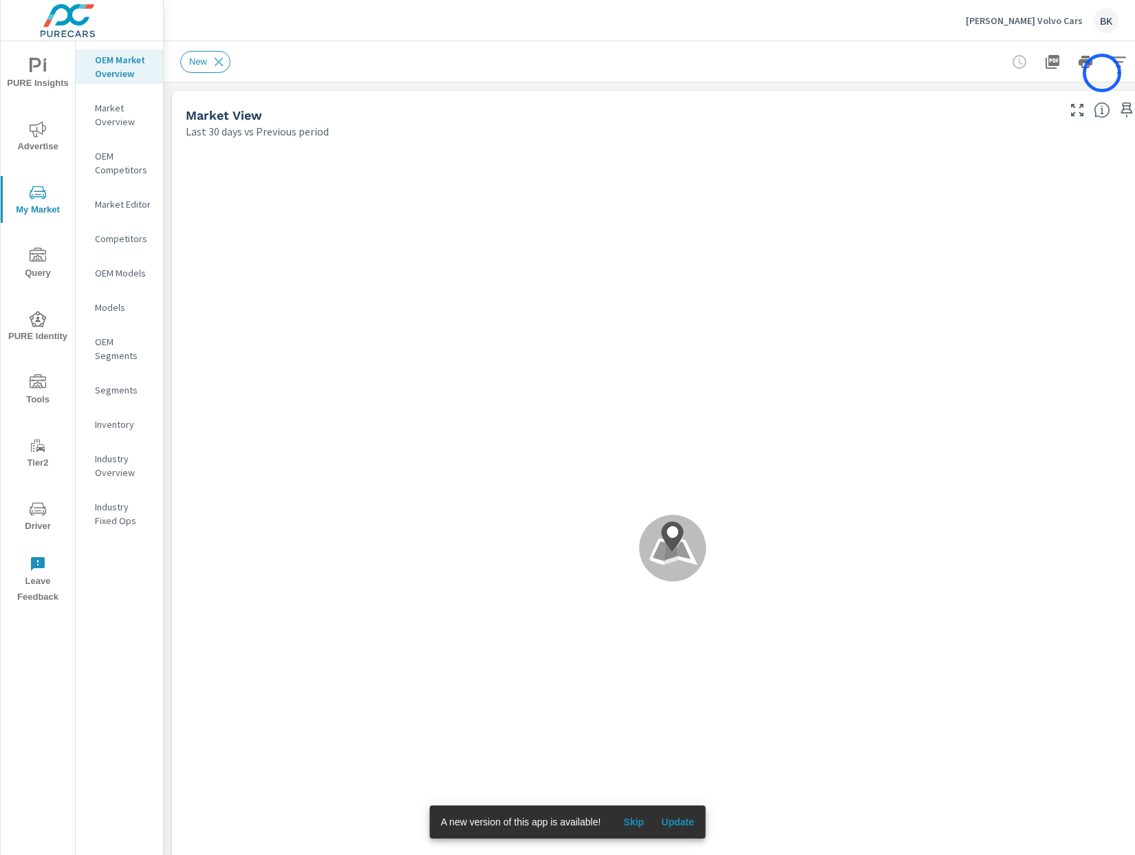
scroll to position [0, 47]
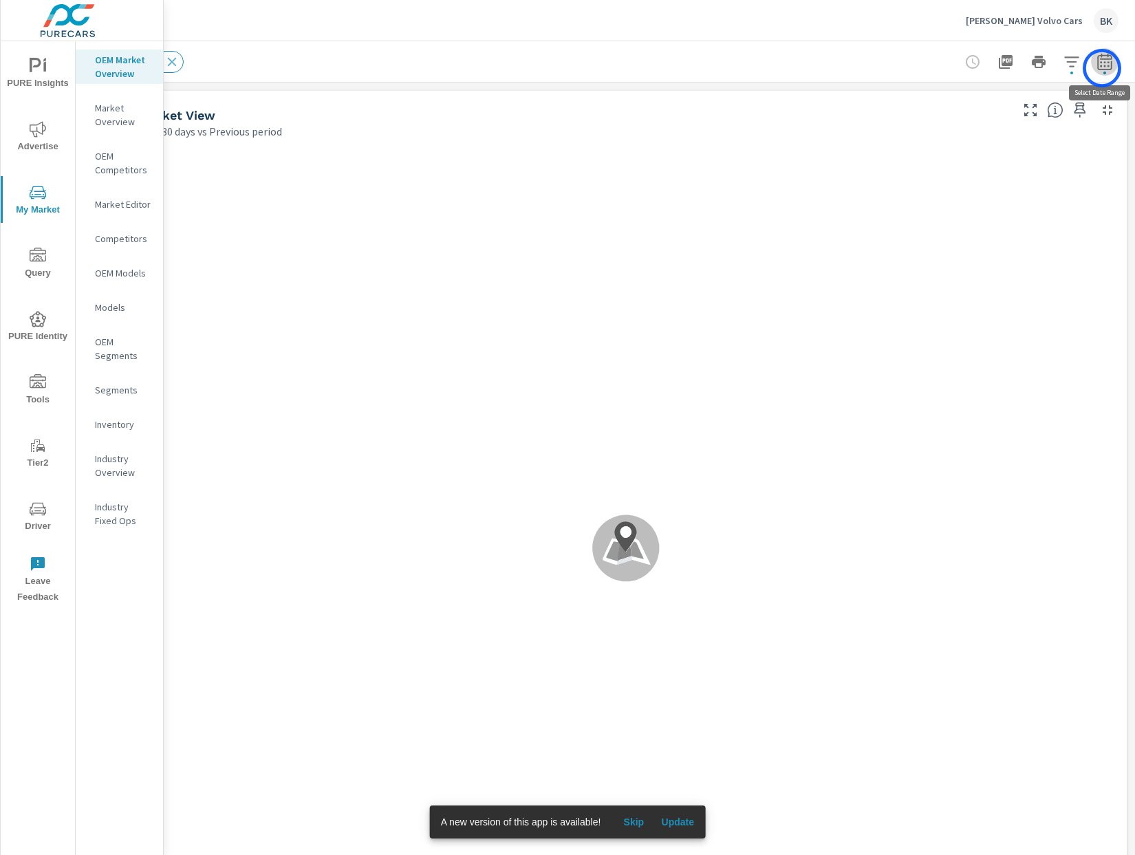
click at [1102, 68] on icon "button" at bounding box center [1104, 62] width 17 height 17
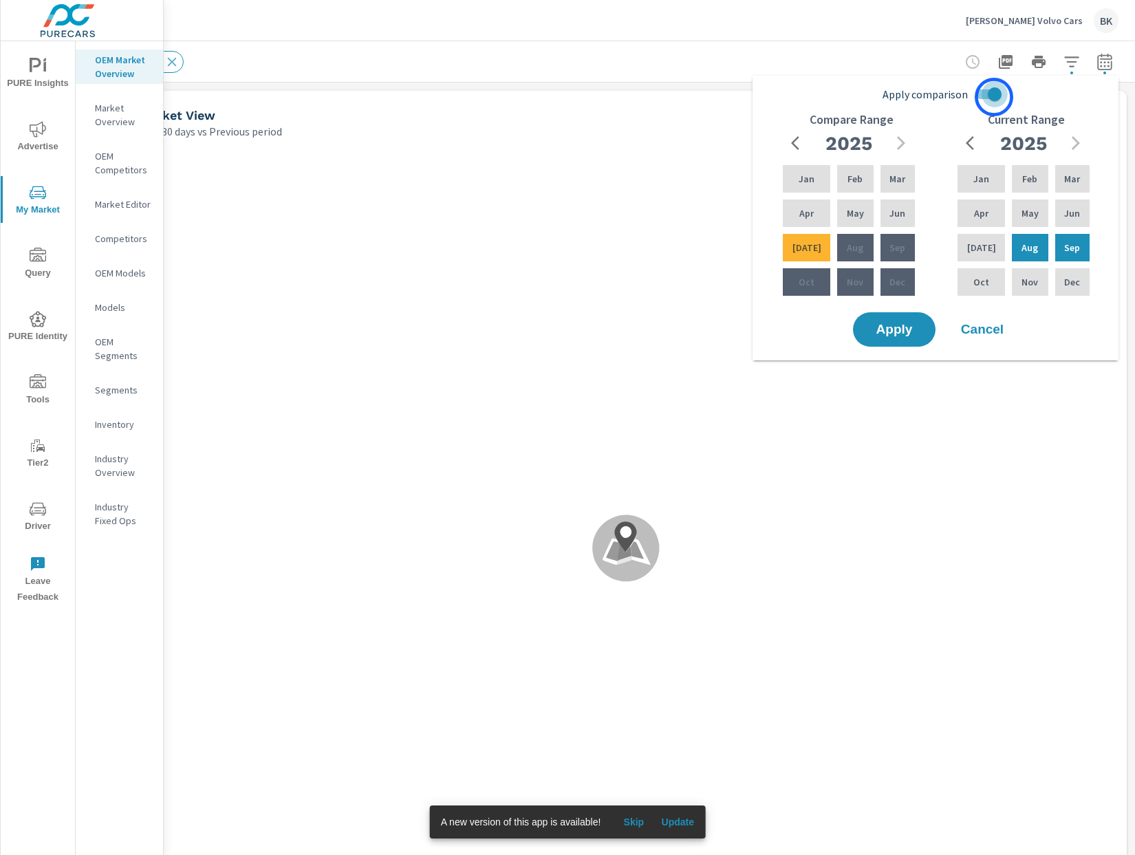
click at [994, 97] on input "Apply comparison" at bounding box center [994, 94] width 78 height 26
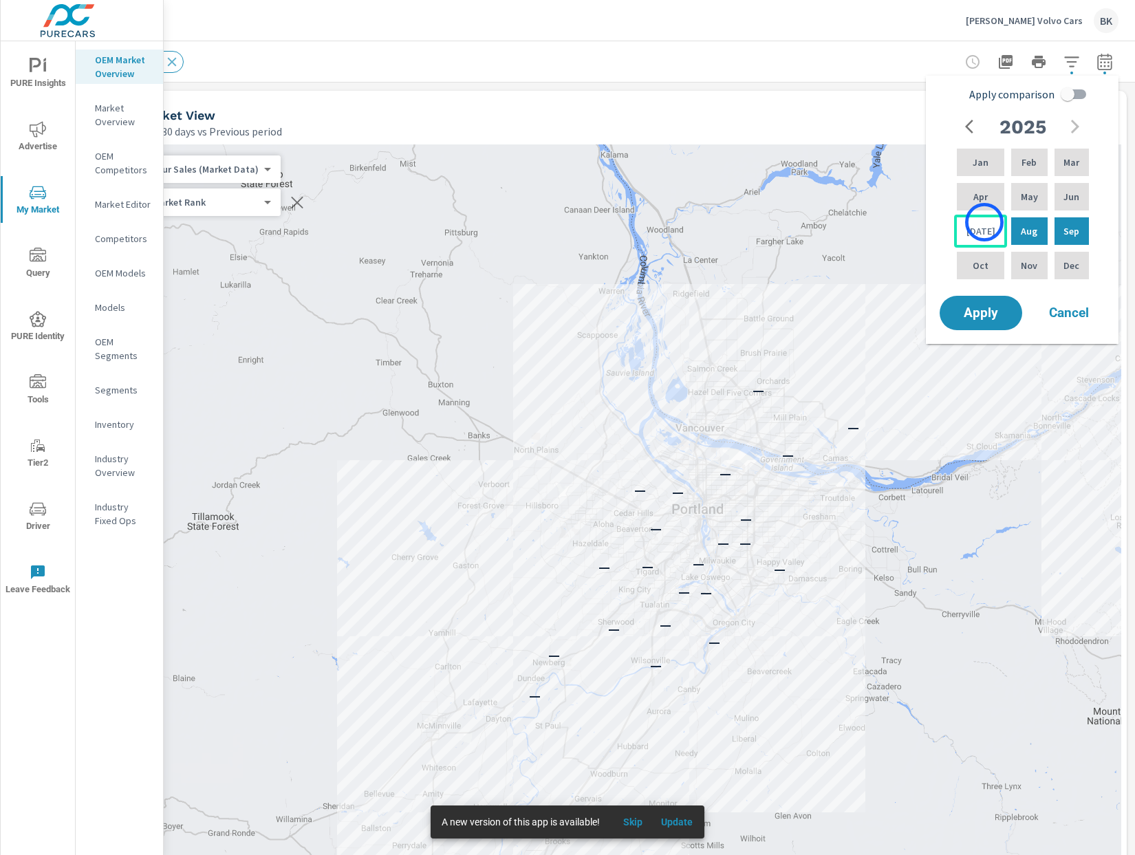
click at [984, 222] on div "[DATE]" at bounding box center [980, 231] width 53 height 33
click at [1031, 156] on div "Feb" at bounding box center [1028, 162] width 41 height 33
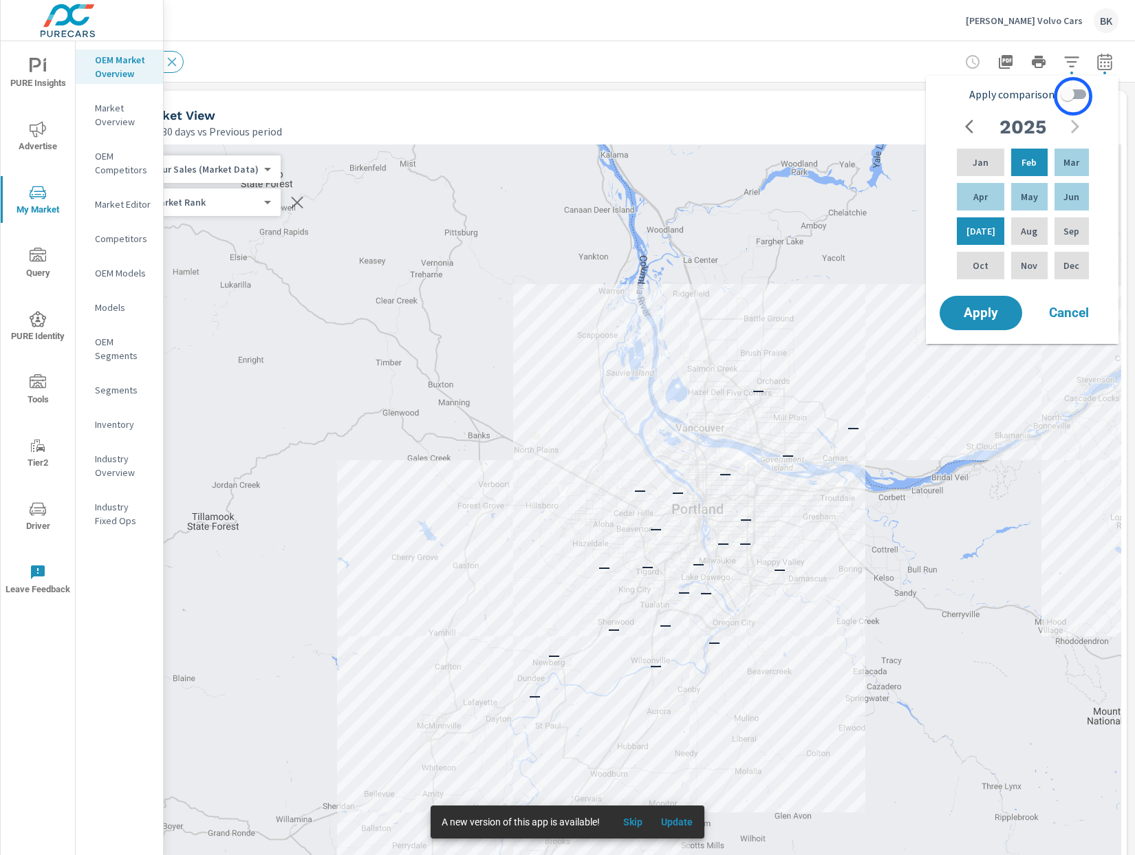
click at [1073, 96] on input "Apply comparison" at bounding box center [1067, 94] width 78 height 26
checkbox input "true"
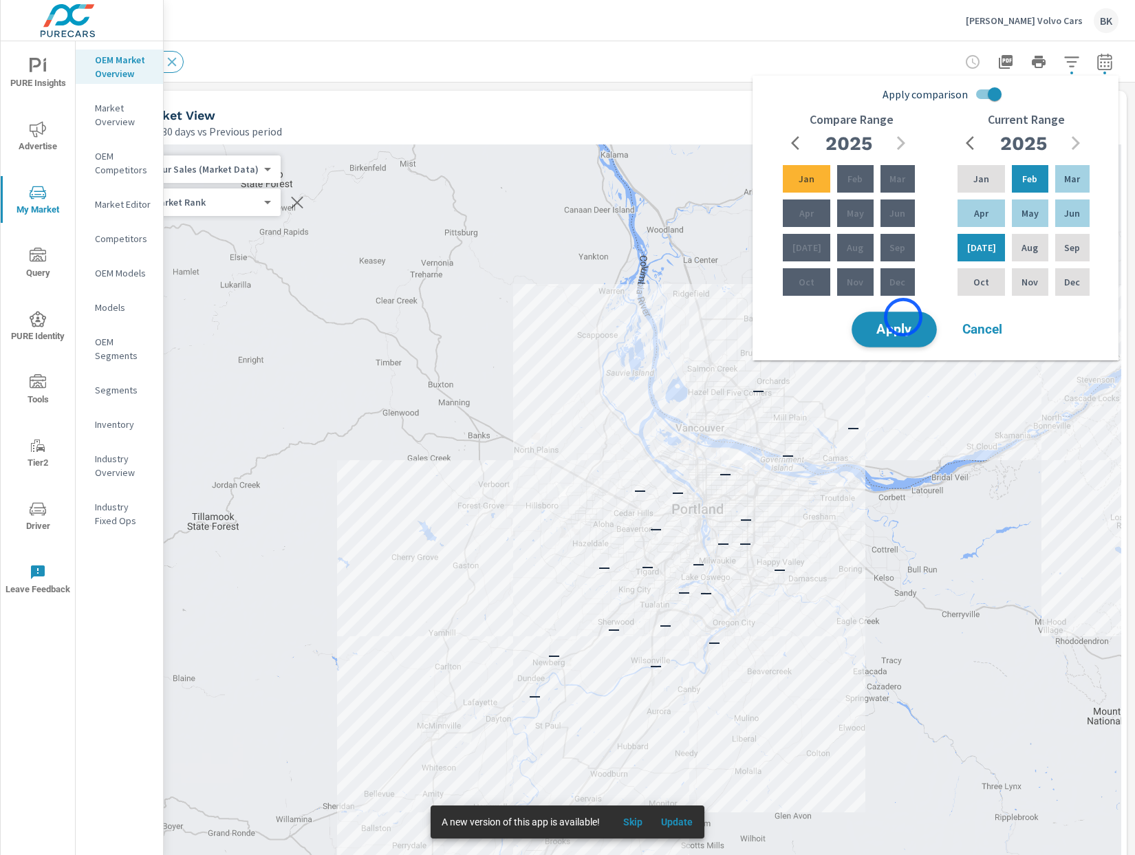
click at [903, 317] on button "Apply" at bounding box center [893, 329] width 85 height 36
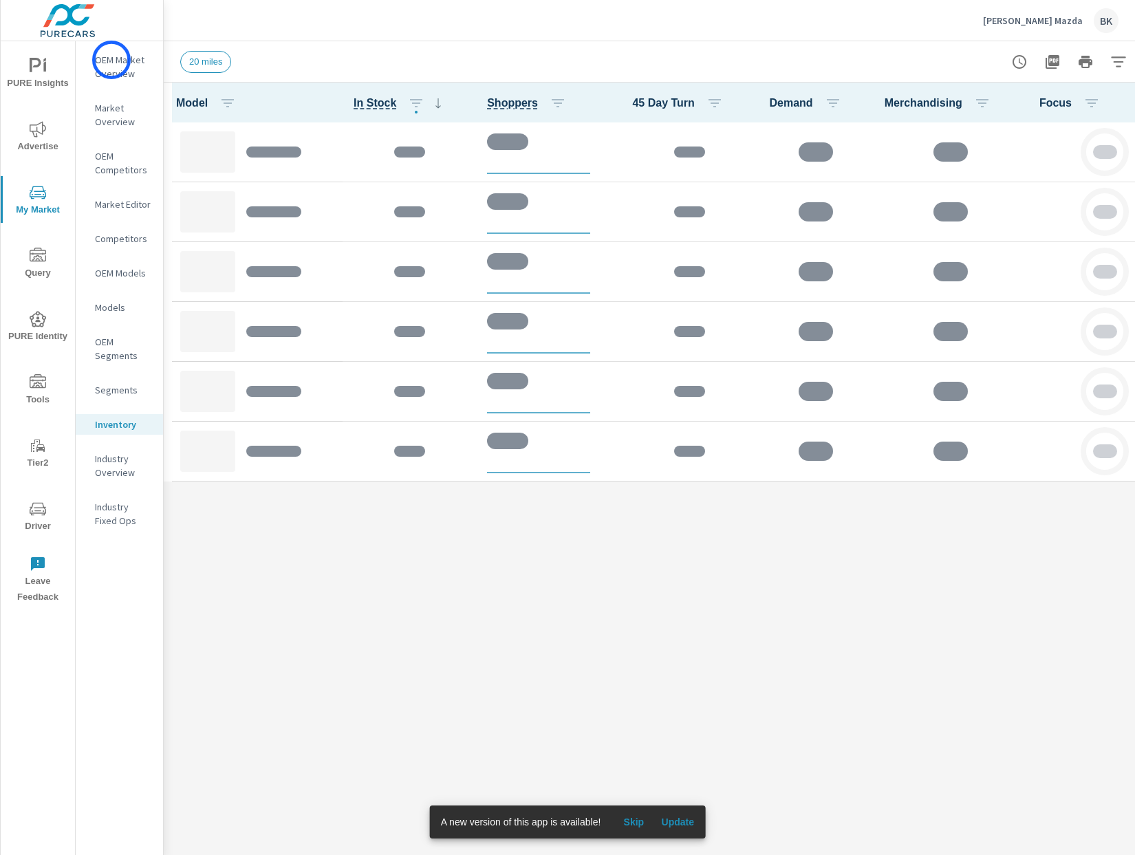
click at [111, 60] on p "OEM Market Overview" at bounding box center [123, 67] width 57 height 28
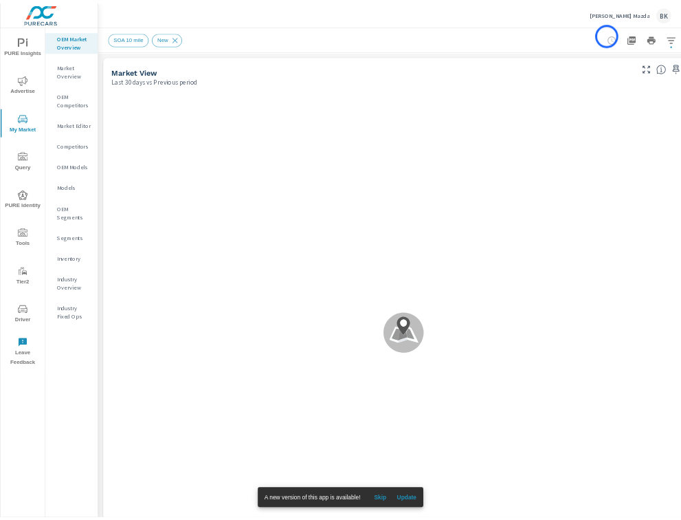
scroll to position [0, 47]
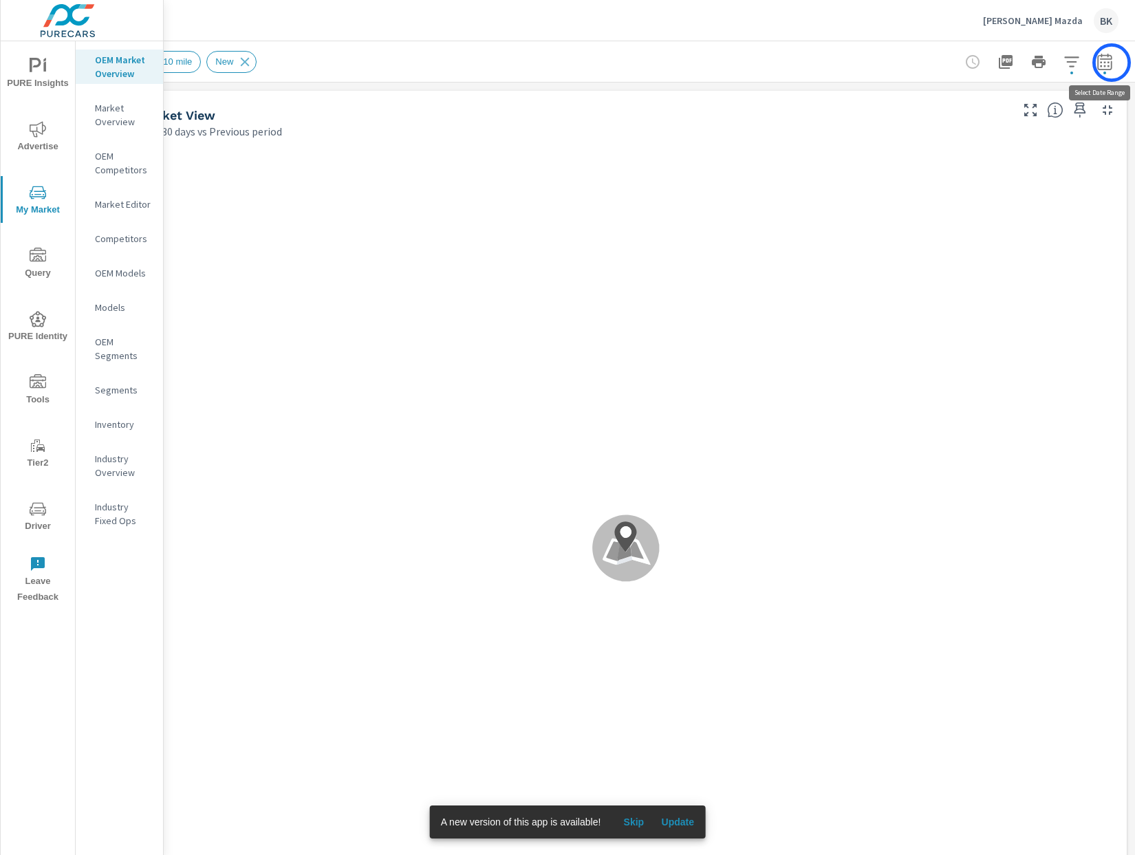
click at [1111, 63] on icon "button" at bounding box center [1104, 61] width 14 height 17
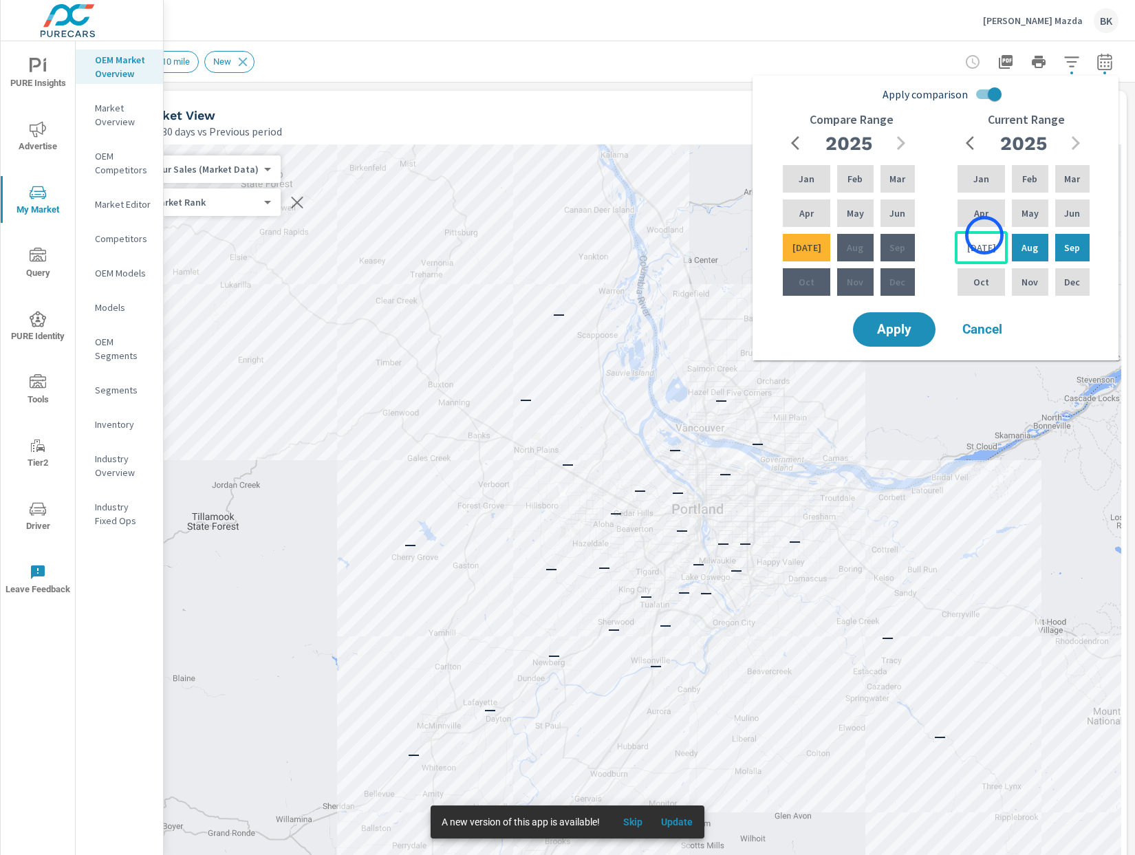
click at [984, 235] on div "[DATE]" at bounding box center [980, 247] width 53 height 33
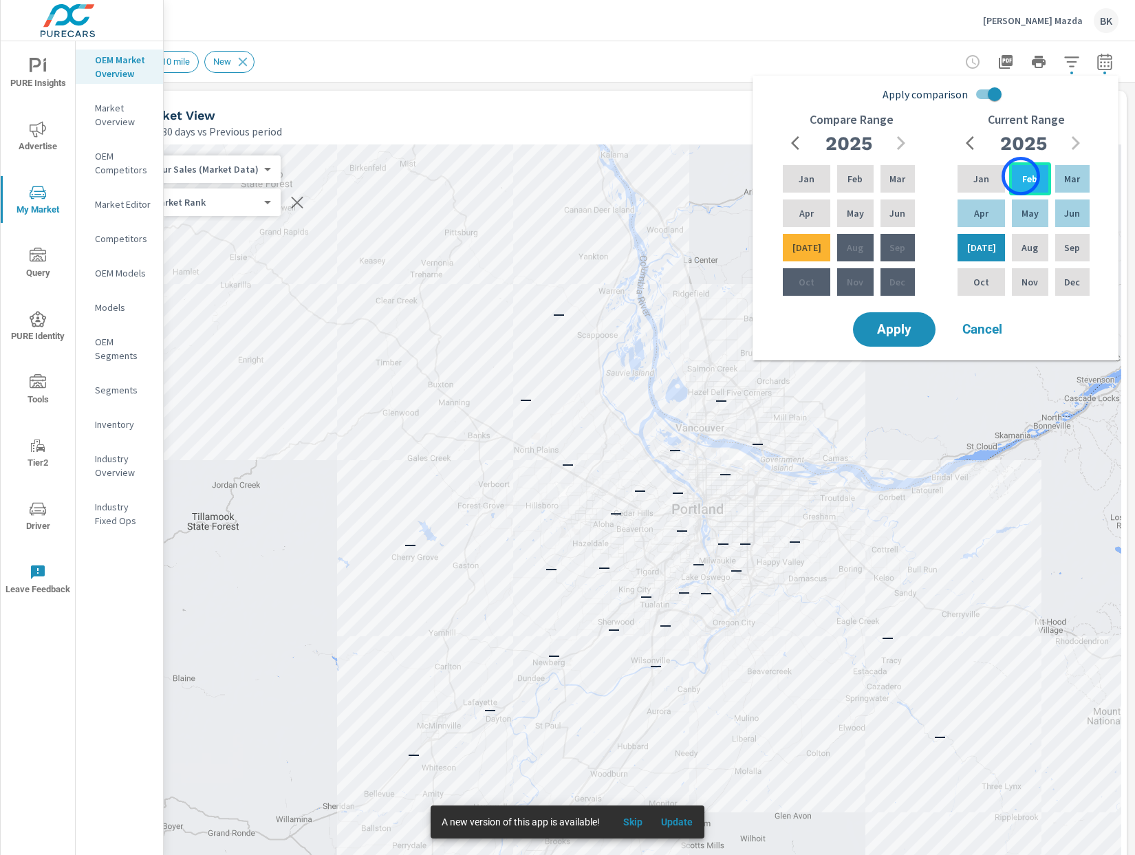
click at [1022, 176] on p "Feb" at bounding box center [1029, 179] width 15 height 14
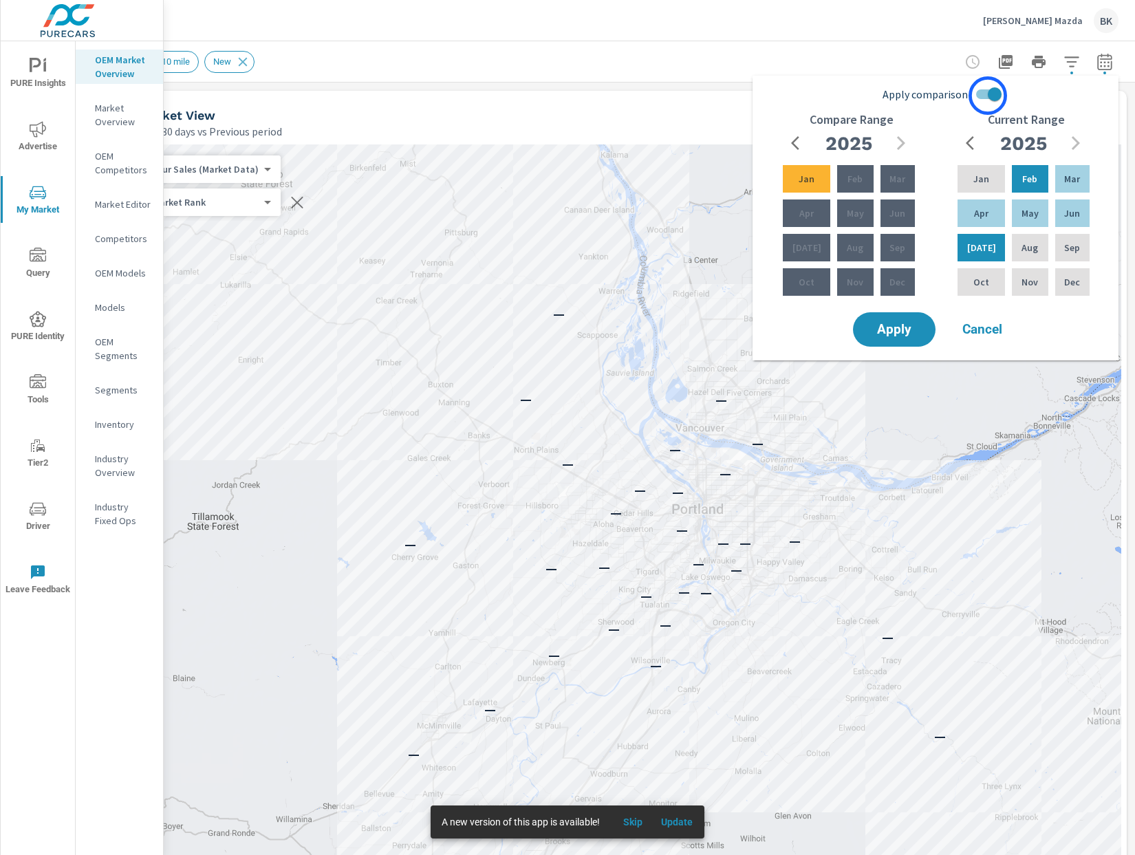
click at [987, 96] on input "Apply comparison" at bounding box center [994, 94] width 78 height 26
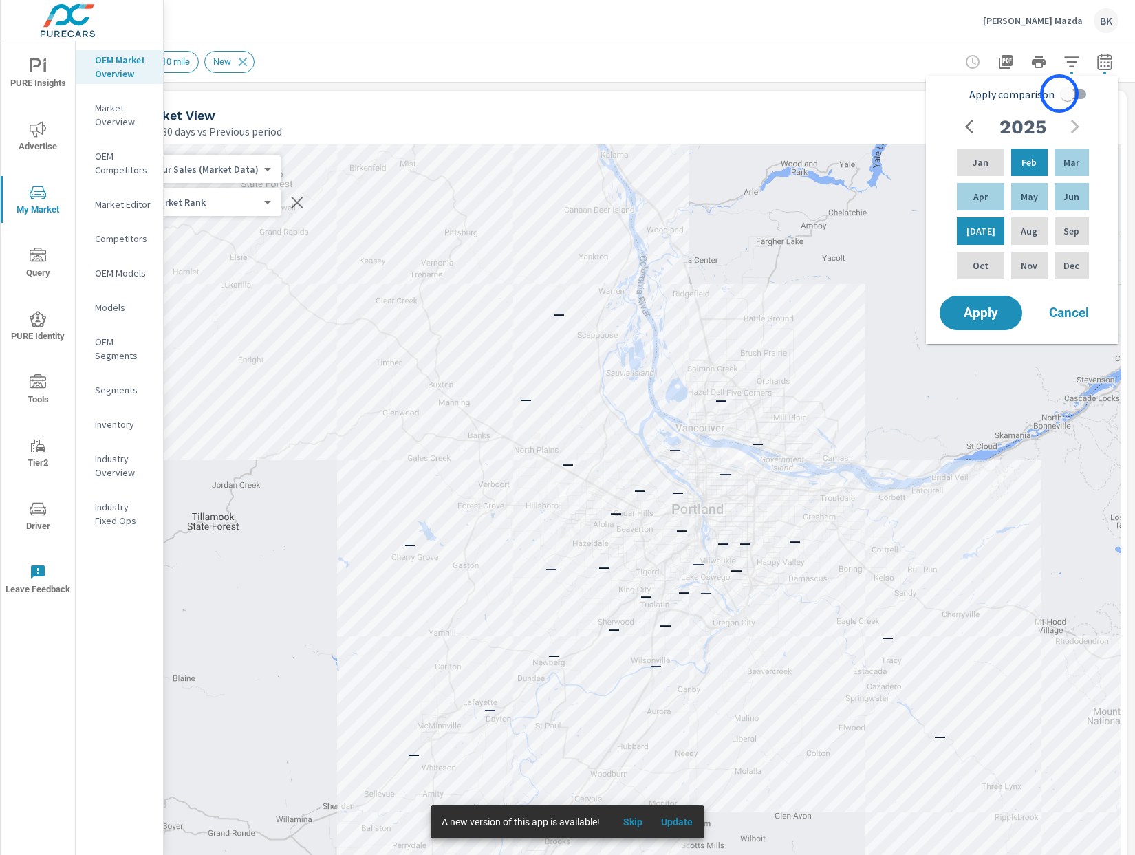
click at [1059, 94] on input "Apply comparison" at bounding box center [1067, 94] width 78 height 26
checkbox input "true"
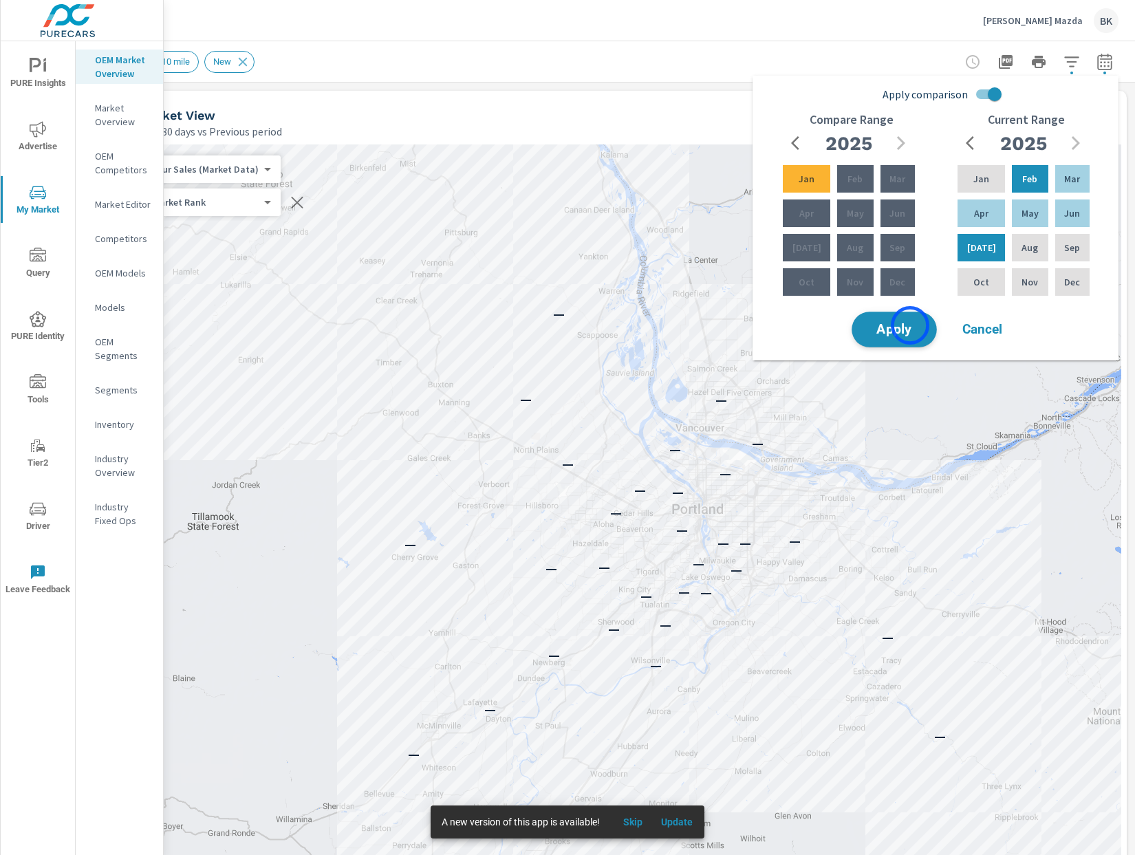
click at [910, 325] on span "Apply" at bounding box center [894, 329] width 56 height 13
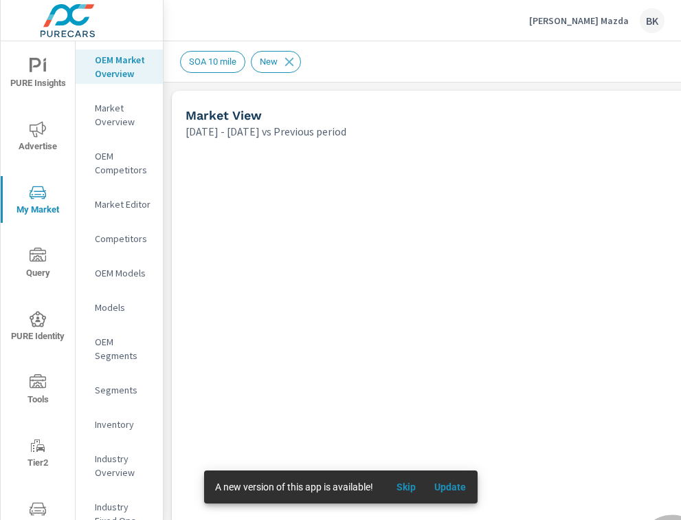
scroll to position [1, 0]
